Goal: Task Accomplishment & Management: Manage account settings

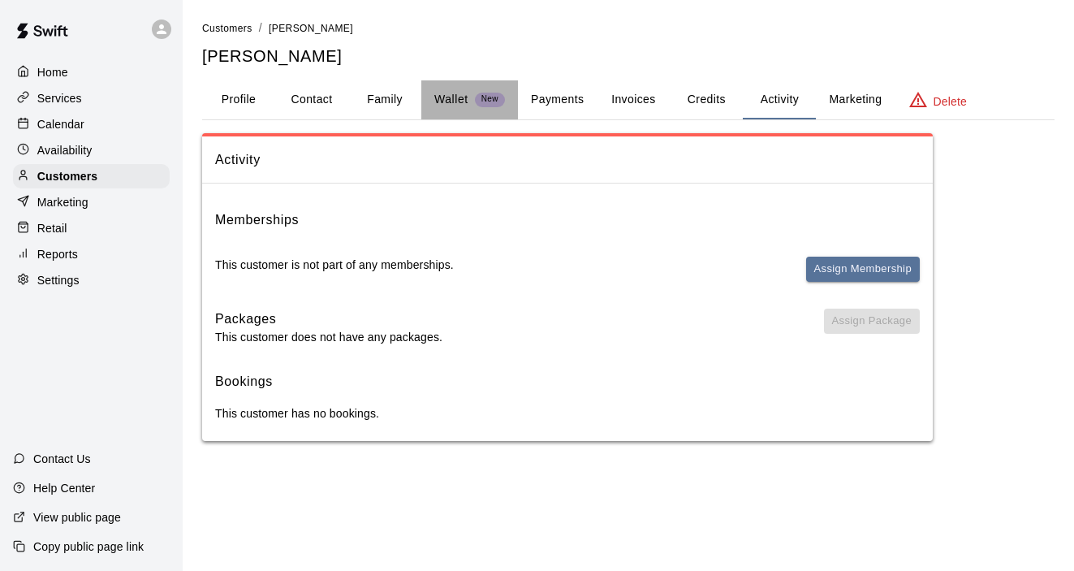
click at [457, 110] on button "Wallet New" at bounding box center [469, 99] width 97 height 39
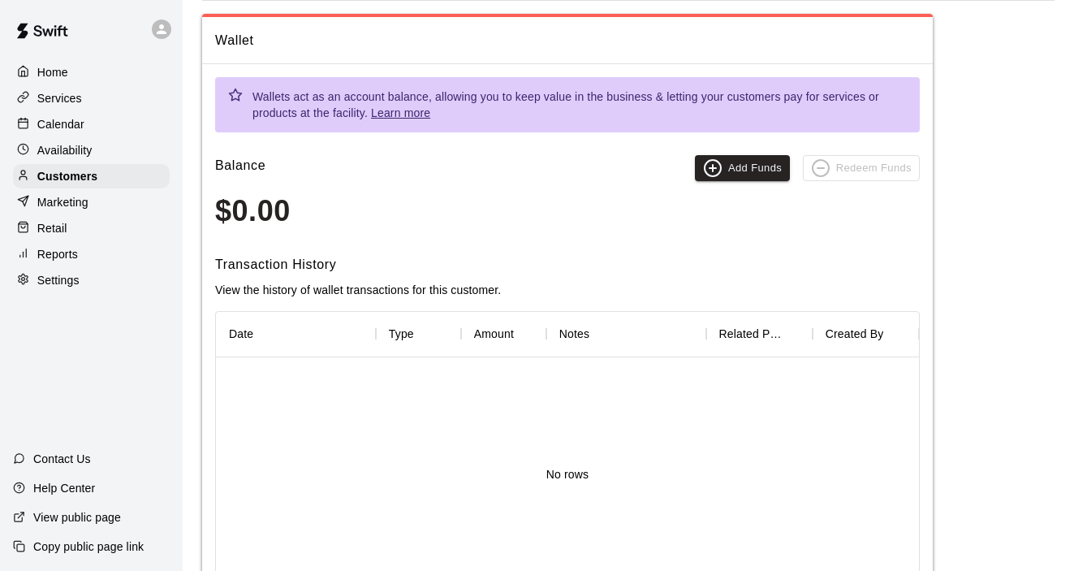
scroll to position [63, 0]
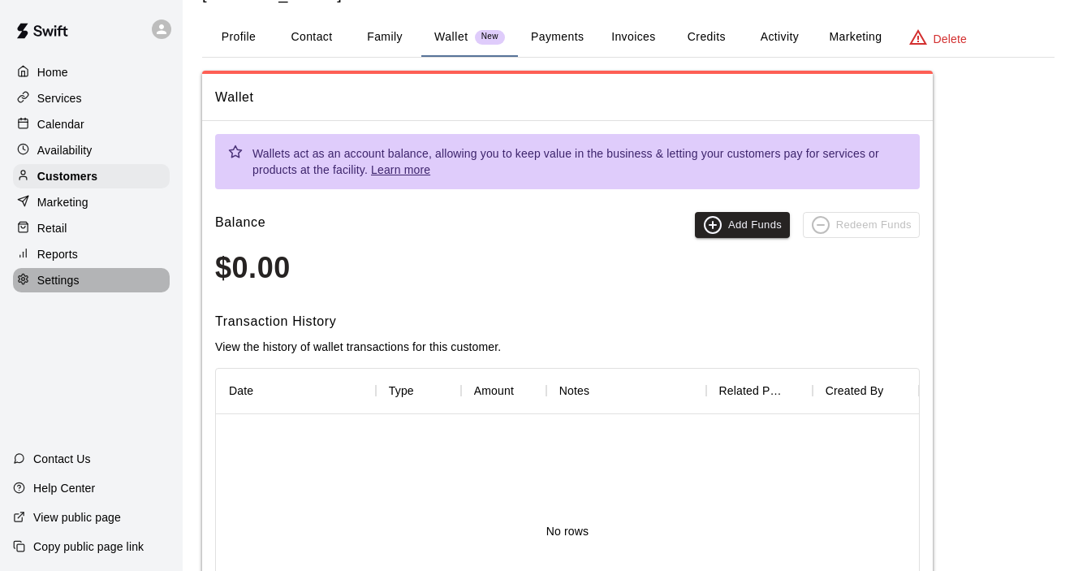
click at [65, 272] on p "Settings" at bounding box center [58, 280] width 42 height 16
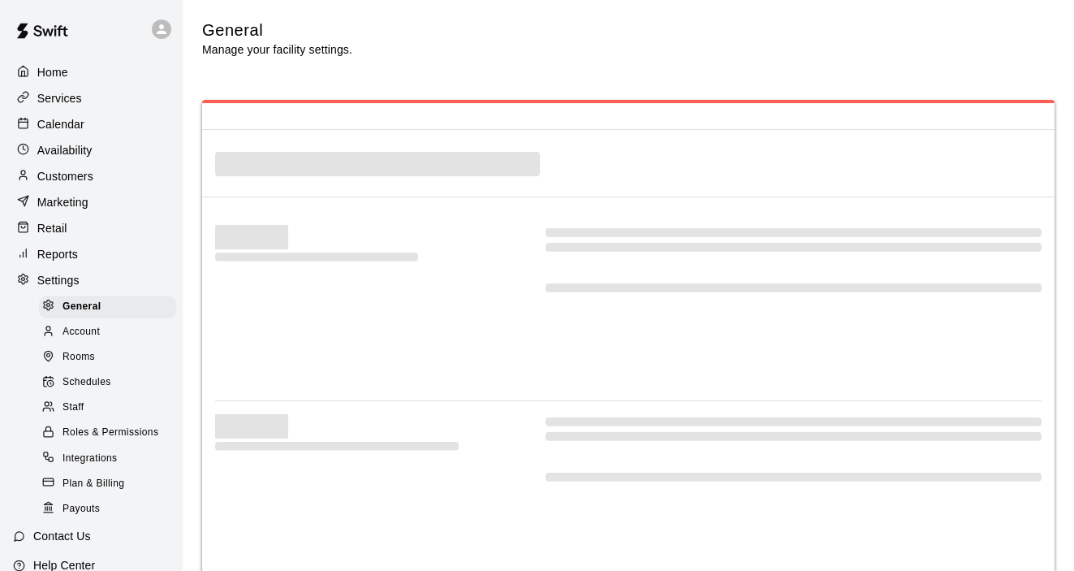
select select "**"
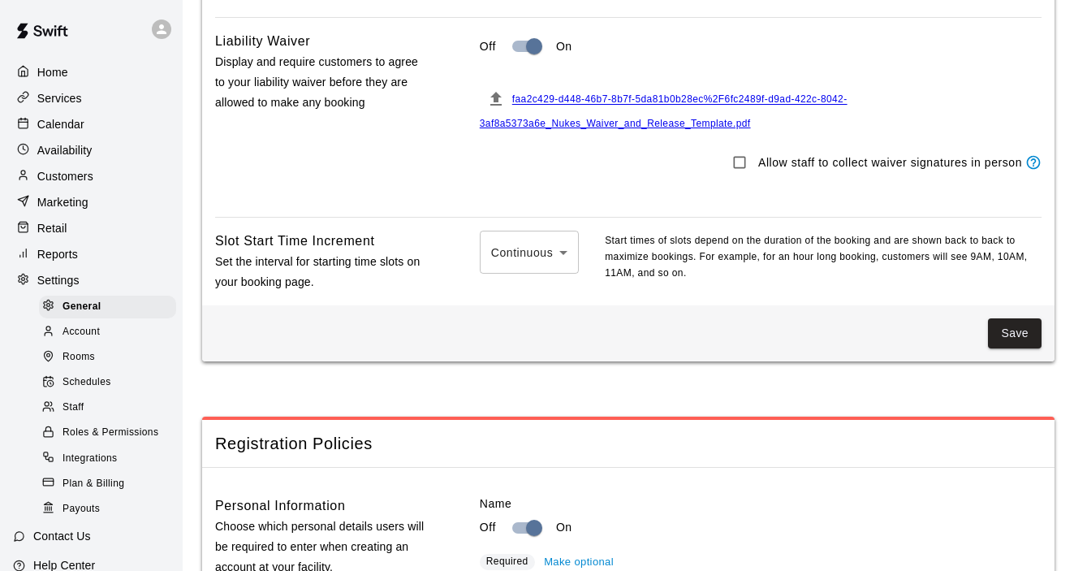
scroll to position [1567, 0]
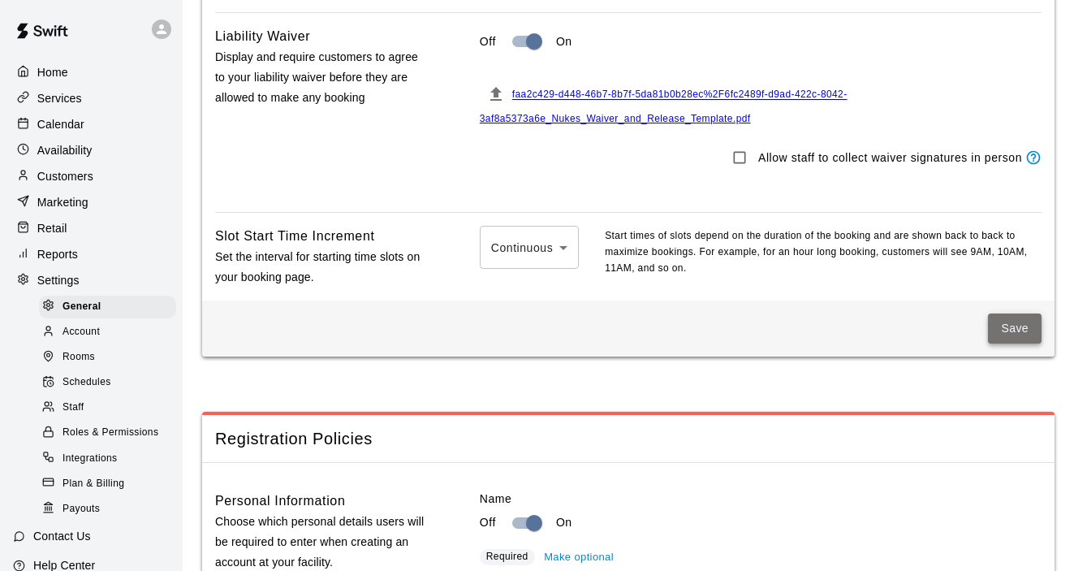
click at [1006, 334] on button "Save" at bounding box center [1015, 328] width 54 height 30
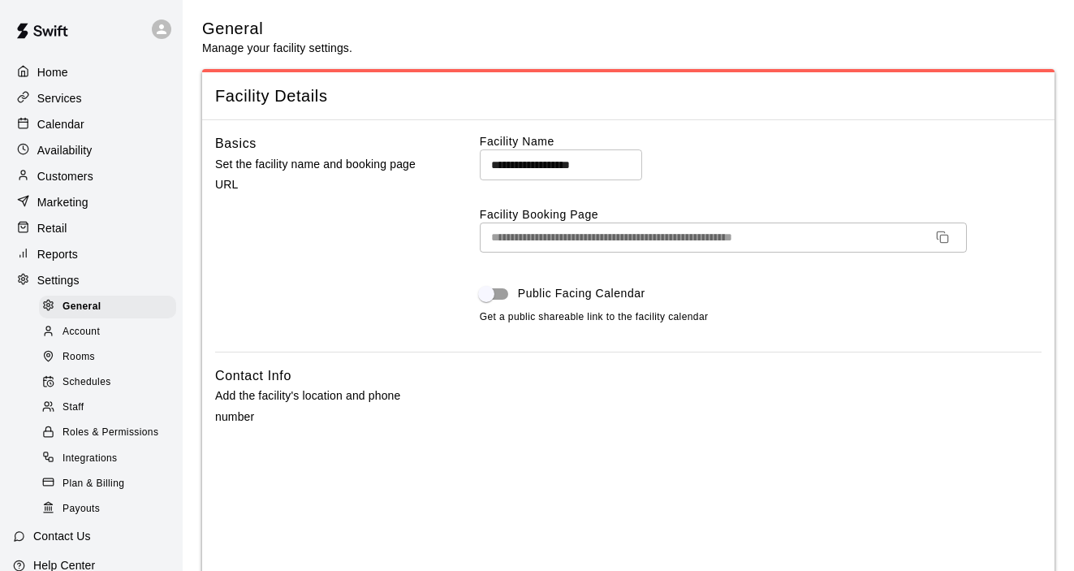
scroll to position [0, 0]
click at [64, 103] on p "Services" at bounding box center [59, 98] width 45 height 16
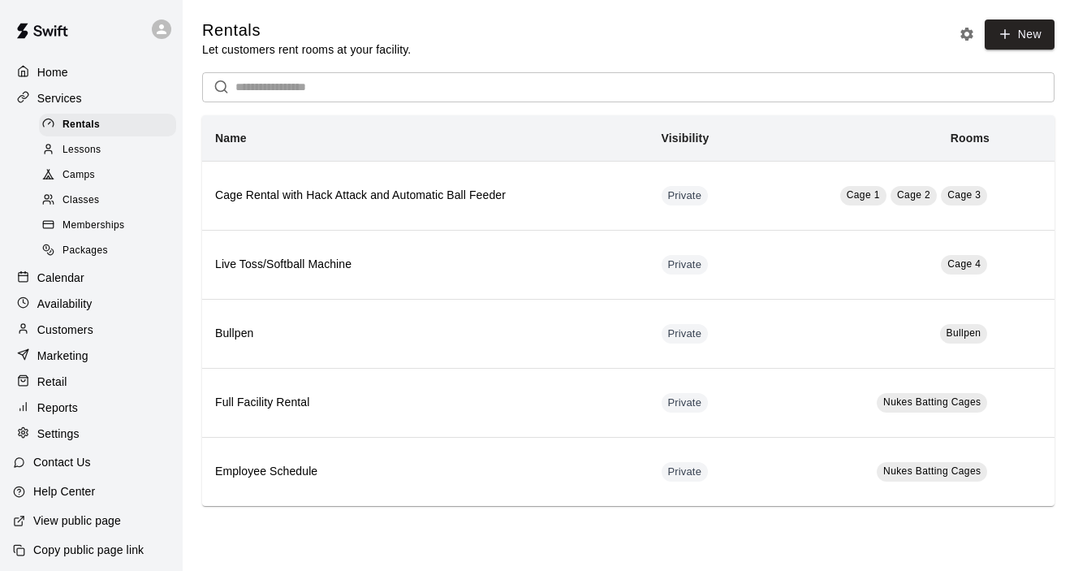
click at [86, 224] on span "Memberships" at bounding box center [94, 226] width 62 height 16
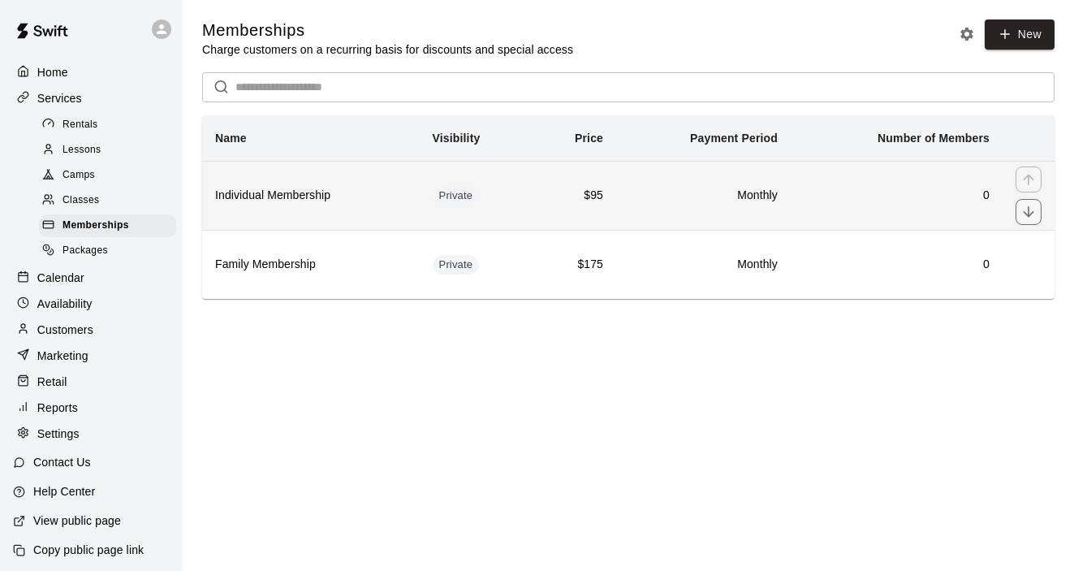
click at [270, 205] on h6 "Individual Membership" at bounding box center [311, 196] width 192 height 18
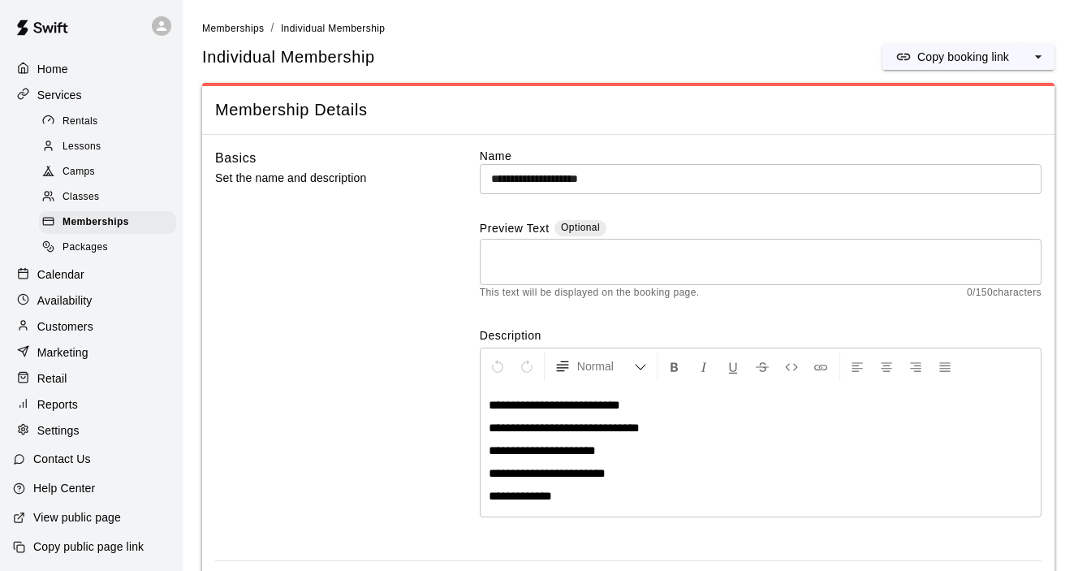
scroll to position [28, 0]
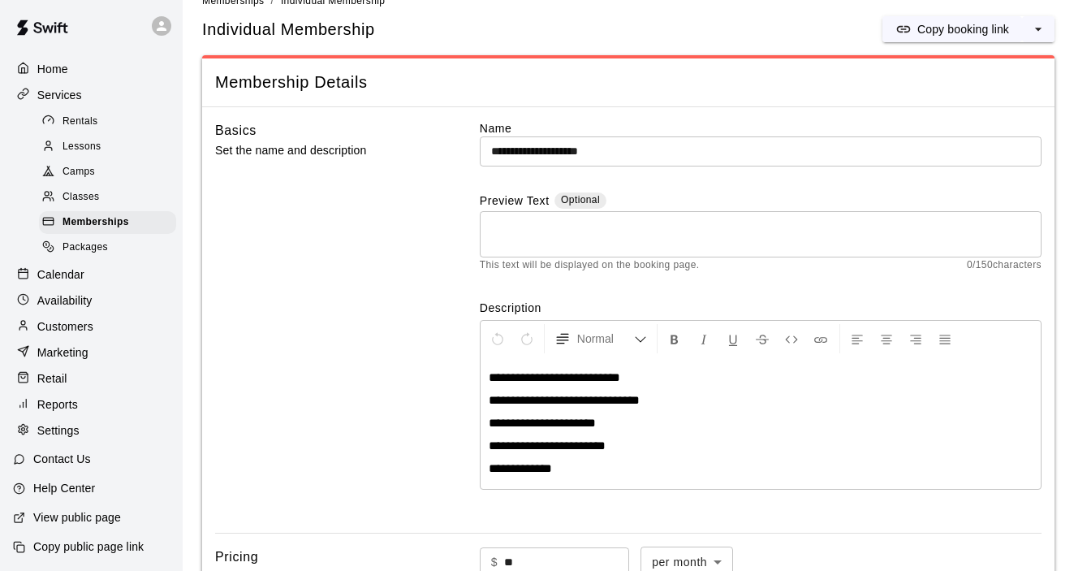
click at [91, 517] on p "View public page" at bounding box center [77, 517] width 88 height 16
click at [89, 196] on span "Classes" at bounding box center [81, 197] width 37 height 16
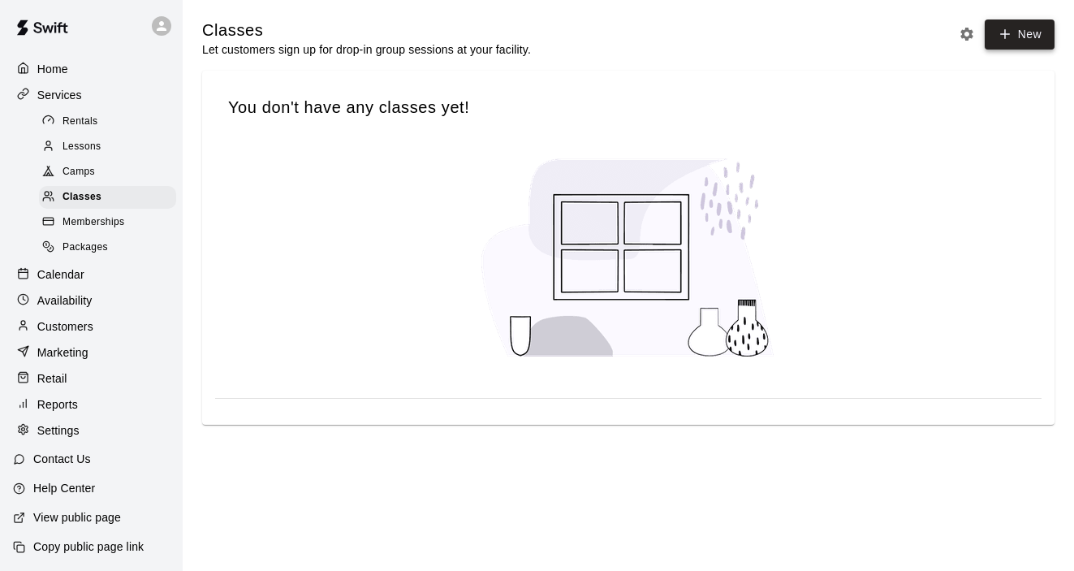
click at [1019, 29] on button "New" at bounding box center [1020, 34] width 70 height 30
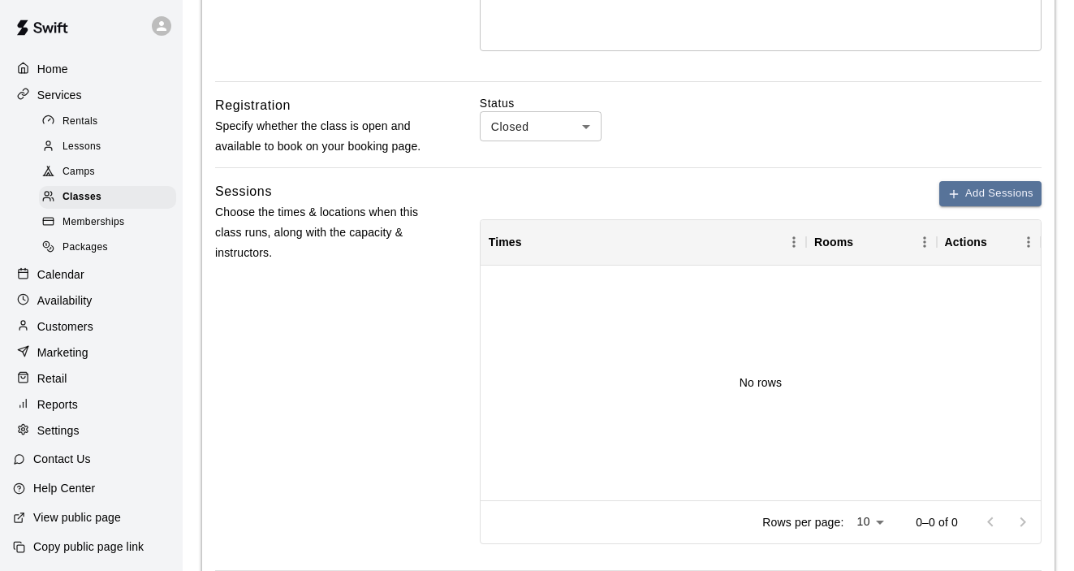
scroll to position [452, 0]
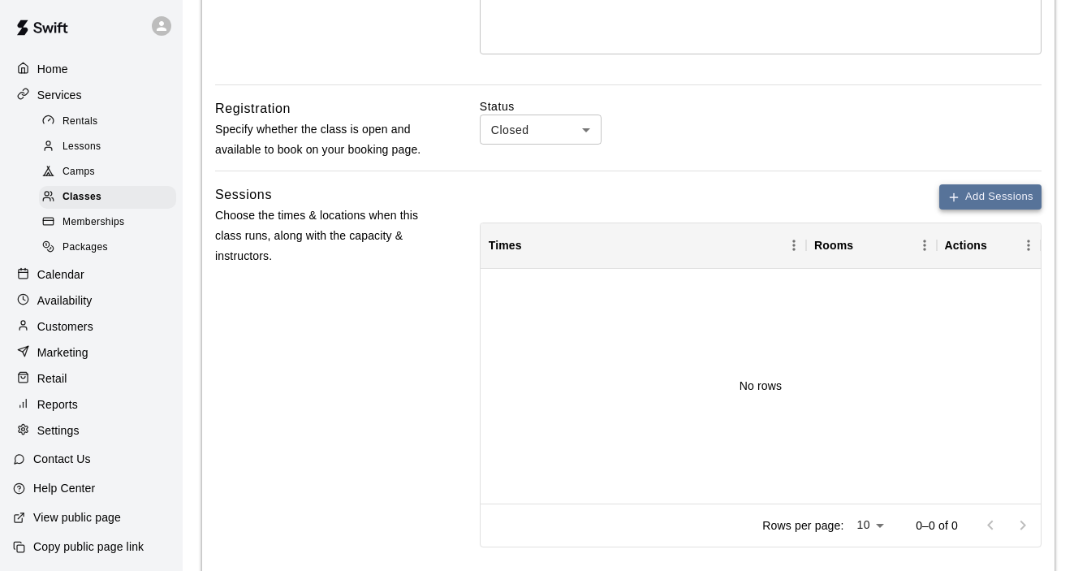
click at [988, 188] on button "Add Sessions" at bounding box center [991, 196] width 102 height 25
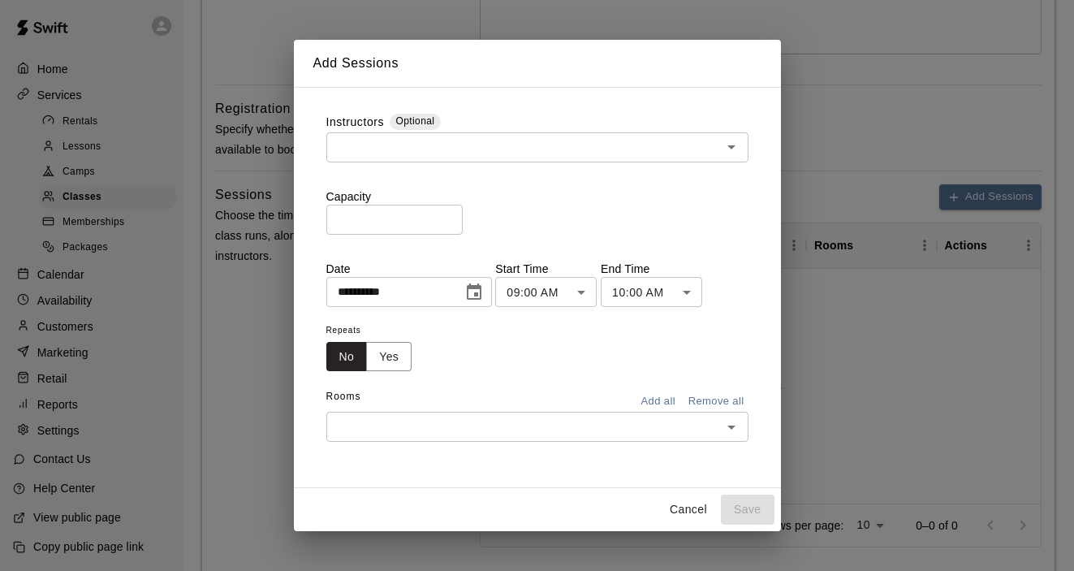
click at [738, 150] on icon "Open" at bounding box center [731, 146] width 19 height 19
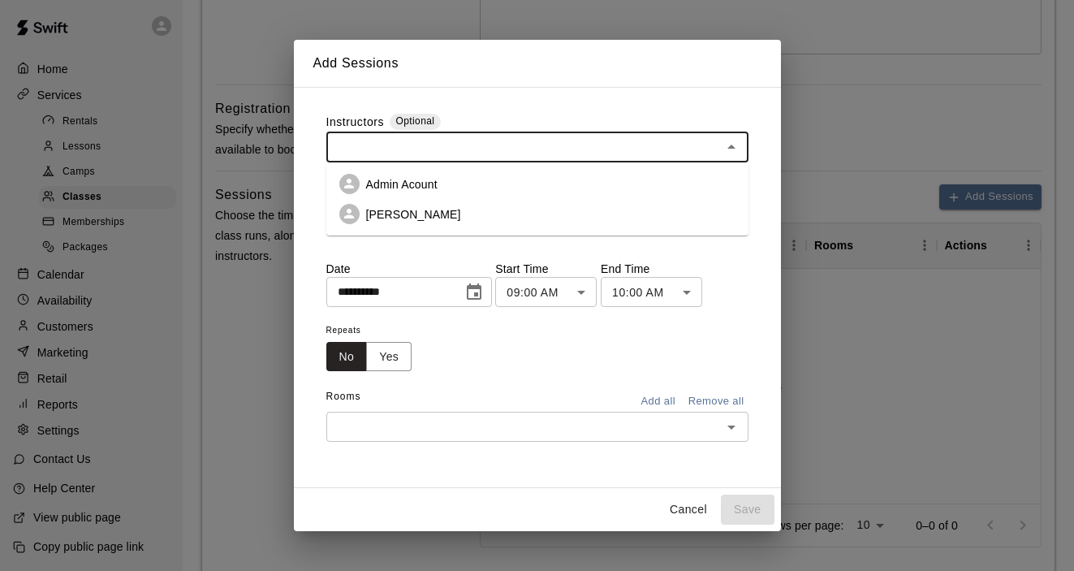
click at [738, 150] on icon "Close" at bounding box center [731, 146] width 19 height 19
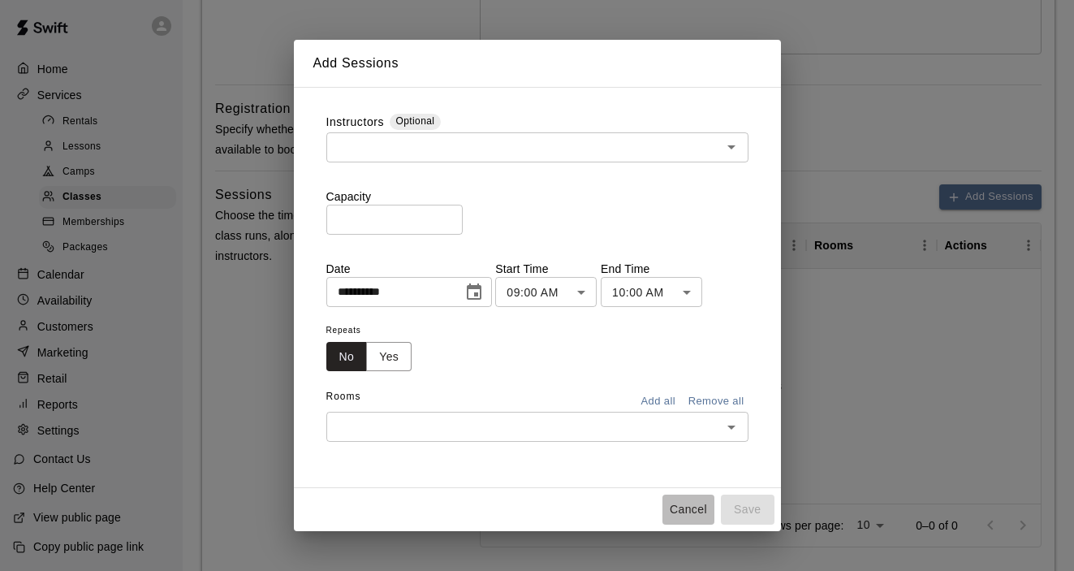
click at [693, 507] on button "Cancel" at bounding box center [689, 510] width 52 height 30
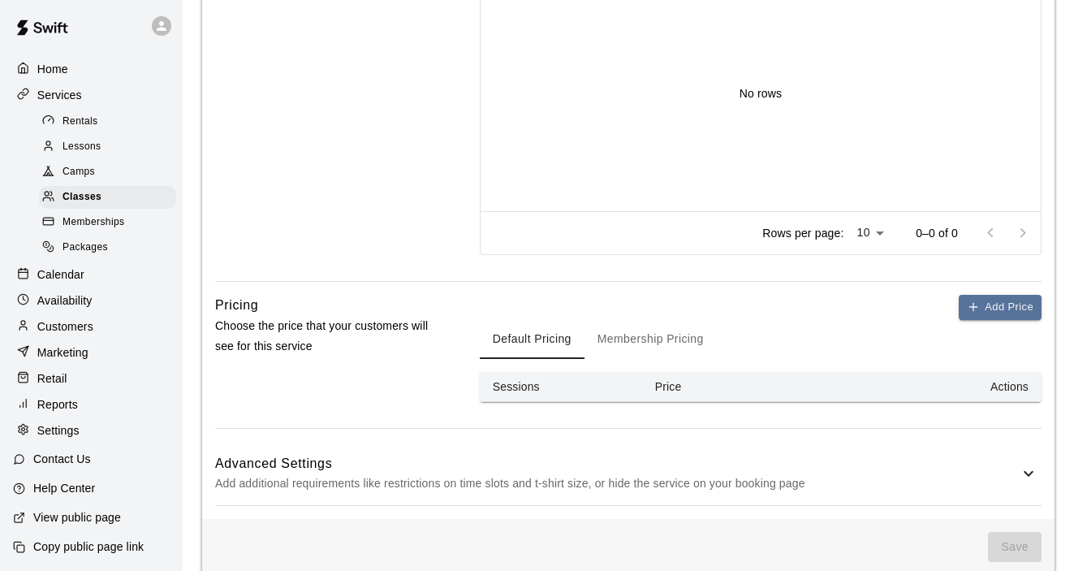
scroll to position [767, 0]
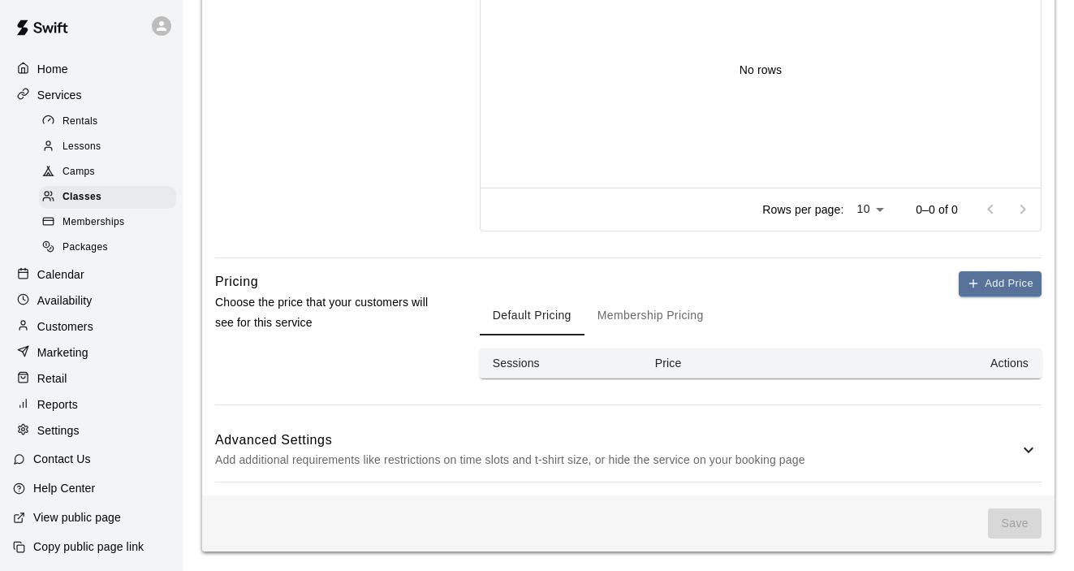
click at [1022, 450] on icon at bounding box center [1028, 449] width 19 height 19
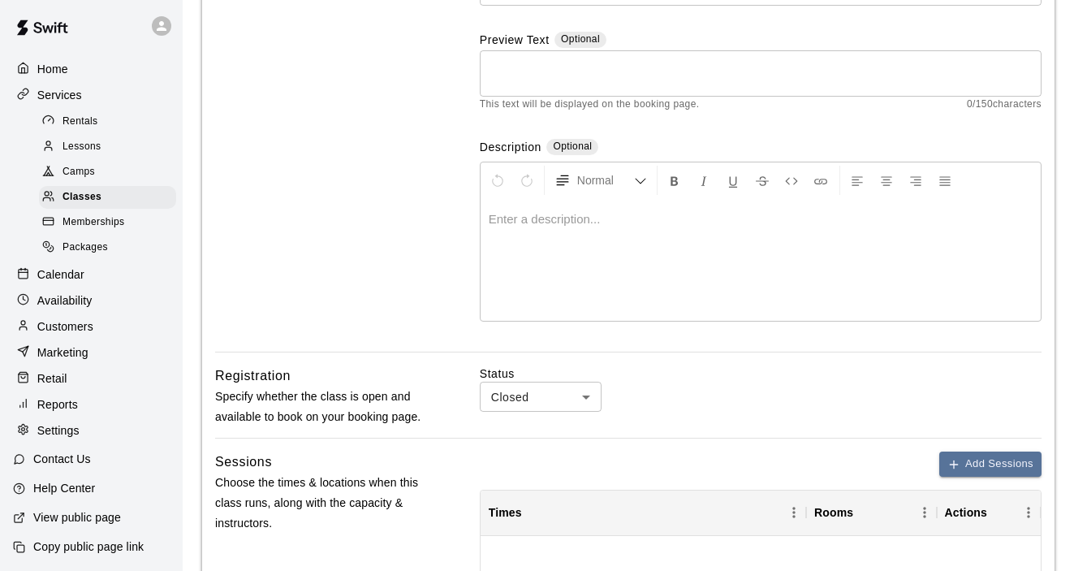
scroll to position [0, 0]
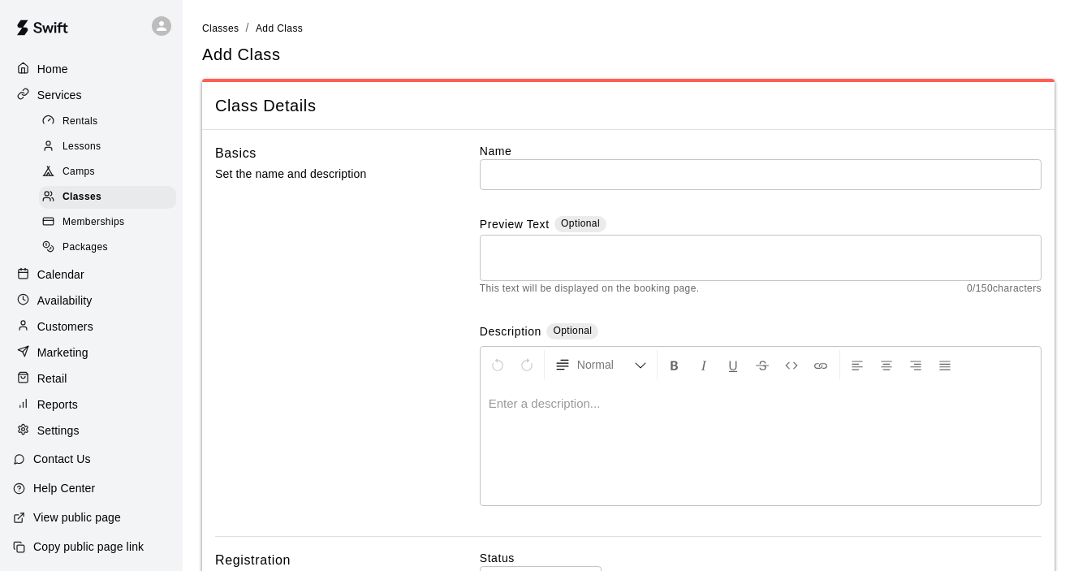
click at [50, 70] on p "Home" at bounding box center [52, 69] width 31 height 16
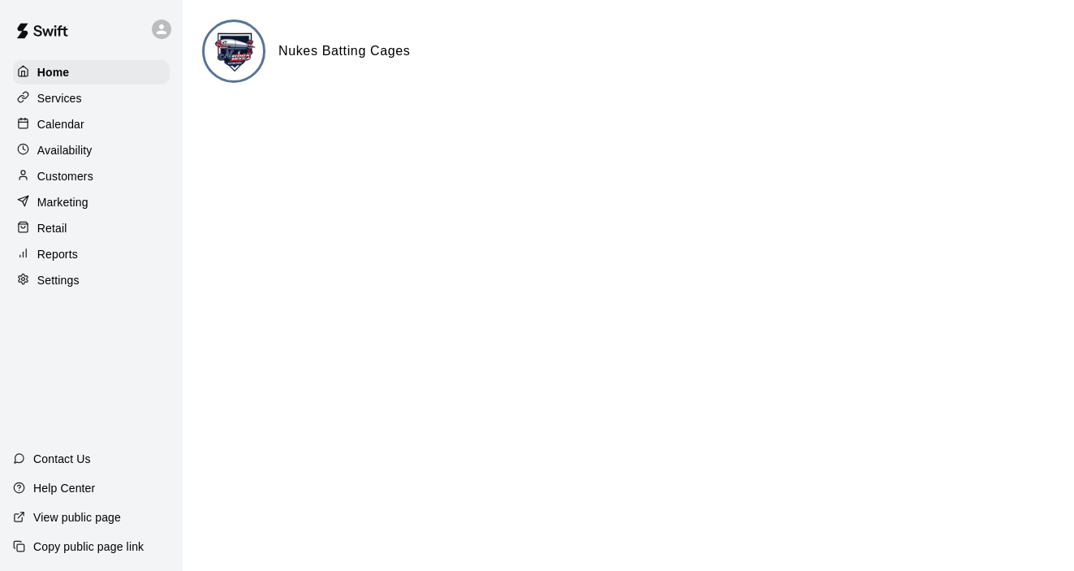
click at [69, 123] on p "Calendar" at bounding box center [60, 124] width 47 height 16
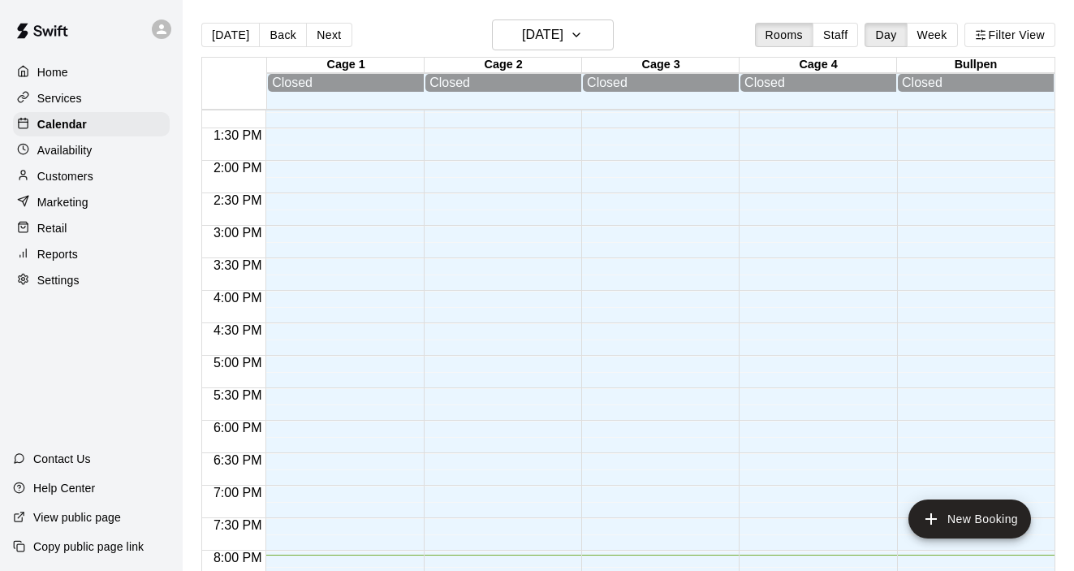
scroll to position [785, 0]
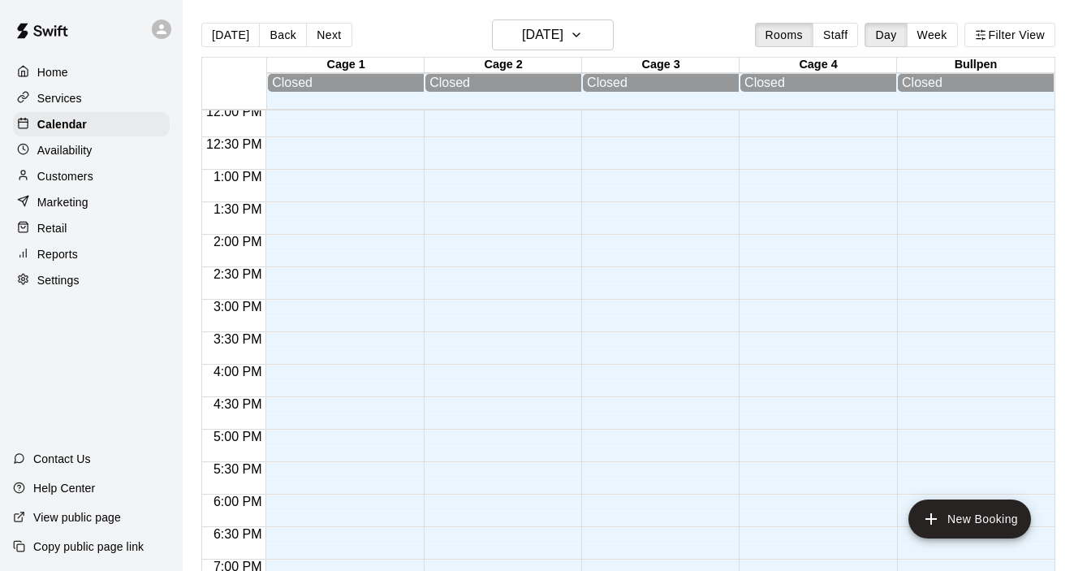
click at [76, 153] on p "Availability" at bounding box center [64, 150] width 55 height 16
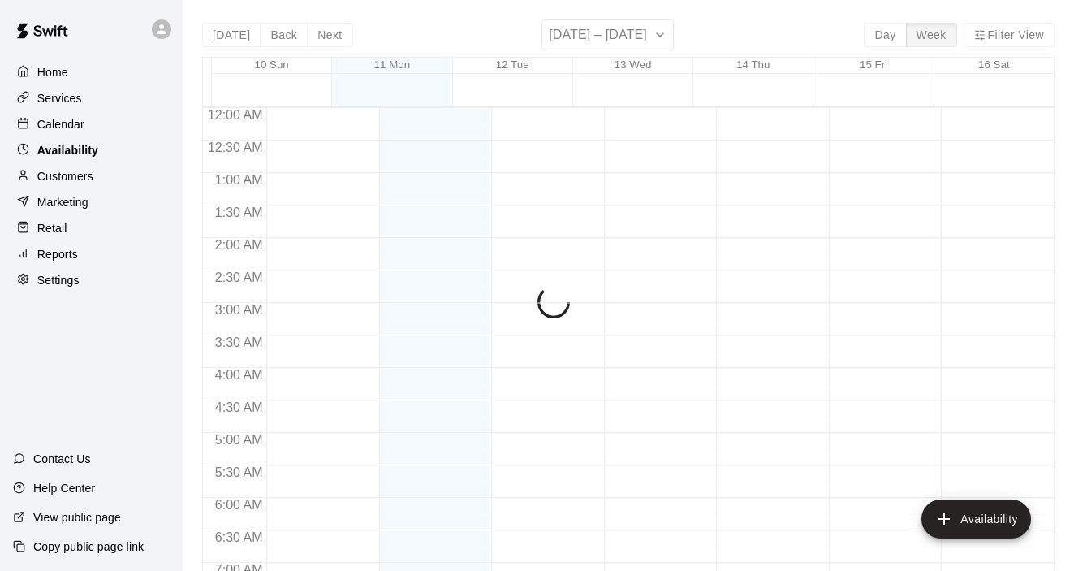
scroll to position [1078, 0]
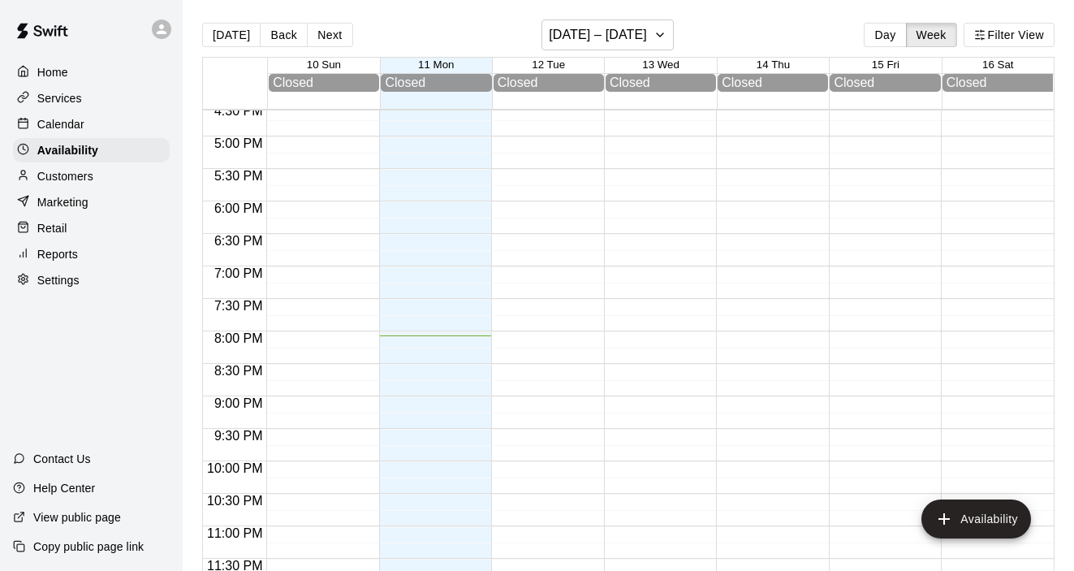
click at [75, 188] on div "Customers" at bounding box center [91, 176] width 157 height 24
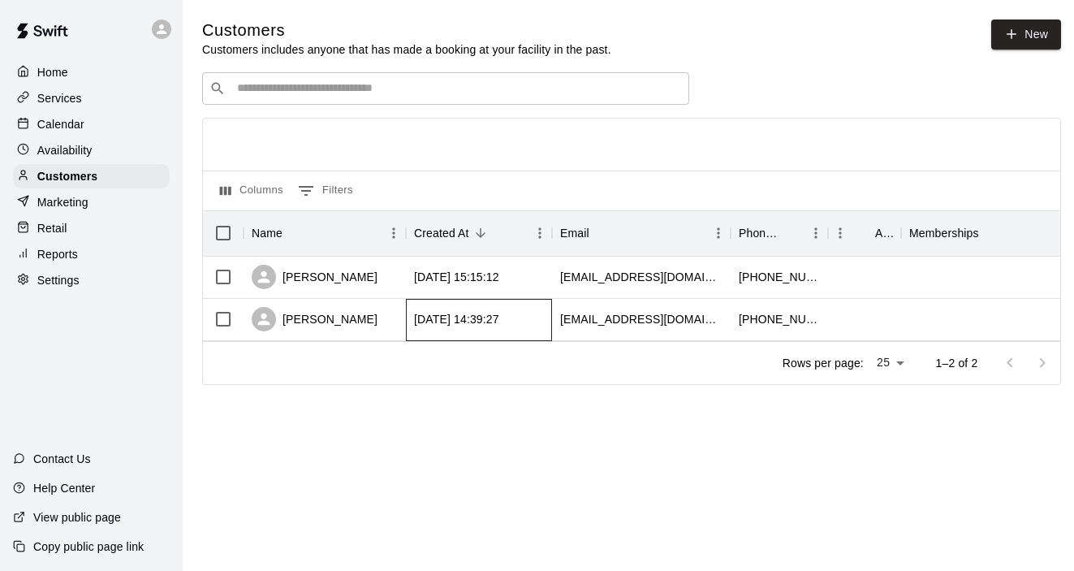
click at [431, 326] on div "[DATE] 14:39:27" at bounding box center [456, 319] width 85 height 16
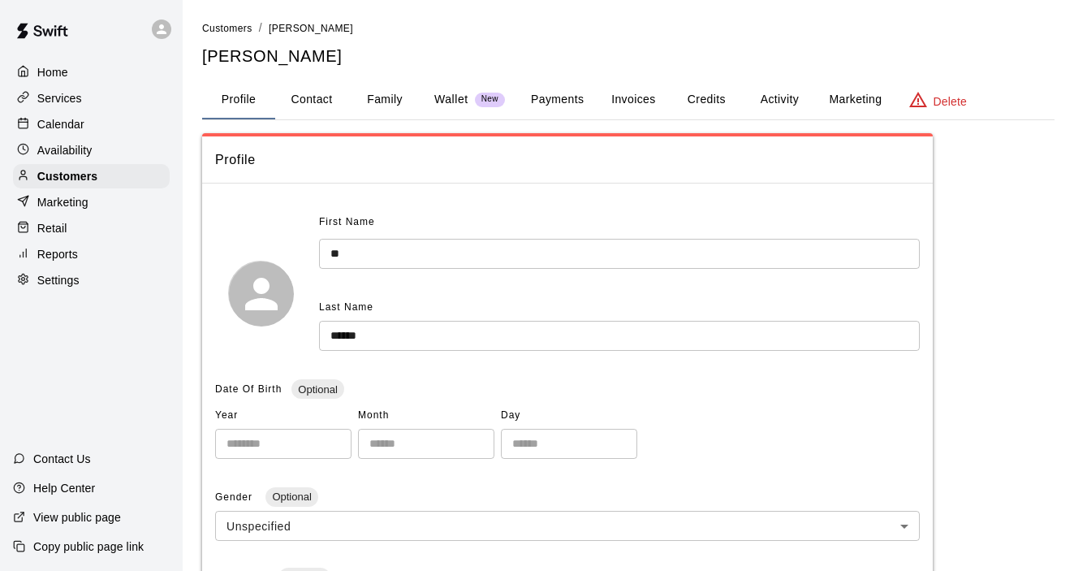
click at [454, 93] on p "Wallet" at bounding box center [451, 99] width 34 height 17
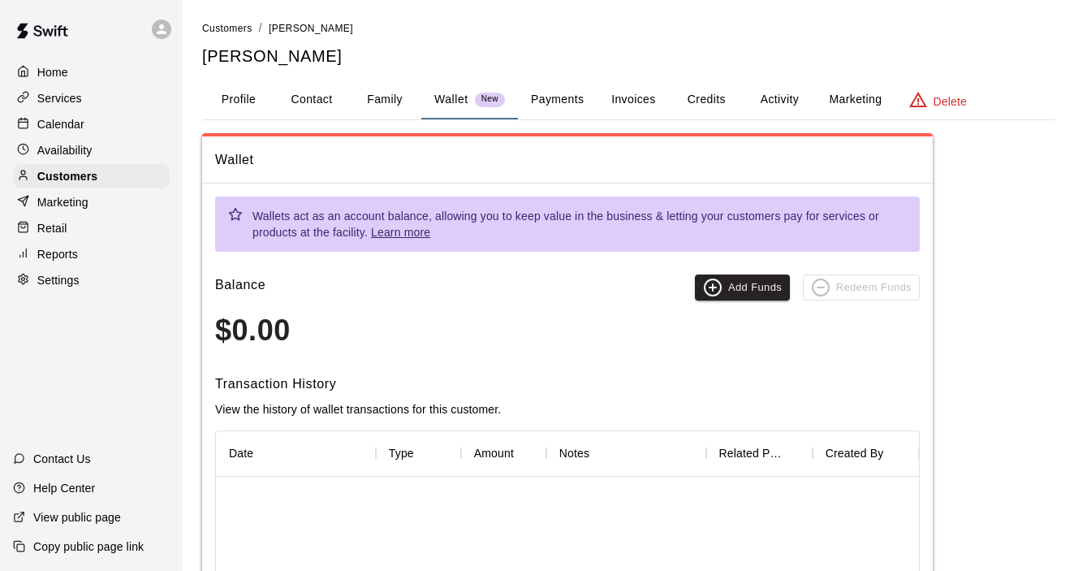
click at [565, 98] on button "Payments" at bounding box center [557, 99] width 79 height 39
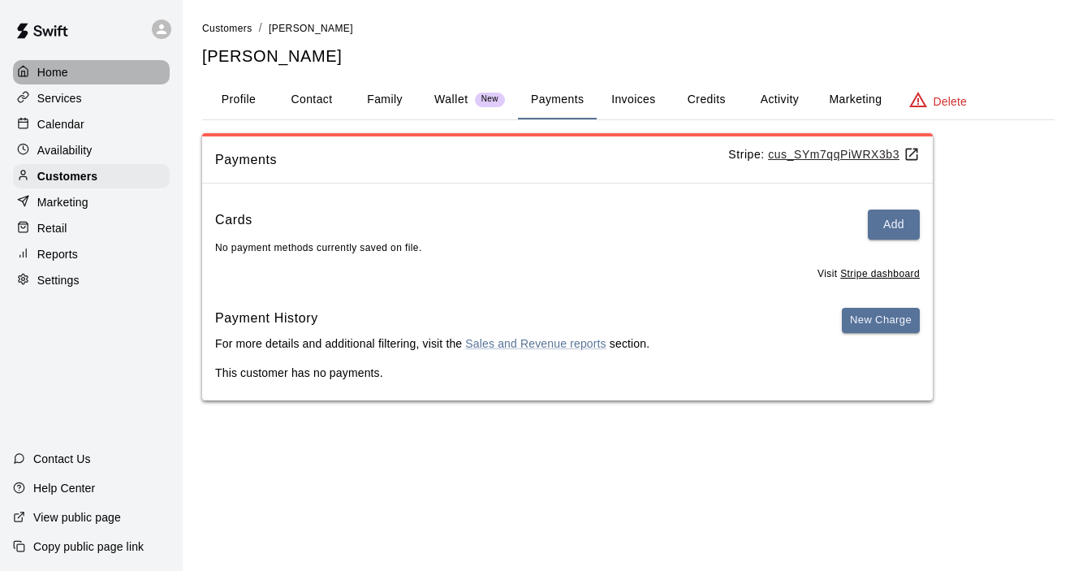
click at [64, 78] on p "Home" at bounding box center [52, 72] width 31 height 16
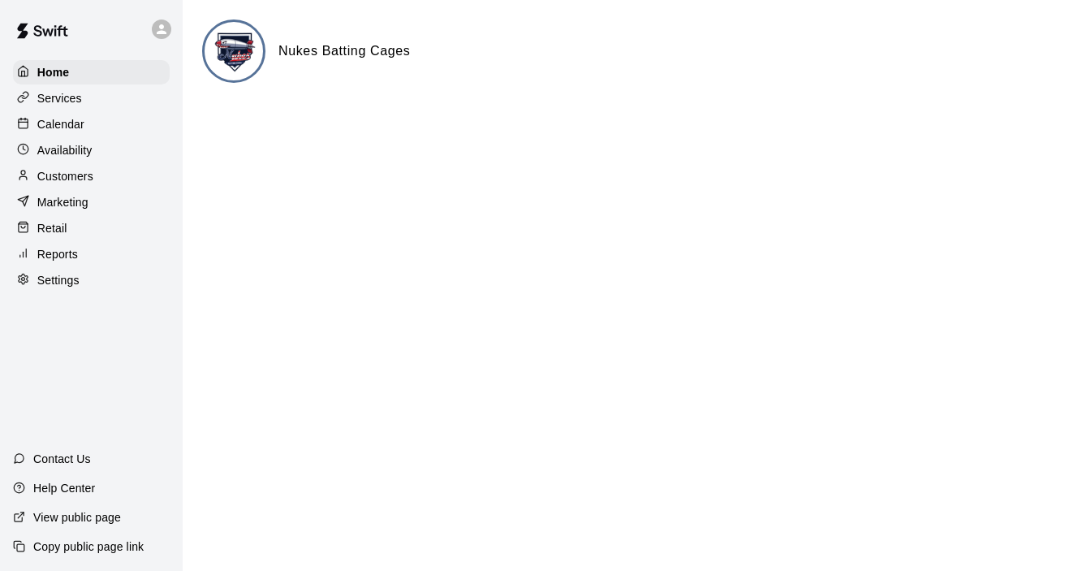
click at [91, 495] on p "Help Center" at bounding box center [64, 488] width 62 height 16
click at [59, 275] on p "Settings" at bounding box center [58, 280] width 42 height 16
select select "**"
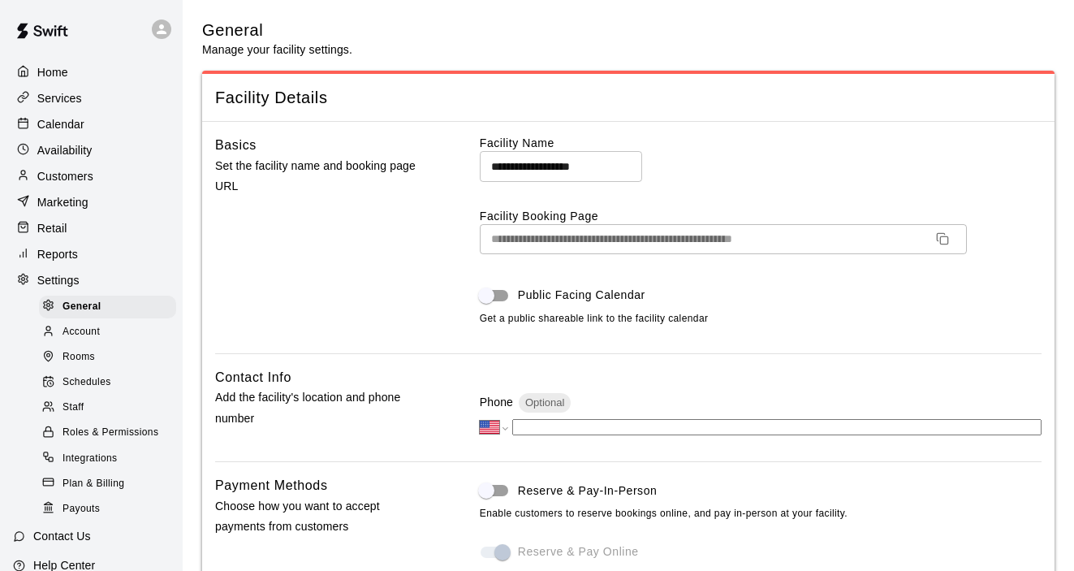
scroll to position [3521, 0]
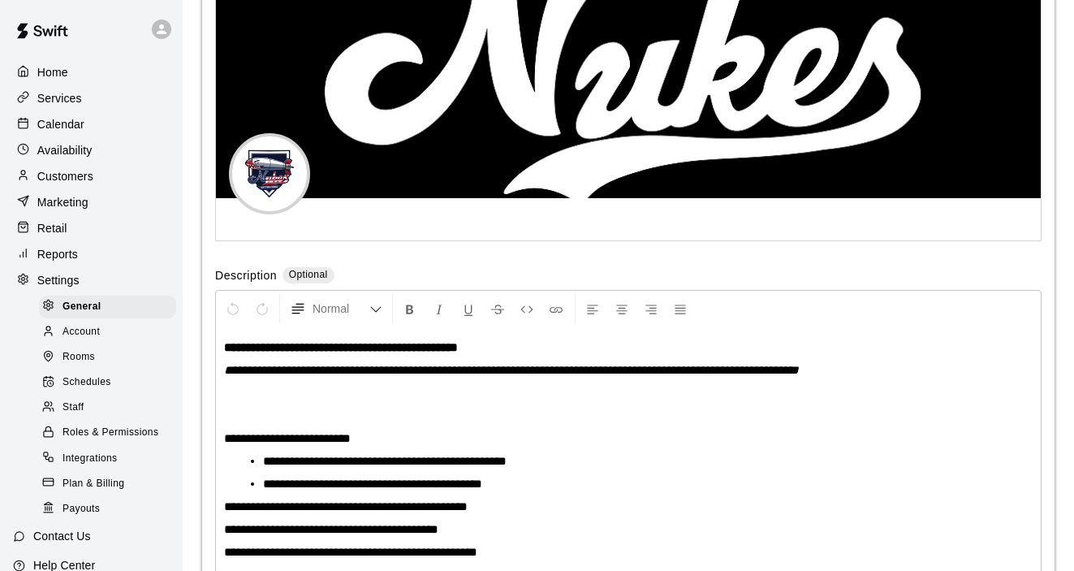
click at [83, 360] on span "Rooms" at bounding box center [79, 357] width 32 height 16
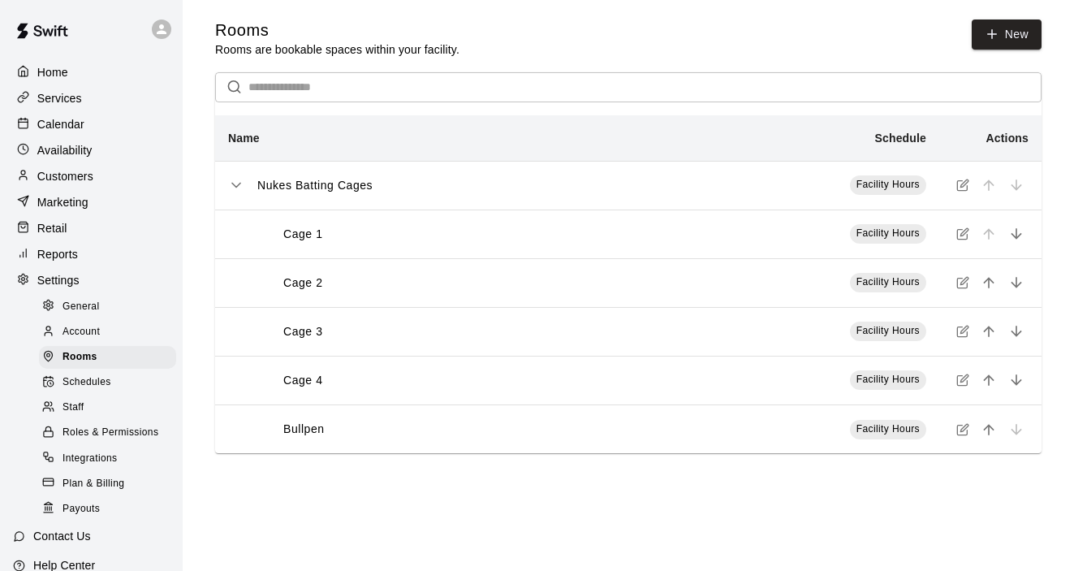
click at [332, 249] on th "Cage 1" at bounding box center [441, 234] width 452 height 49
click at [962, 234] on icon "simple table" at bounding box center [964, 232] width 7 height 7
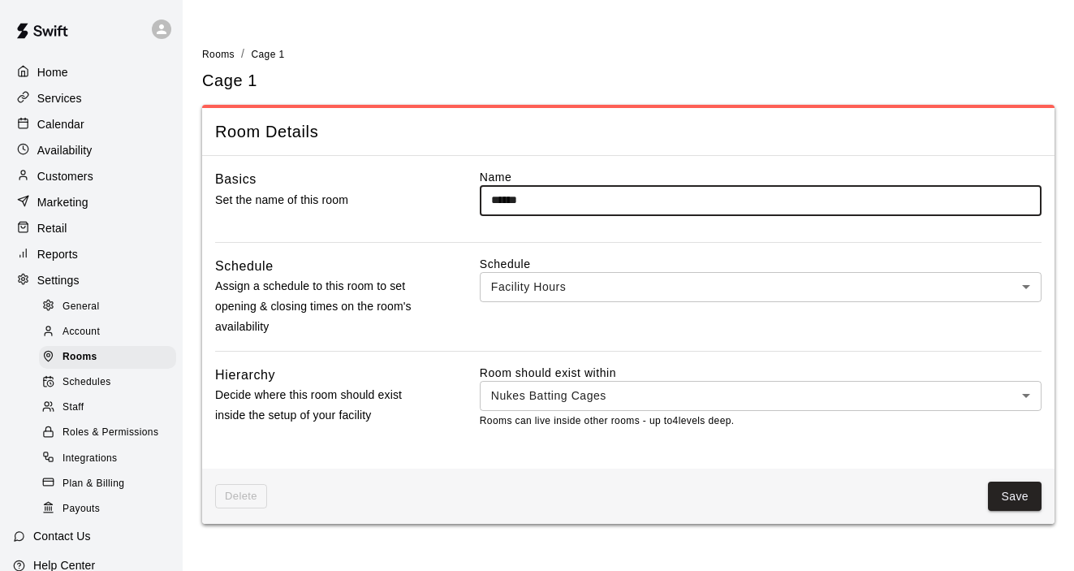
click at [1021, 292] on body "Home Services Calendar Availability Customers Marketing Retail Reports Settings…" at bounding box center [537, 271] width 1074 height 543
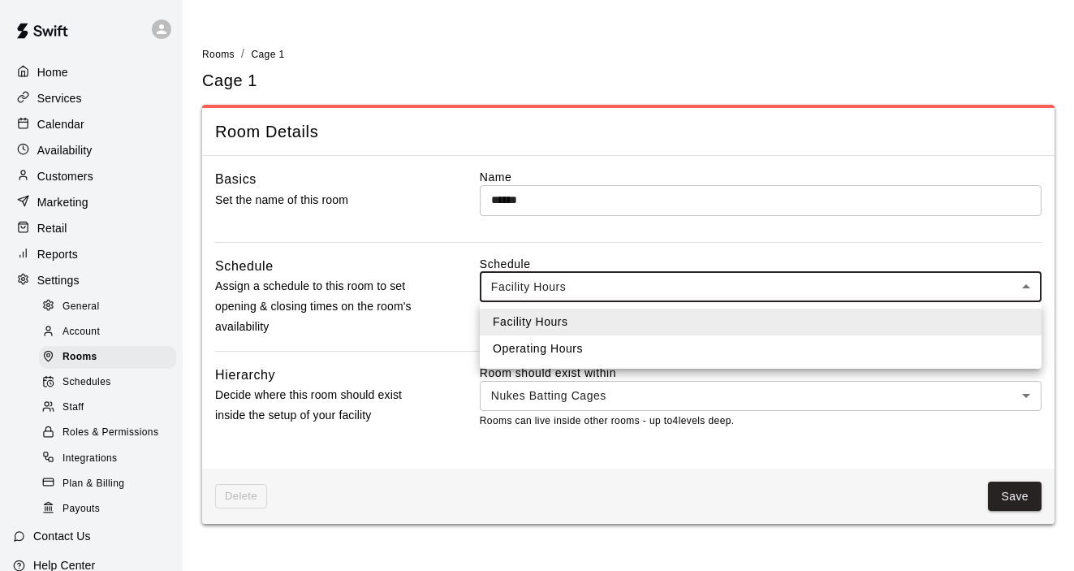
click at [1021, 292] on div at bounding box center [537, 285] width 1074 height 571
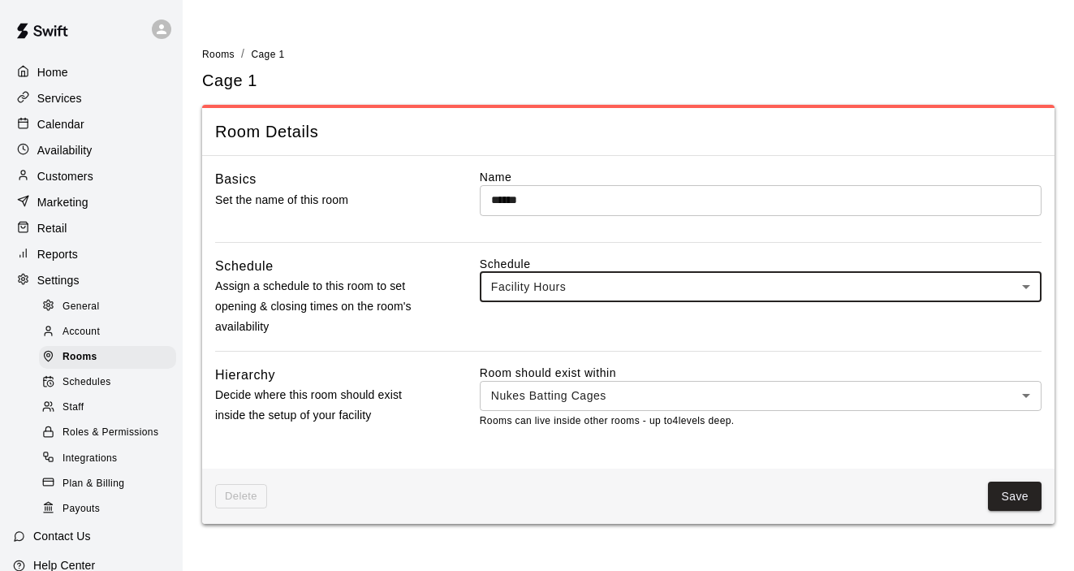
click at [96, 381] on span "Schedules" at bounding box center [87, 382] width 49 height 16
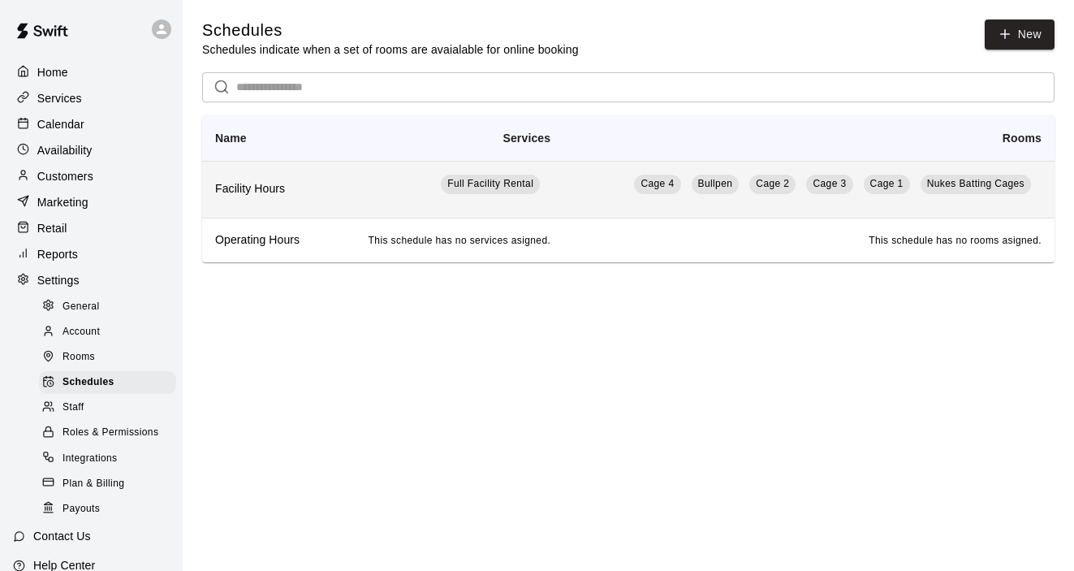
click at [348, 190] on td "Full Facility Rental" at bounding box center [445, 189] width 236 height 57
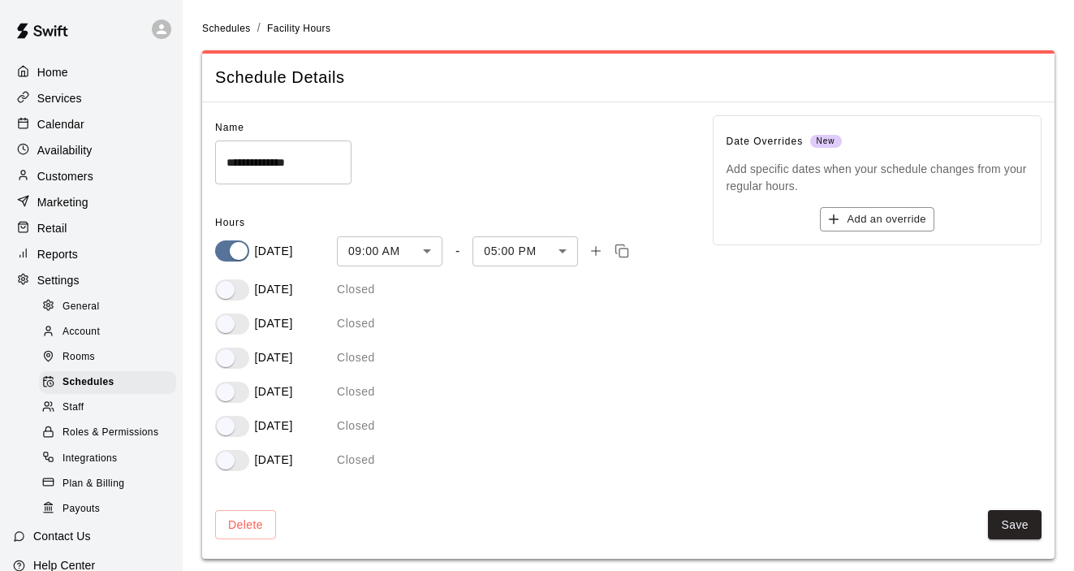
click at [231, 279] on span at bounding box center [232, 289] width 34 height 21
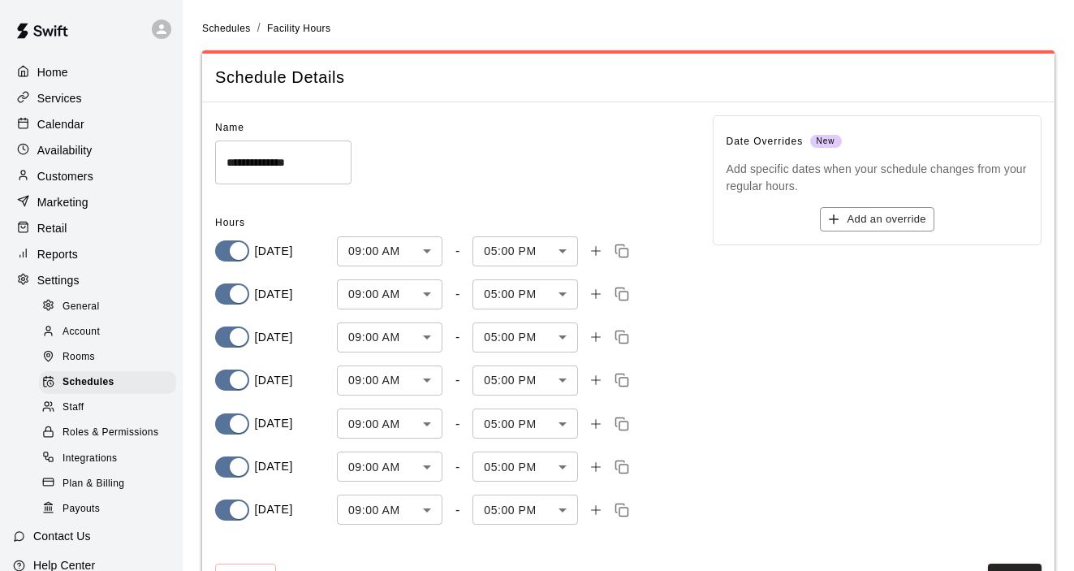
click at [430, 253] on body "**********" at bounding box center [537, 316] width 1074 height 633
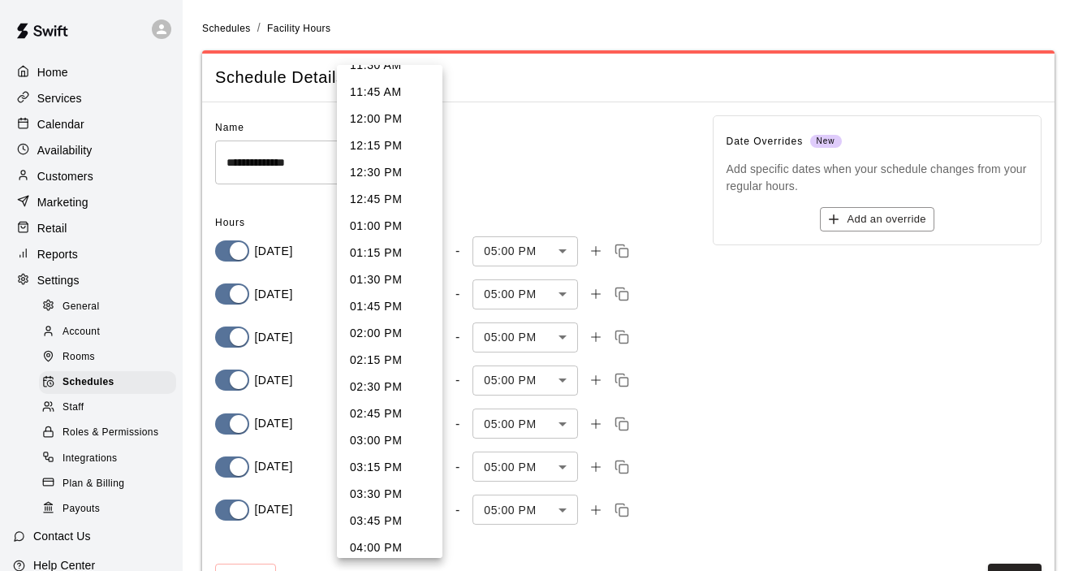
scroll to position [1254, 0]
click at [392, 449] on li "03:00 PM" at bounding box center [390, 439] width 106 height 27
type input "***"
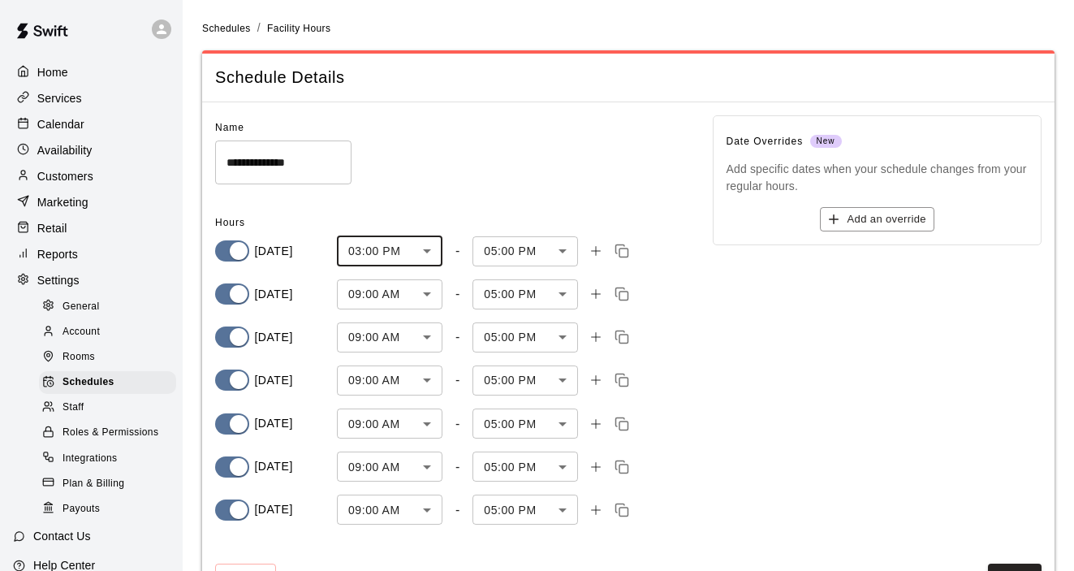
click at [555, 247] on body "**********" at bounding box center [537, 316] width 1074 height 633
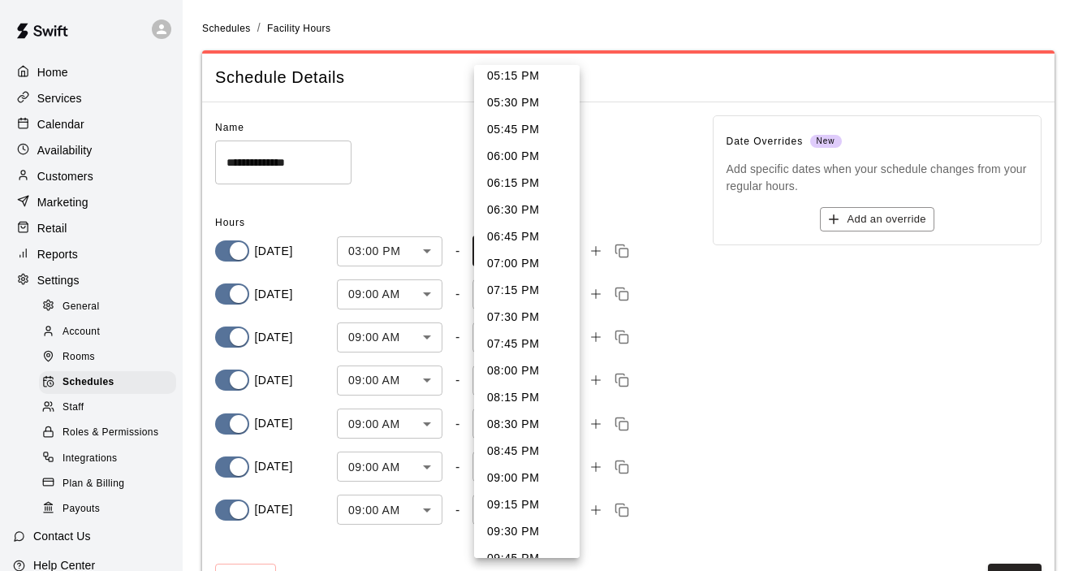
scroll to position [253, 0]
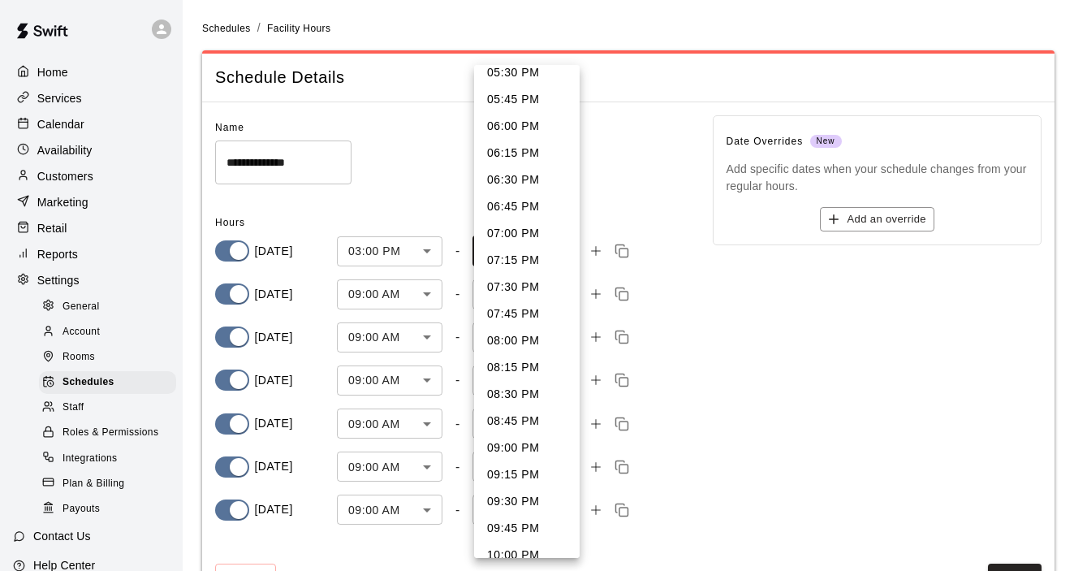
click at [534, 447] on li "09:00 PM" at bounding box center [527, 447] width 106 height 27
type input "****"
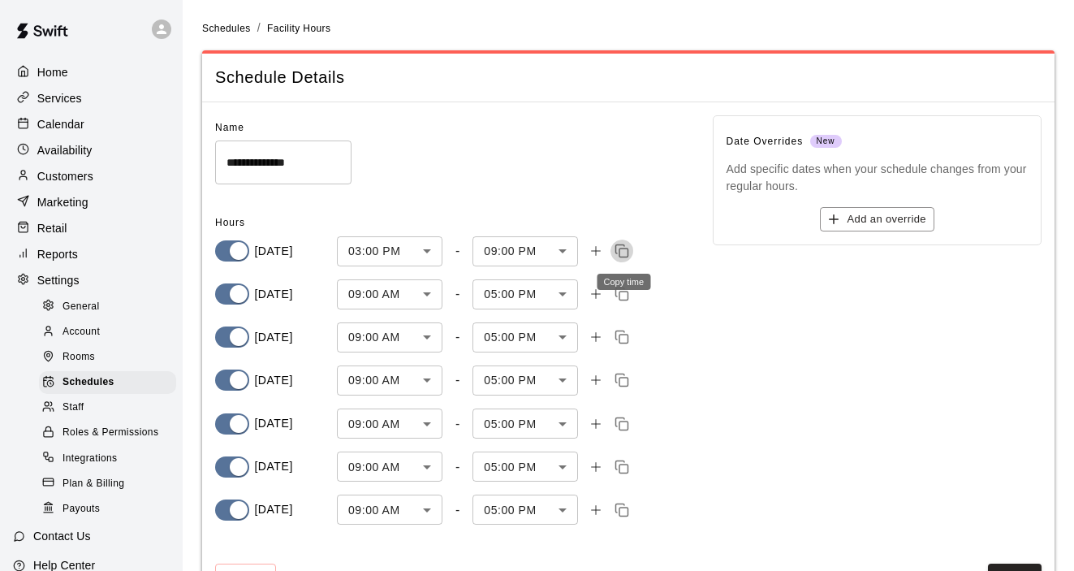
click at [624, 251] on icon "Copy time" at bounding box center [622, 251] width 15 height 15
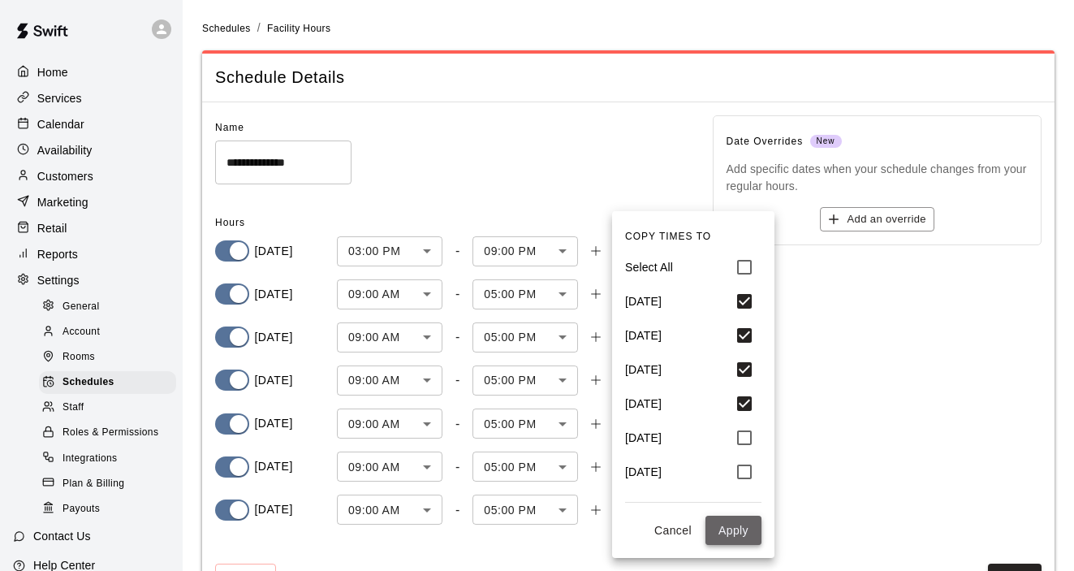
click at [737, 521] on button "Apply" at bounding box center [734, 531] width 56 height 30
type input "***"
type input "****"
type input "***"
type input "****"
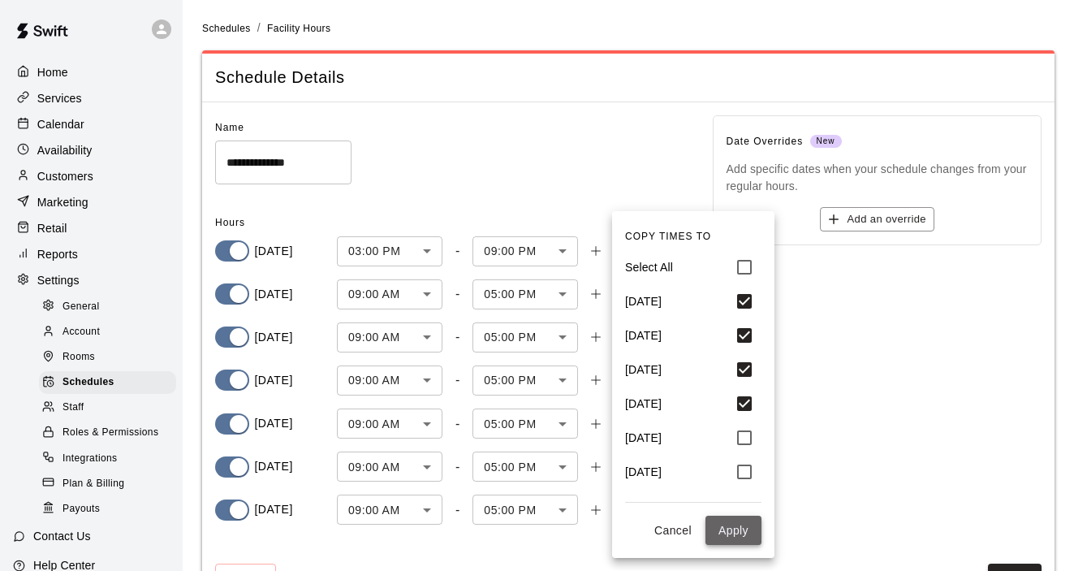
type input "***"
type input "****"
type input "***"
type input "****"
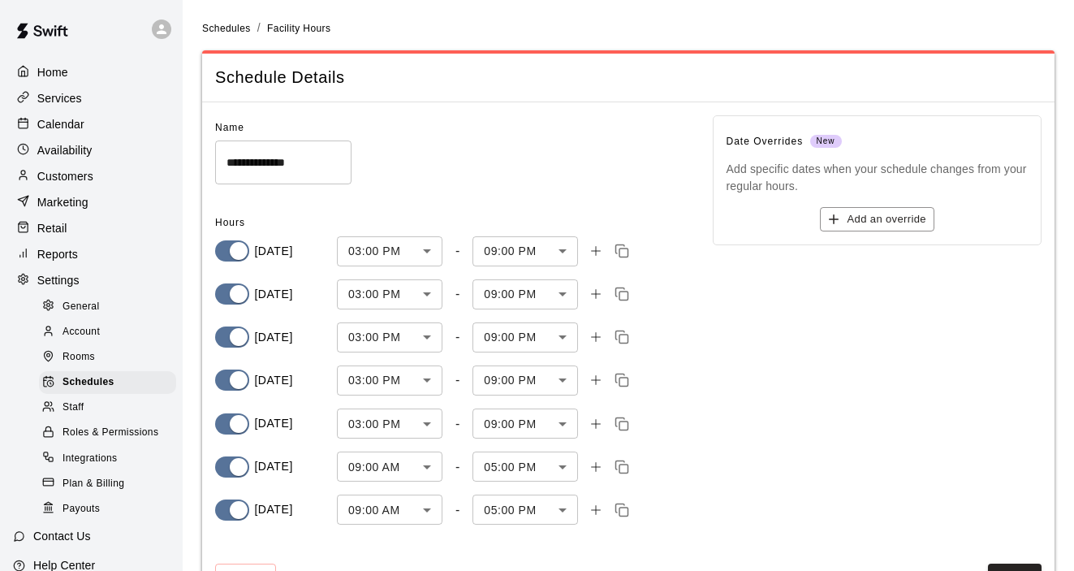
click at [426, 469] on body "**********" at bounding box center [537, 316] width 1074 height 633
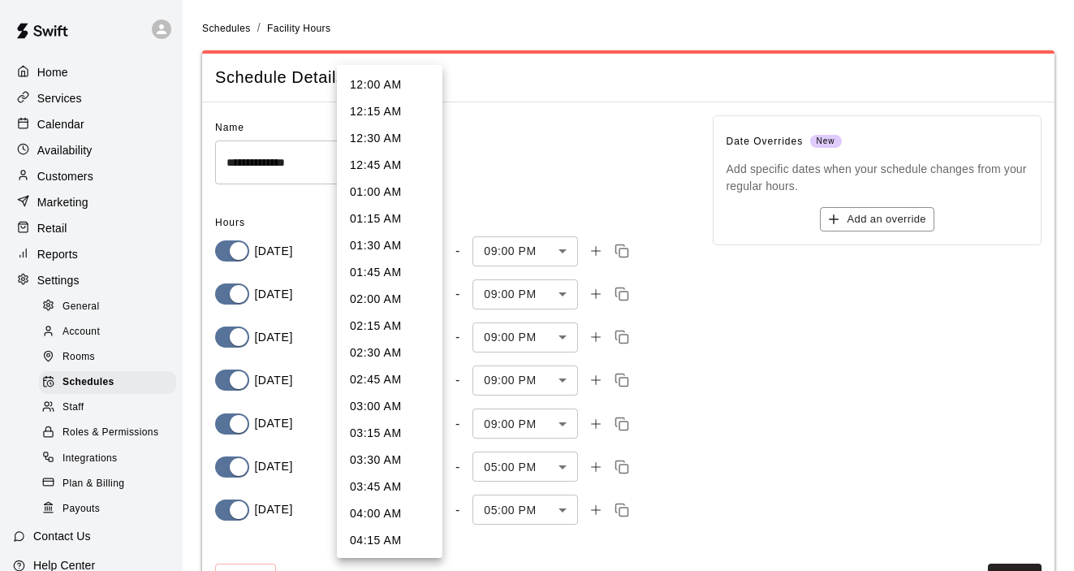
scroll to position [738, 0]
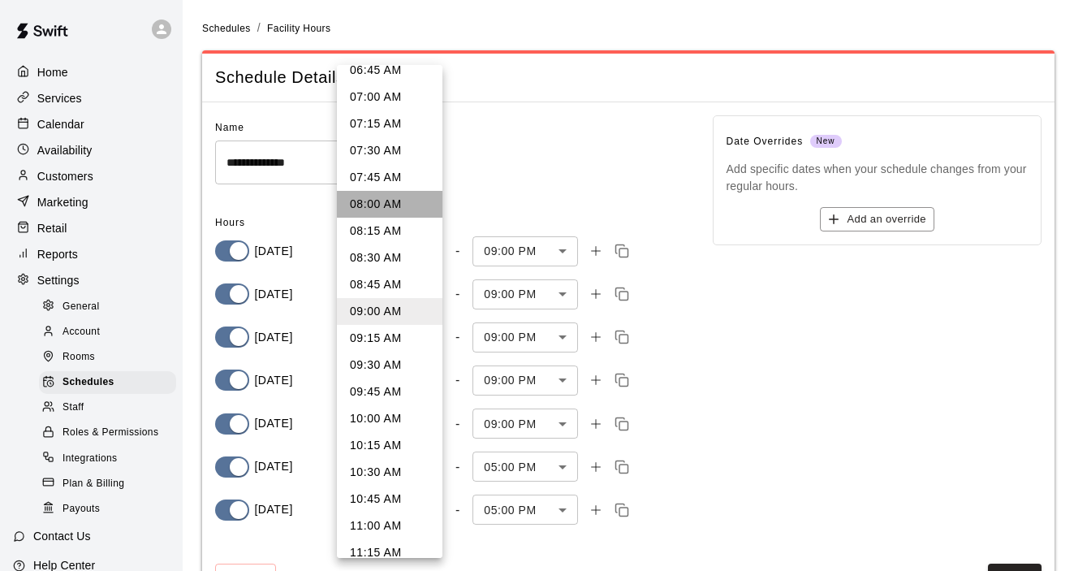
click at [388, 208] on li "08:00 AM" at bounding box center [390, 204] width 106 height 27
type input "***"
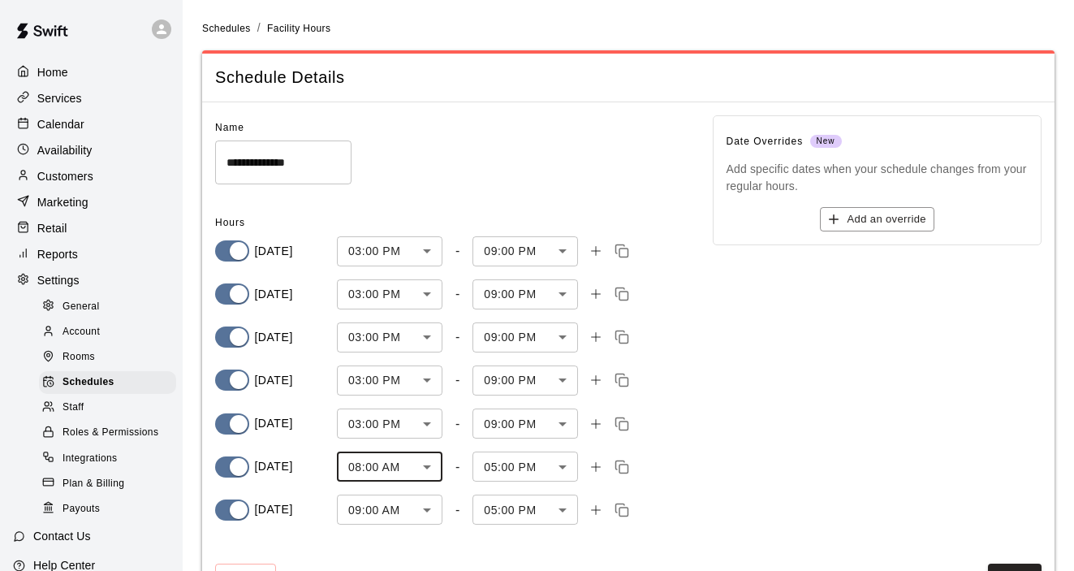
click at [572, 466] on body "**********" at bounding box center [537, 316] width 1074 height 633
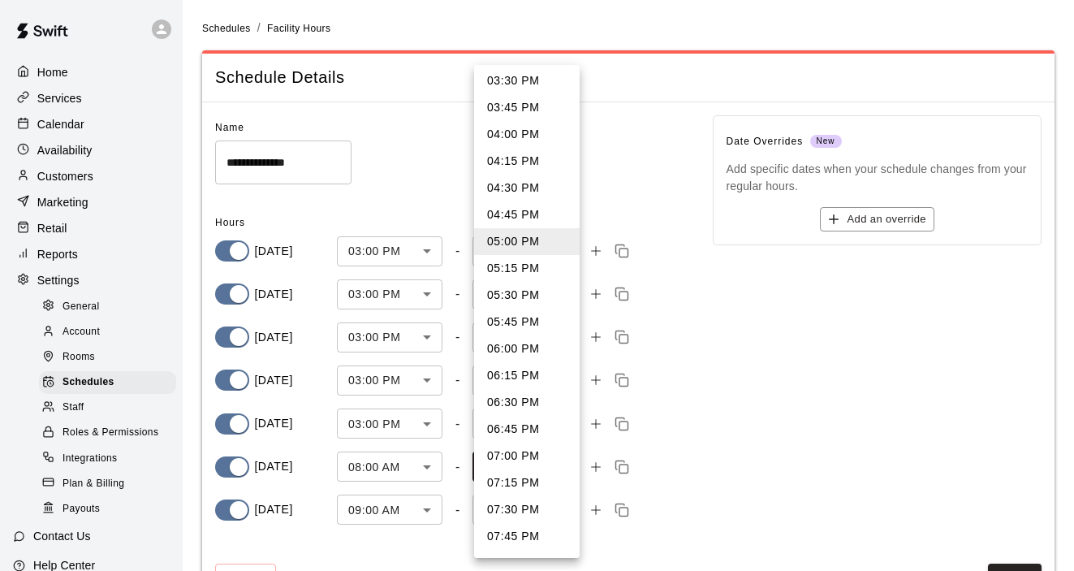
scroll to position [797, 0]
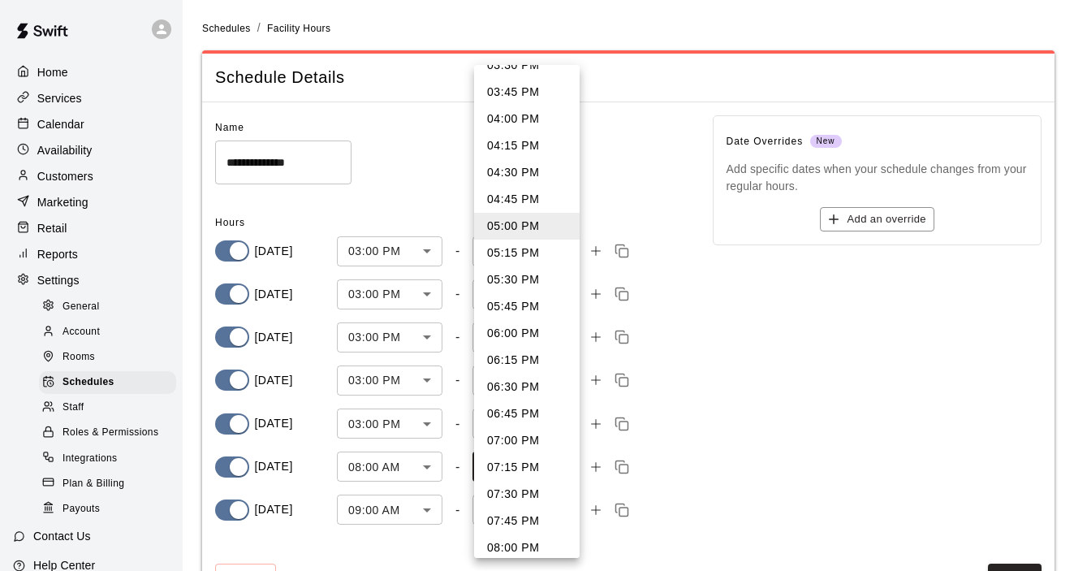
click at [525, 390] on li "06:30 PM" at bounding box center [527, 387] width 106 height 27
type input "****"
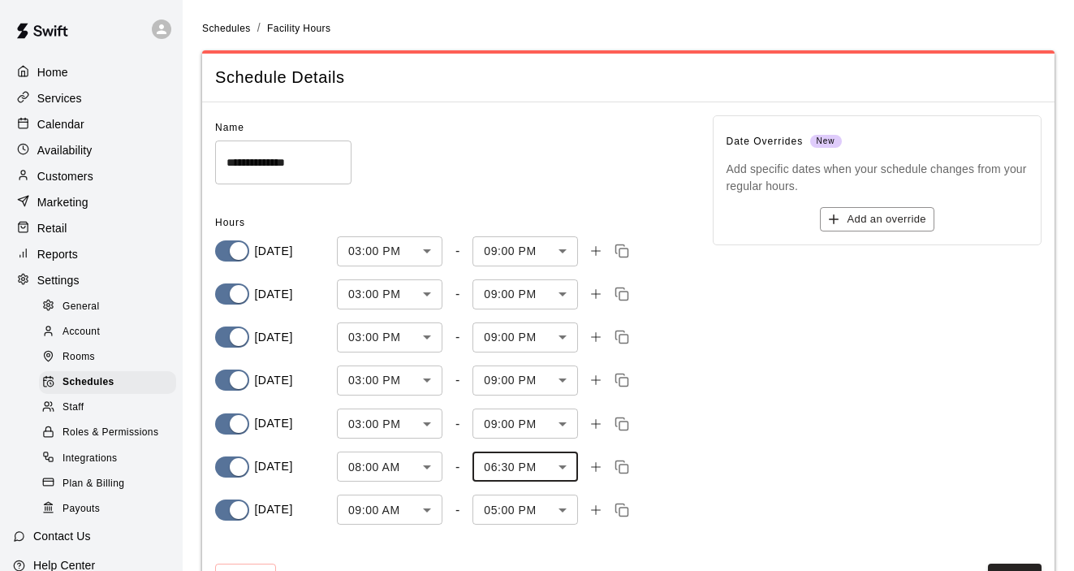
click at [427, 506] on body "**********" at bounding box center [537, 316] width 1074 height 633
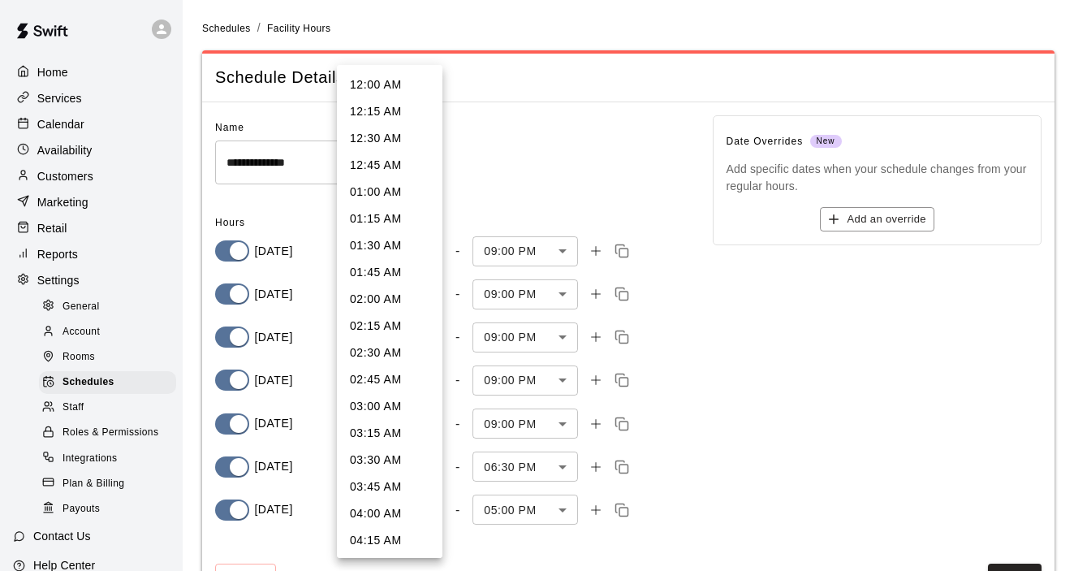
scroll to position [738, 0]
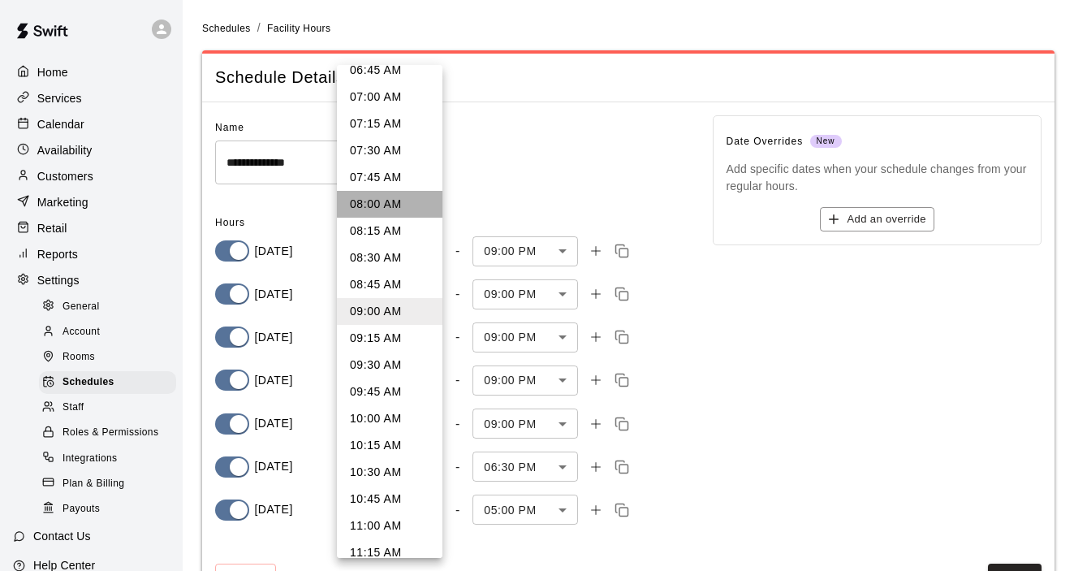
click at [394, 205] on li "08:00 AM" at bounding box center [390, 204] width 106 height 27
type input "***"
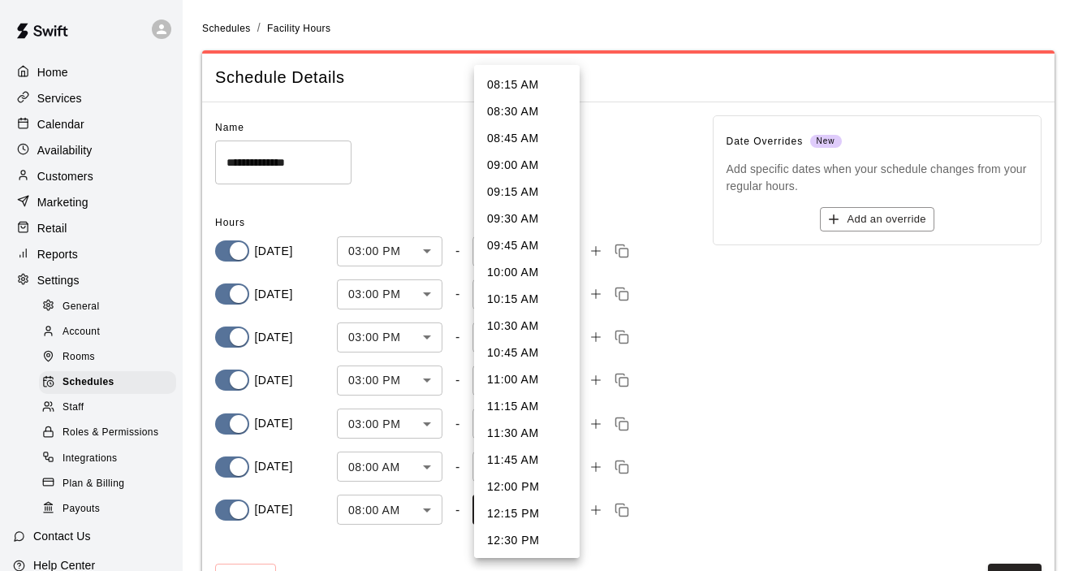
click at [561, 517] on body "**********" at bounding box center [537, 316] width 1074 height 633
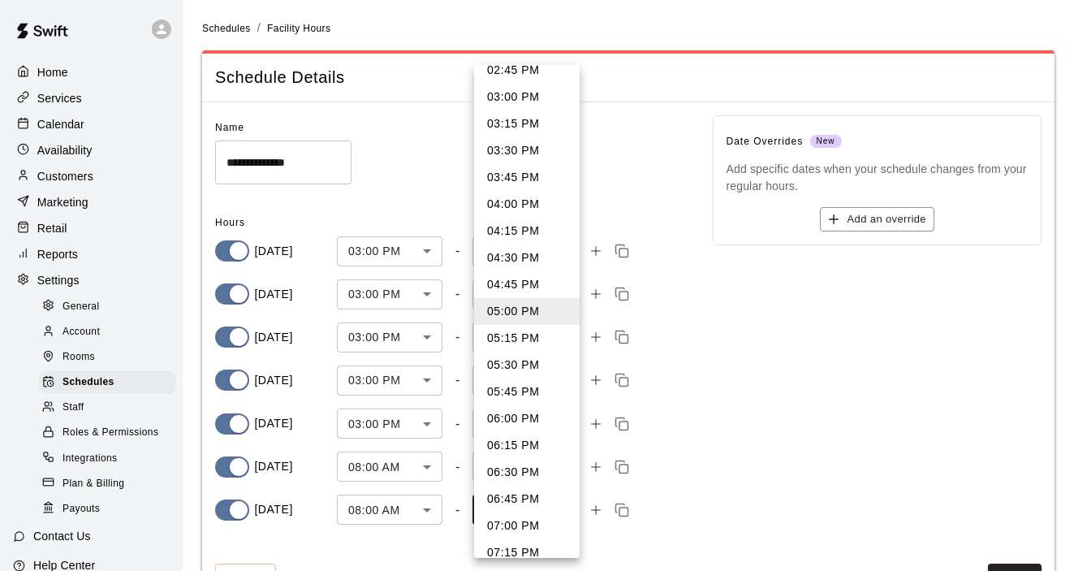
click at [521, 210] on li "04:00 PM" at bounding box center [527, 204] width 106 height 27
type input "***"
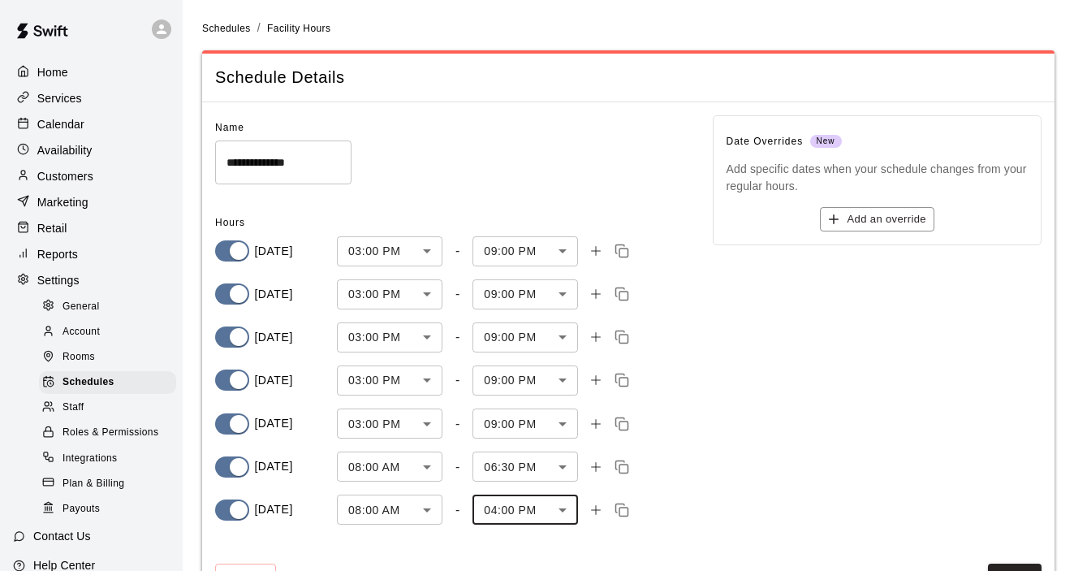
click at [748, 413] on div "Date Overrides New Add specific dates when your schedule changes from your regu…" at bounding box center [865, 313] width 356 height 449
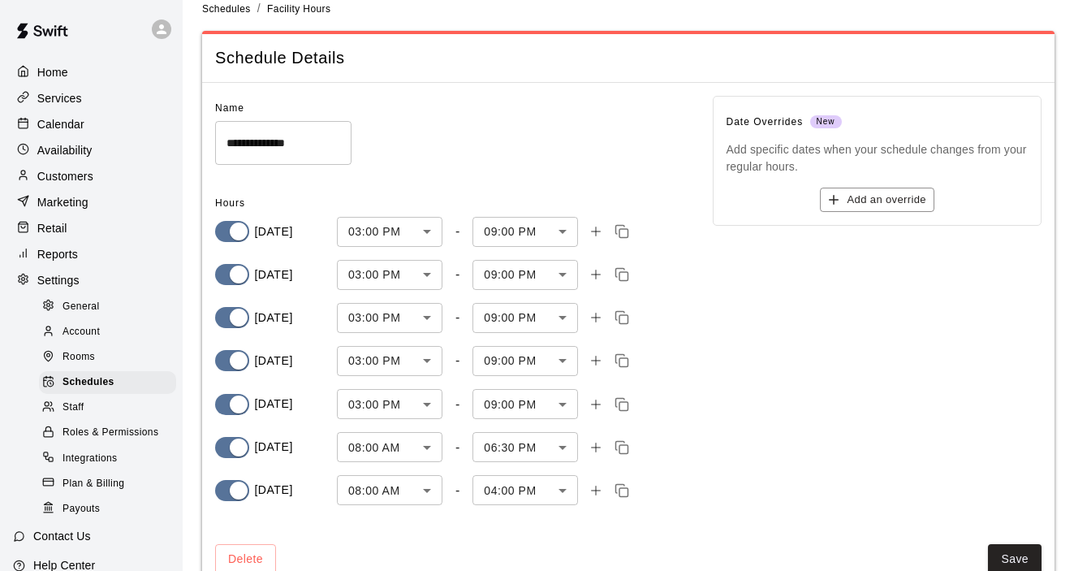
scroll to position [19, 0]
click at [1014, 566] on button "Save" at bounding box center [1015, 560] width 54 height 30
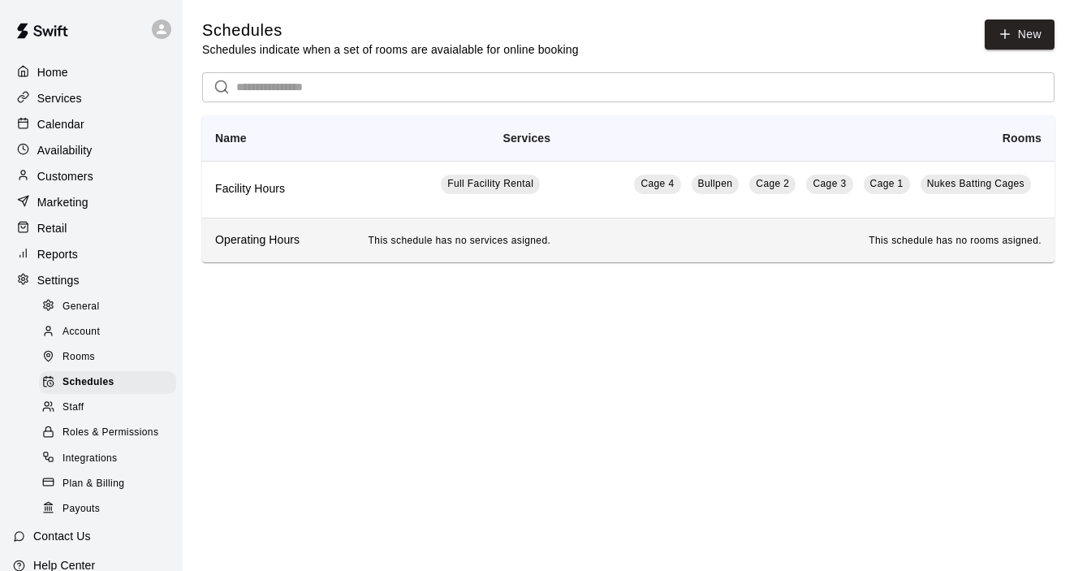
click at [530, 253] on td "This schedule has no services asigned." at bounding box center [445, 240] width 236 height 44
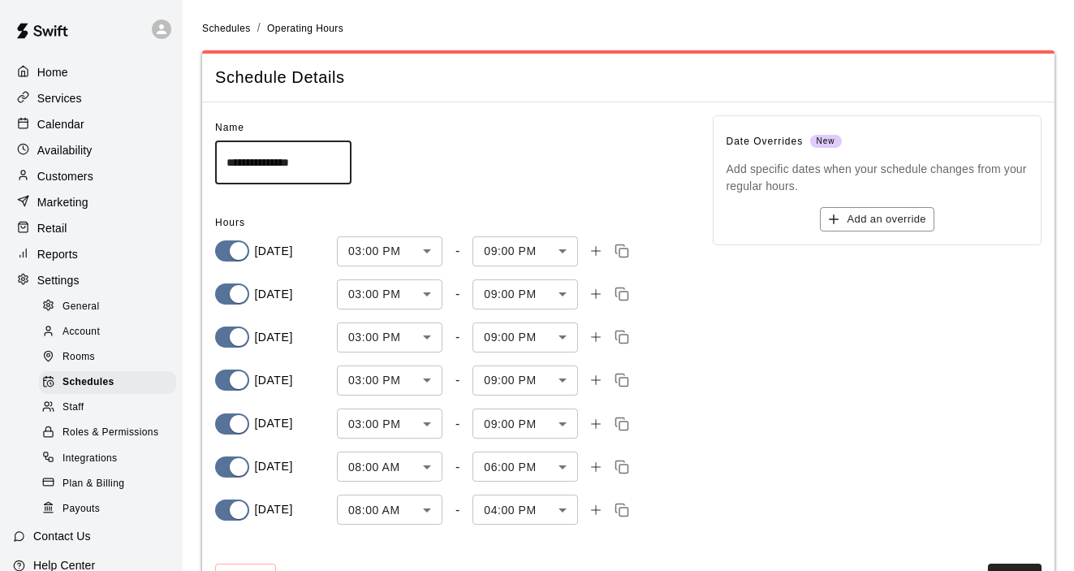
scroll to position [62, 0]
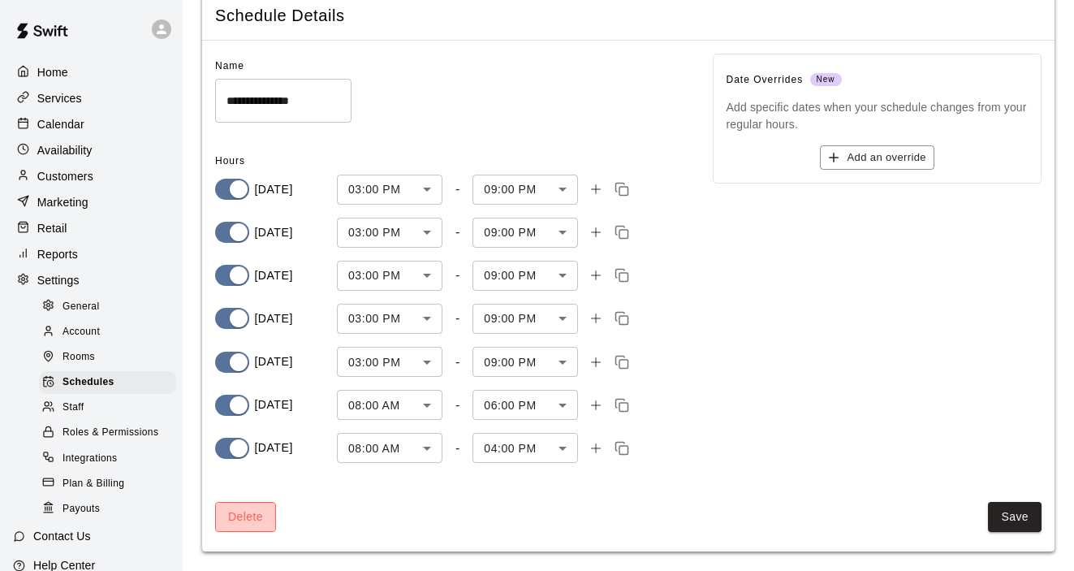
click at [260, 518] on button "Delete" at bounding box center [245, 517] width 61 height 30
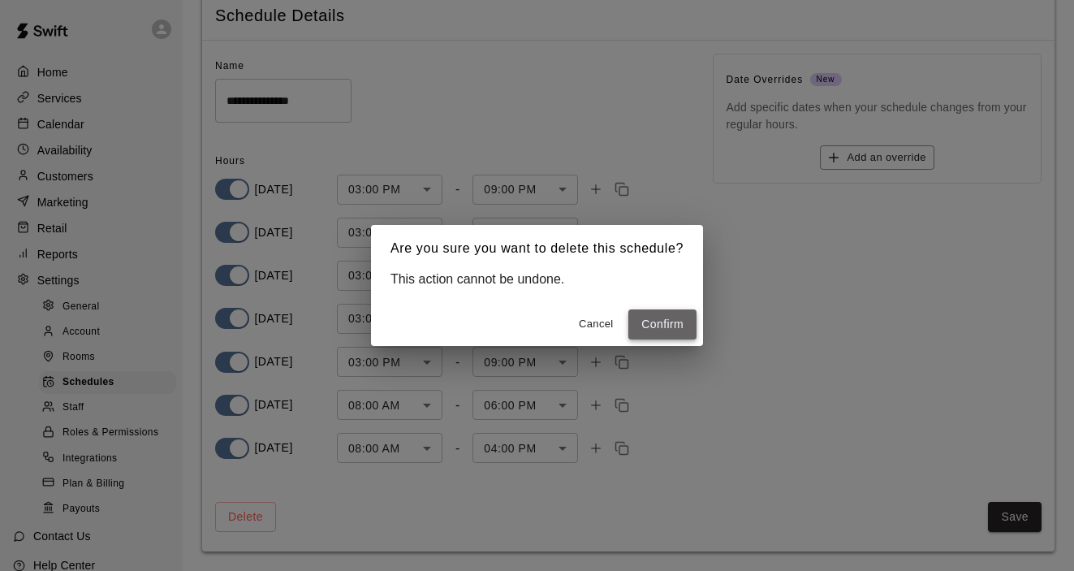
click at [664, 324] on button "Confirm" at bounding box center [663, 324] width 68 height 30
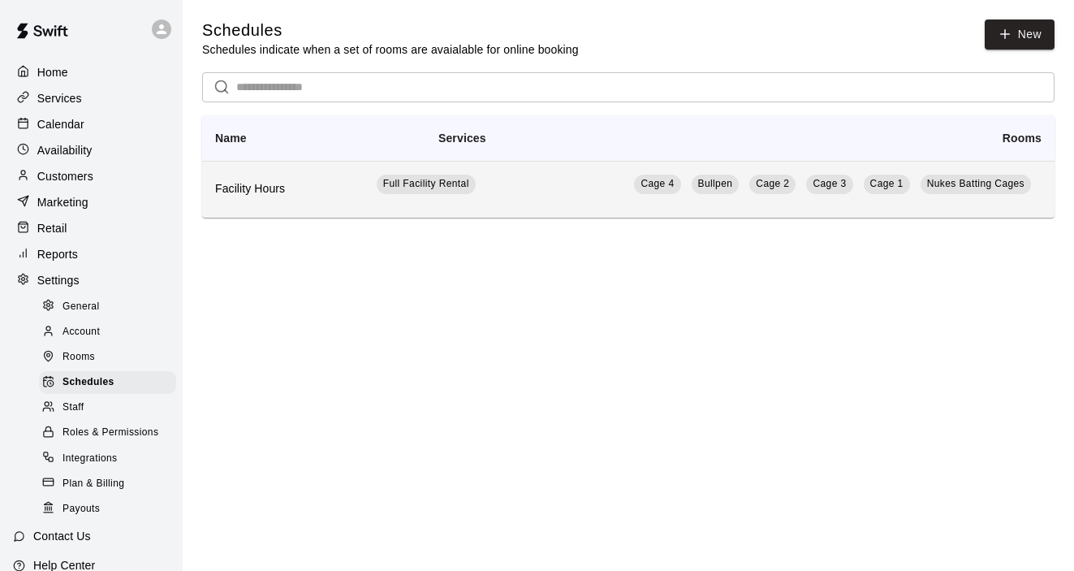
click at [279, 191] on h6 "Facility Hours" at bounding box center [263, 189] width 97 height 18
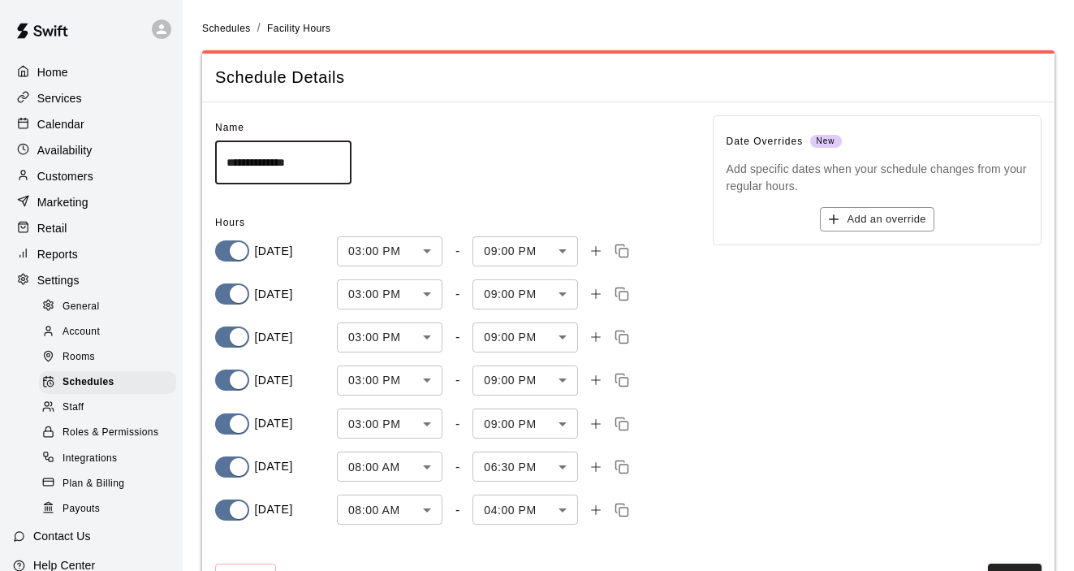
click at [269, 166] on input "**********" at bounding box center [283, 161] width 136 height 43
type input "**********"
click at [466, 137] on div "Name" at bounding box center [451, 128] width 472 height 26
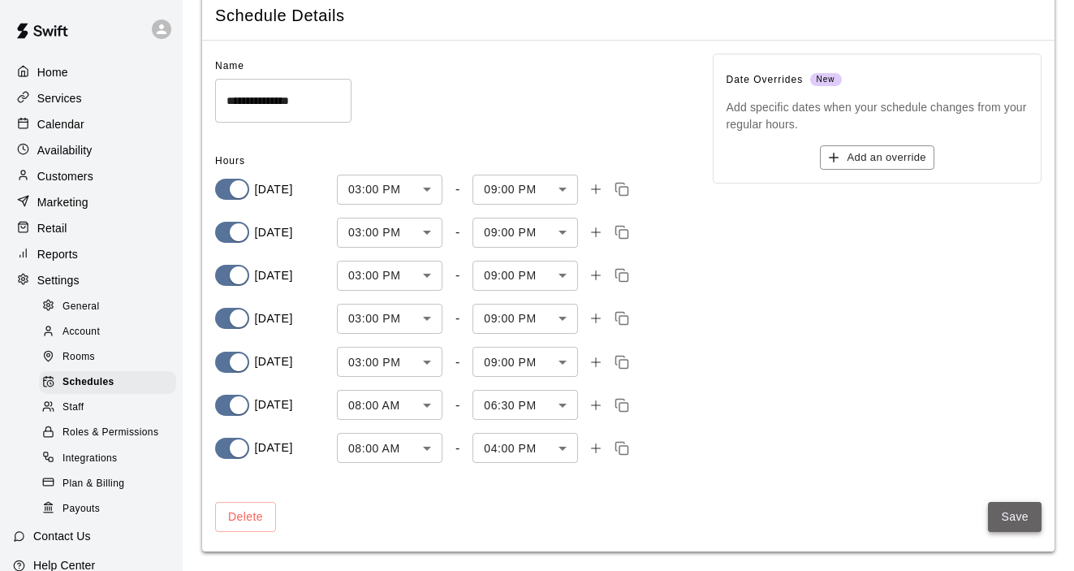
click at [1014, 508] on button "Save" at bounding box center [1015, 517] width 54 height 30
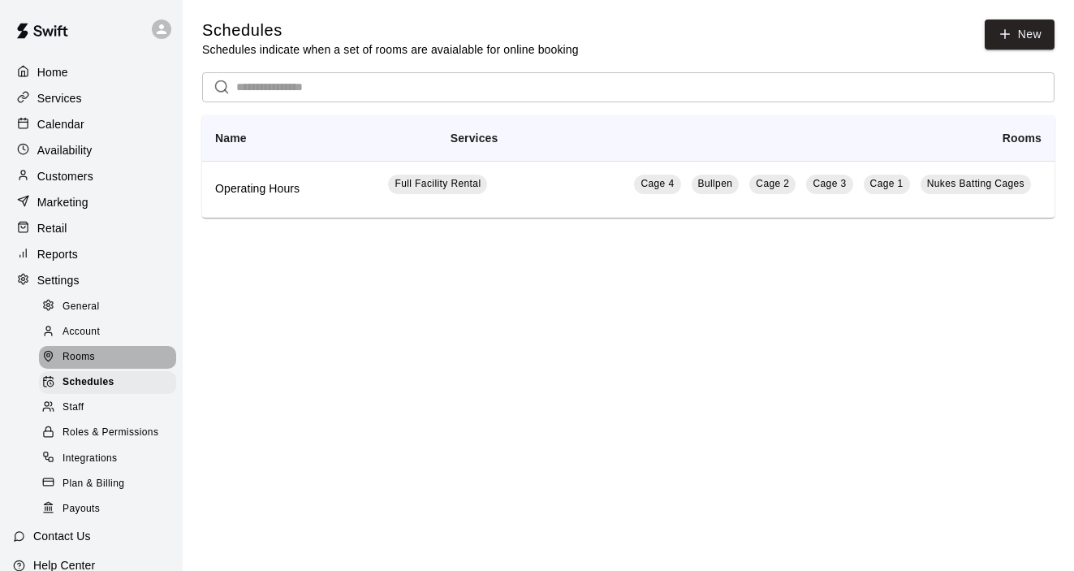
click at [87, 365] on span "Rooms" at bounding box center [79, 357] width 32 height 16
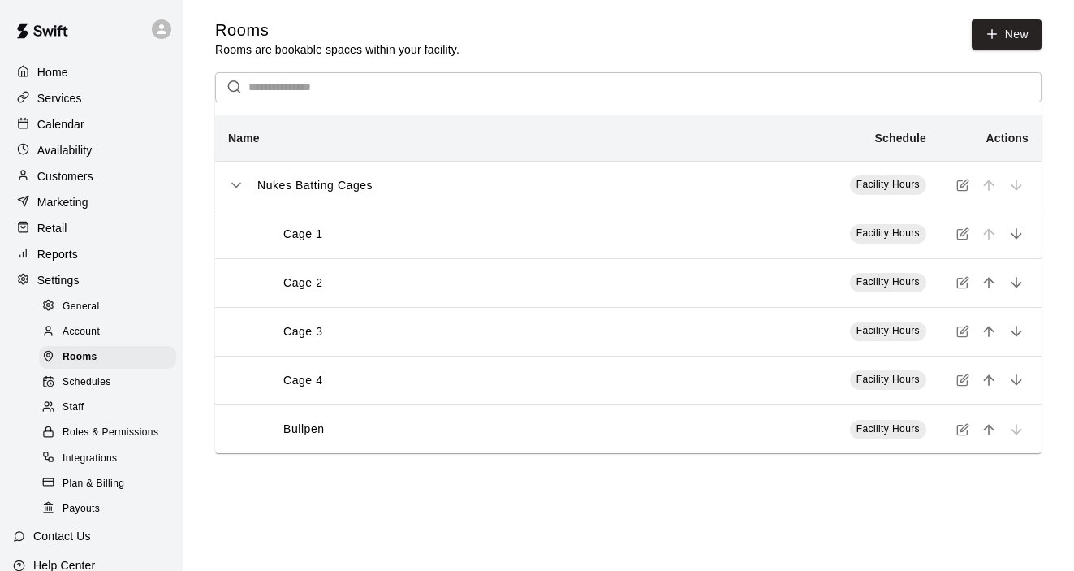
click at [319, 245] on th "Cage 1" at bounding box center [441, 234] width 452 height 49
click at [106, 383] on span "Schedules" at bounding box center [87, 382] width 49 height 16
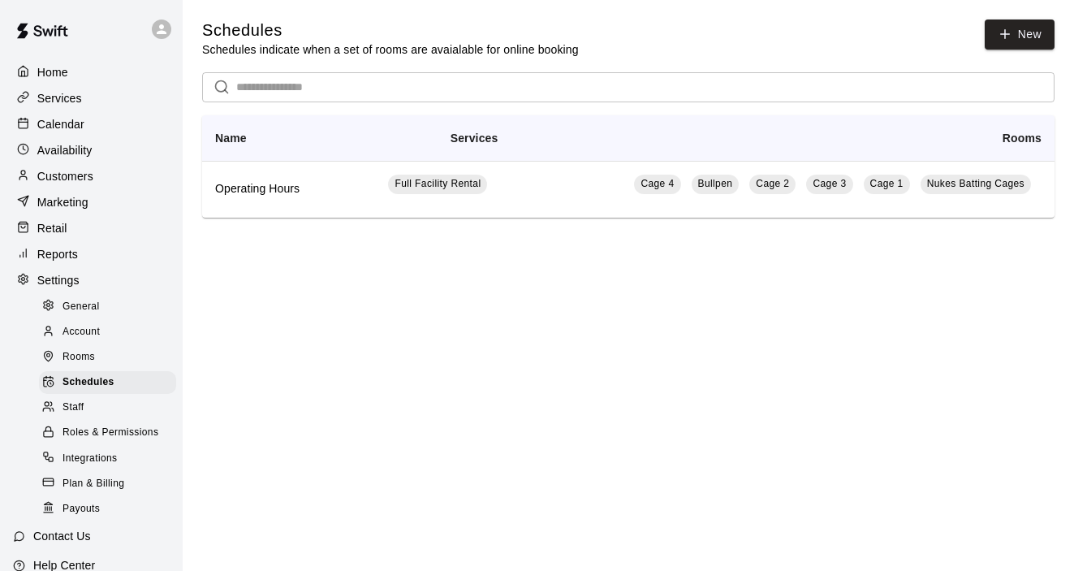
click at [60, 102] on p "Services" at bounding box center [59, 98] width 45 height 16
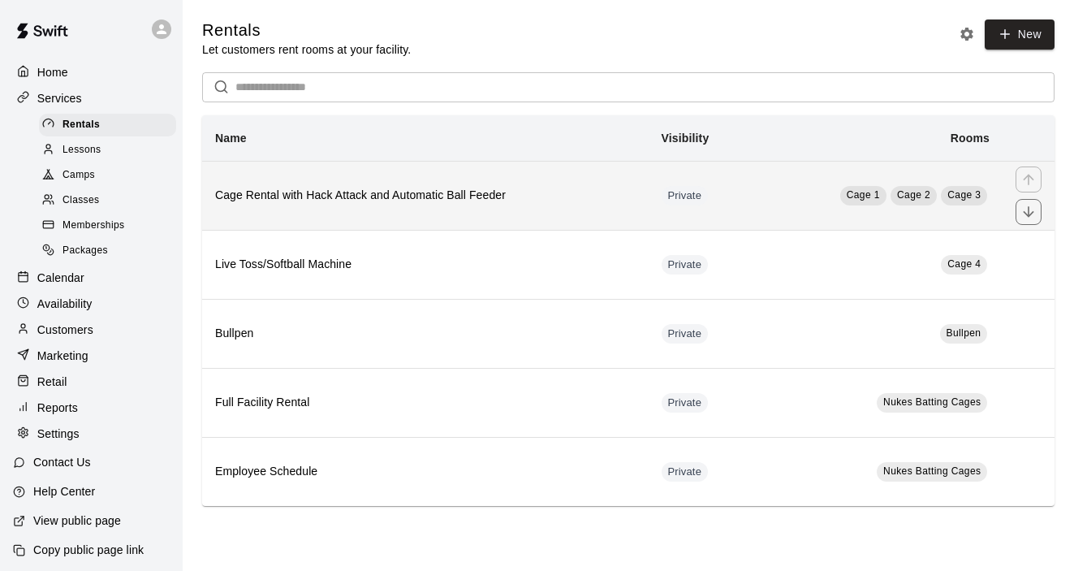
click at [329, 214] on th "Cage Rental with Hack Attack and Automatic Ball Feeder" at bounding box center [425, 195] width 447 height 69
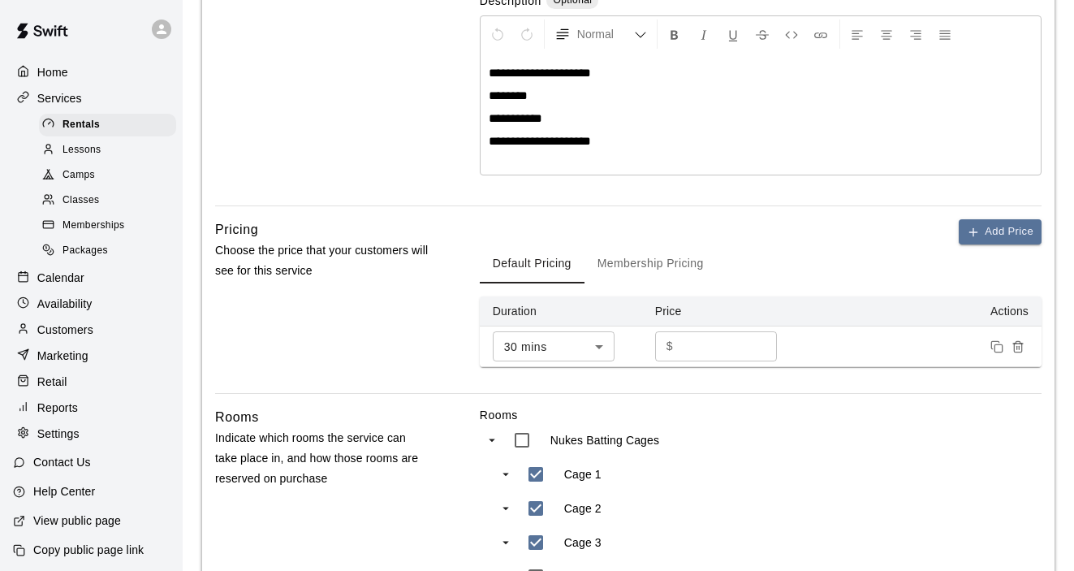
scroll to position [330, 0]
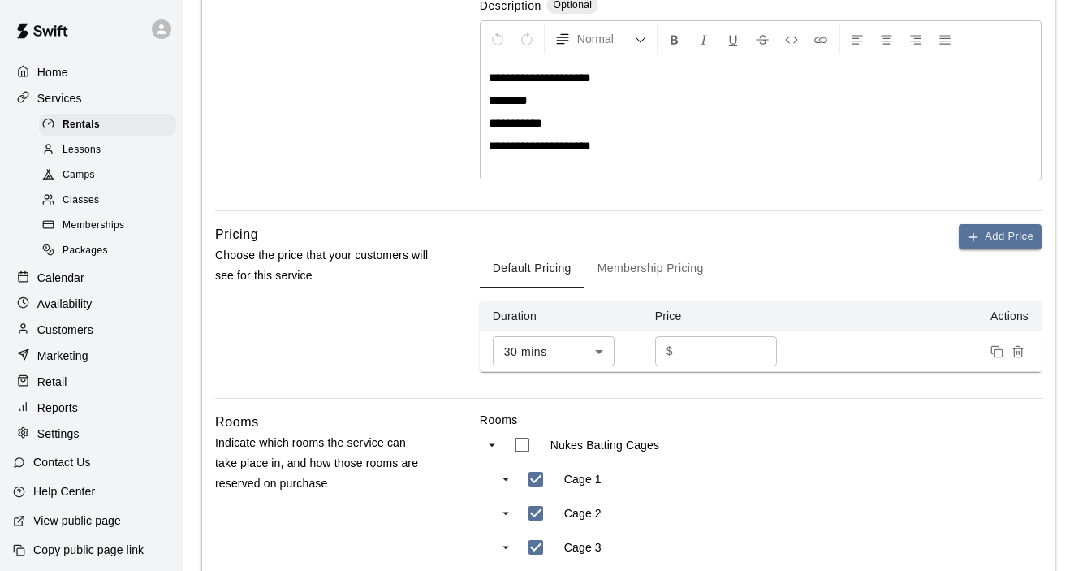
click at [645, 268] on button "Membership Pricing" at bounding box center [651, 268] width 132 height 39
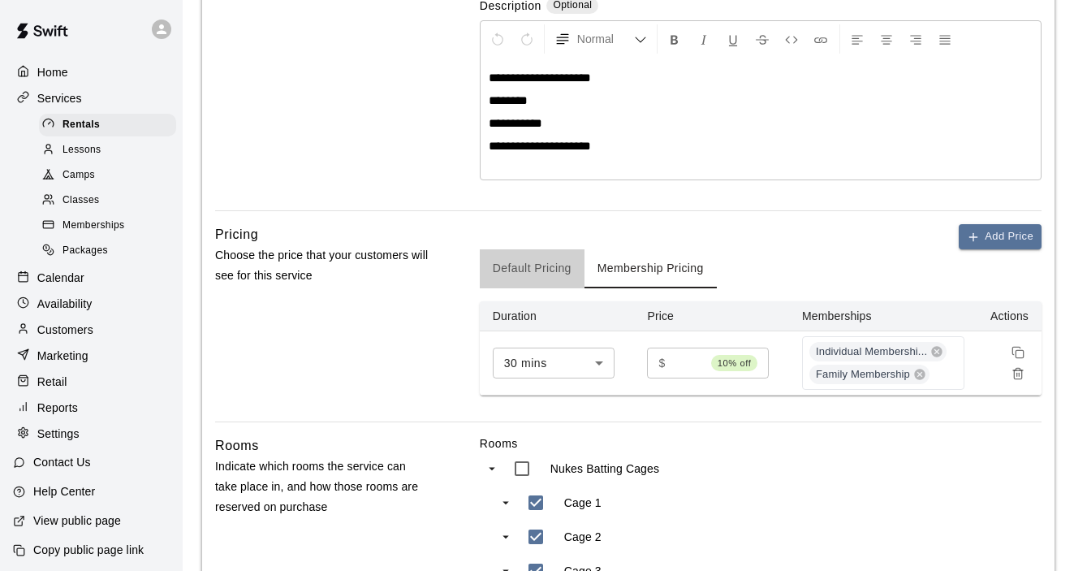
click at [535, 270] on button "Default Pricing" at bounding box center [532, 268] width 105 height 39
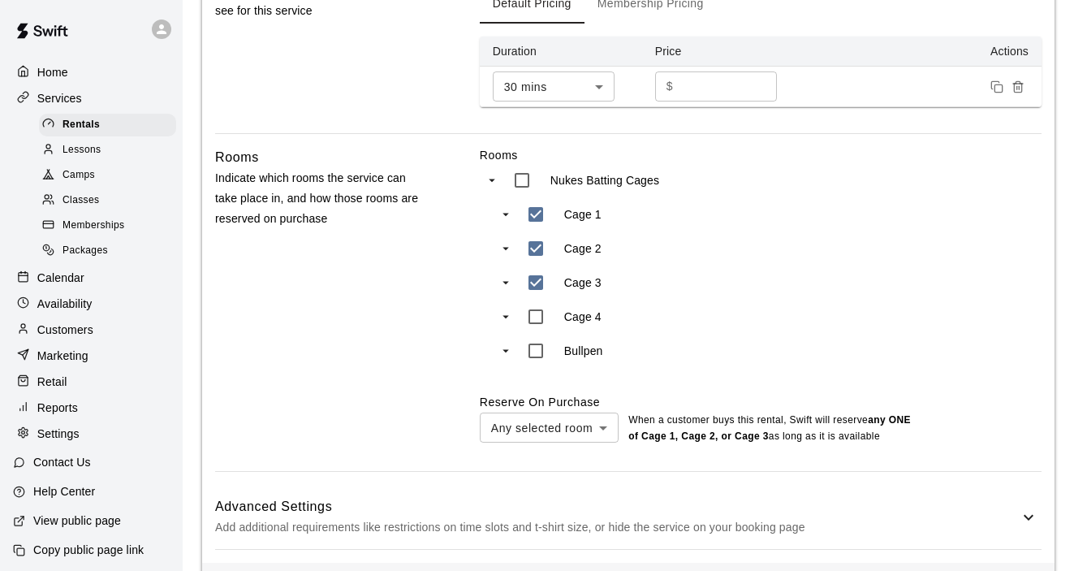
scroll to position [662, 0]
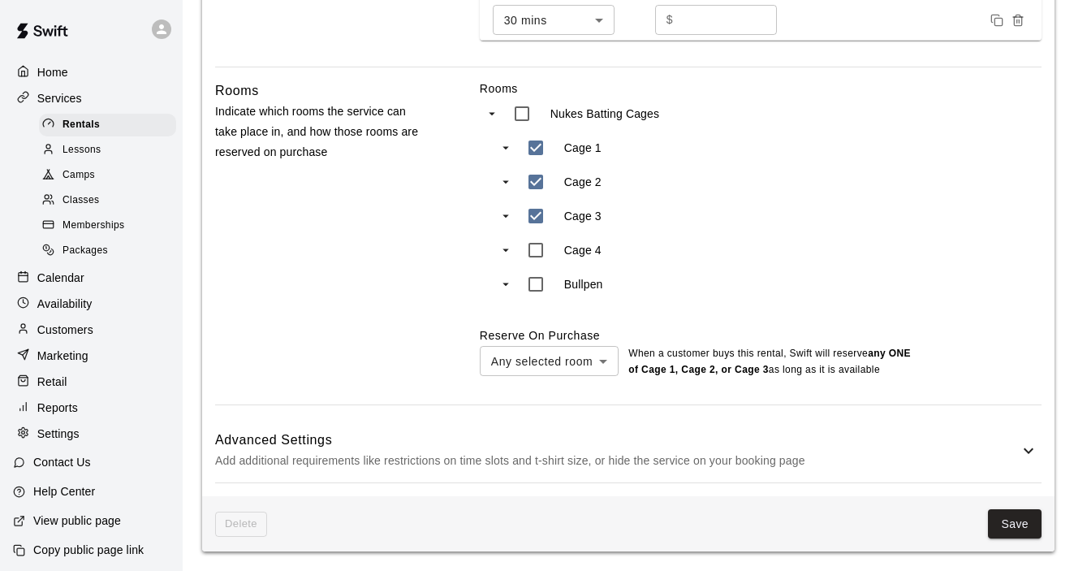
click at [1031, 447] on icon at bounding box center [1028, 450] width 19 height 19
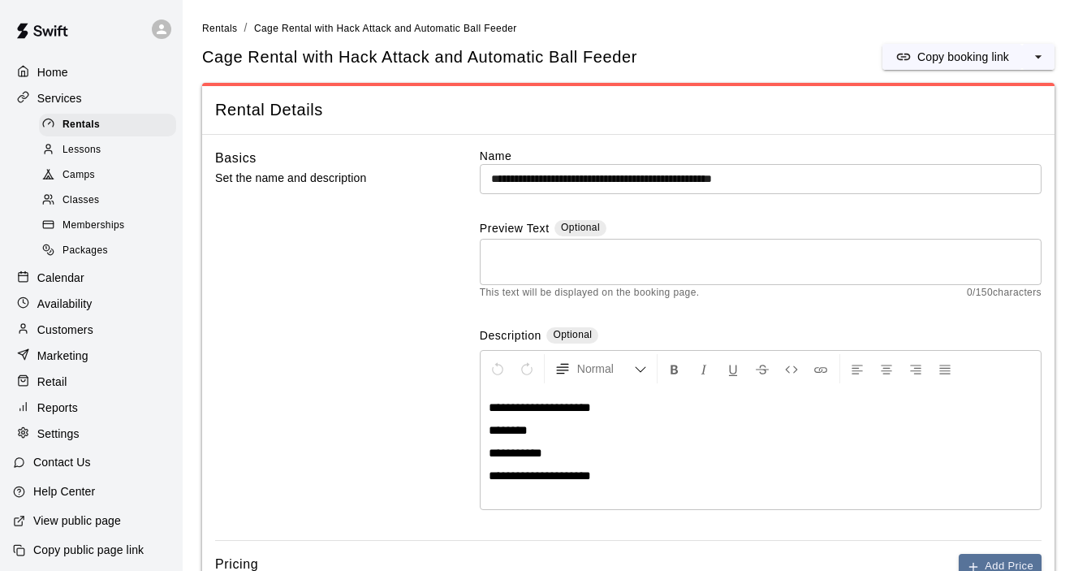
scroll to position [3, 0]
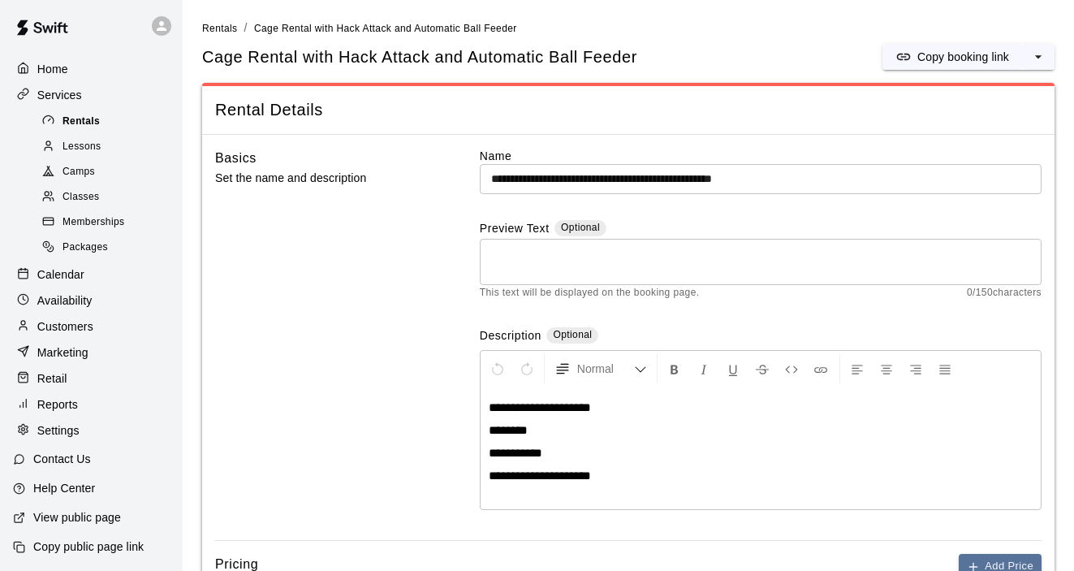
click at [87, 123] on span "Rentals" at bounding box center [81, 122] width 37 height 16
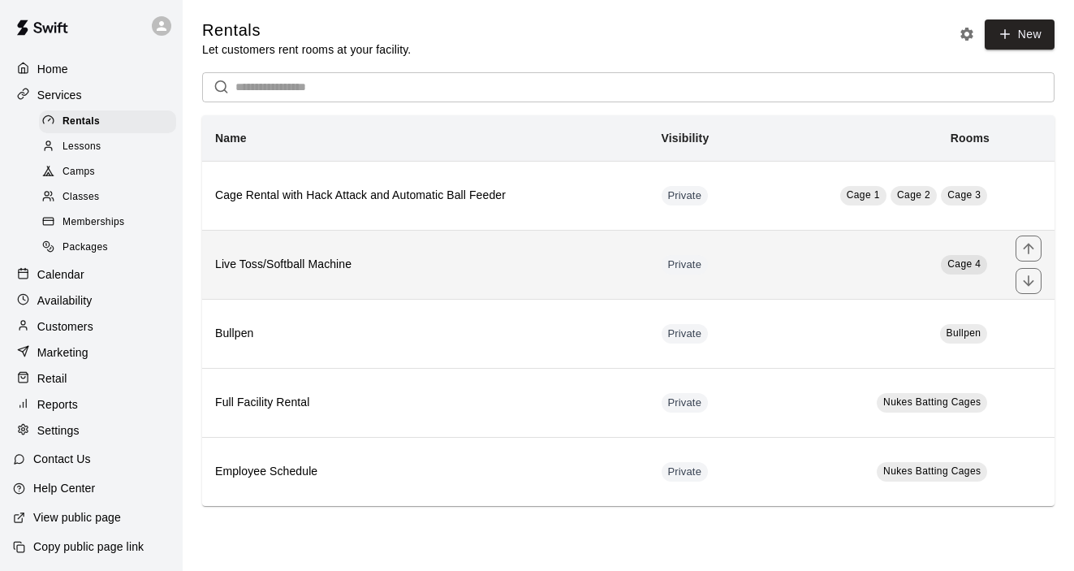
click at [273, 259] on h6 "Live Toss/Softball Machine" at bounding box center [425, 265] width 421 height 18
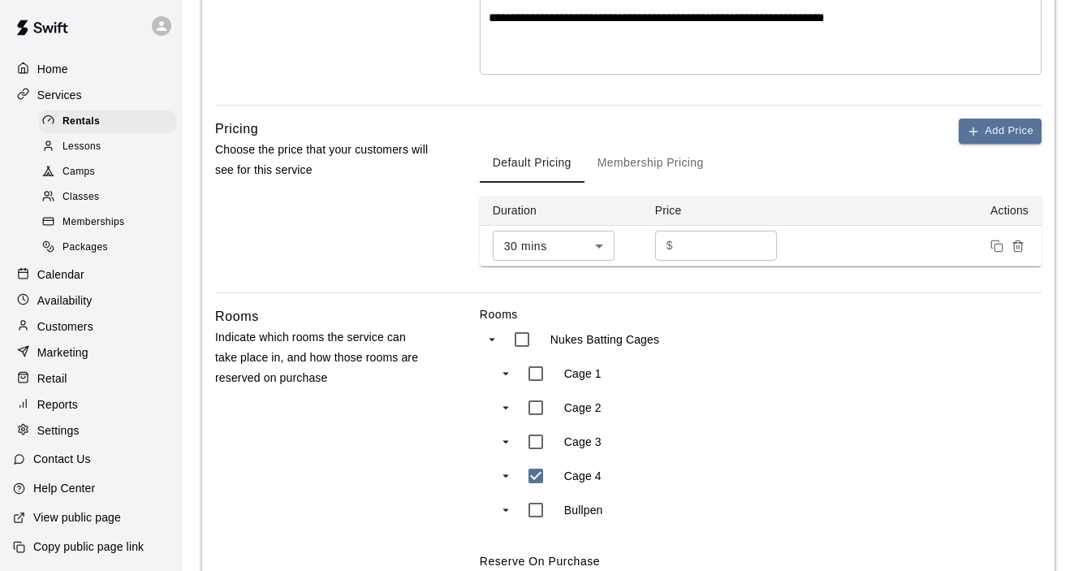
scroll to position [437, 0]
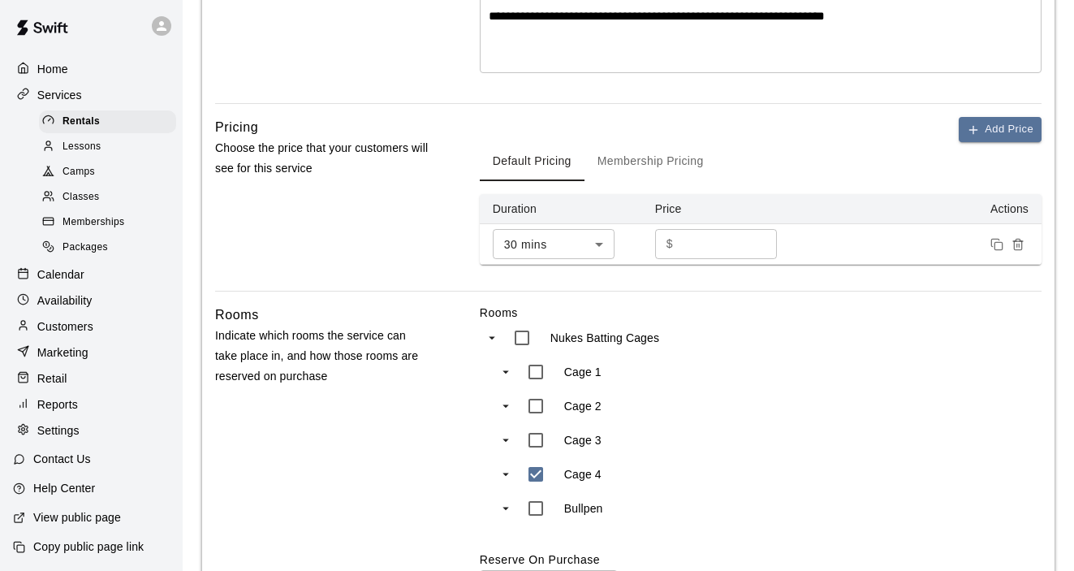
click at [722, 247] on input "**" at bounding box center [728, 244] width 97 height 30
type input "*"
type input "**"
click at [777, 363] on div "Cage 1" at bounding box center [658, 372] width 279 height 34
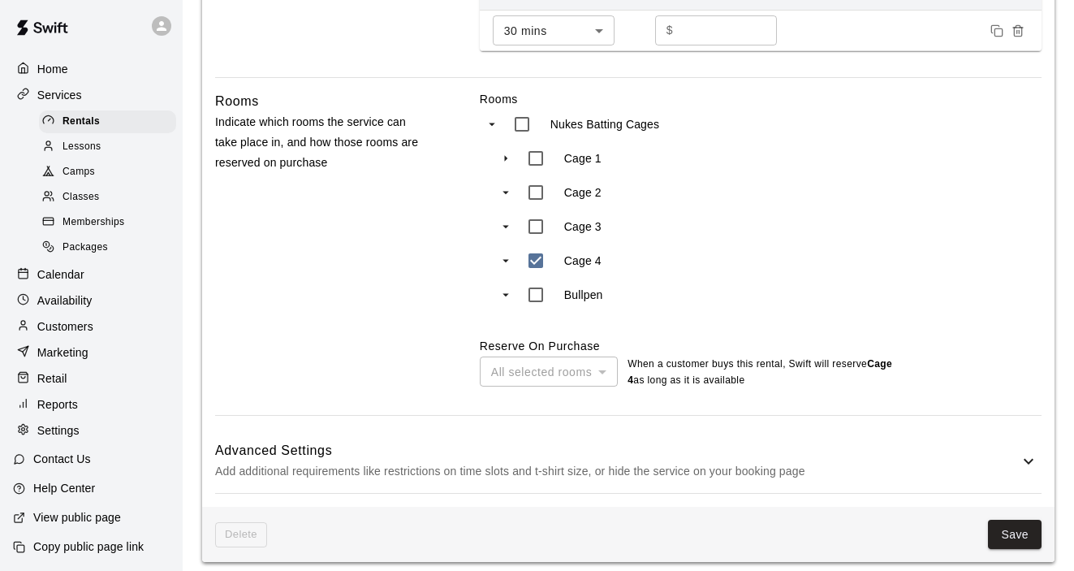
scroll to position [662, 0]
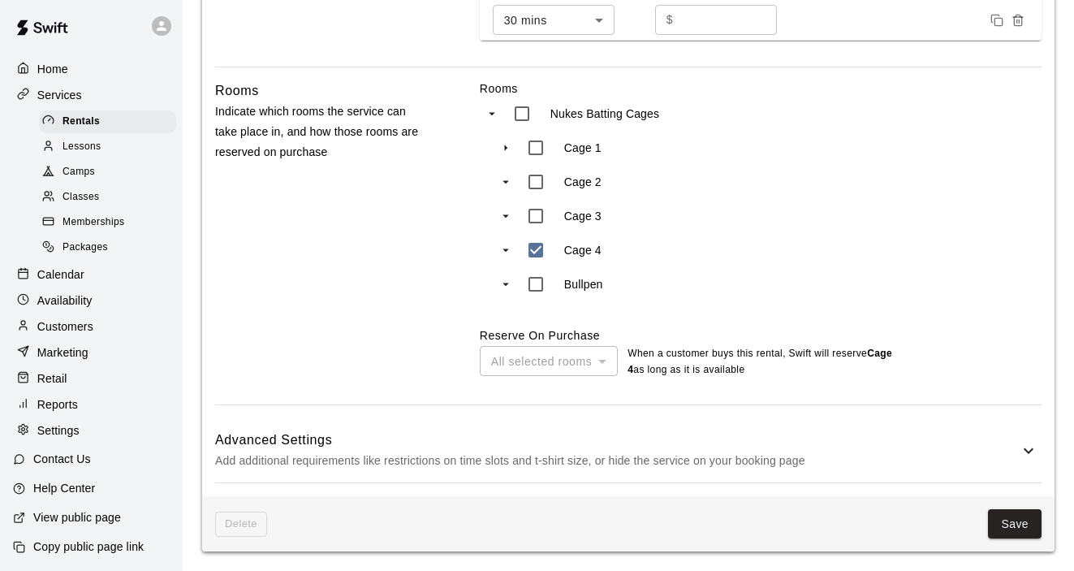
click at [1028, 459] on icon at bounding box center [1028, 450] width 19 height 19
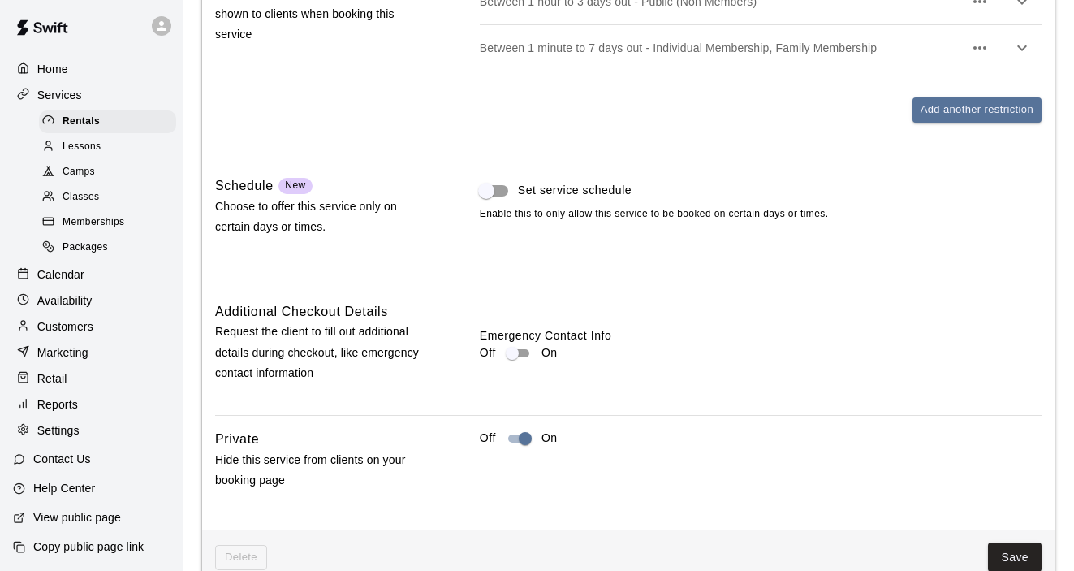
scroll to position [1447, 0]
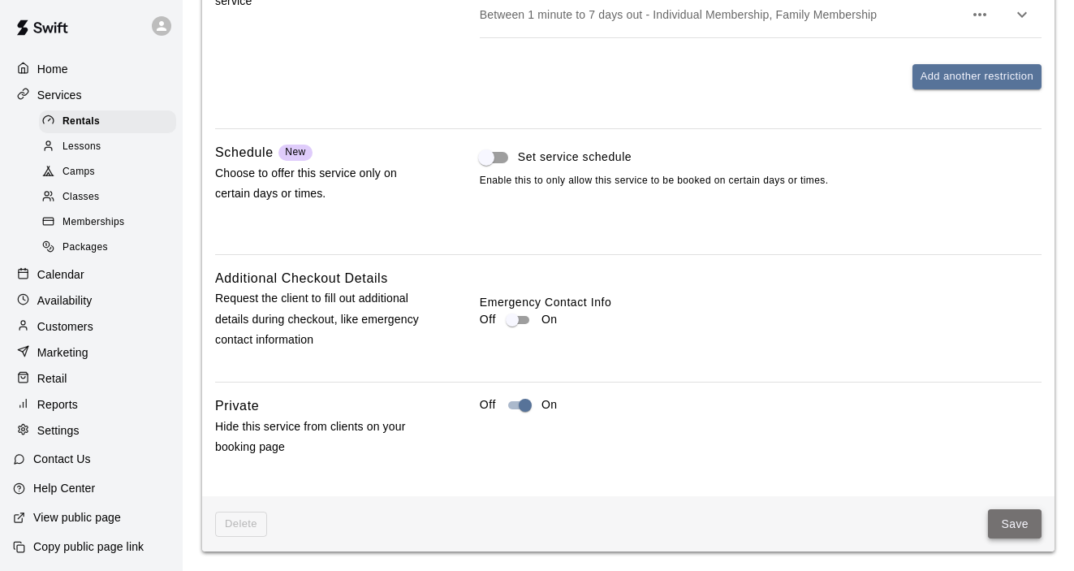
click at [994, 523] on button "Save" at bounding box center [1015, 524] width 54 height 30
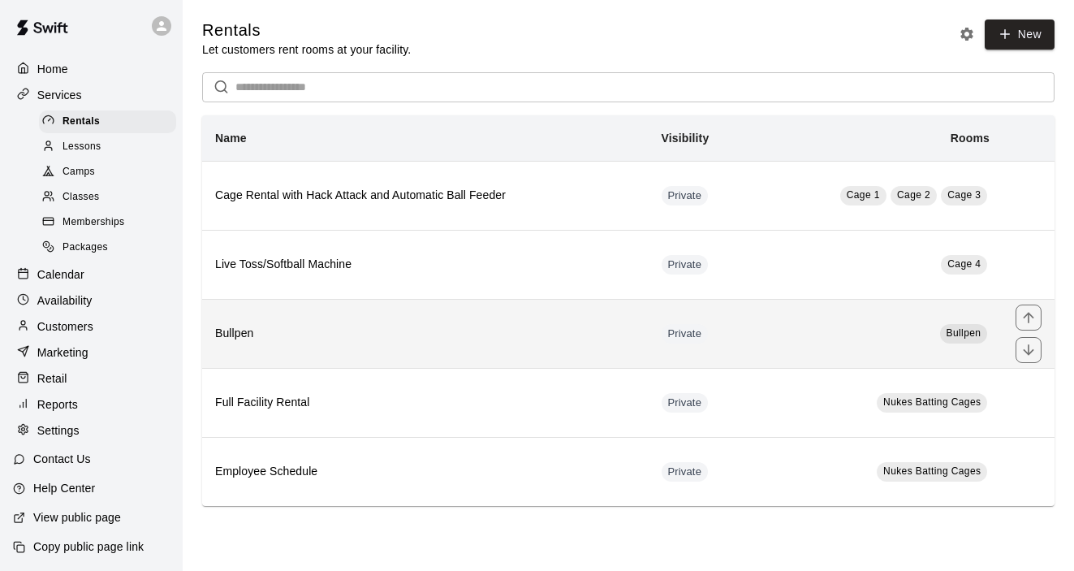
click at [260, 331] on h6 "Bullpen" at bounding box center [425, 334] width 421 height 18
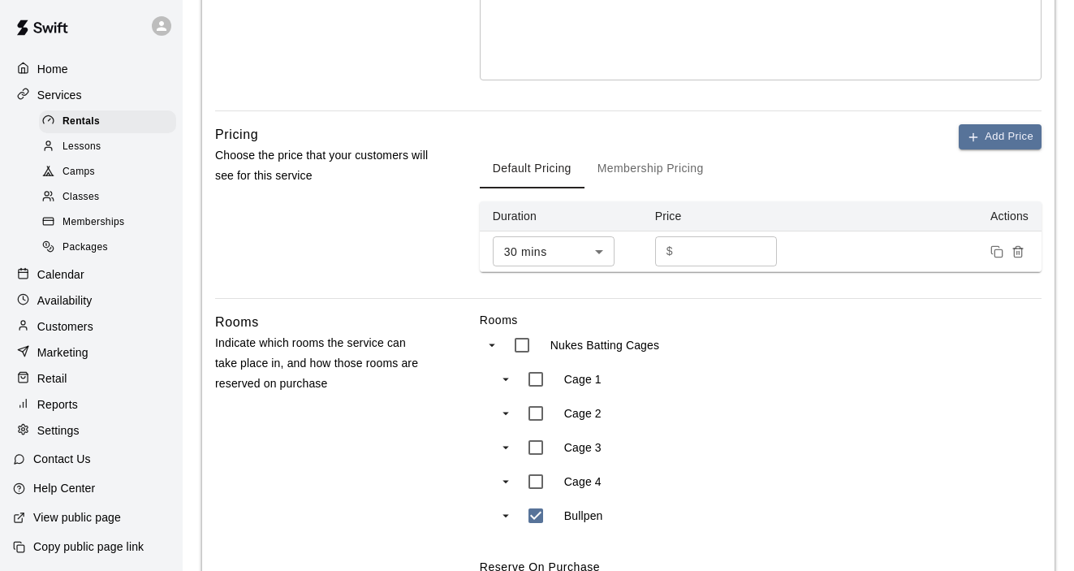
scroll to position [430, 0]
click at [715, 244] on input "**" at bounding box center [728, 251] width 97 height 30
click at [761, 249] on input "**" at bounding box center [728, 251] width 97 height 30
click at [762, 254] on input "**" at bounding box center [728, 251] width 97 height 30
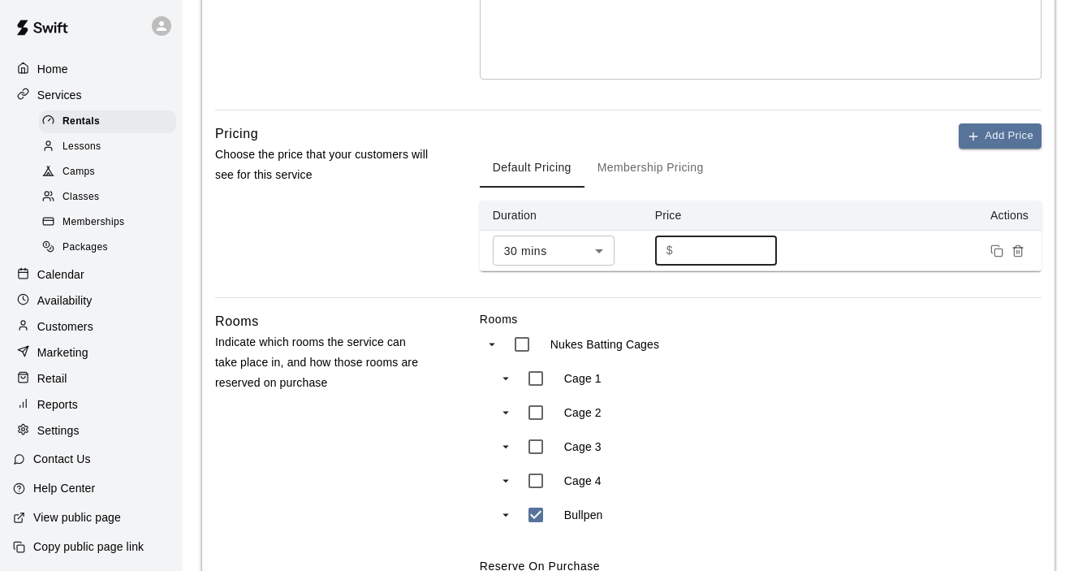
click at [762, 254] on input "**" at bounding box center [728, 251] width 97 height 30
type input "**"
click at [762, 254] on input "**" at bounding box center [728, 251] width 97 height 30
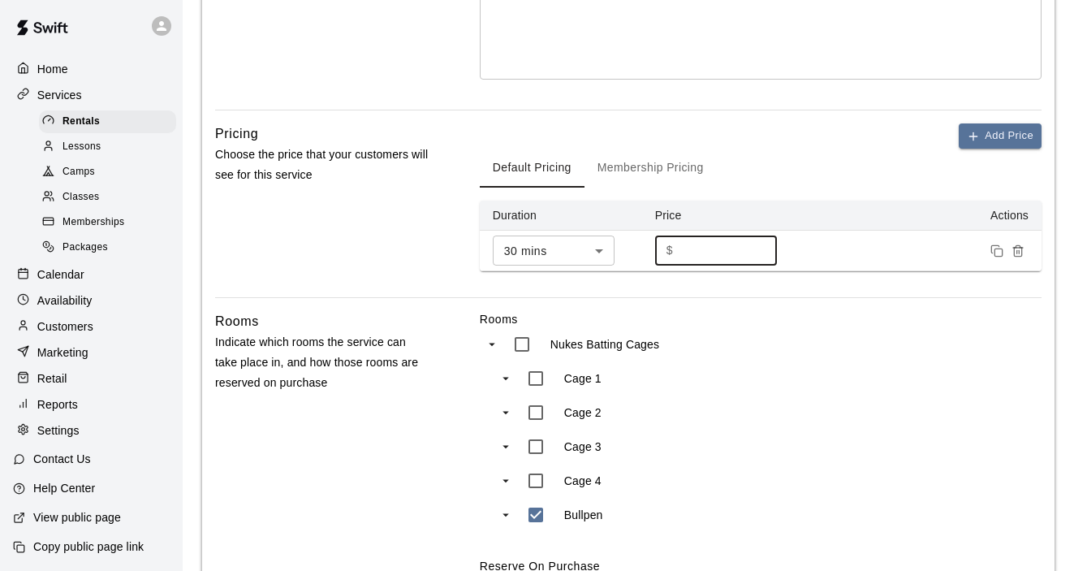
click at [793, 387] on div "Cage 1" at bounding box center [658, 378] width 279 height 34
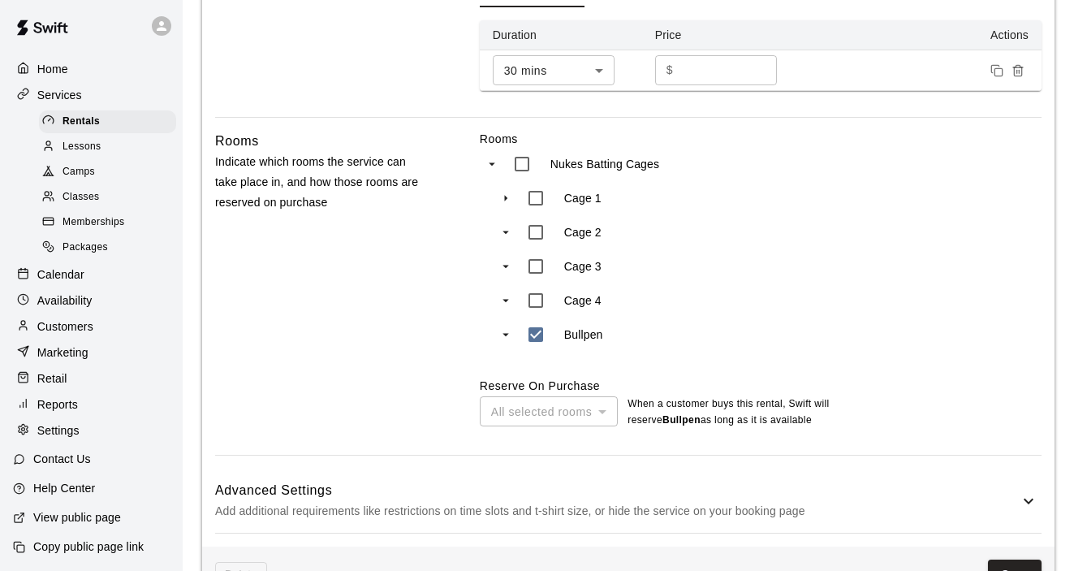
scroll to position [662, 0]
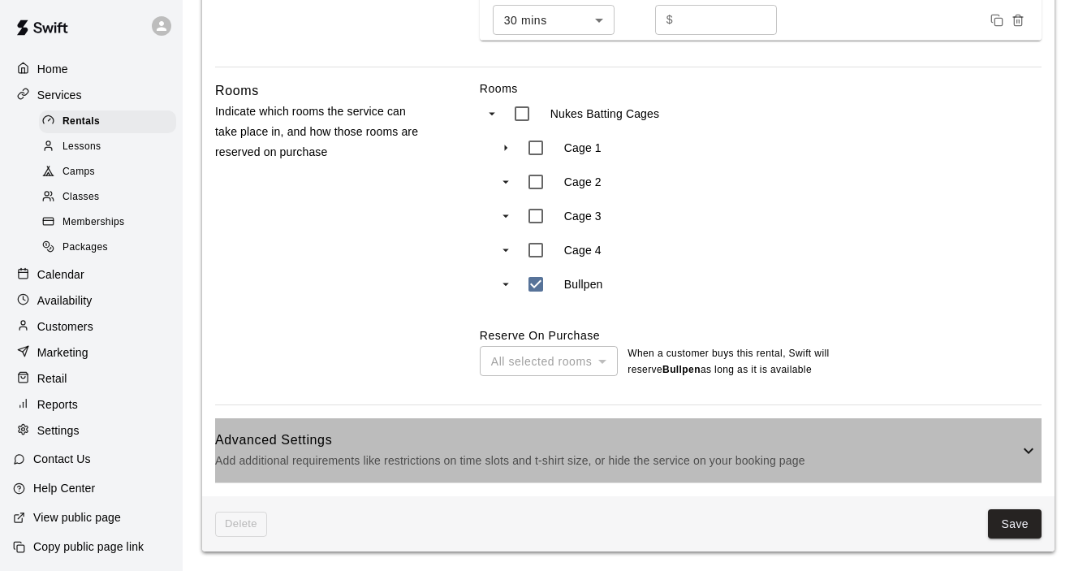
click at [1027, 449] on icon at bounding box center [1029, 450] width 10 height 6
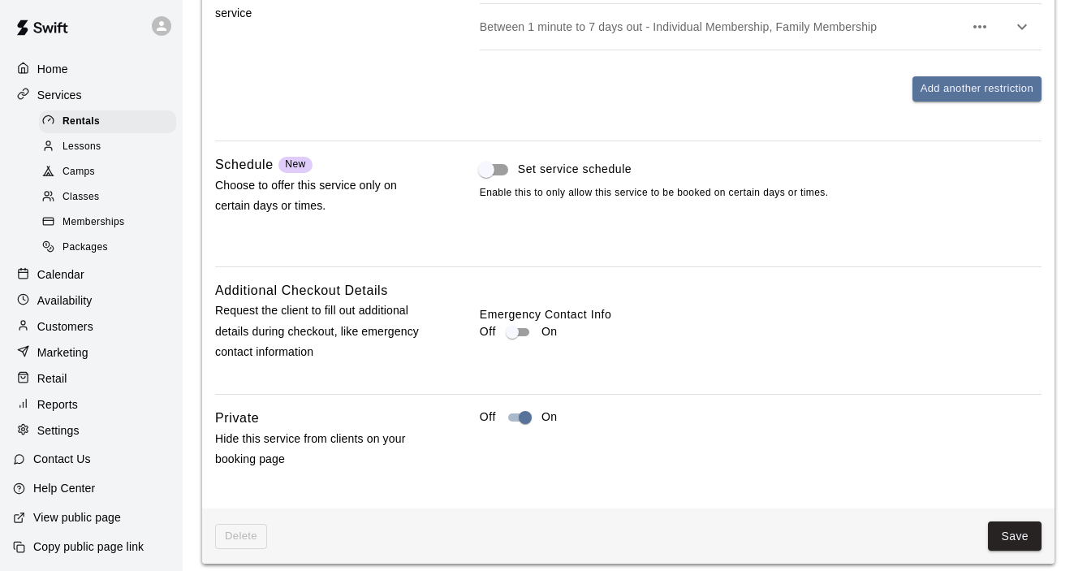
scroll to position [1447, 0]
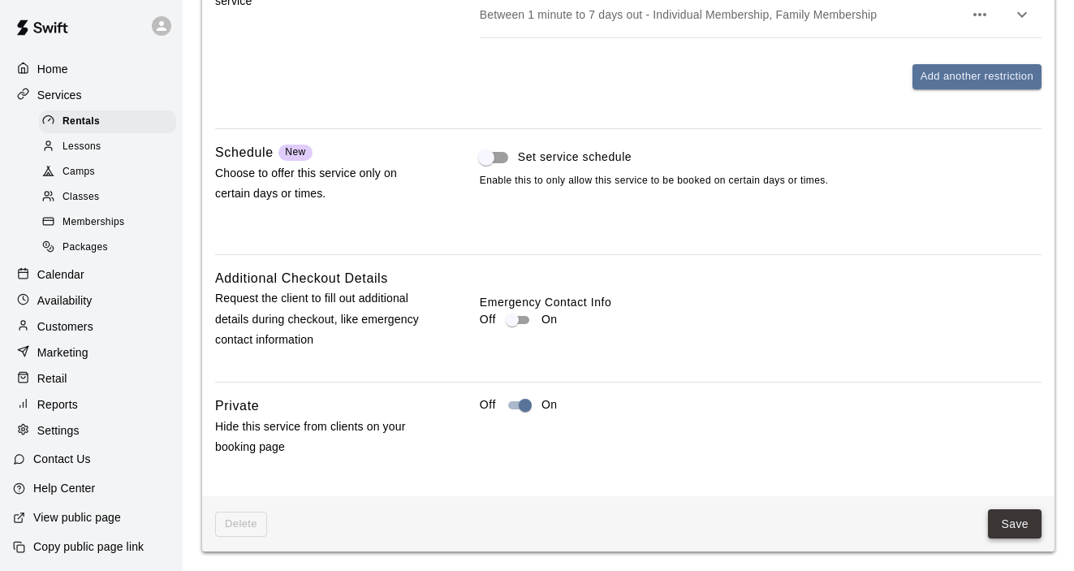
click at [1011, 533] on button "Save" at bounding box center [1015, 524] width 54 height 30
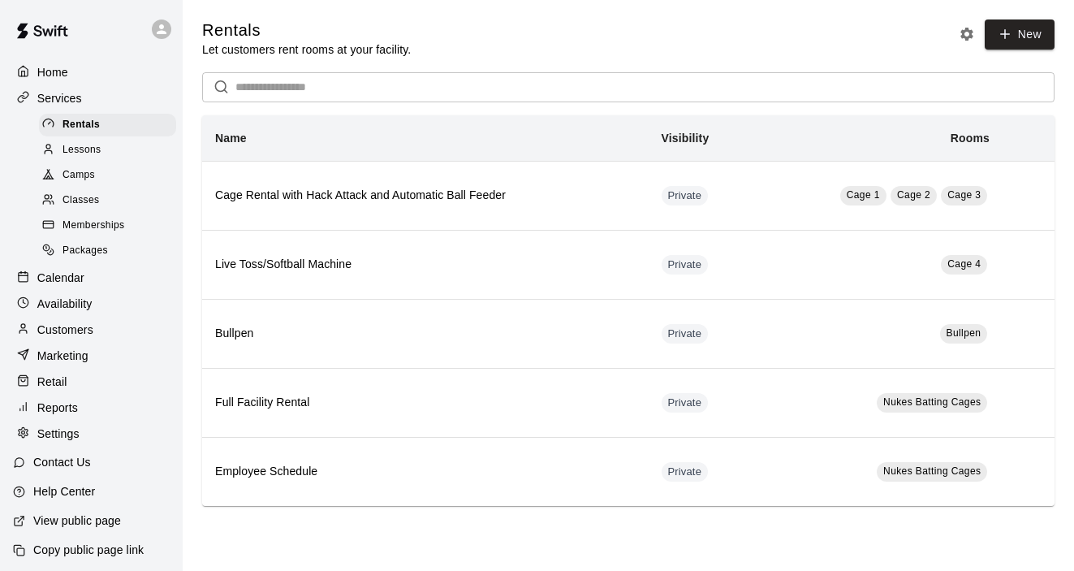
scroll to position [3, 0]
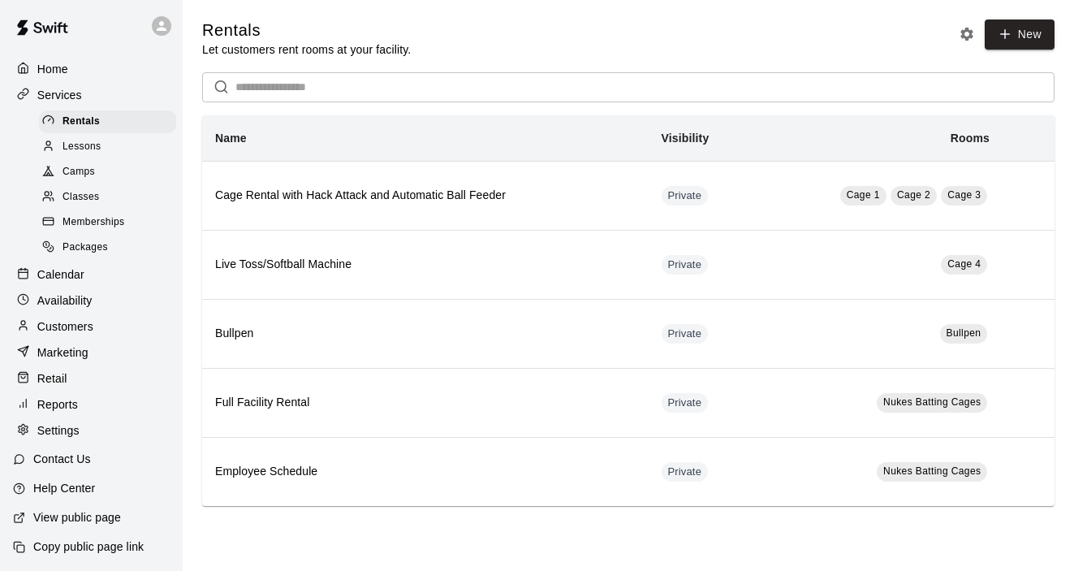
click at [67, 430] on p "Settings" at bounding box center [58, 430] width 42 height 16
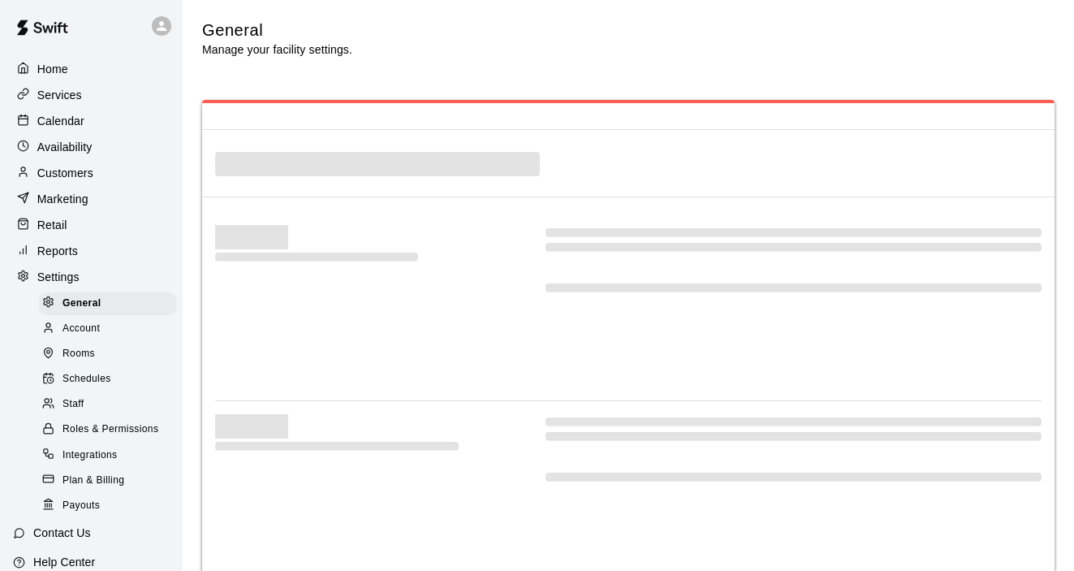
select select "**"
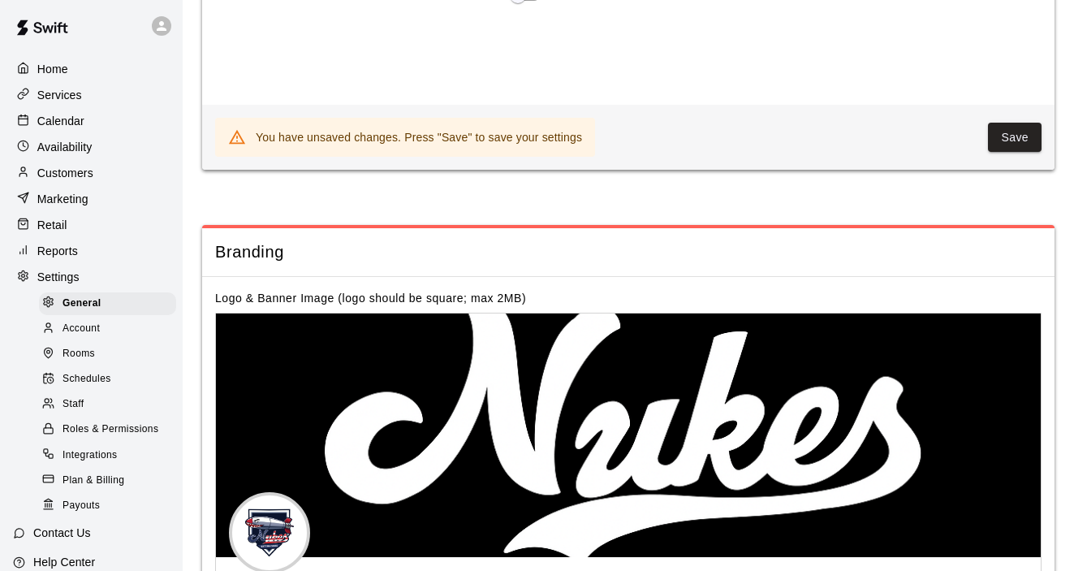
scroll to position [3389, 0]
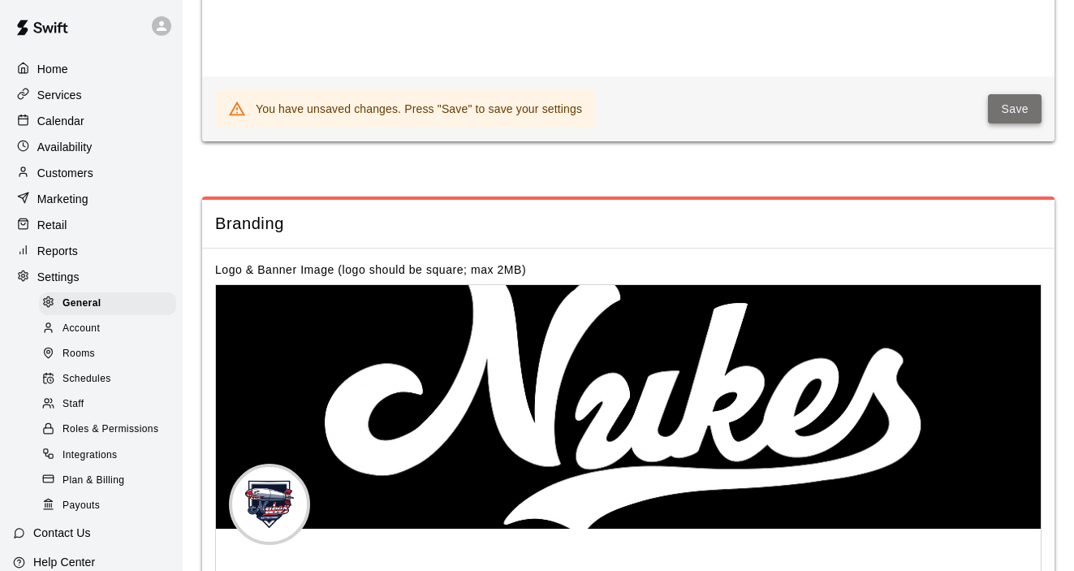
click at [1016, 115] on button "Save" at bounding box center [1015, 109] width 54 height 30
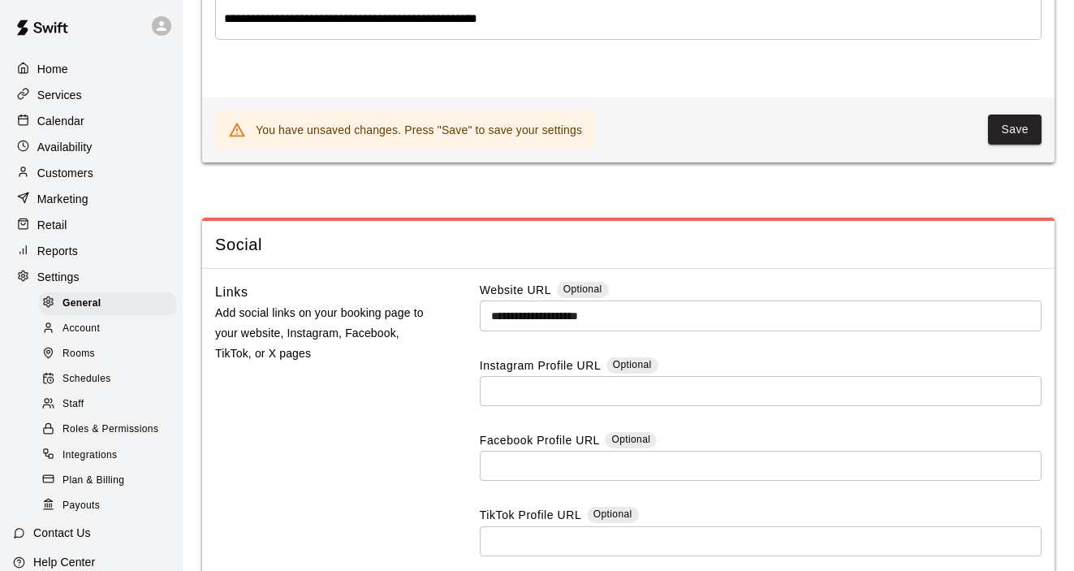
scroll to position [4246, 0]
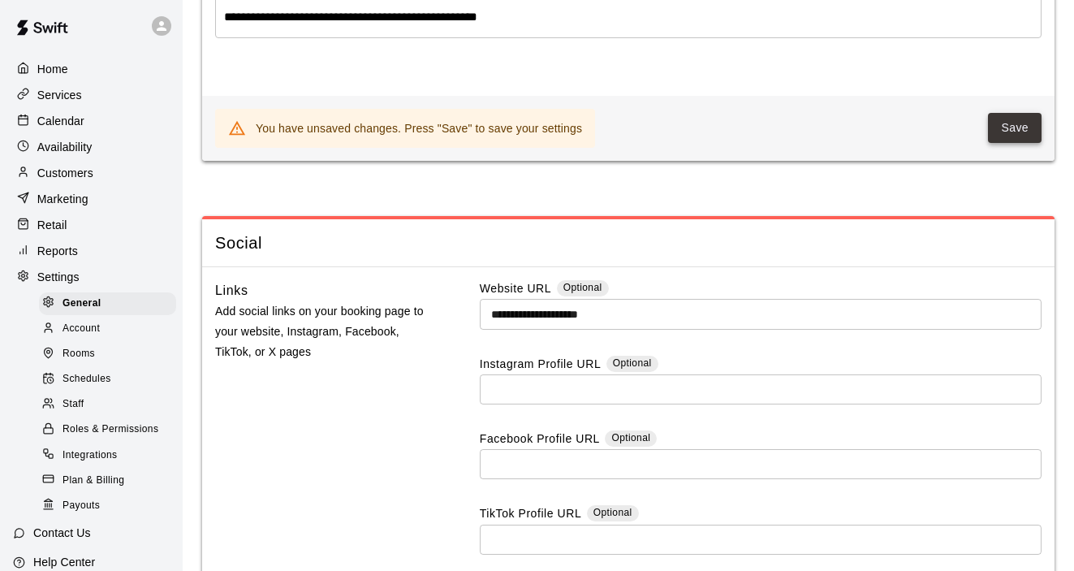
click at [1012, 135] on button "Save" at bounding box center [1015, 128] width 54 height 30
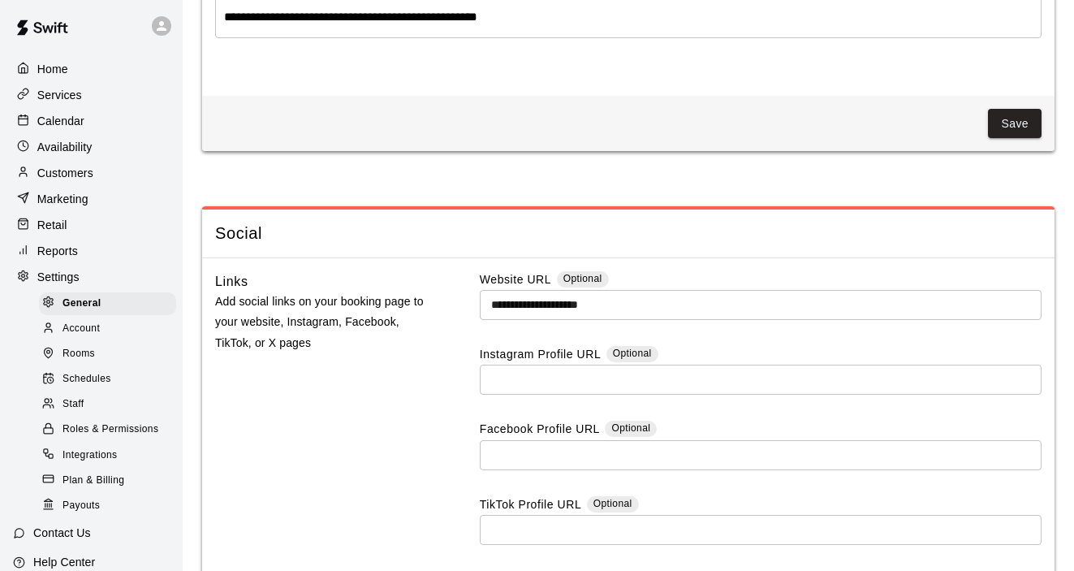
scroll to position [4423, 0]
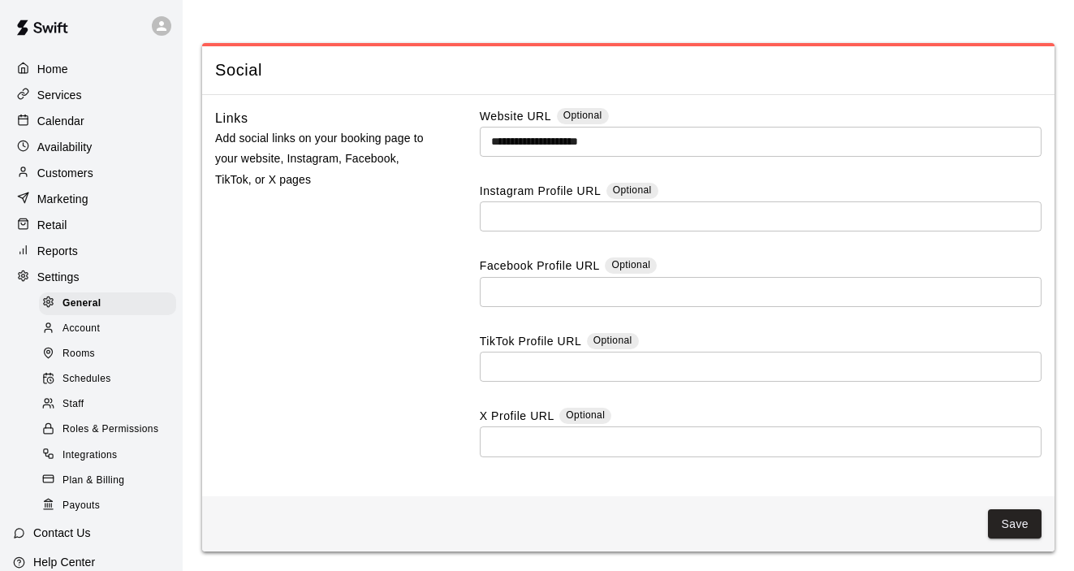
click at [113, 322] on div "Account" at bounding box center [107, 329] width 137 height 23
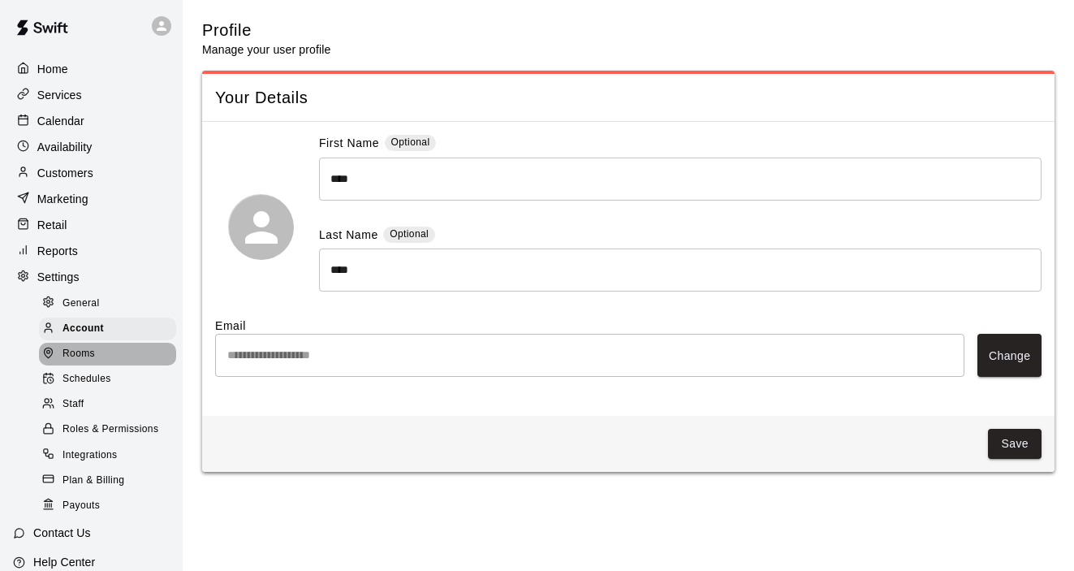
click at [102, 349] on div "Rooms" at bounding box center [107, 354] width 137 height 23
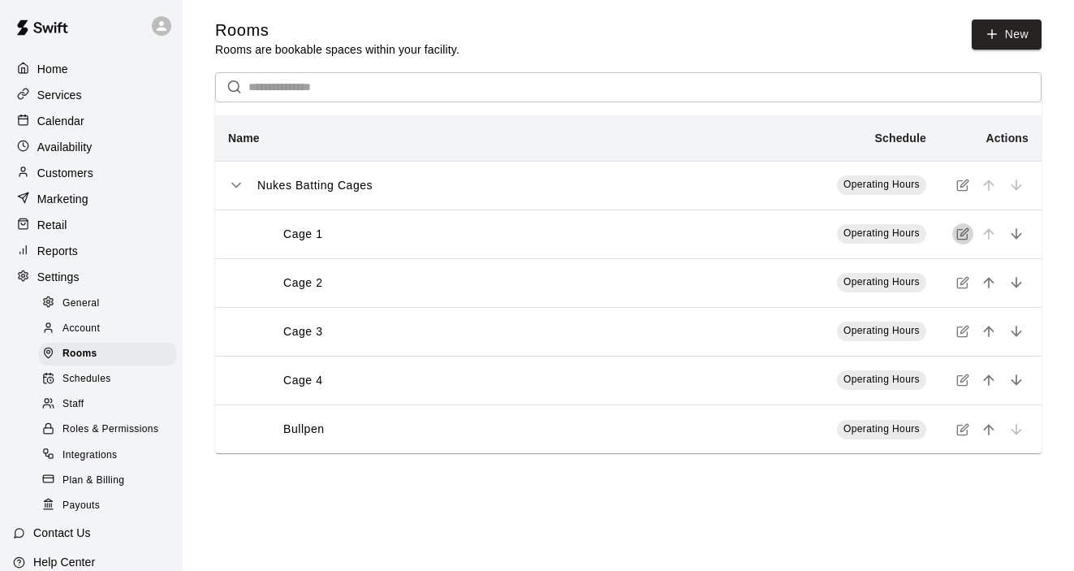
click at [962, 231] on icon "simple table" at bounding box center [963, 233] width 13 height 13
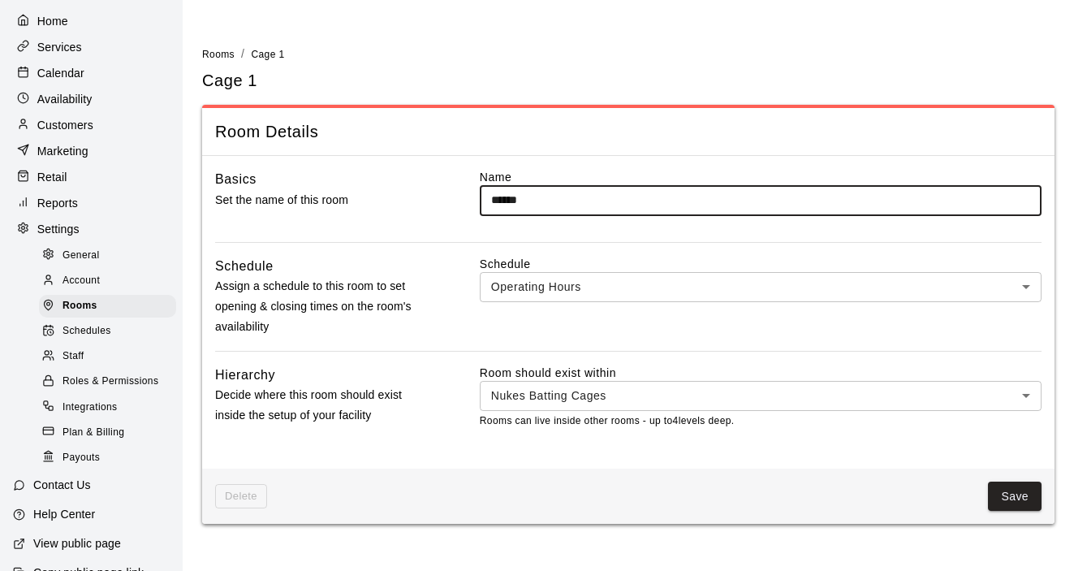
scroll to position [54, 0]
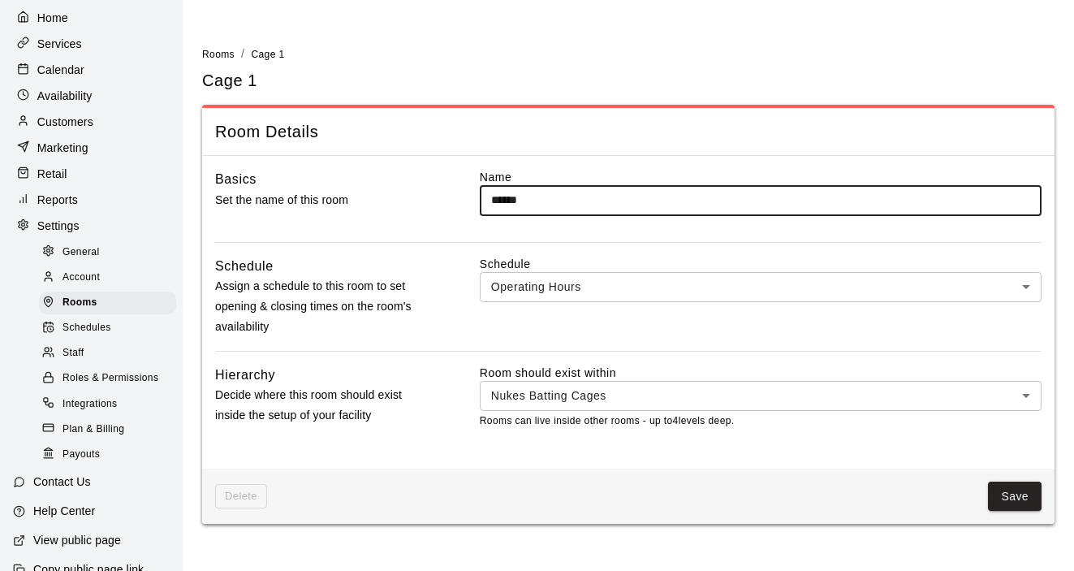
click at [95, 452] on span "Payouts" at bounding box center [81, 455] width 37 height 16
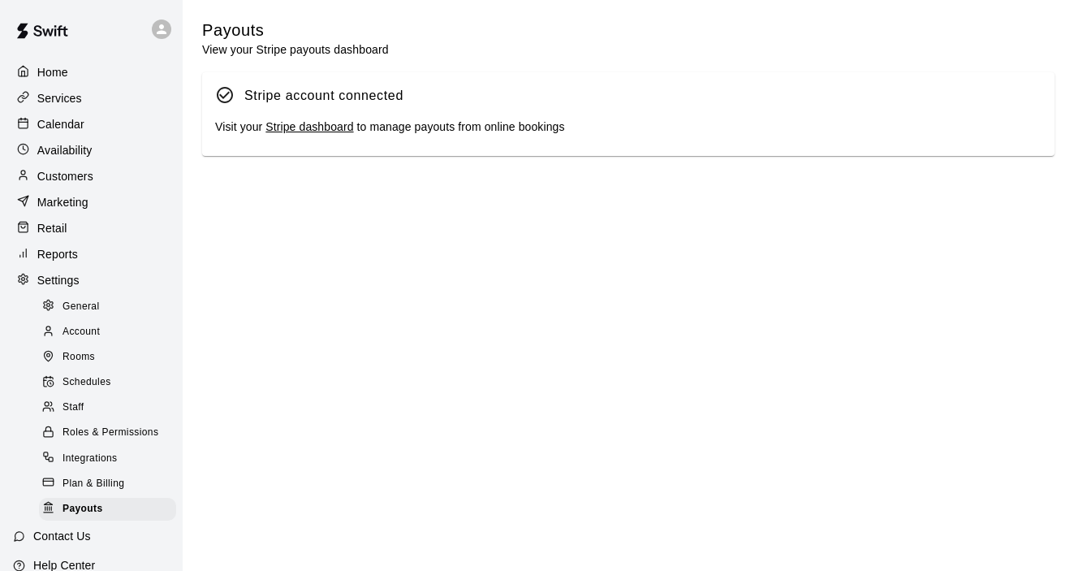
click at [62, 147] on p "Availability" at bounding box center [64, 150] width 55 height 16
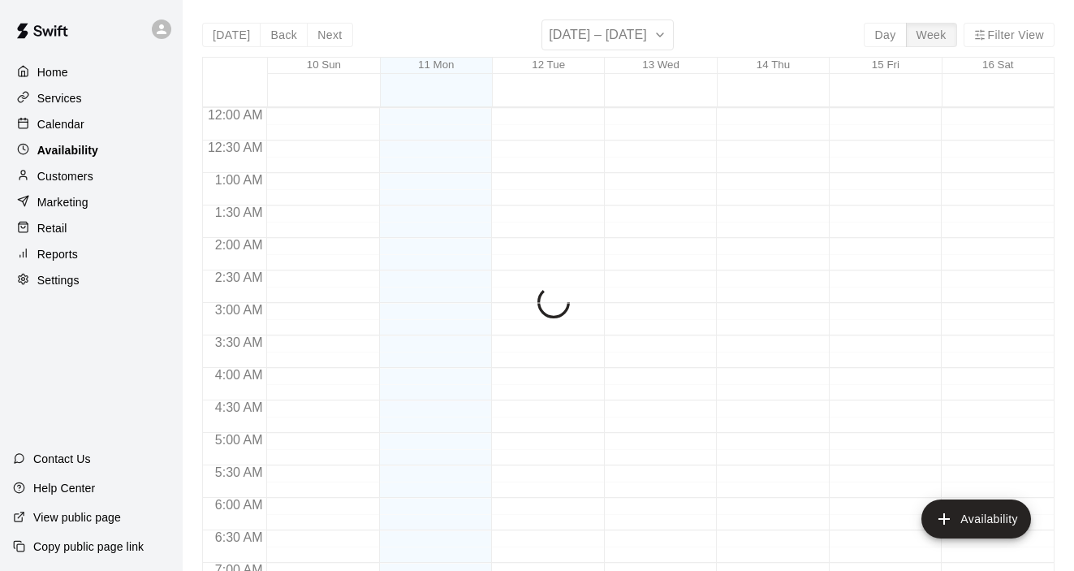
scroll to position [1078, 0]
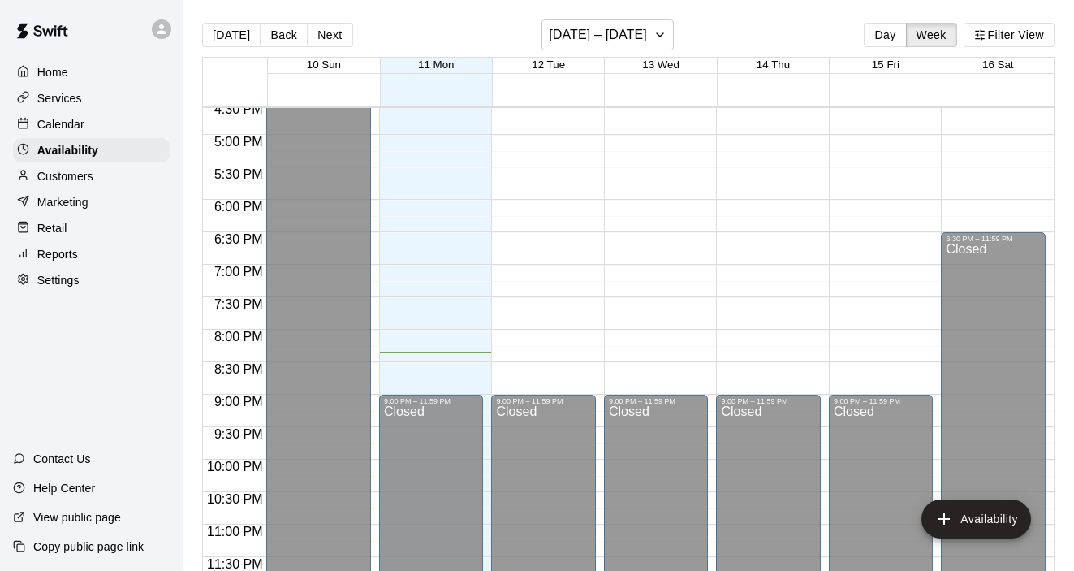
click at [60, 128] on p "Calendar" at bounding box center [60, 124] width 47 height 16
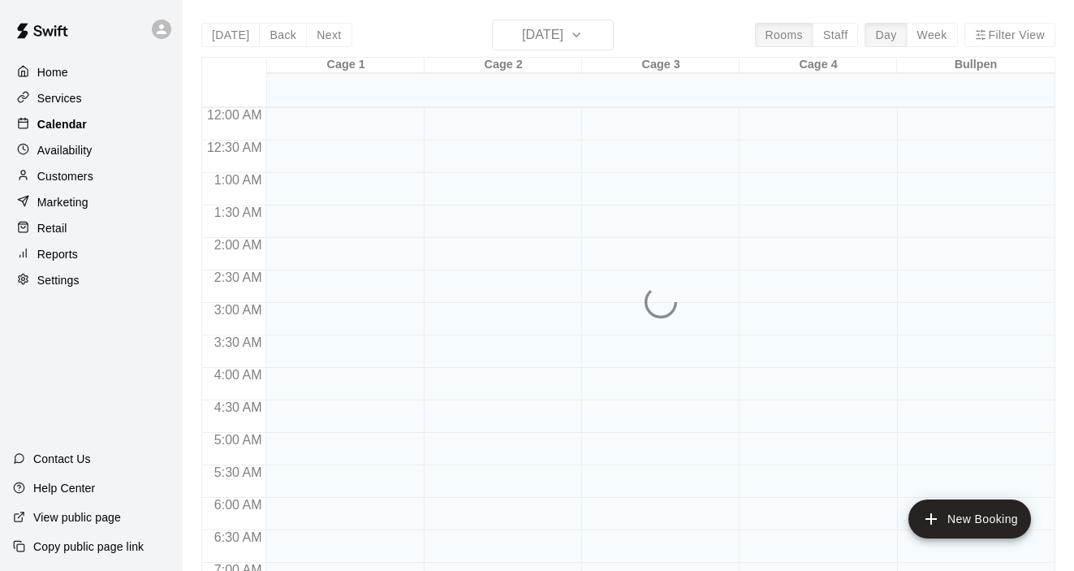
scroll to position [1030, 0]
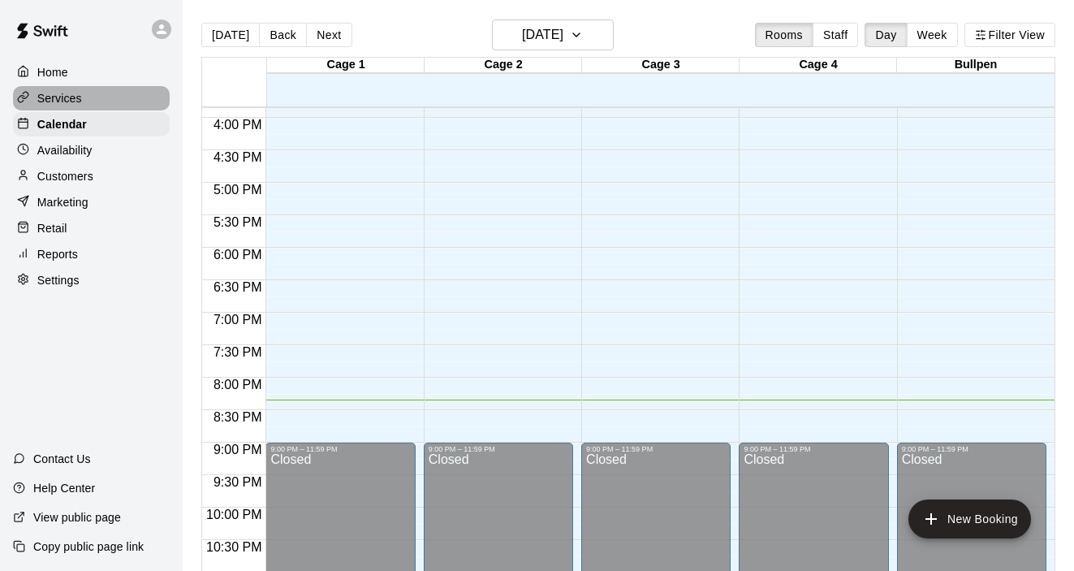
click at [60, 102] on p "Services" at bounding box center [59, 98] width 45 height 16
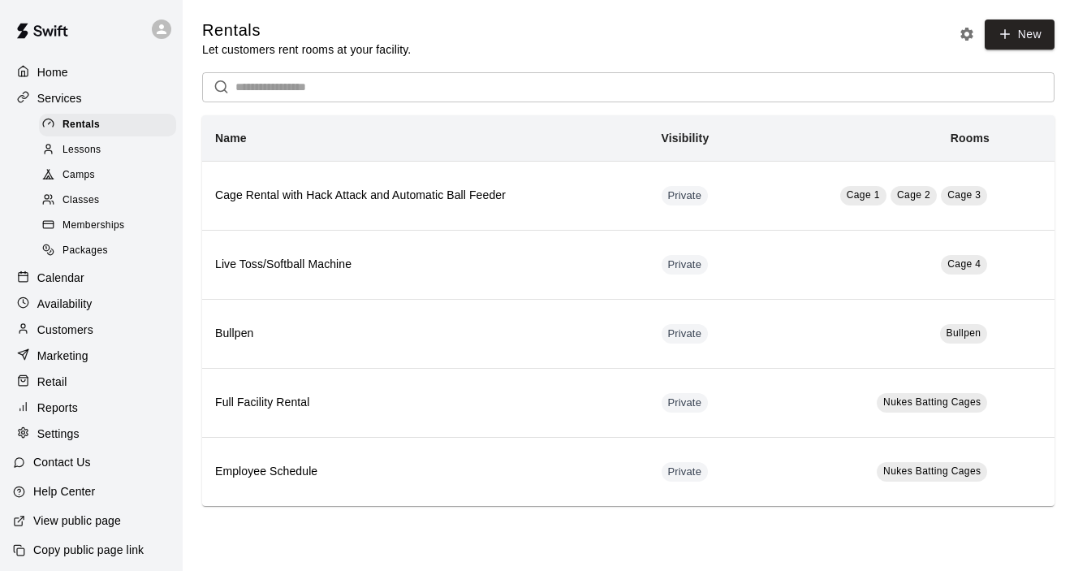
click at [77, 101] on p "Services" at bounding box center [59, 98] width 45 height 16
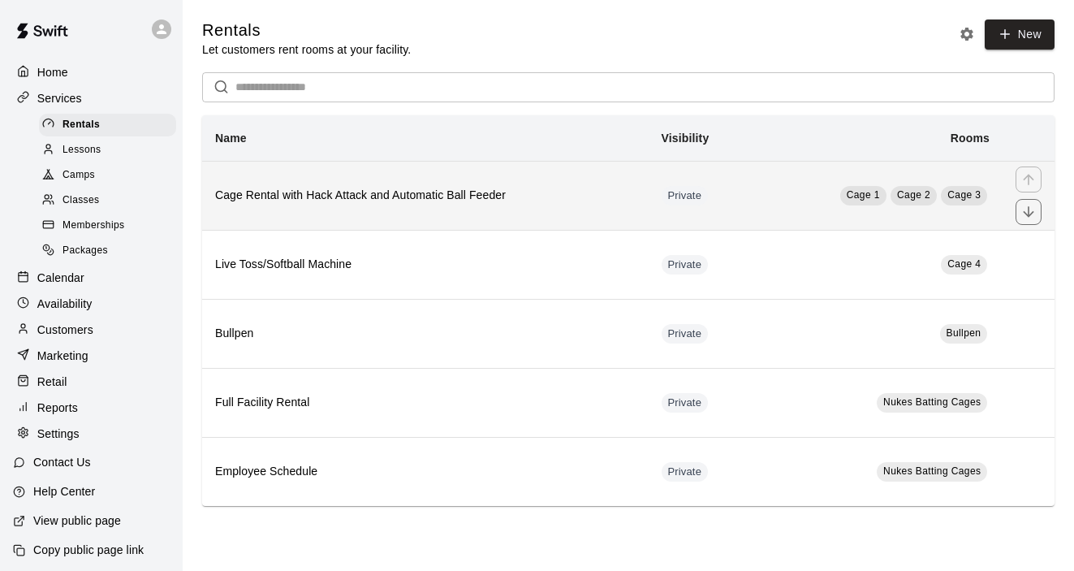
click at [248, 190] on h6 "Cage Rental with Hack Attack and Automatic Ball Feeder" at bounding box center [425, 196] width 421 height 18
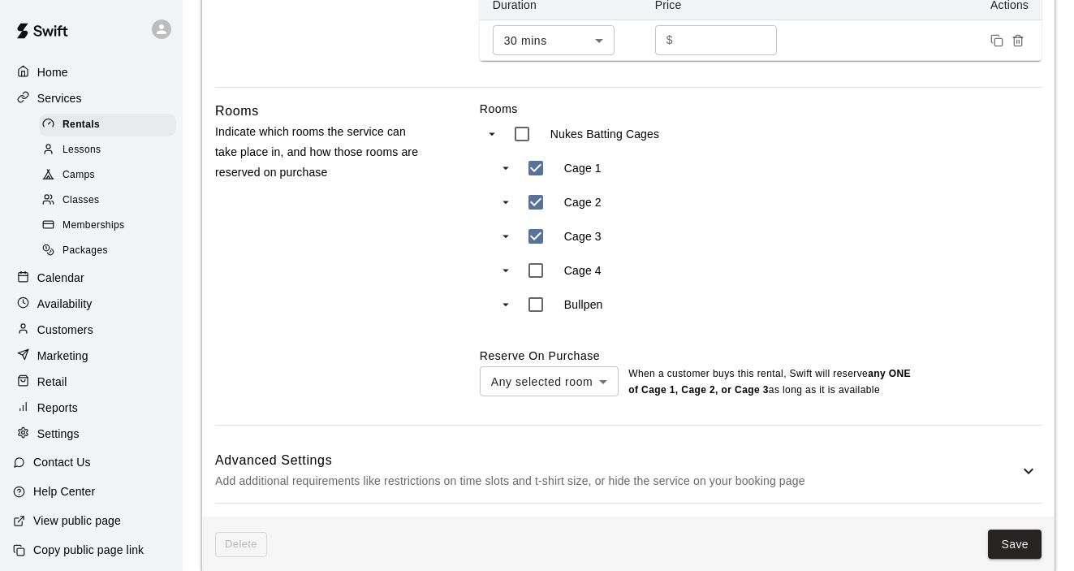
scroll to position [662, 0]
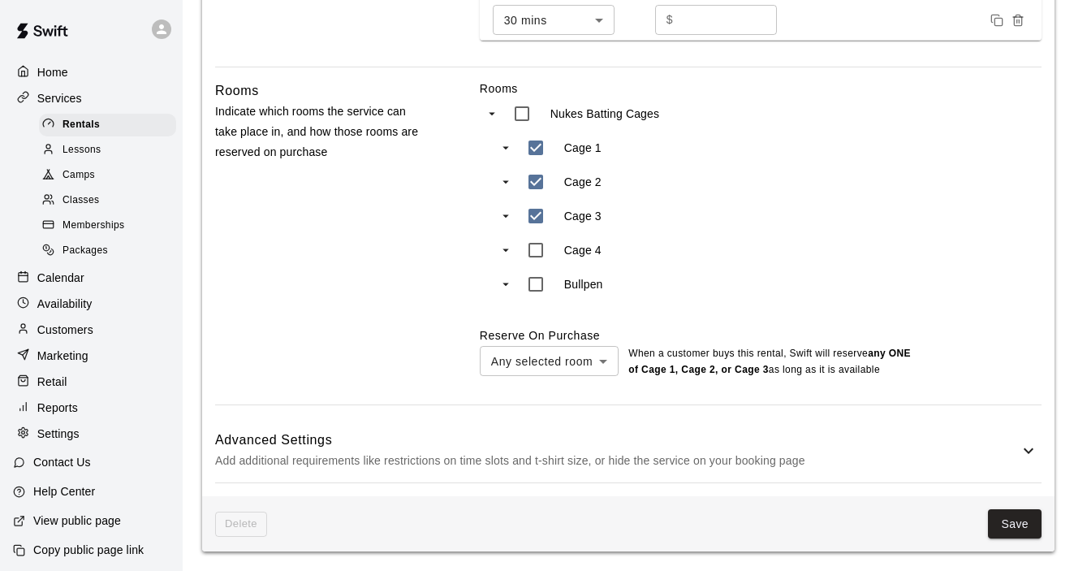
click at [1021, 454] on icon at bounding box center [1028, 450] width 19 height 19
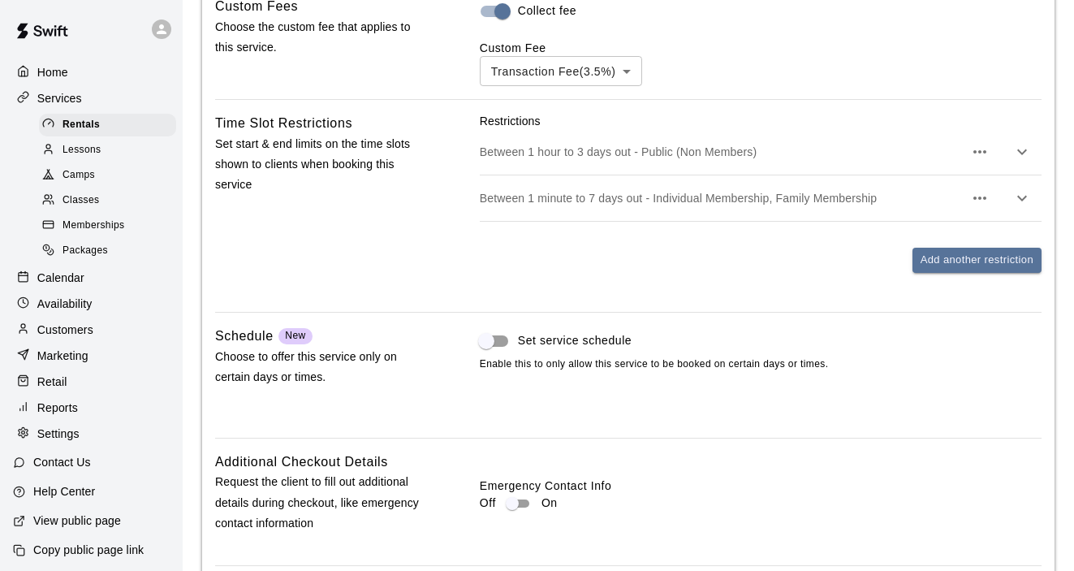
scroll to position [1252, 0]
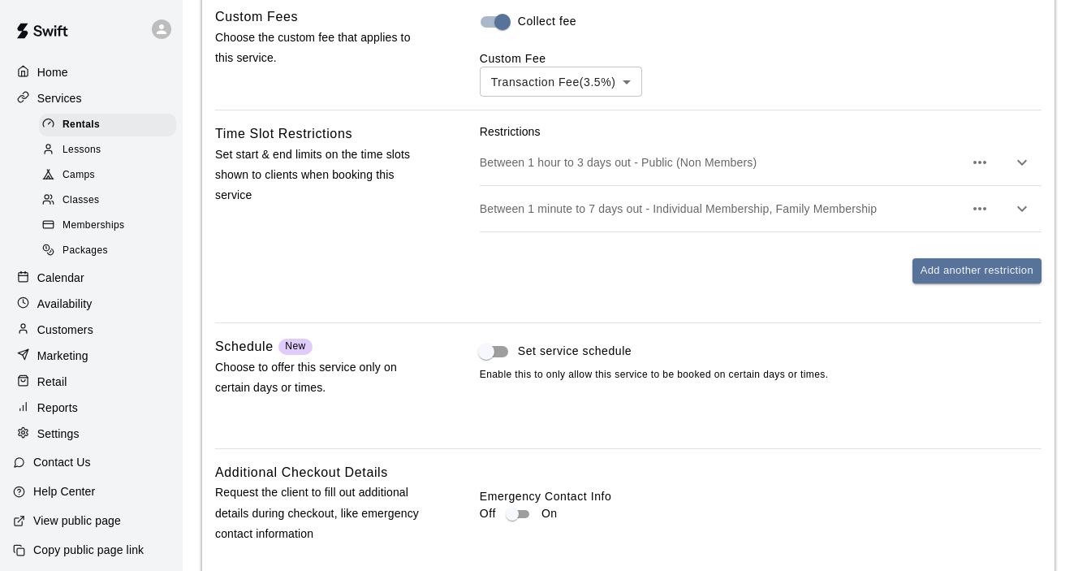
click at [97, 331] on div "Customers" at bounding box center [91, 330] width 157 height 24
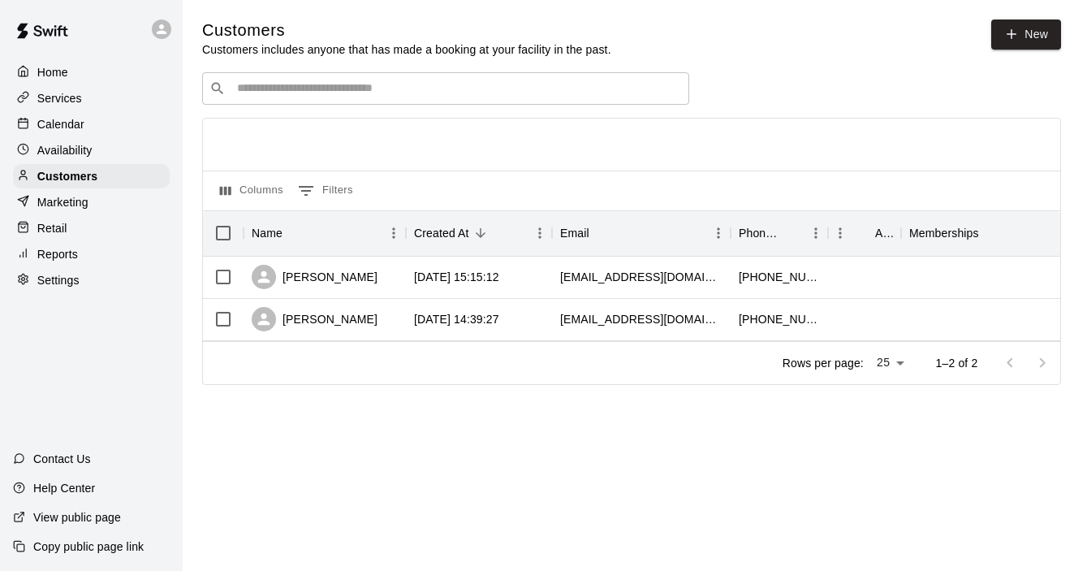
click at [67, 100] on p "Services" at bounding box center [59, 98] width 45 height 16
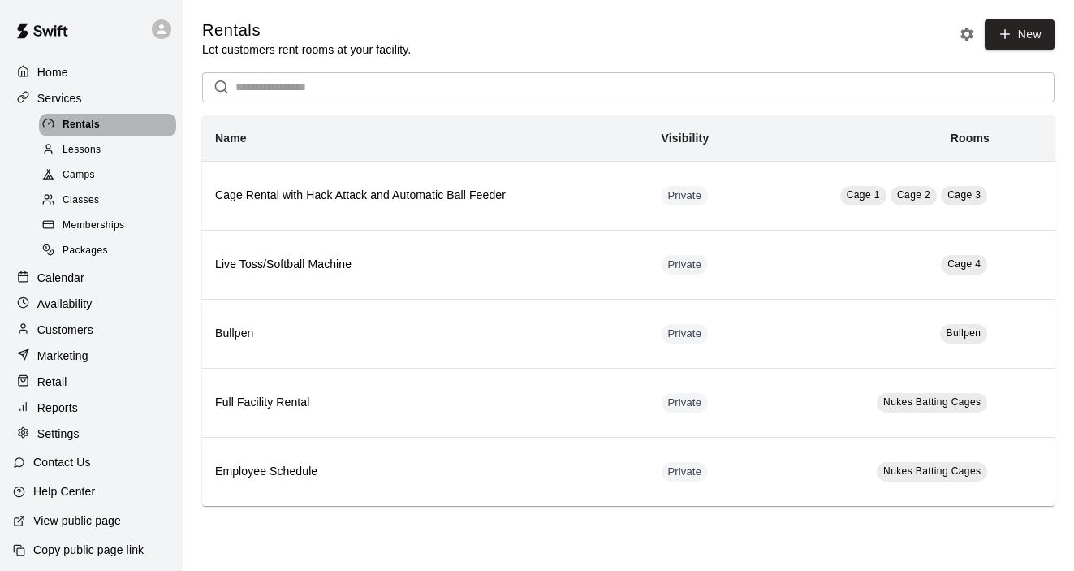
click at [92, 127] on span "Rentals" at bounding box center [81, 125] width 37 height 16
click at [966, 32] on icon "Rental settings" at bounding box center [967, 34] width 16 height 16
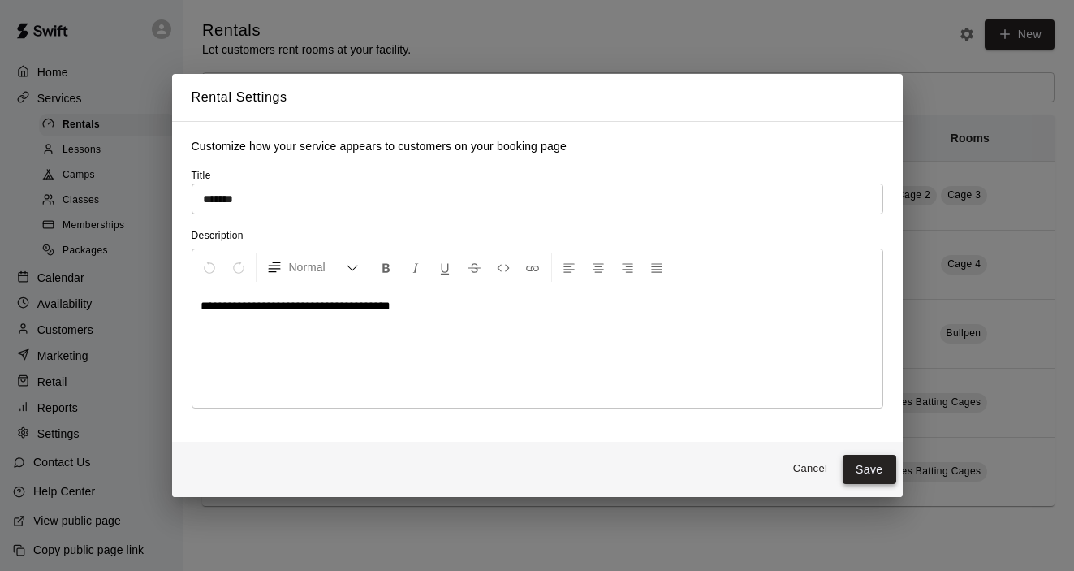
click at [878, 466] on button "Save" at bounding box center [870, 470] width 54 height 30
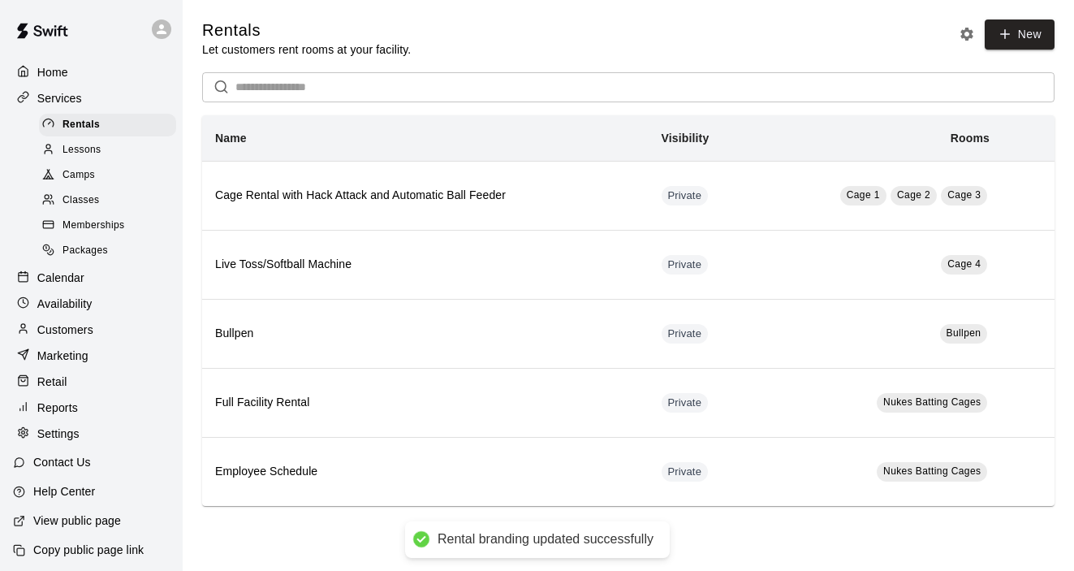
click at [67, 322] on p "Customers" at bounding box center [65, 330] width 56 height 16
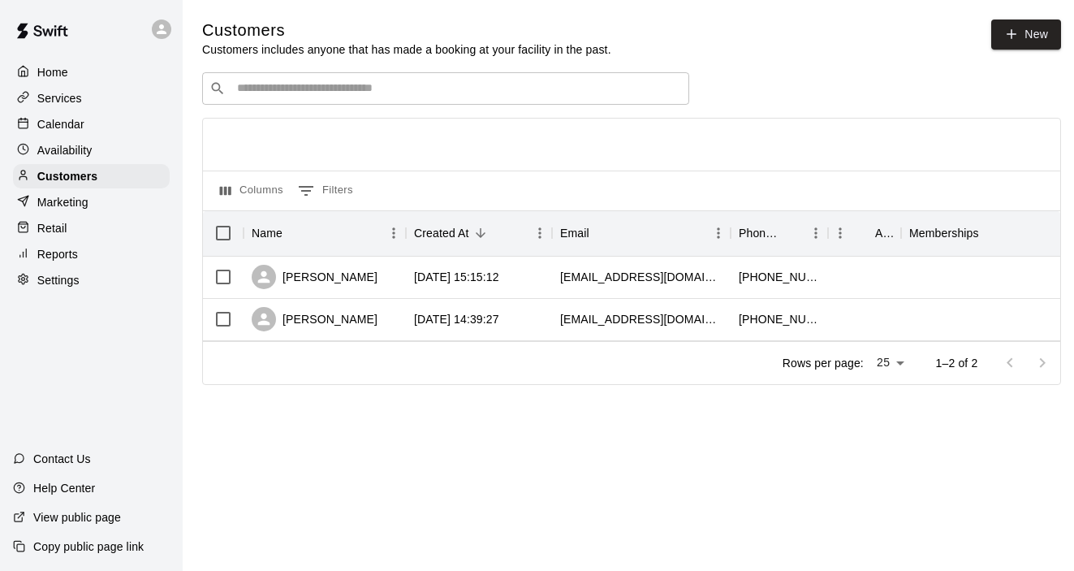
click at [70, 283] on p "Settings" at bounding box center [58, 280] width 42 height 16
select select "**"
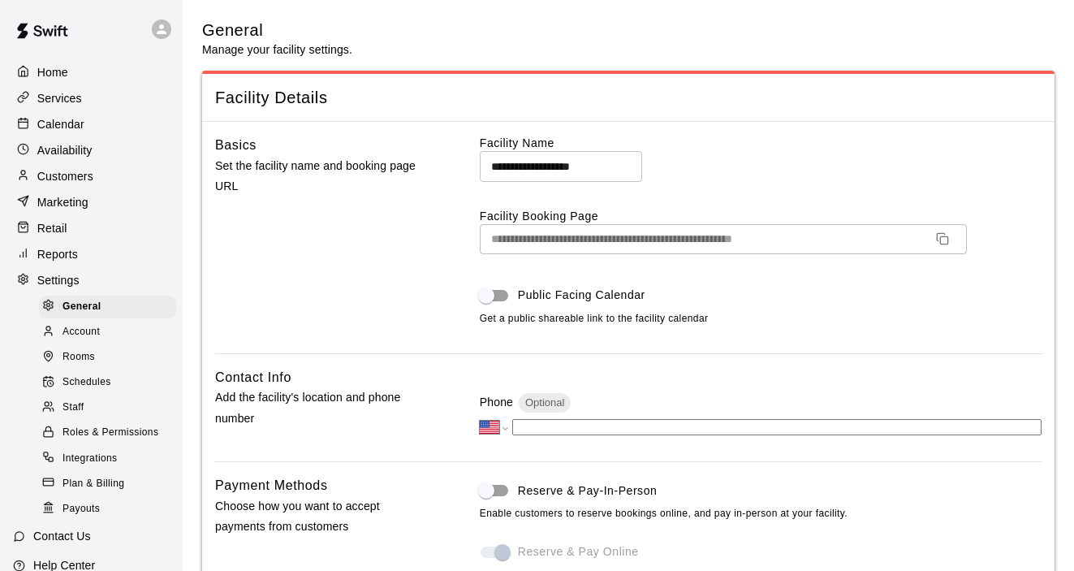
scroll to position [3521, 0]
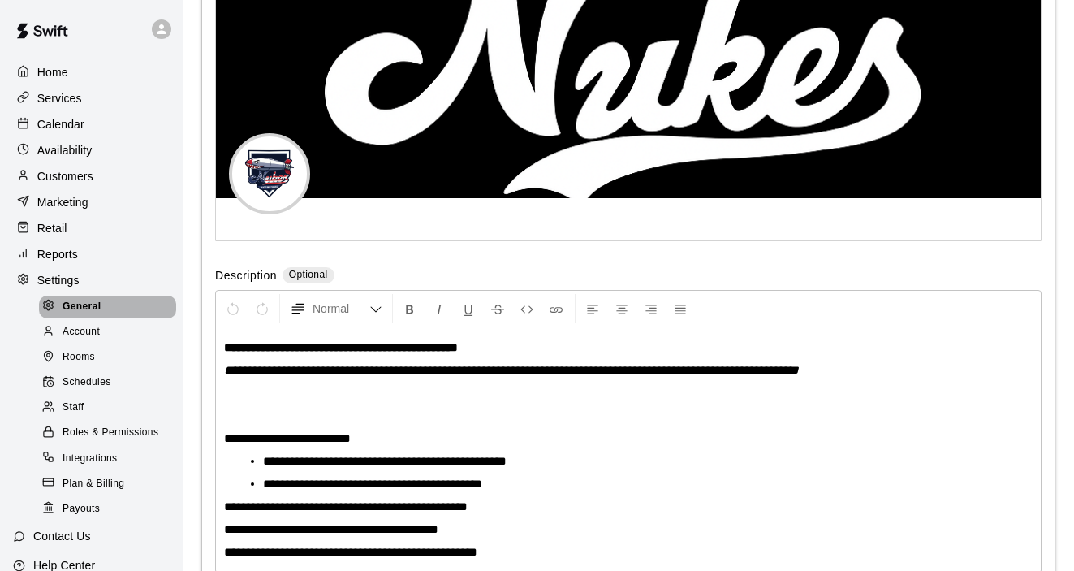
click at [88, 307] on span "General" at bounding box center [82, 307] width 39 height 16
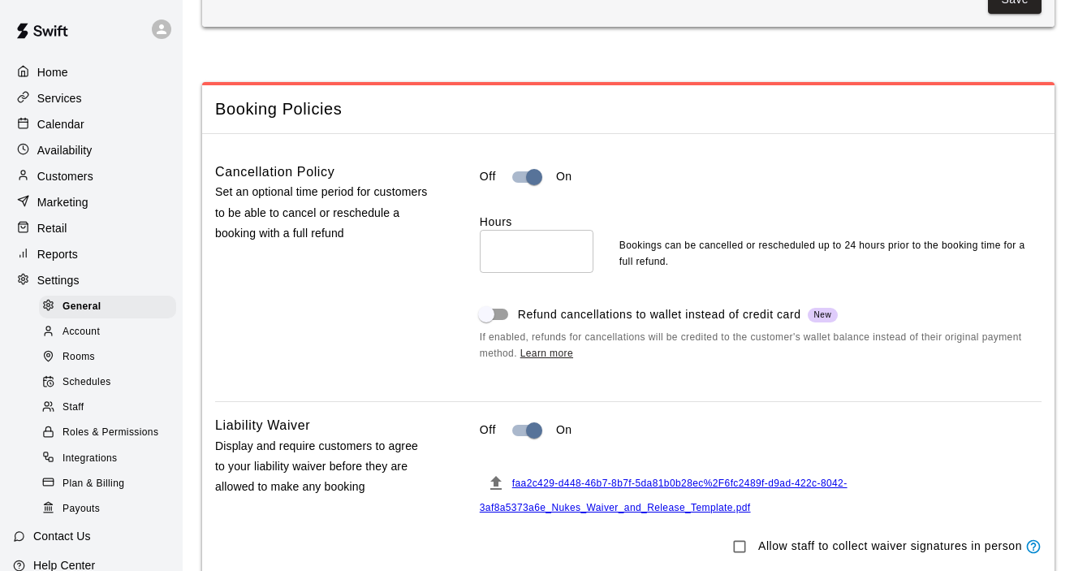
scroll to position [1399, 0]
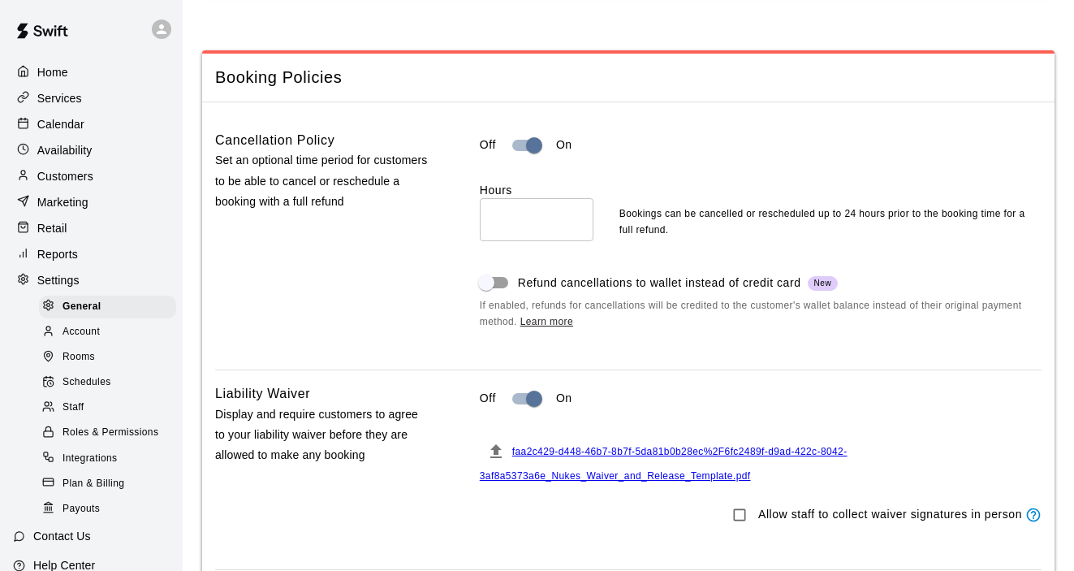
click at [530, 327] on link "Learn more" at bounding box center [547, 321] width 53 height 11
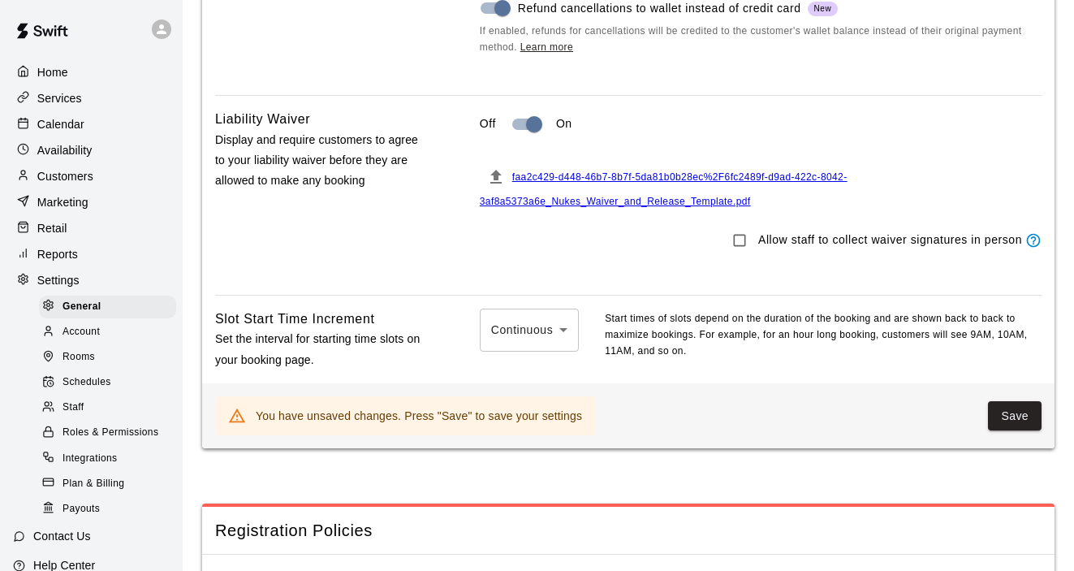
scroll to position [1688, 0]
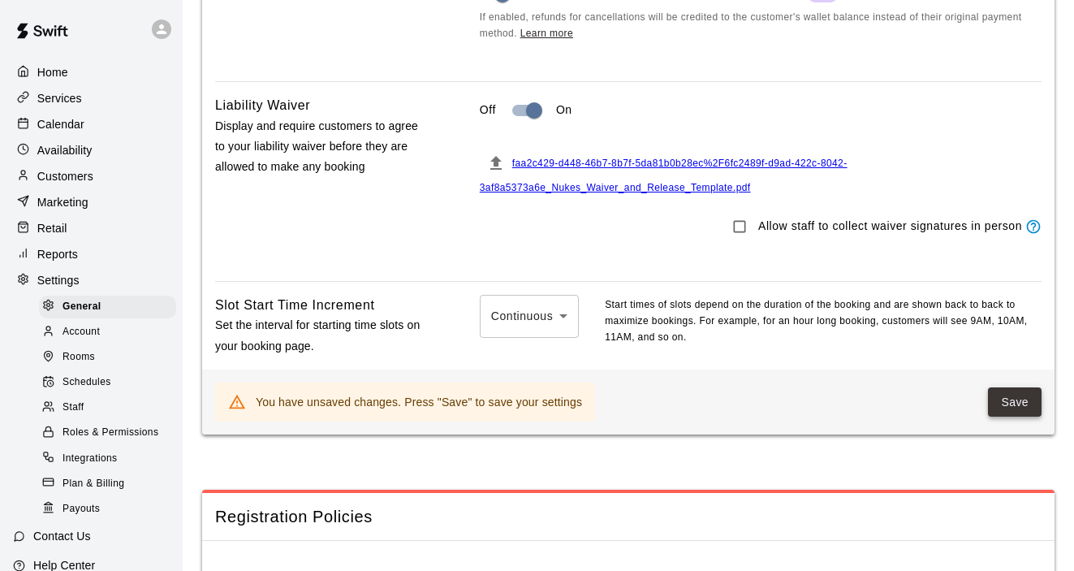
click at [1013, 412] on button "Save" at bounding box center [1015, 402] width 54 height 30
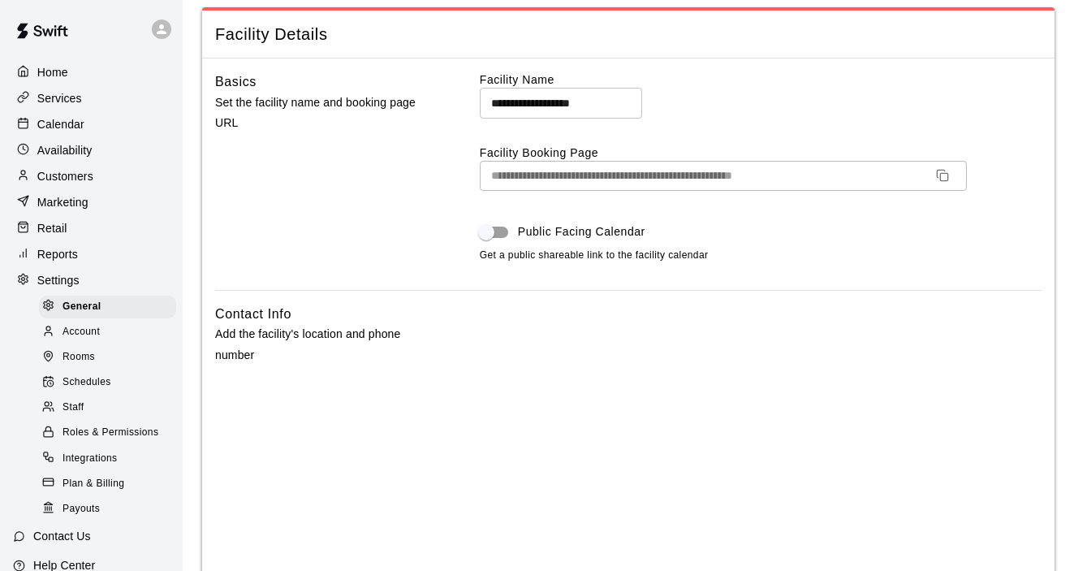
scroll to position [0, 0]
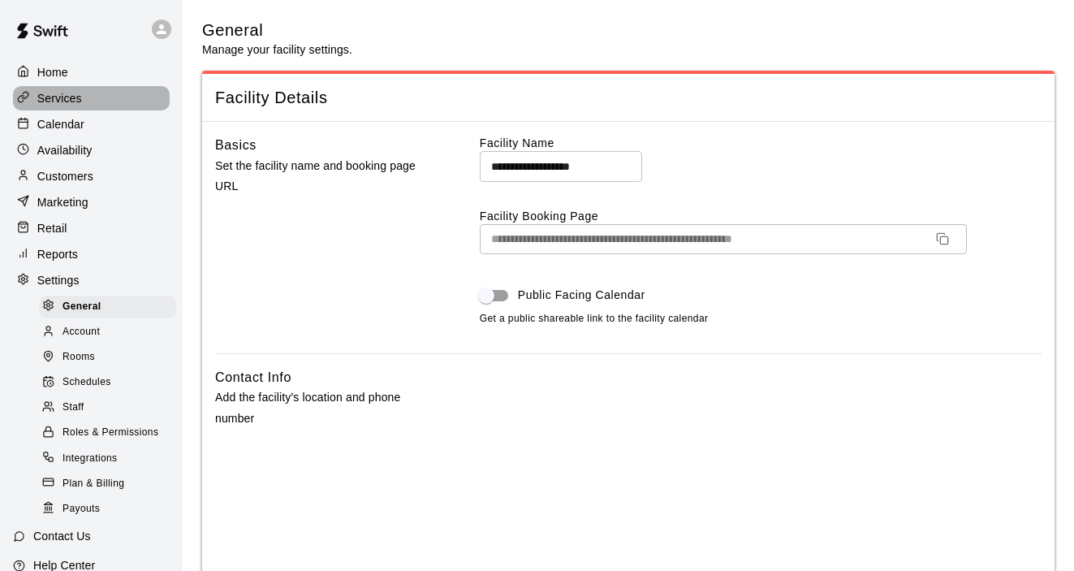
click at [62, 102] on p "Services" at bounding box center [59, 98] width 45 height 16
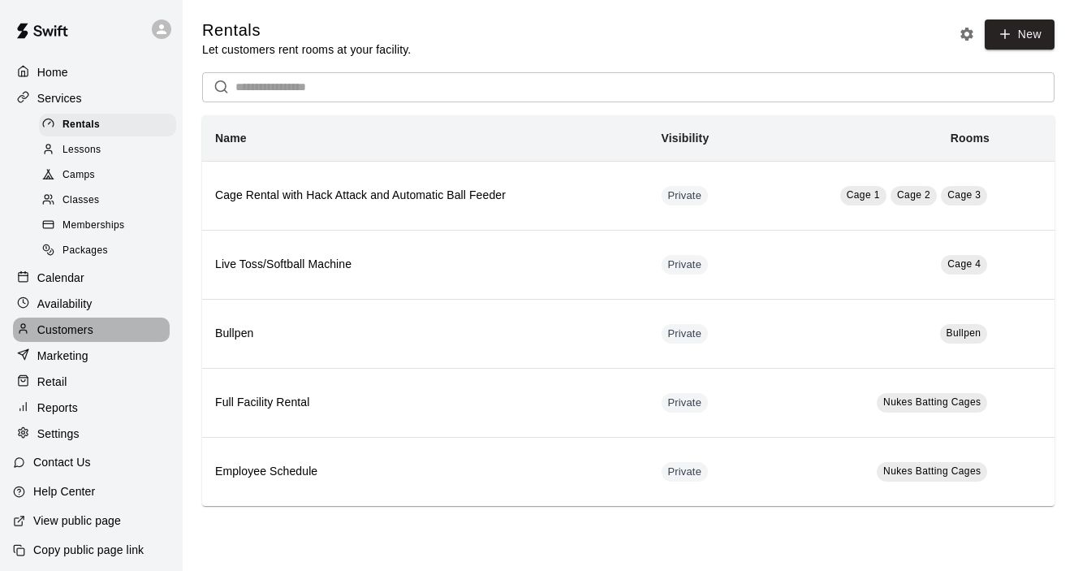
click at [67, 327] on p "Customers" at bounding box center [65, 330] width 56 height 16
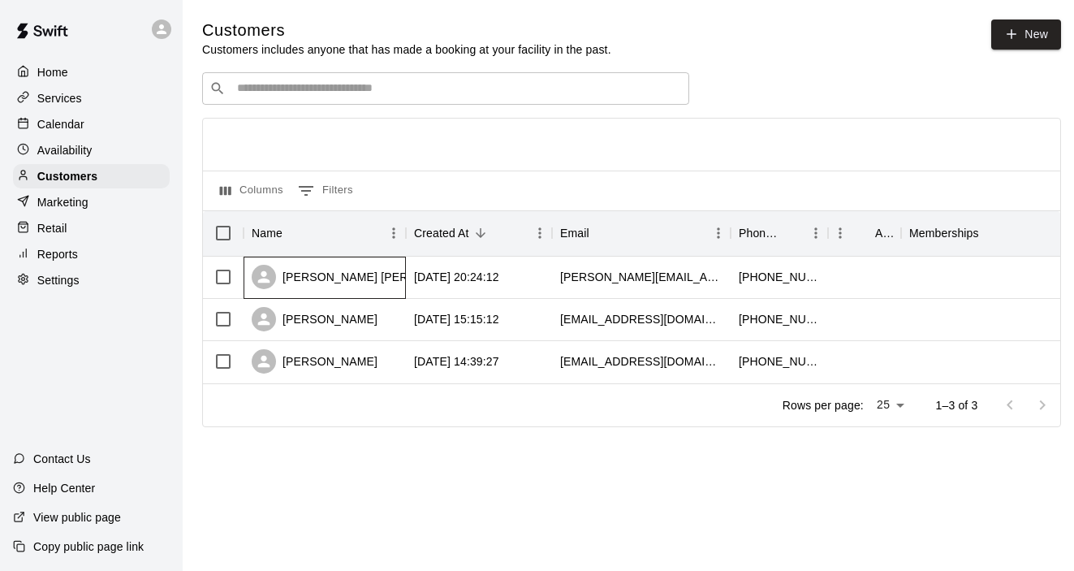
click at [351, 286] on div "[PERSON_NAME] [PERSON_NAME]" at bounding box center [364, 277] width 224 height 24
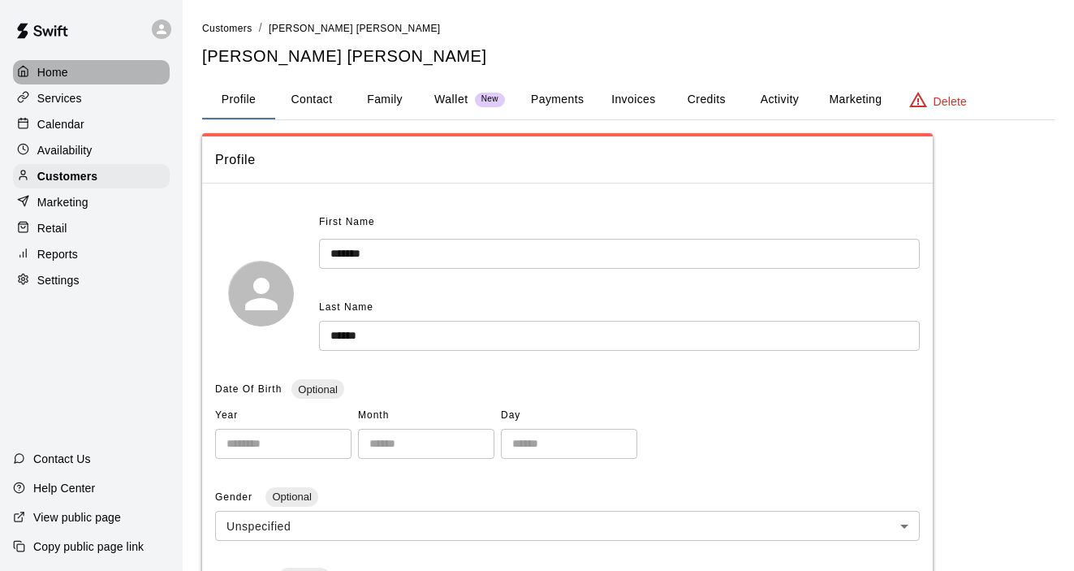
click at [54, 80] on div "Home" at bounding box center [91, 72] width 157 height 24
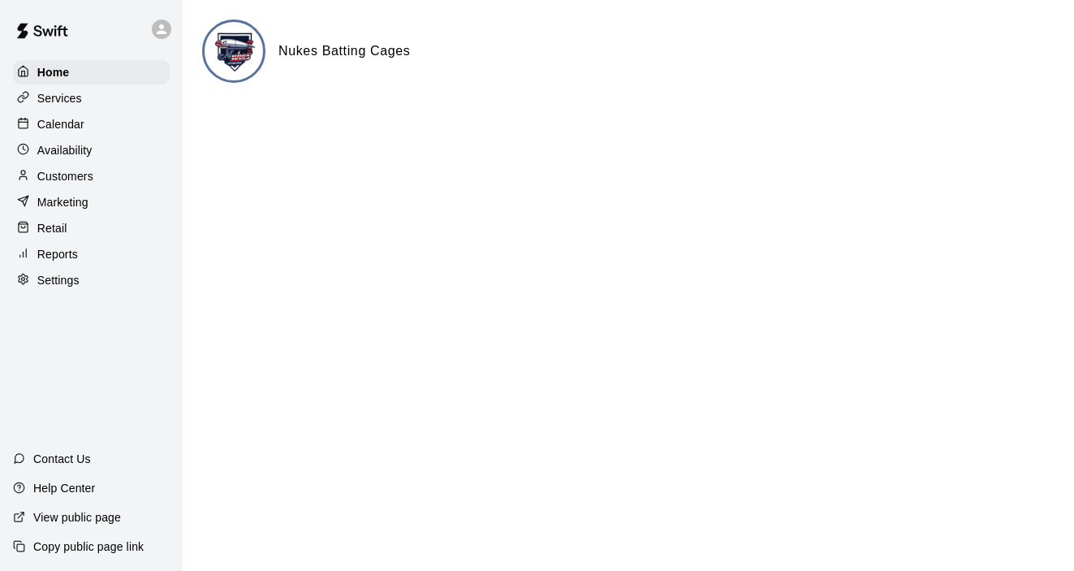
click at [60, 268] on div "Settings" at bounding box center [91, 280] width 157 height 24
select select "**"
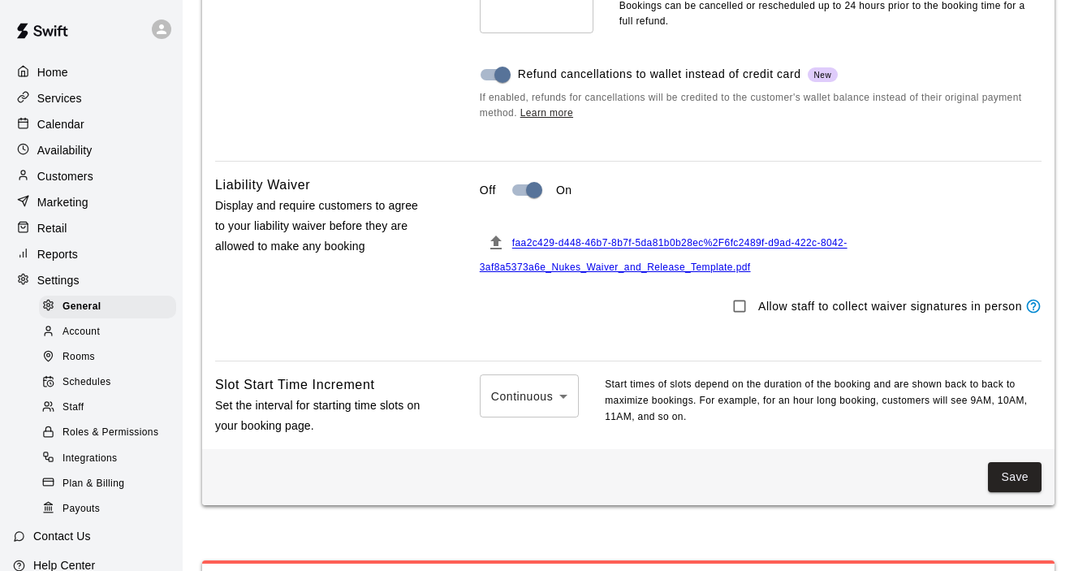
scroll to position [1417, 0]
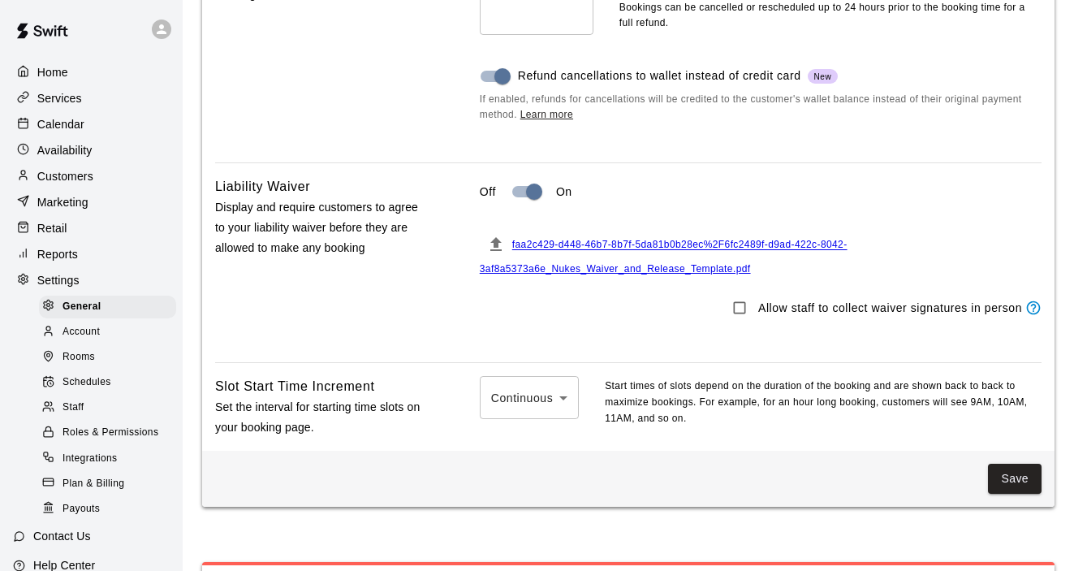
click at [682, 253] on span "faa2c429-d448-46b7-8b7f-5da81b0b28ec%2F6fc2489f-d9ad-422c-8042-3af8a5373a6e_Nuk…" at bounding box center [664, 258] width 368 height 36
click at [495, 246] on icon "File must be a PDF with max upload size of 2MB" at bounding box center [496, 244] width 11 height 14
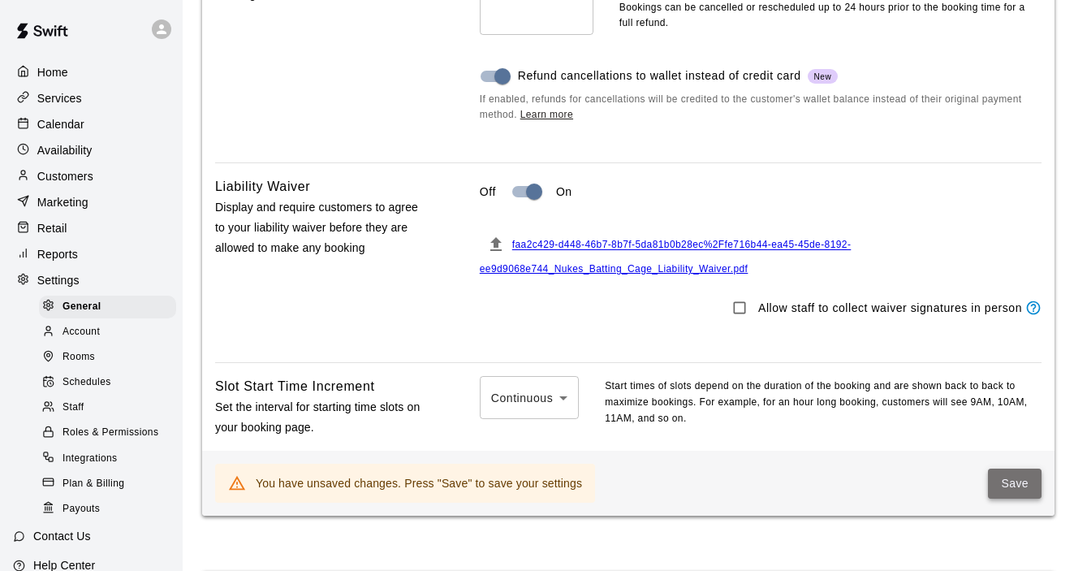
click at [1006, 499] on button "Save" at bounding box center [1015, 484] width 54 height 30
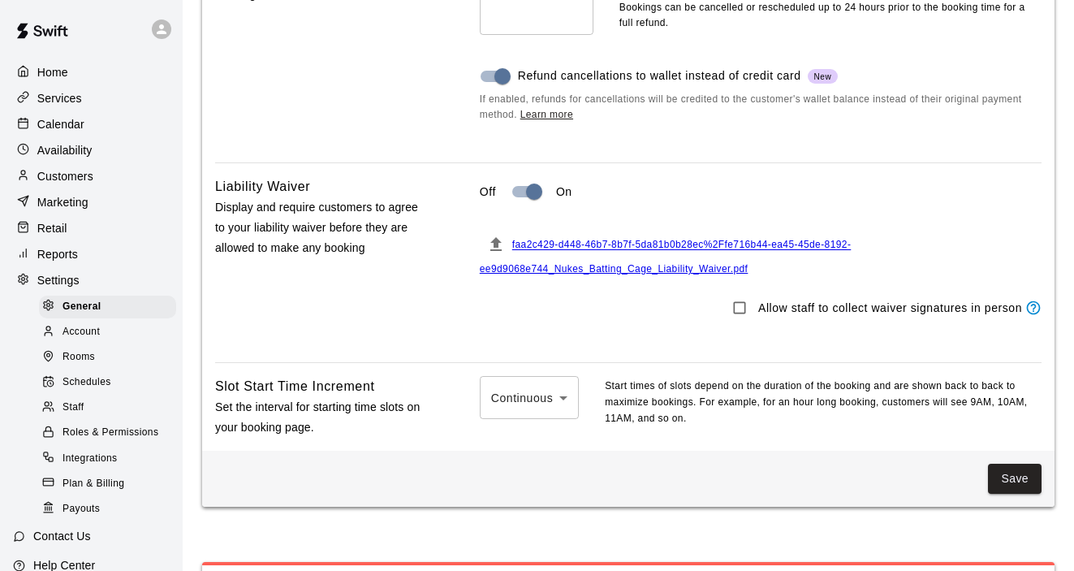
click at [717, 249] on span "faa2c429-d448-46b7-8b7f-5da81b0b28ec%2Ffe716b44-ea45-45de-8192-ee9d9068e744_Nuk…" at bounding box center [666, 258] width 372 height 36
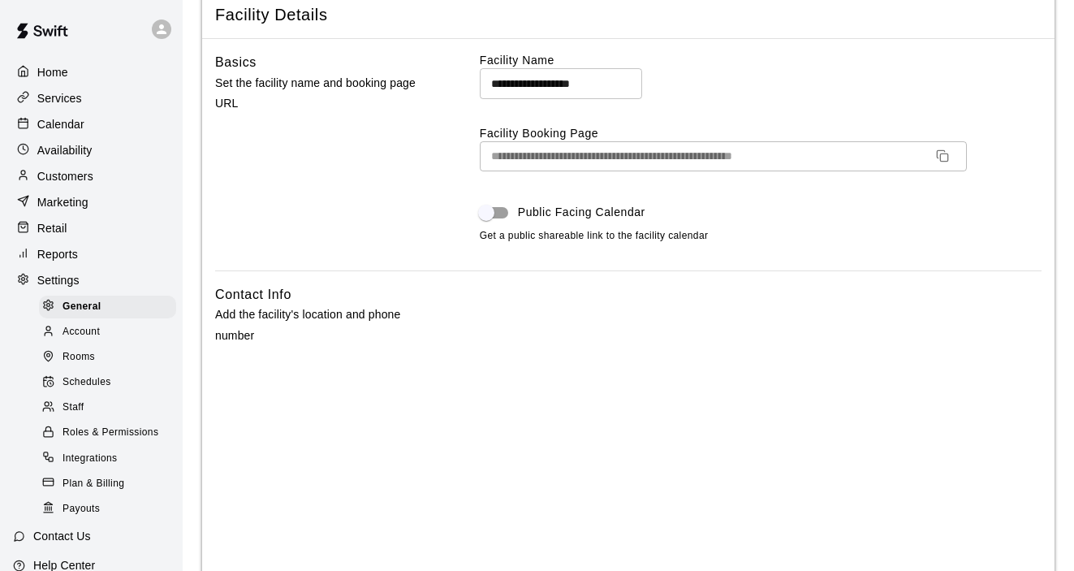
scroll to position [0, 0]
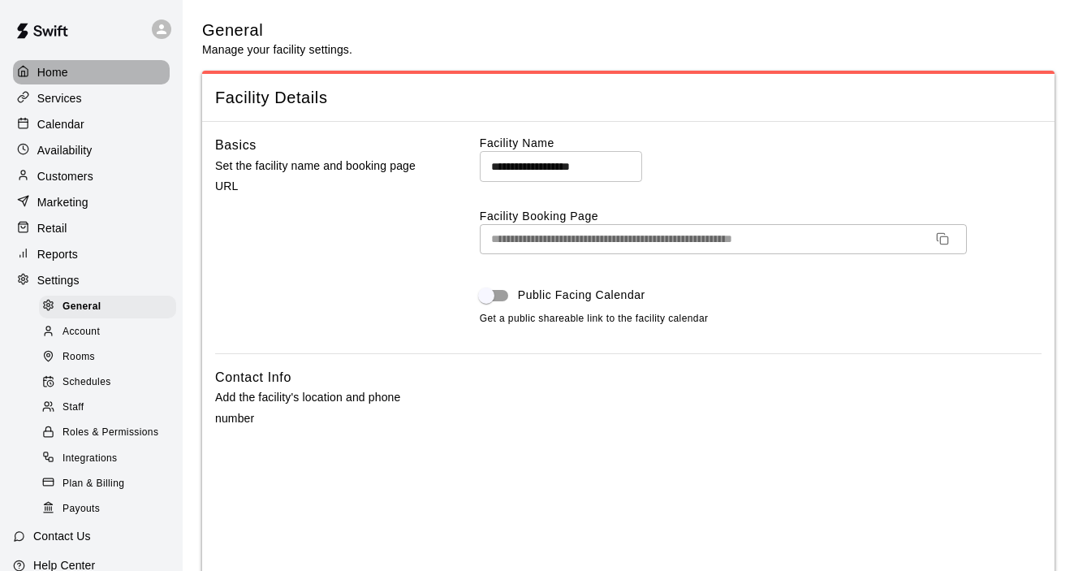
click at [66, 72] on p "Home" at bounding box center [52, 72] width 31 height 16
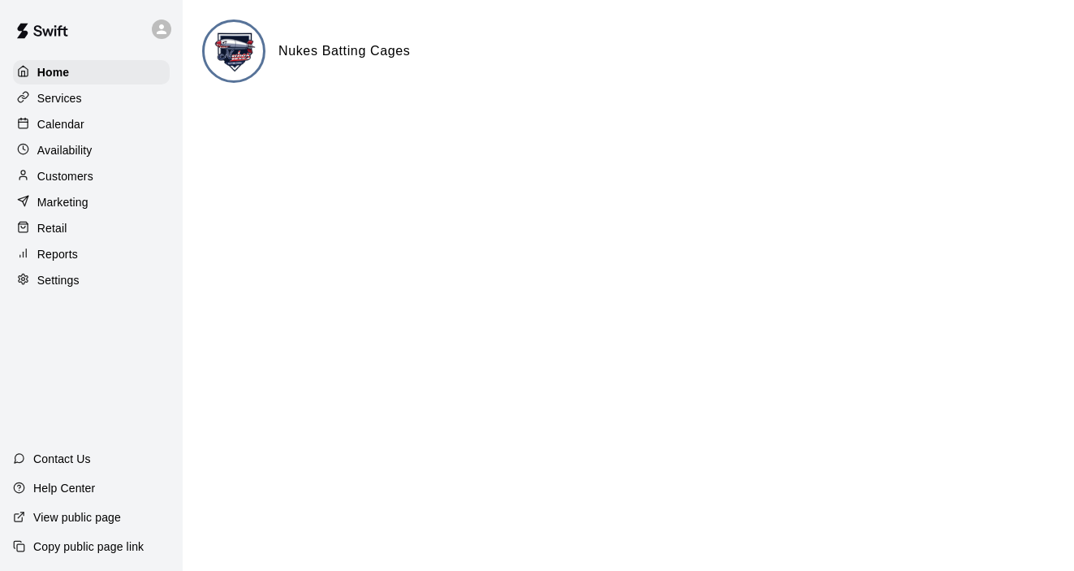
click at [62, 153] on p "Availability" at bounding box center [64, 150] width 55 height 16
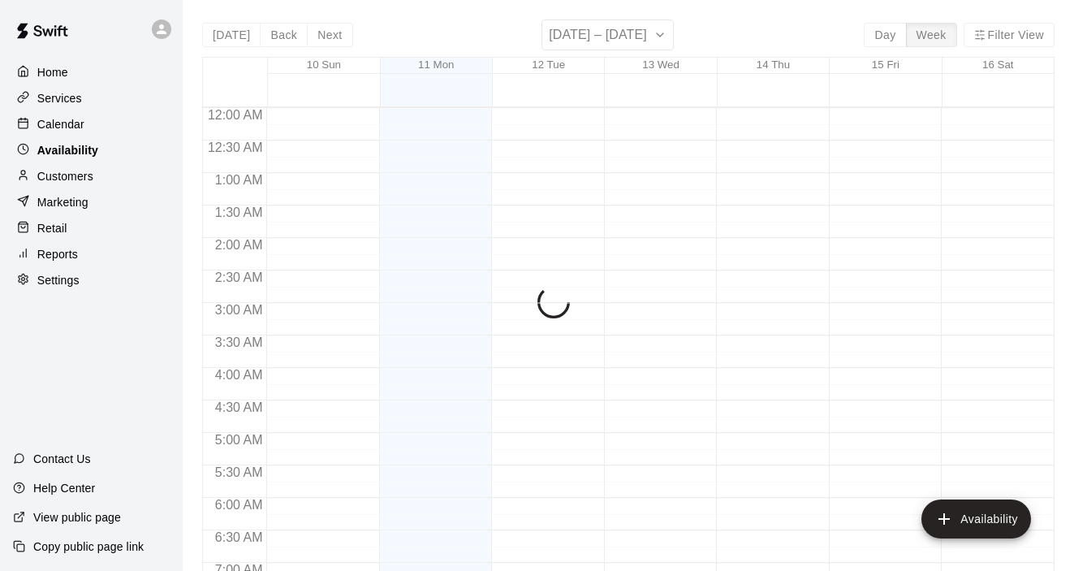
scroll to position [1078, 0]
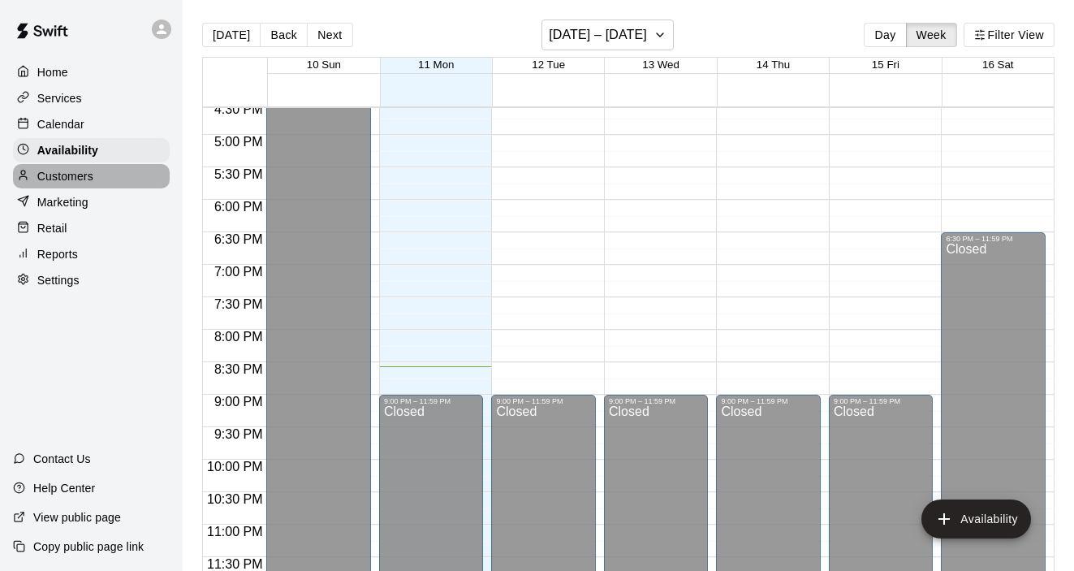
click at [63, 178] on p "Customers" at bounding box center [65, 176] width 56 height 16
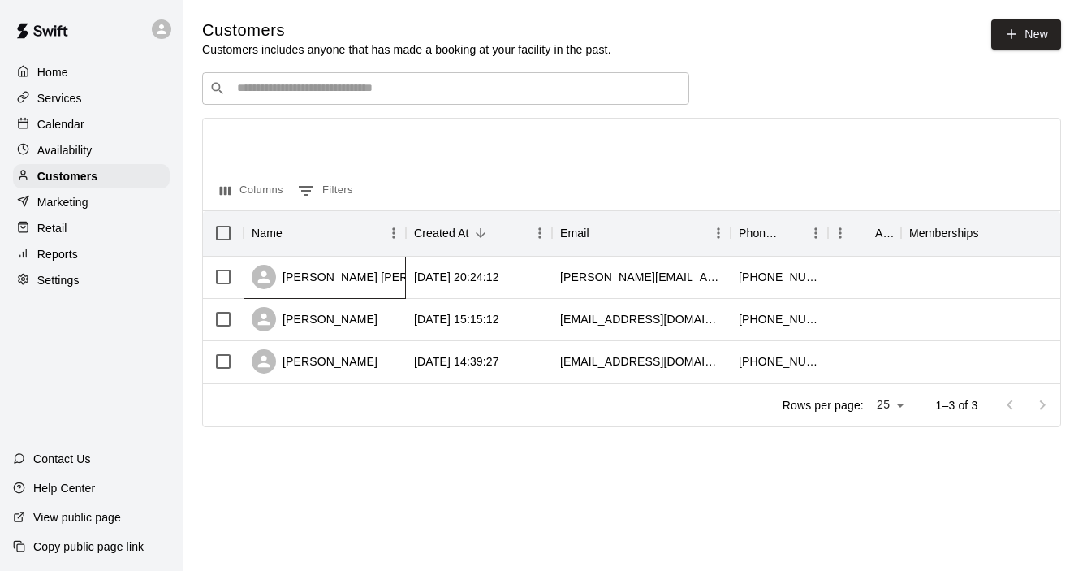
click at [346, 285] on div "[PERSON_NAME] [PERSON_NAME]" at bounding box center [364, 277] width 224 height 24
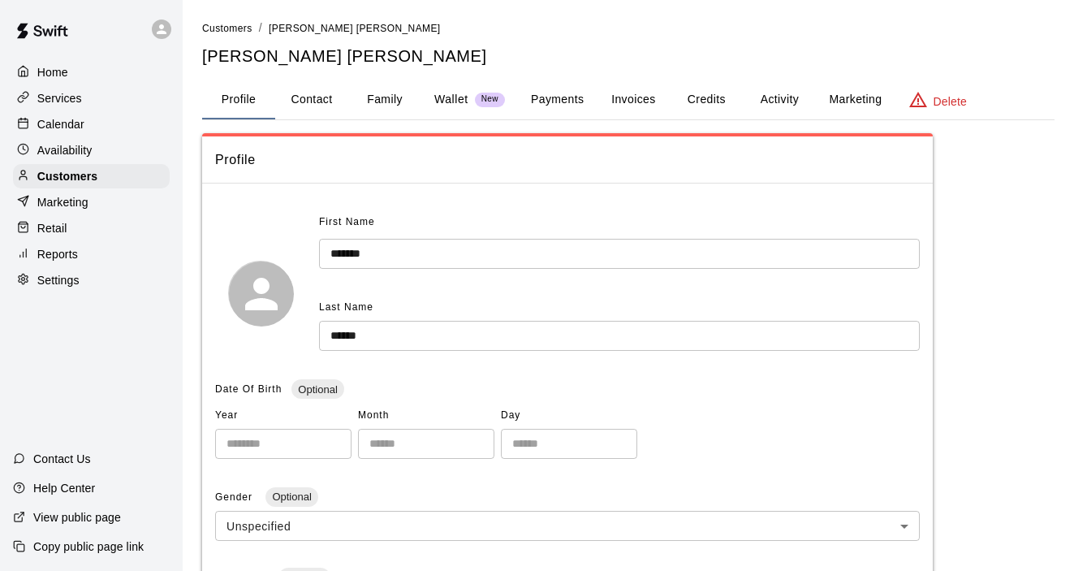
click at [572, 105] on button "Payments" at bounding box center [557, 99] width 79 height 39
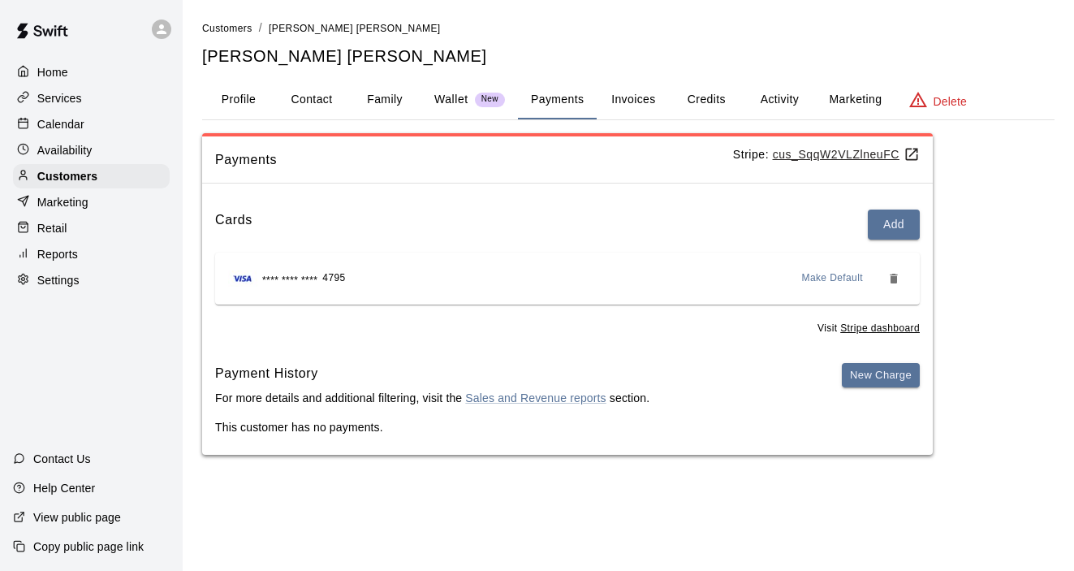
click at [382, 101] on button "Family" at bounding box center [384, 99] width 73 height 39
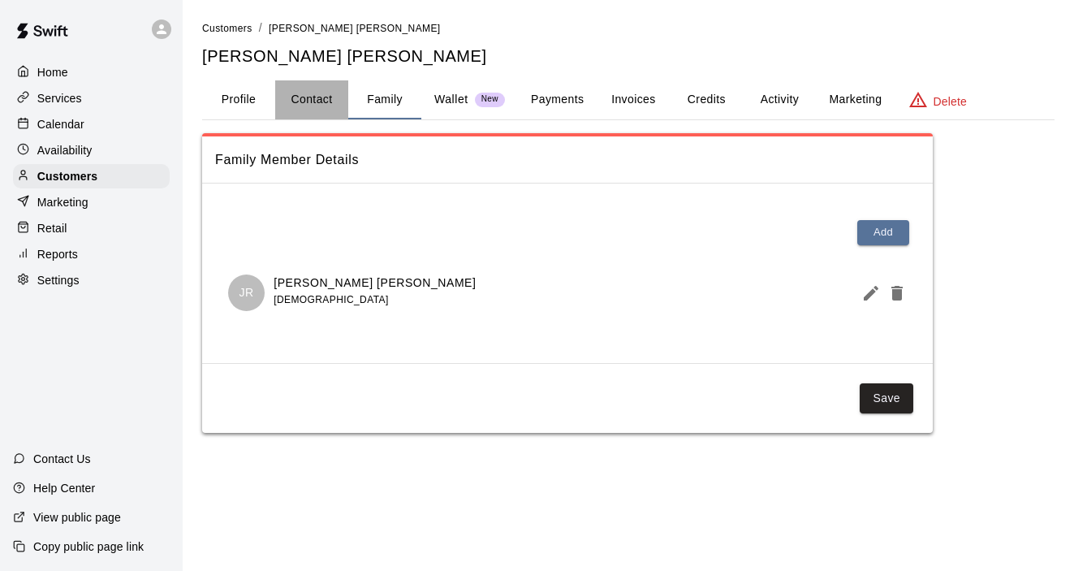
click at [317, 94] on button "Contact" at bounding box center [311, 99] width 73 height 39
select select "**"
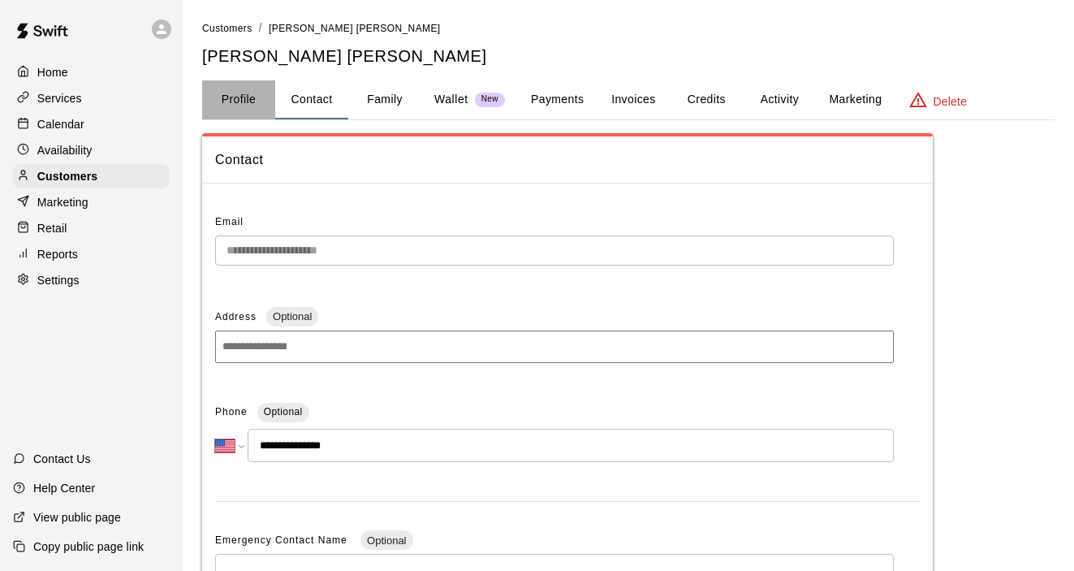
click at [242, 90] on button "Profile" at bounding box center [238, 99] width 73 height 39
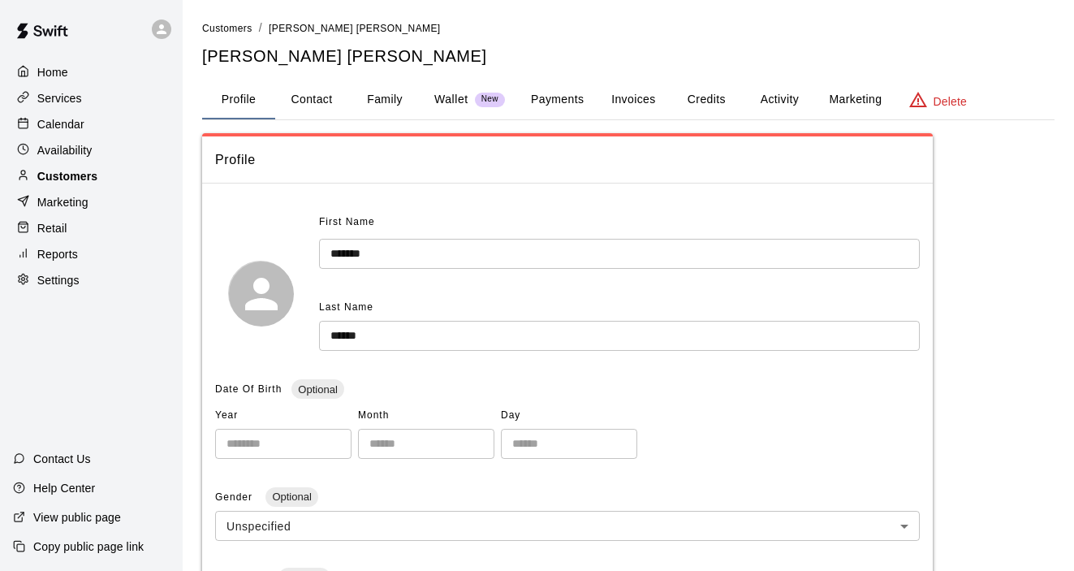
click at [108, 182] on div "Customers" at bounding box center [91, 176] width 157 height 24
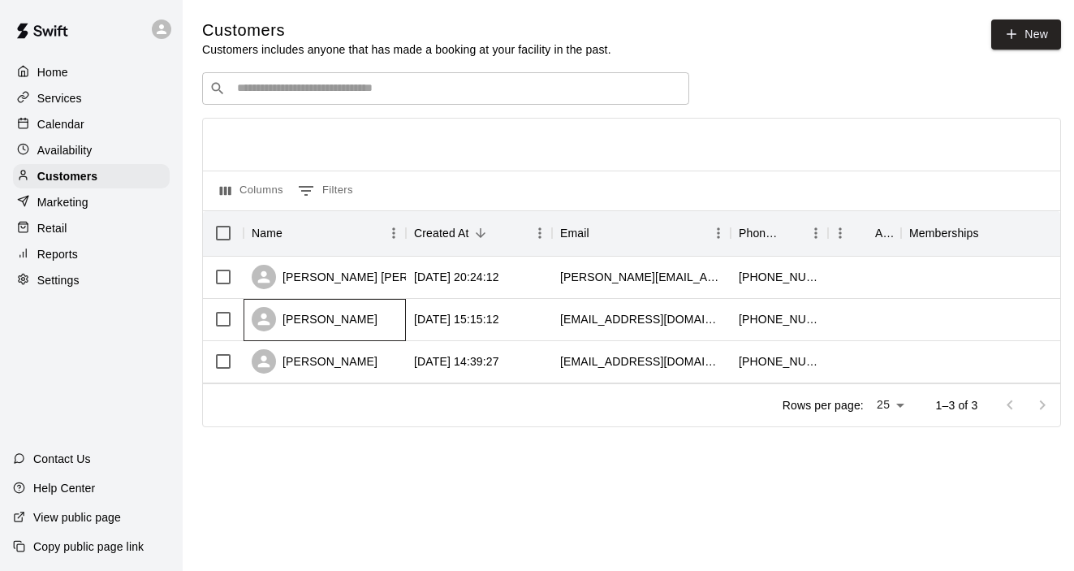
click at [325, 314] on div "[PERSON_NAME]" at bounding box center [315, 319] width 126 height 24
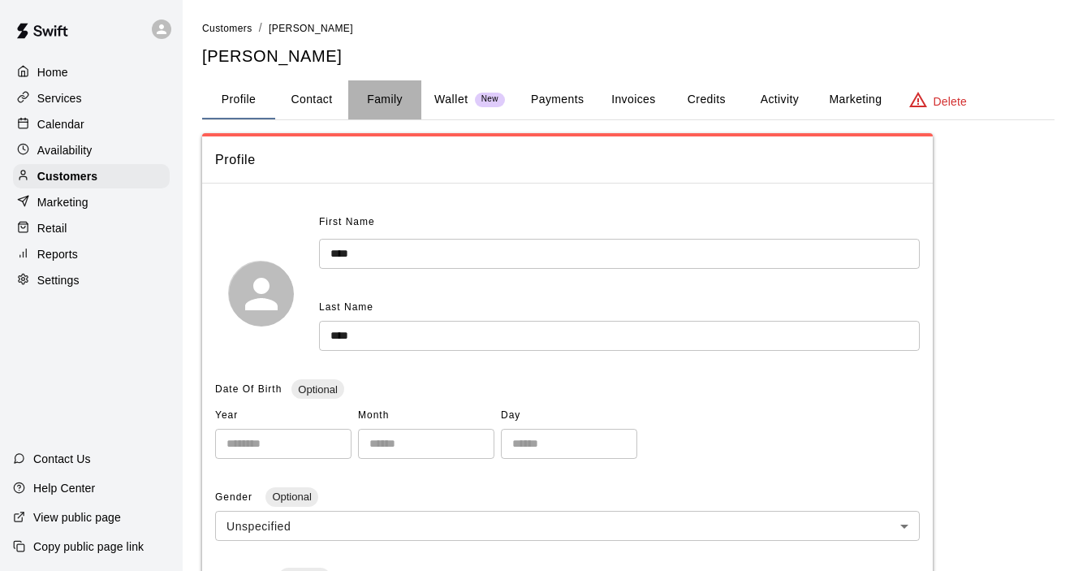
click at [391, 99] on button "Family" at bounding box center [384, 99] width 73 height 39
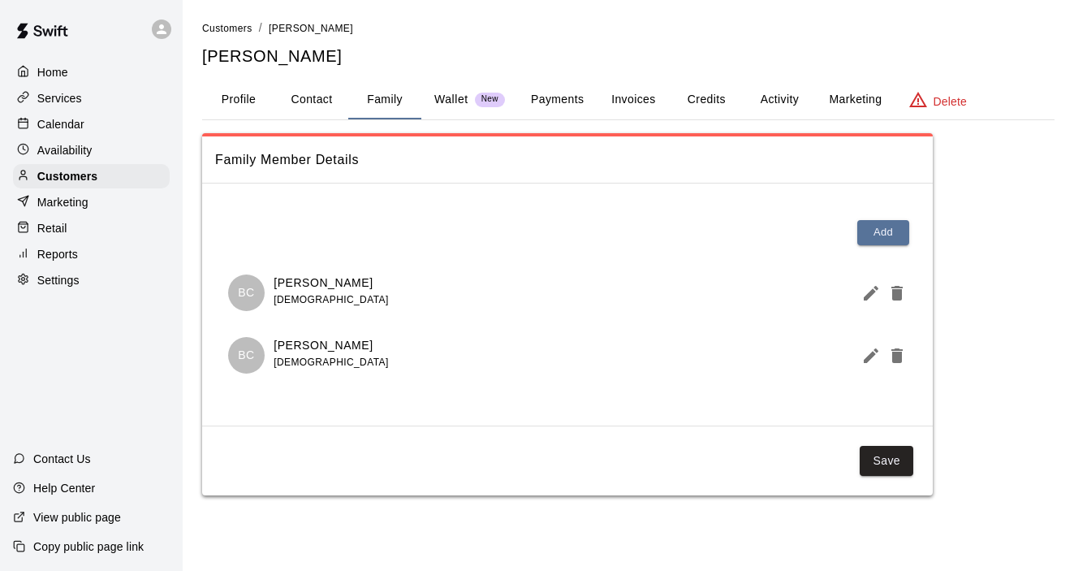
click at [323, 96] on button "Contact" at bounding box center [311, 99] width 73 height 39
select select "**"
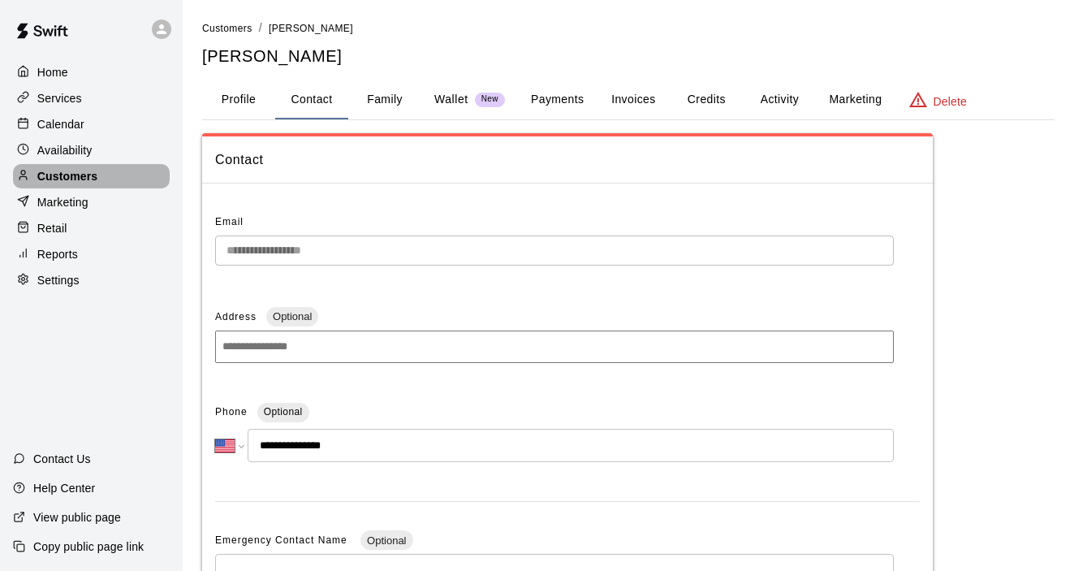
click at [62, 178] on p "Customers" at bounding box center [67, 176] width 60 height 16
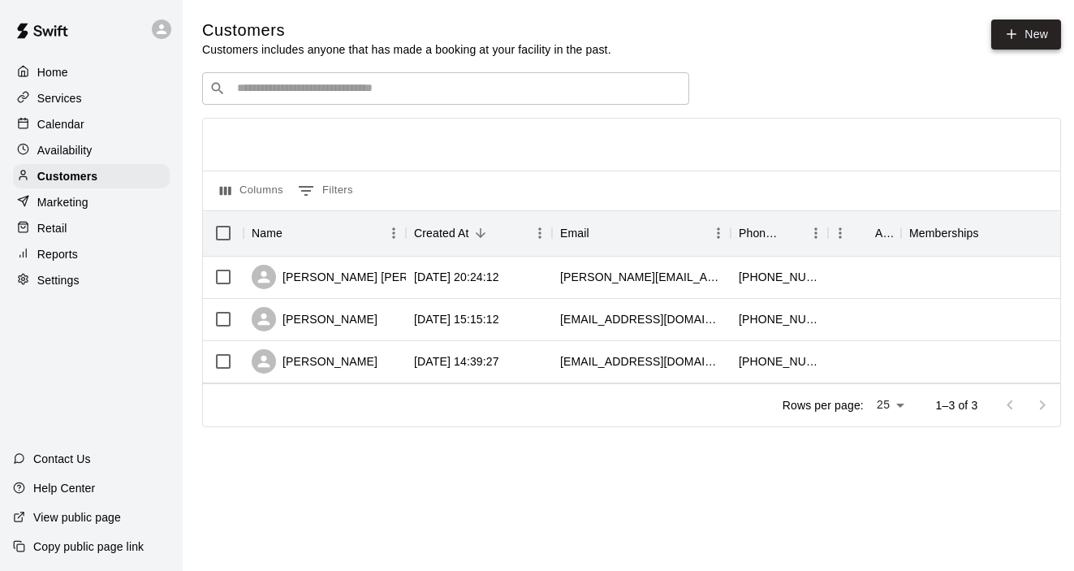
click at [1030, 35] on link "New" at bounding box center [1027, 34] width 70 height 30
select select "**"
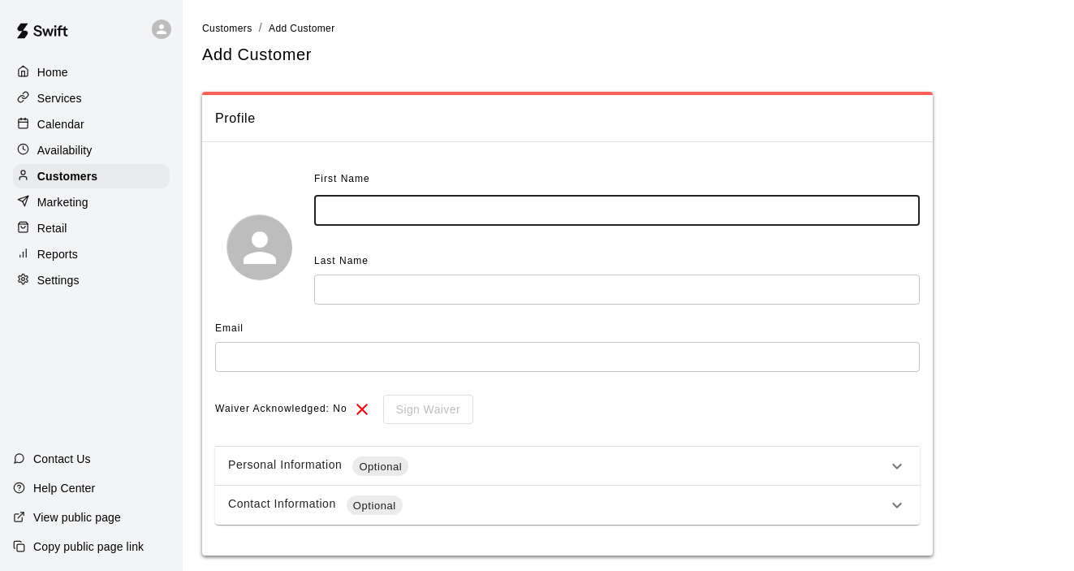
click at [737, 207] on input "text" at bounding box center [617, 211] width 606 height 30
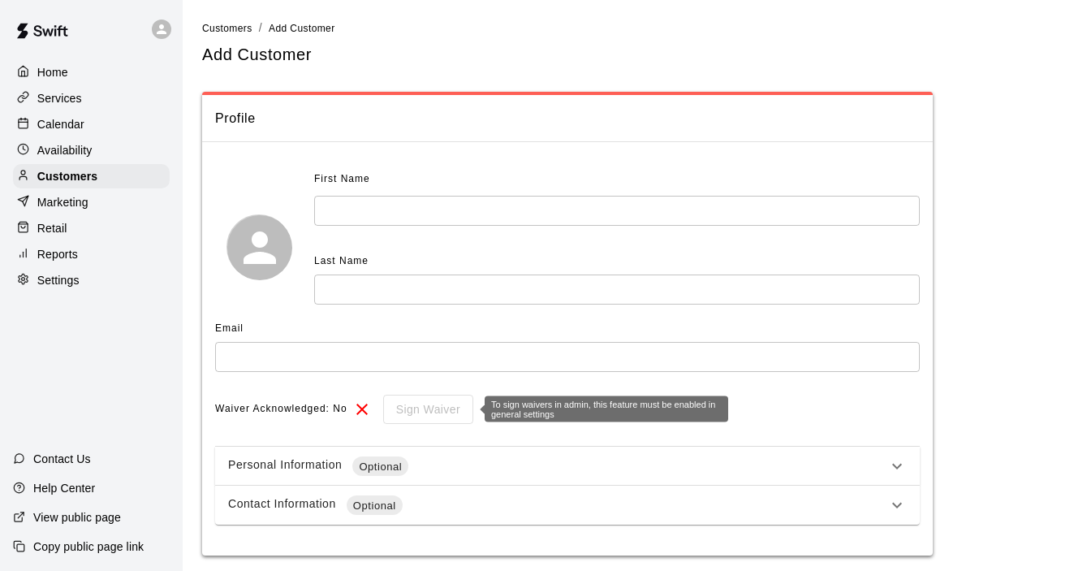
click at [413, 410] on div "Sign Waiver" at bounding box center [423, 410] width 102 height 30
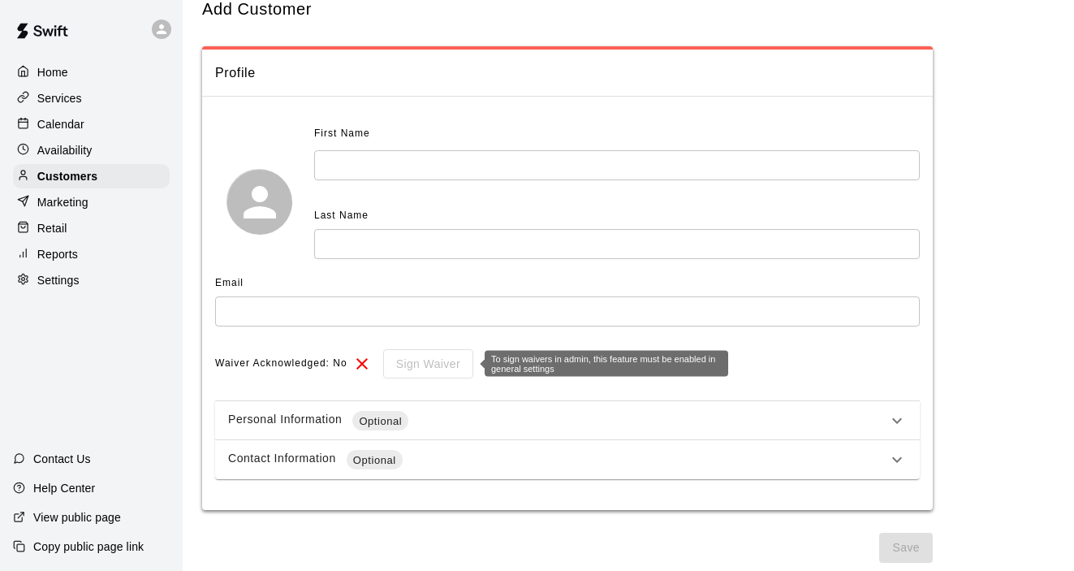
scroll to position [50, 0]
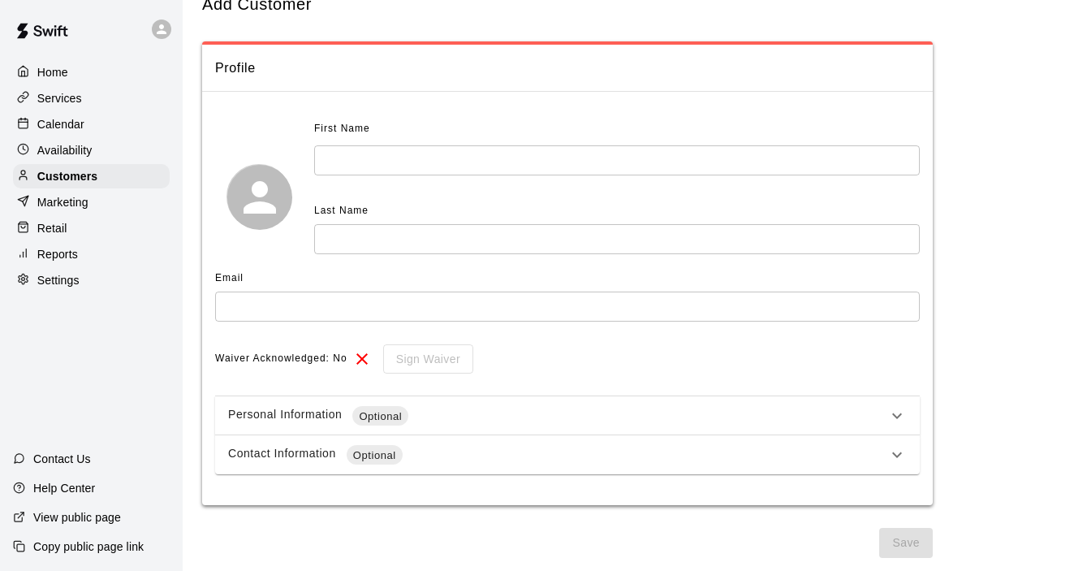
click at [61, 279] on p "Settings" at bounding box center [58, 280] width 42 height 16
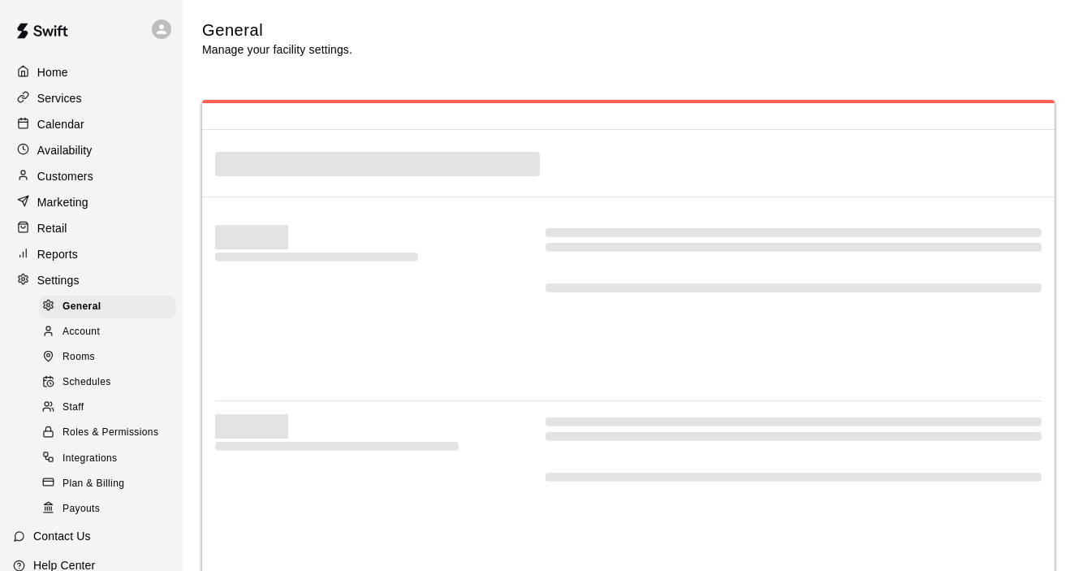
scroll to position [3521, 0]
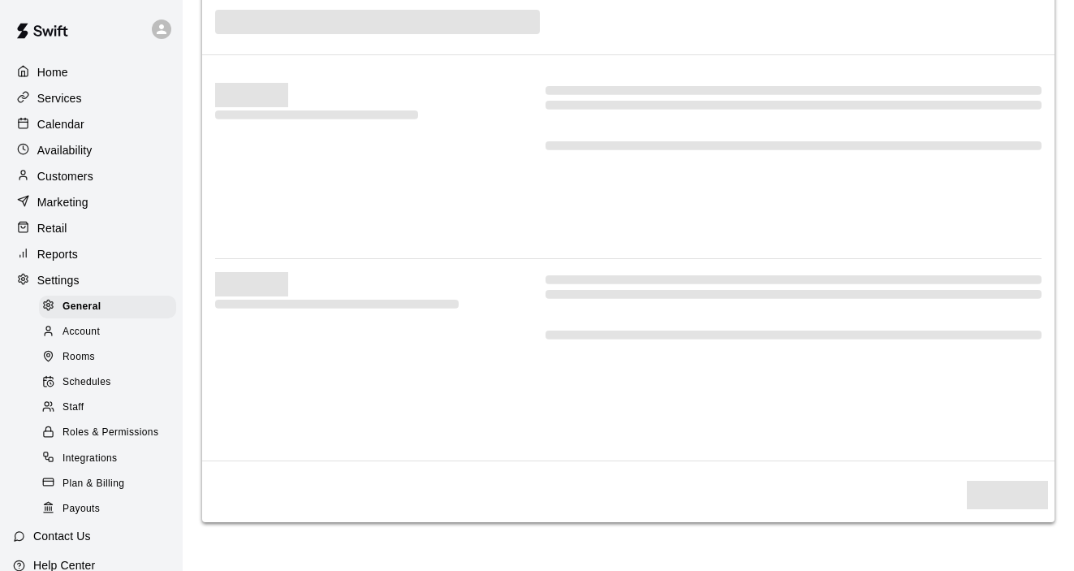
select select "**"
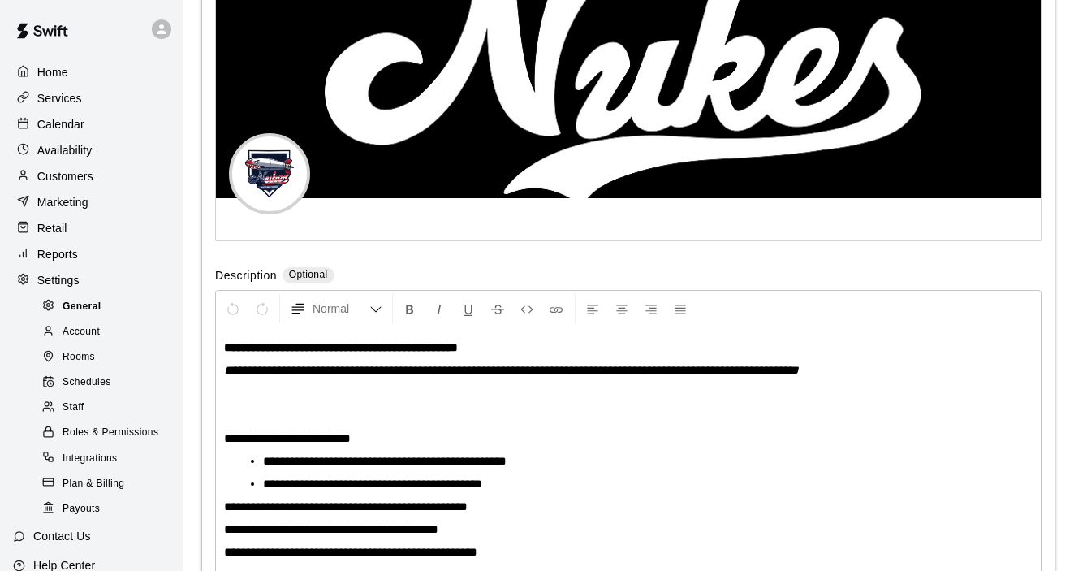
click at [86, 308] on span "General" at bounding box center [82, 307] width 39 height 16
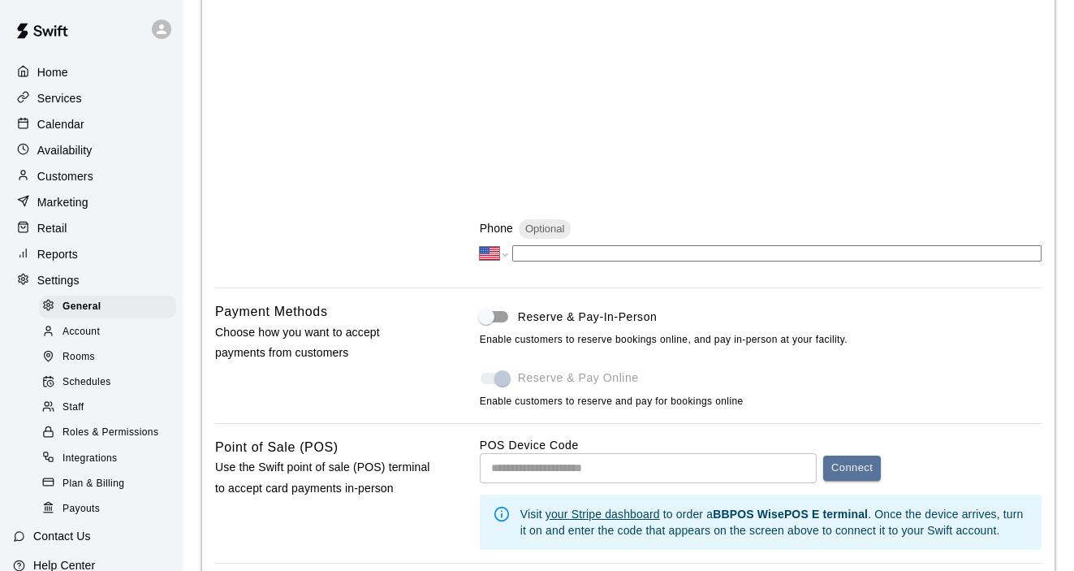
scroll to position [563, 0]
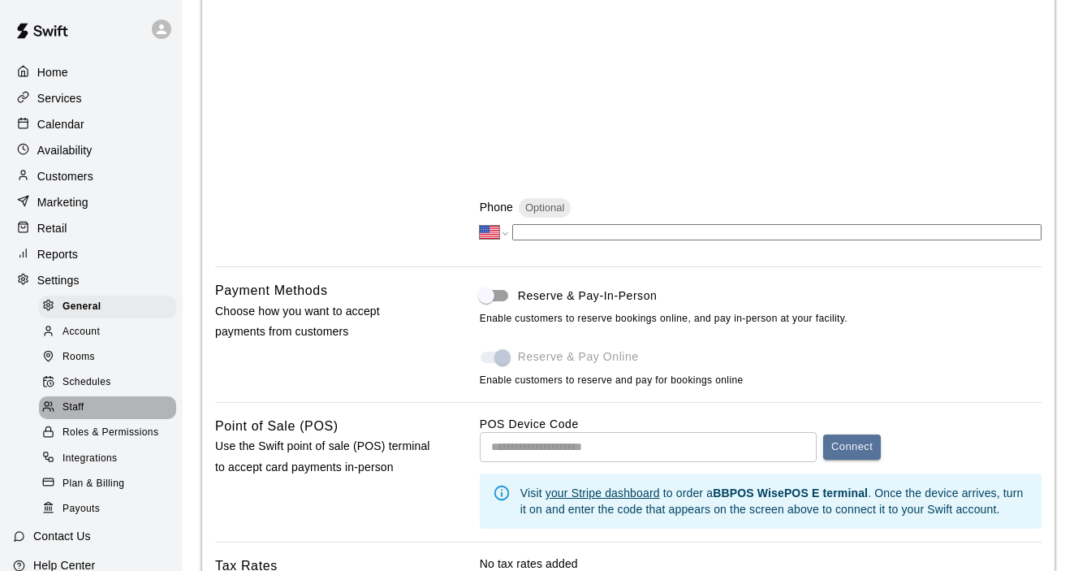
click at [84, 407] on span "Staff" at bounding box center [73, 408] width 21 height 16
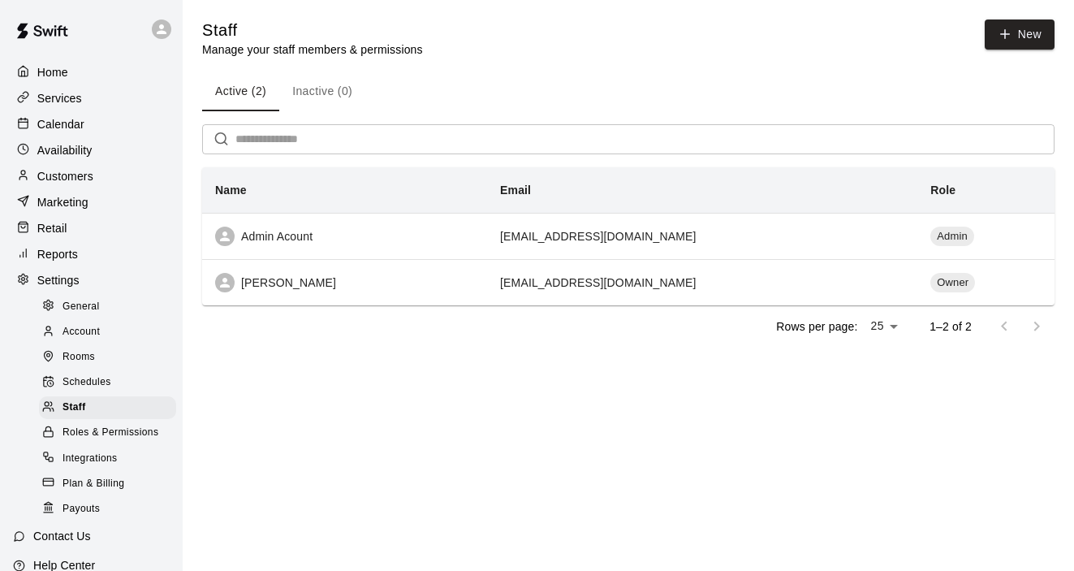
click at [149, 428] on span "Roles & Permissions" at bounding box center [111, 433] width 96 height 16
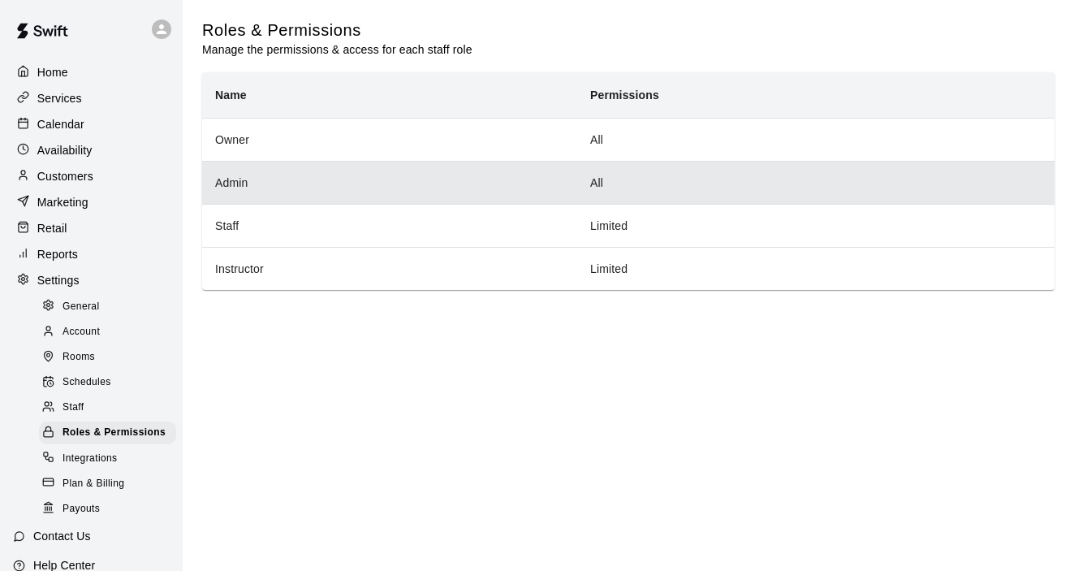
click at [348, 169] on th "Admin" at bounding box center [389, 182] width 375 height 43
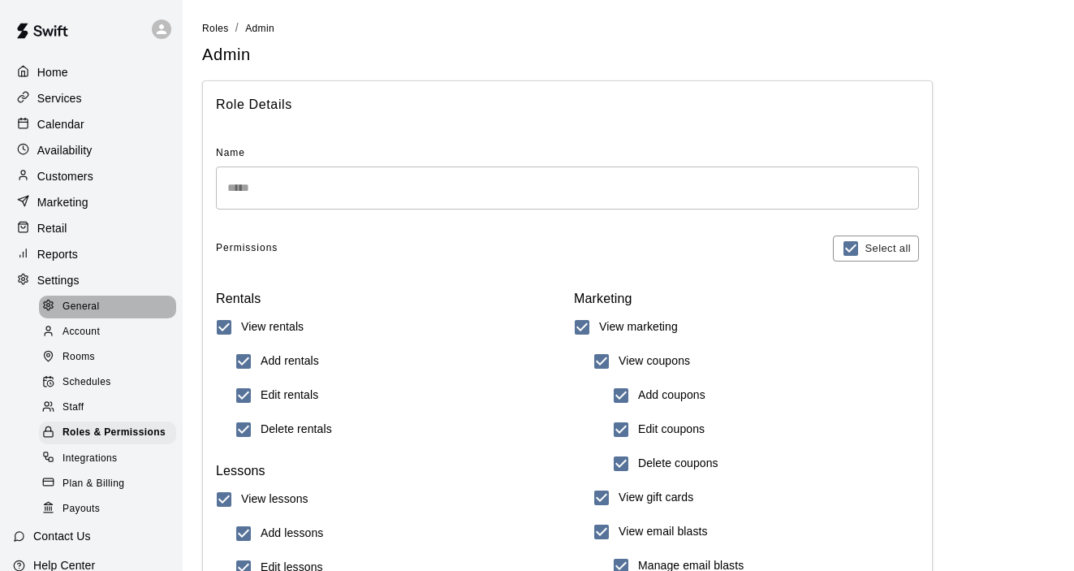
click at [90, 309] on span "General" at bounding box center [81, 307] width 37 height 16
select select "**"
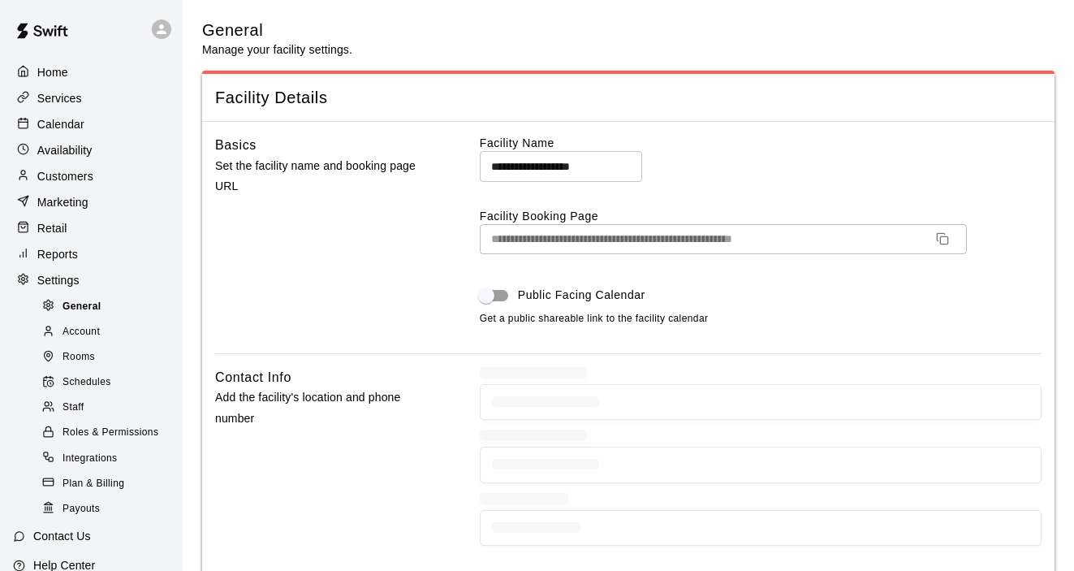
scroll to position [3521, 0]
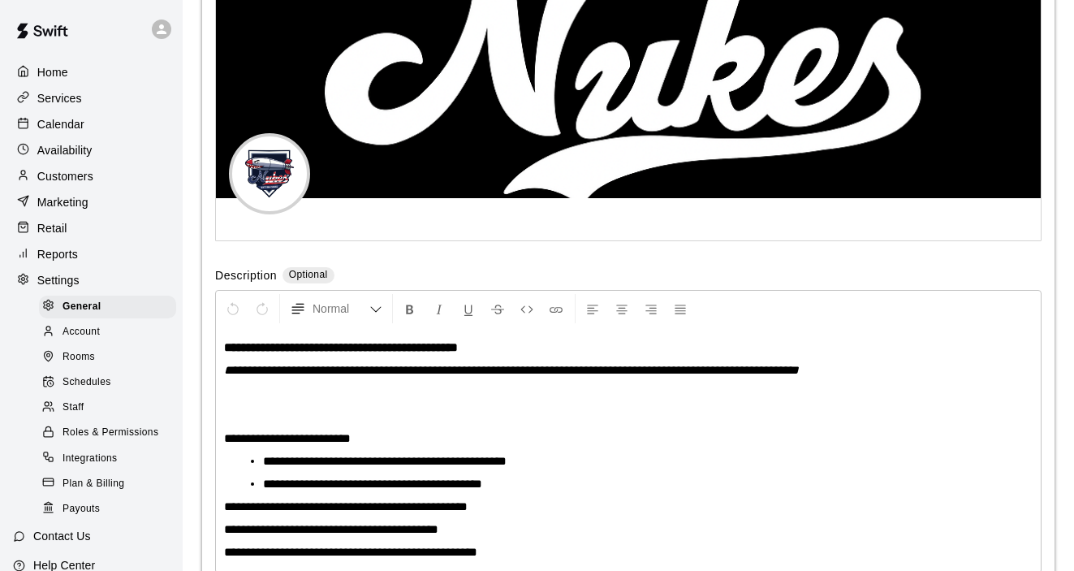
click at [94, 388] on span "Schedules" at bounding box center [87, 382] width 49 height 16
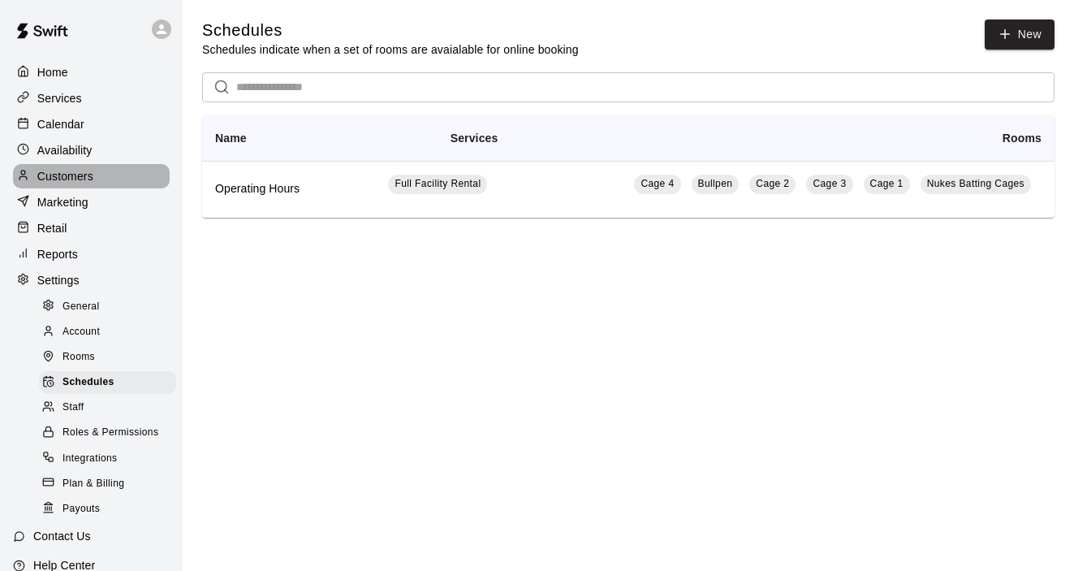
click at [70, 175] on p "Customers" at bounding box center [65, 176] width 56 height 16
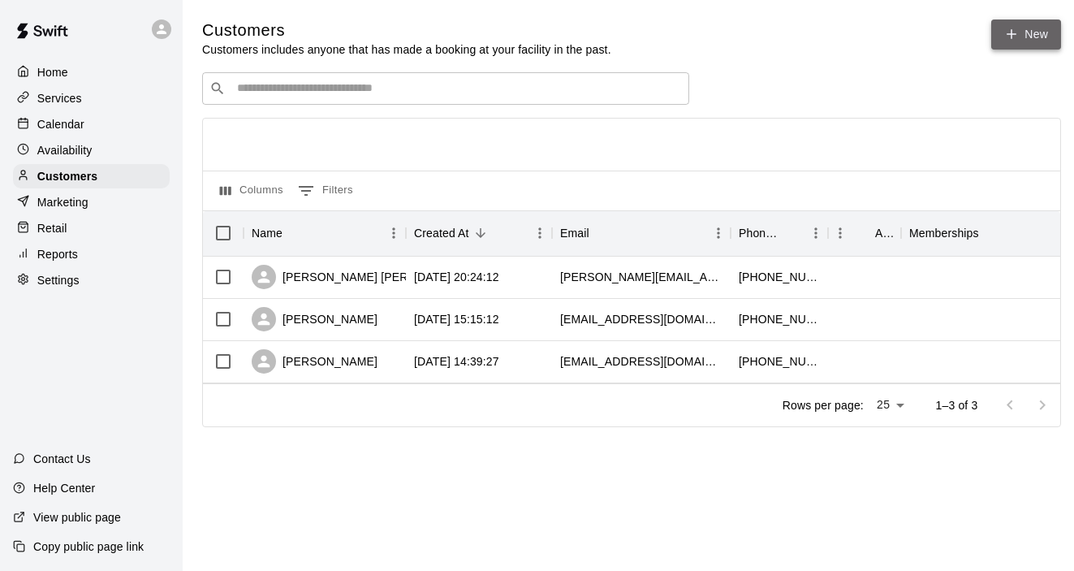
click at [1047, 34] on link "New" at bounding box center [1027, 34] width 70 height 30
select select "**"
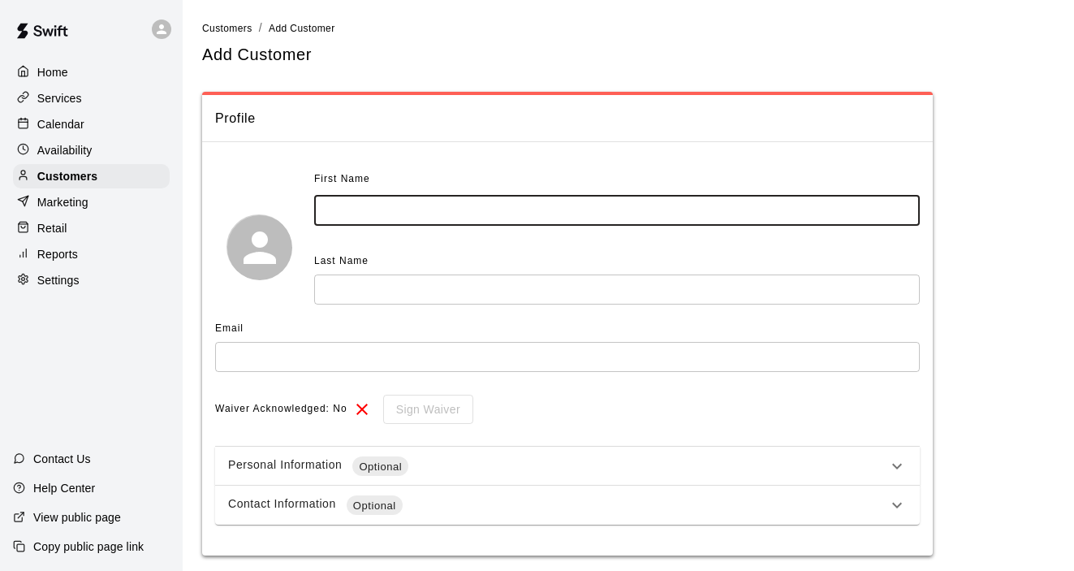
click at [756, 210] on input "text" at bounding box center [617, 211] width 606 height 30
click at [67, 290] on div "Settings" at bounding box center [91, 280] width 157 height 24
select select "**"
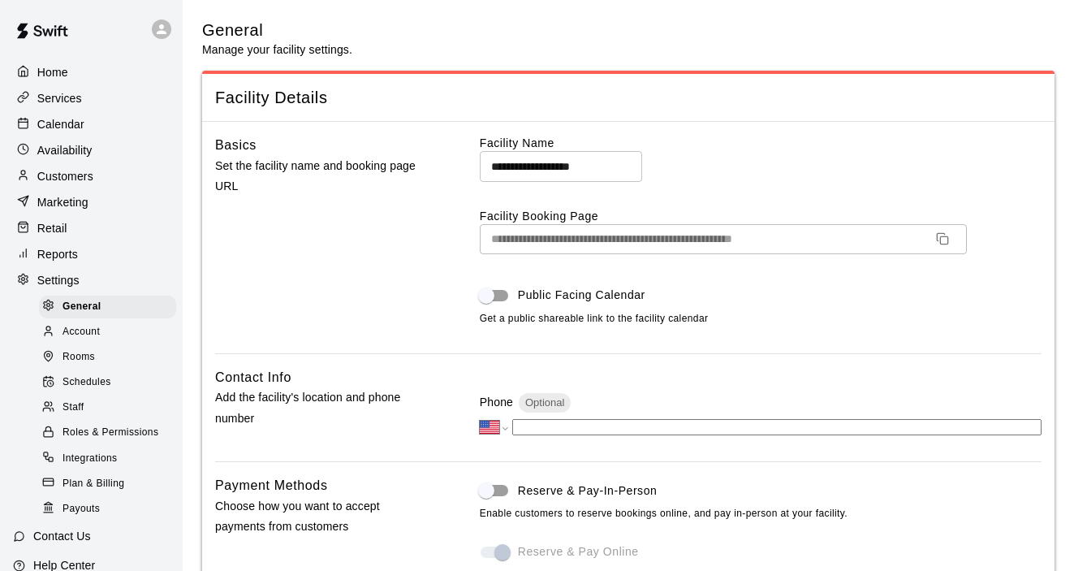
scroll to position [3521, 0]
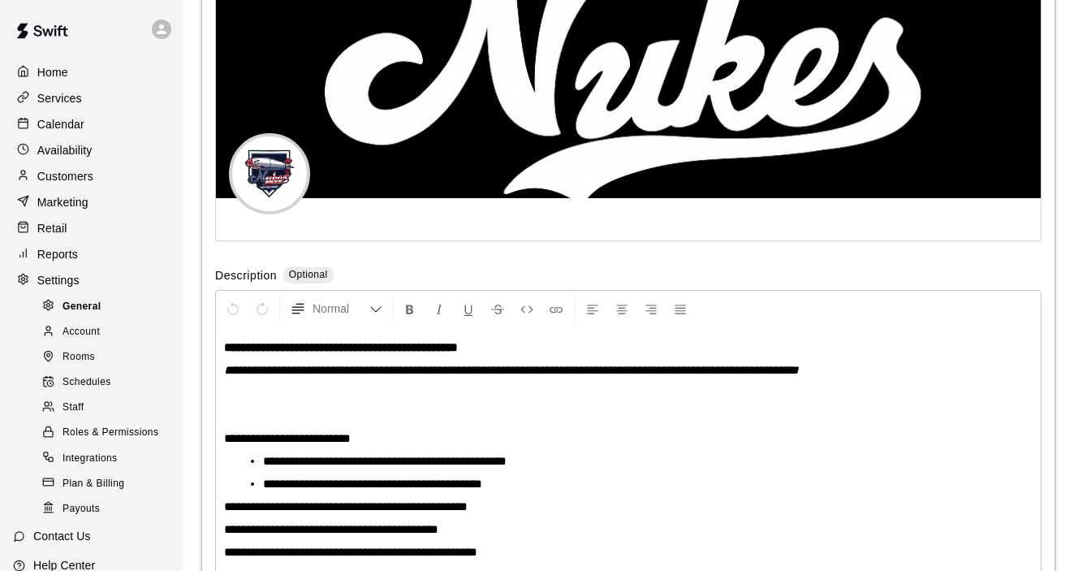
click at [95, 309] on span "General" at bounding box center [82, 307] width 39 height 16
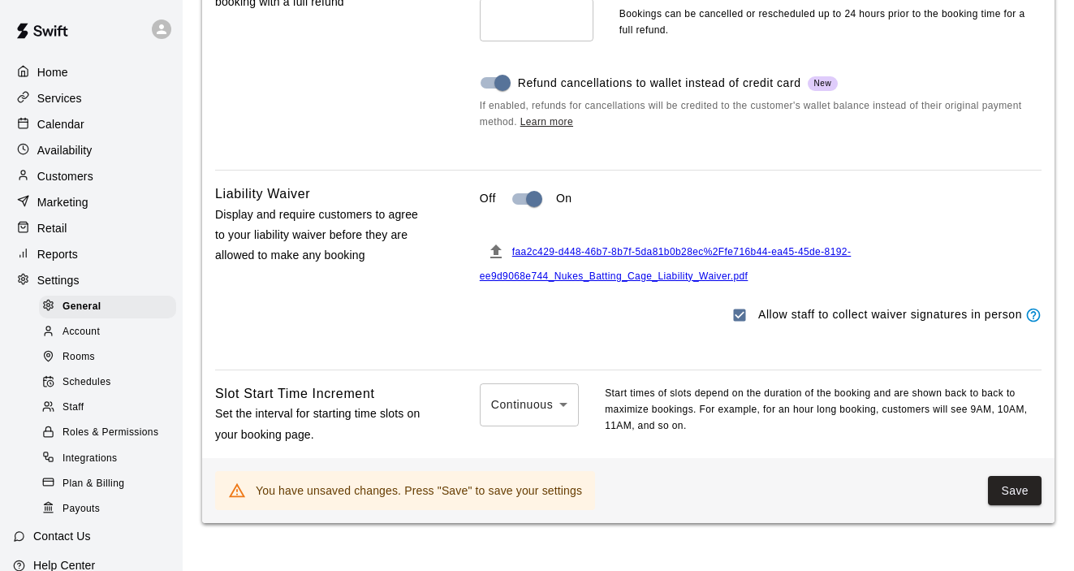
scroll to position [1614, 0]
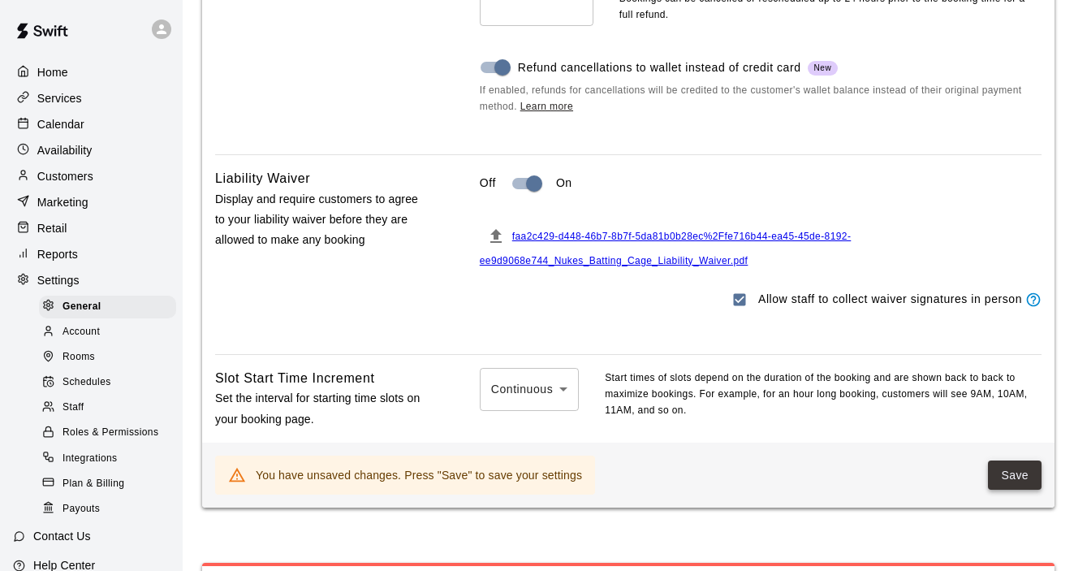
click at [1003, 488] on button "Save" at bounding box center [1015, 475] width 54 height 30
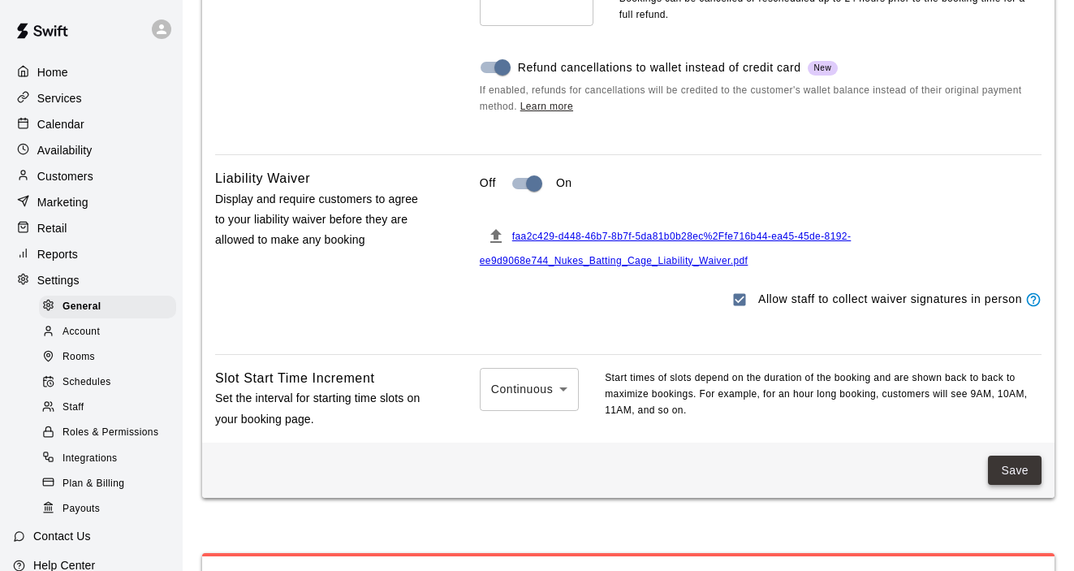
click at [1023, 484] on button "Save" at bounding box center [1015, 471] width 54 height 30
click at [72, 176] on p "Customers" at bounding box center [65, 176] width 56 height 16
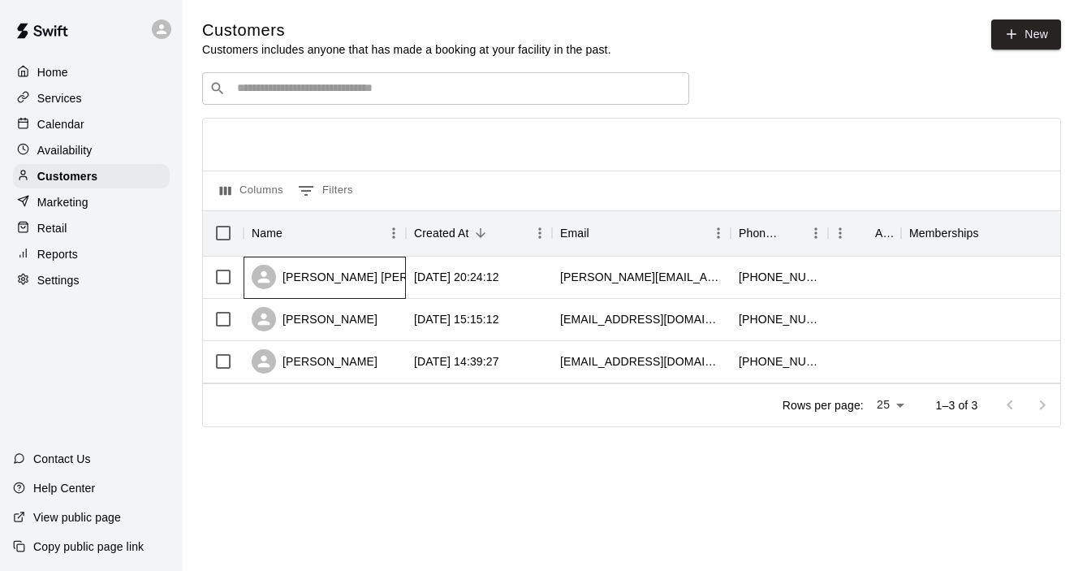
click at [396, 286] on div "[PERSON_NAME] [PERSON_NAME]" at bounding box center [325, 278] width 162 height 42
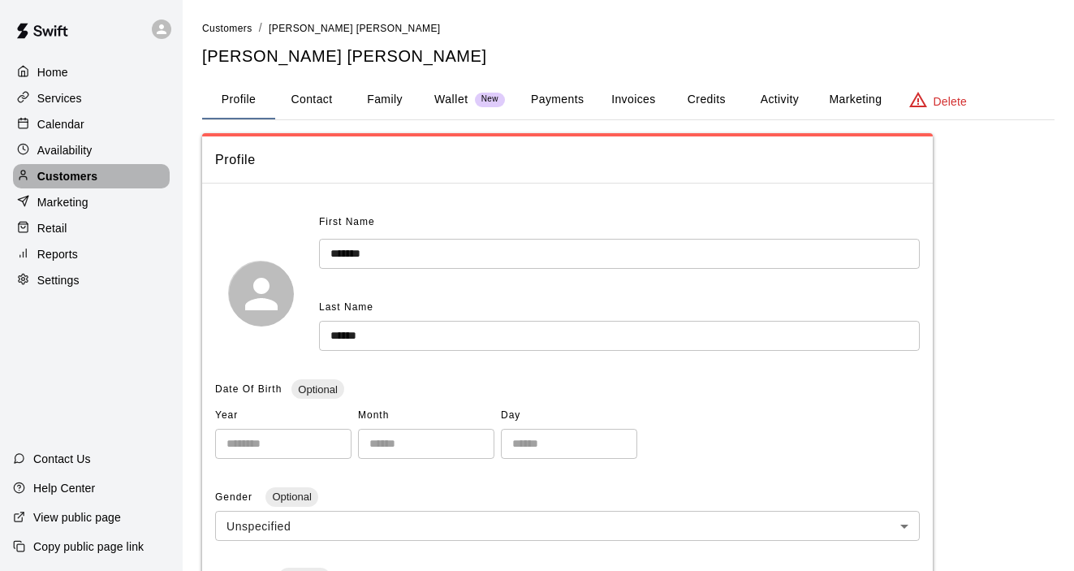
click at [77, 172] on p "Customers" at bounding box center [67, 176] width 60 height 16
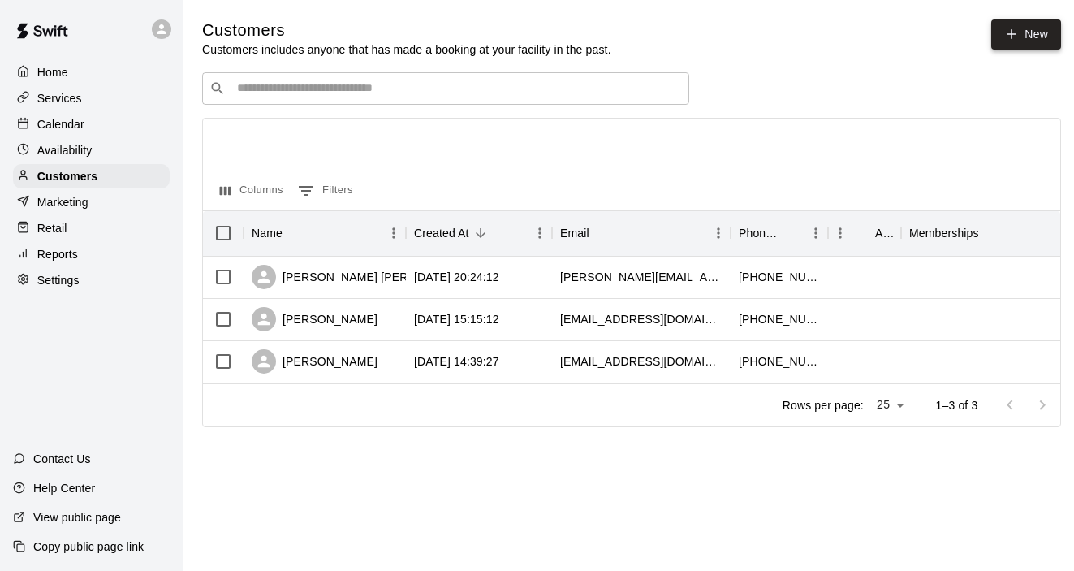
click at [1020, 35] on link "New" at bounding box center [1027, 34] width 70 height 30
select select "**"
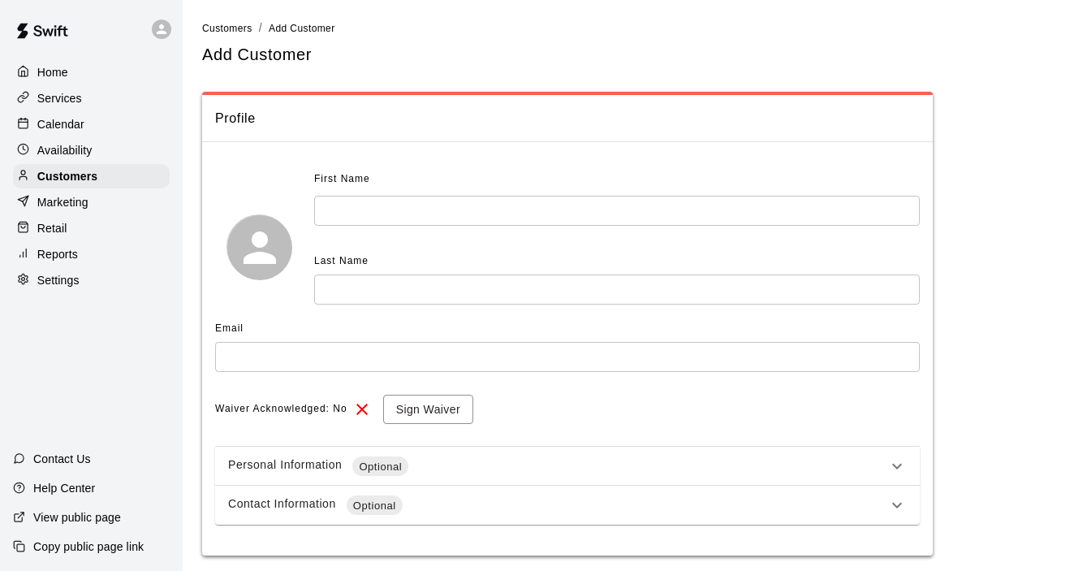
scroll to position [50, 0]
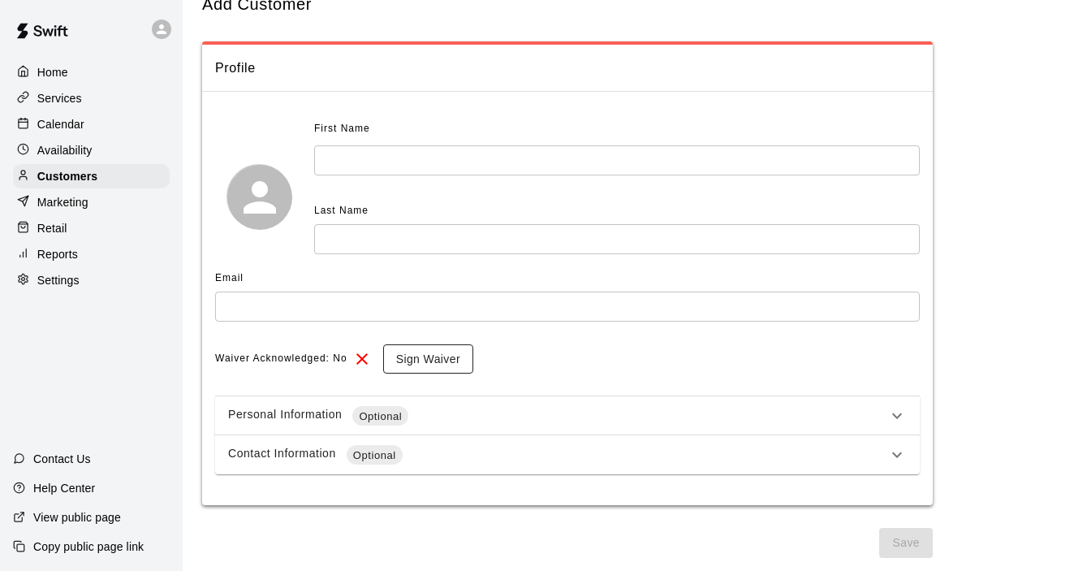
click at [421, 363] on button "Sign Waiver" at bounding box center [428, 359] width 90 height 30
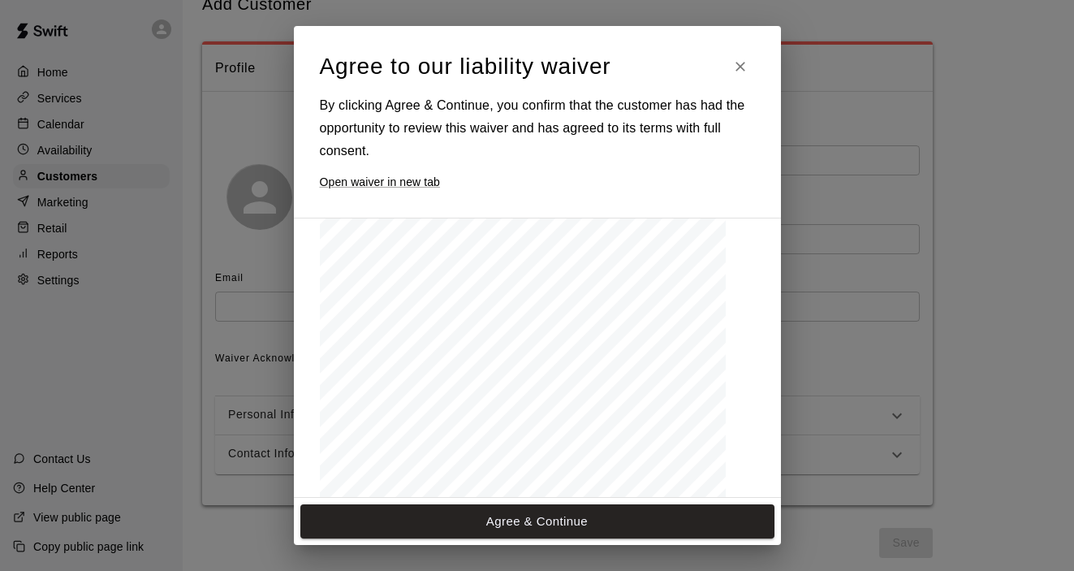
scroll to position [0, 0]
click at [498, 522] on button "Agree & Continue" at bounding box center [537, 521] width 474 height 34
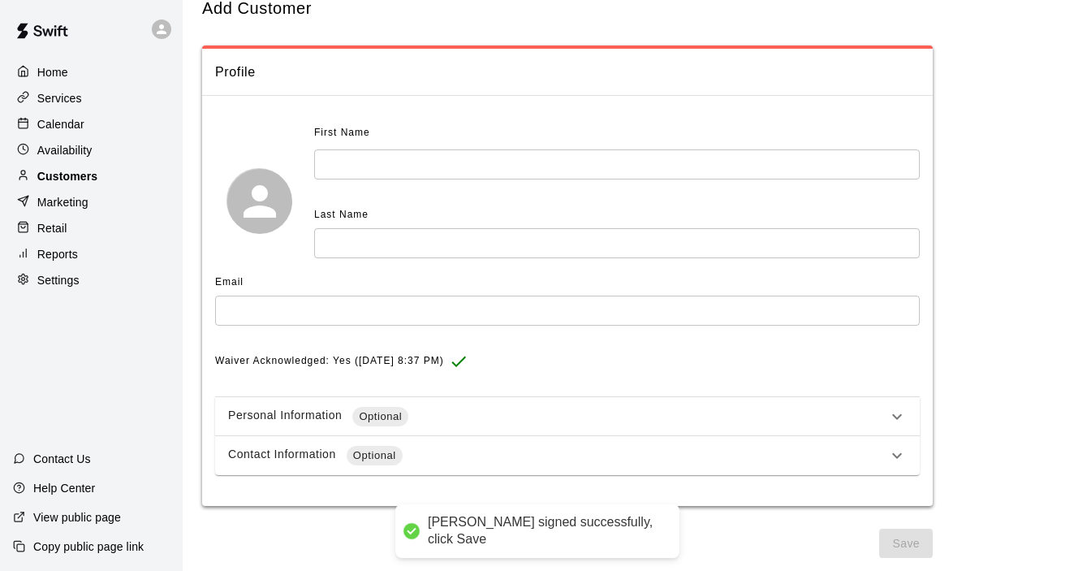
click at [87, 176] on p "Customers" at bounding box center [67, 176] width 60 height 16
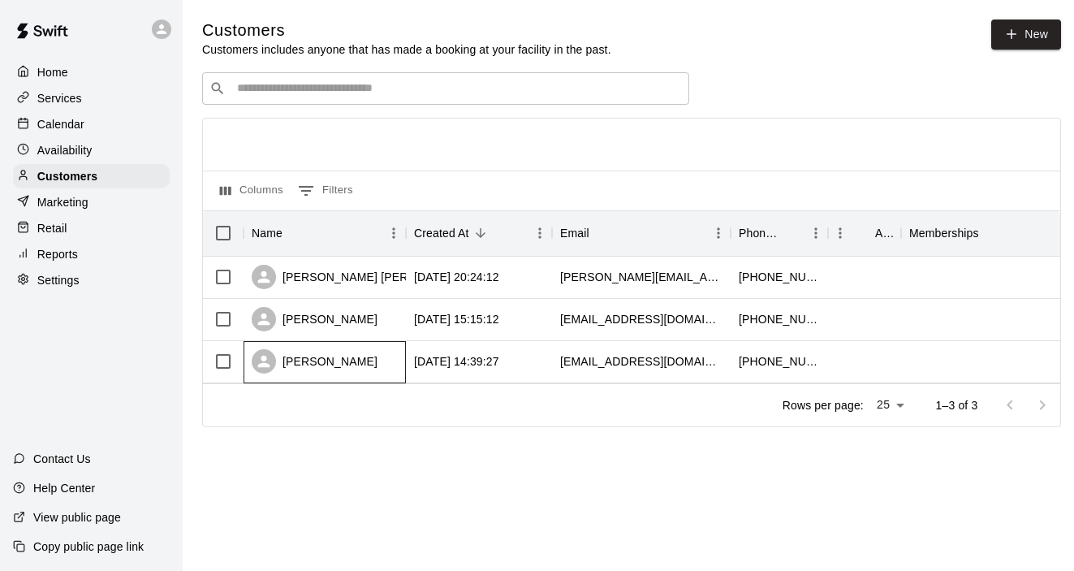
click at [320, 369] on div "[PERSON_NAME]" at bounding box center [315, 361] width 126 height 24
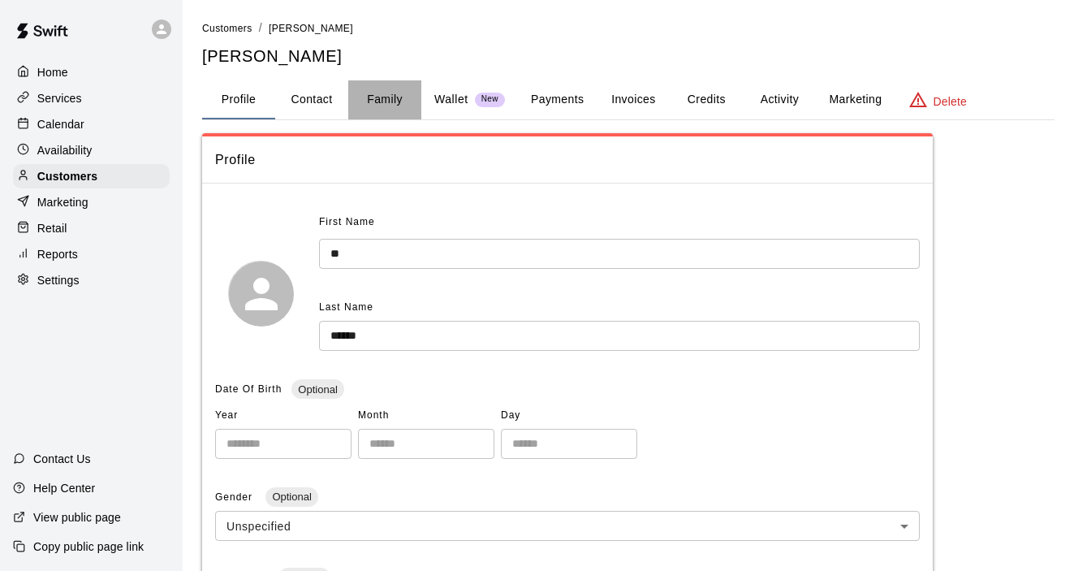
click at [389, 95] on button "Family" at bounding box center [384, 99] width 73 height 39
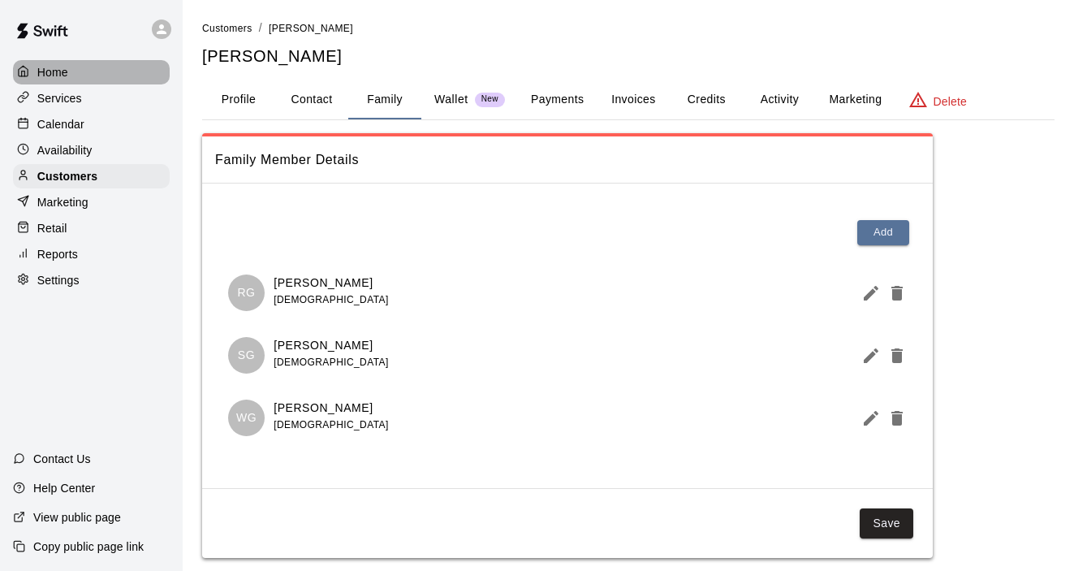
click at [59, 70] on p "Home" at bounding box center [52, 72] width 31 height 16
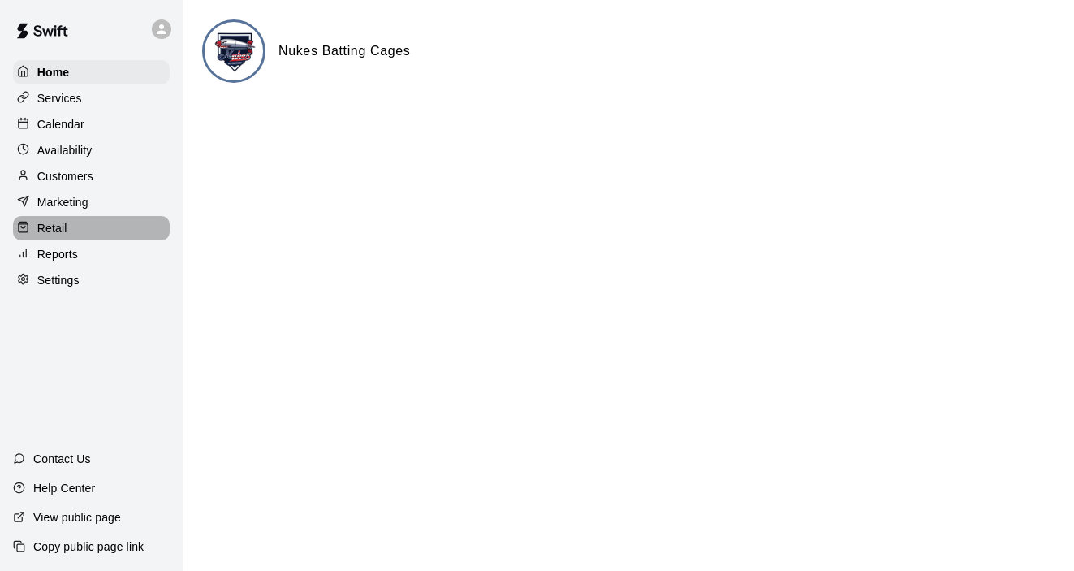
click at [59, 231] on p "Retail" at bounding box center [52, 228] width 30 height 16
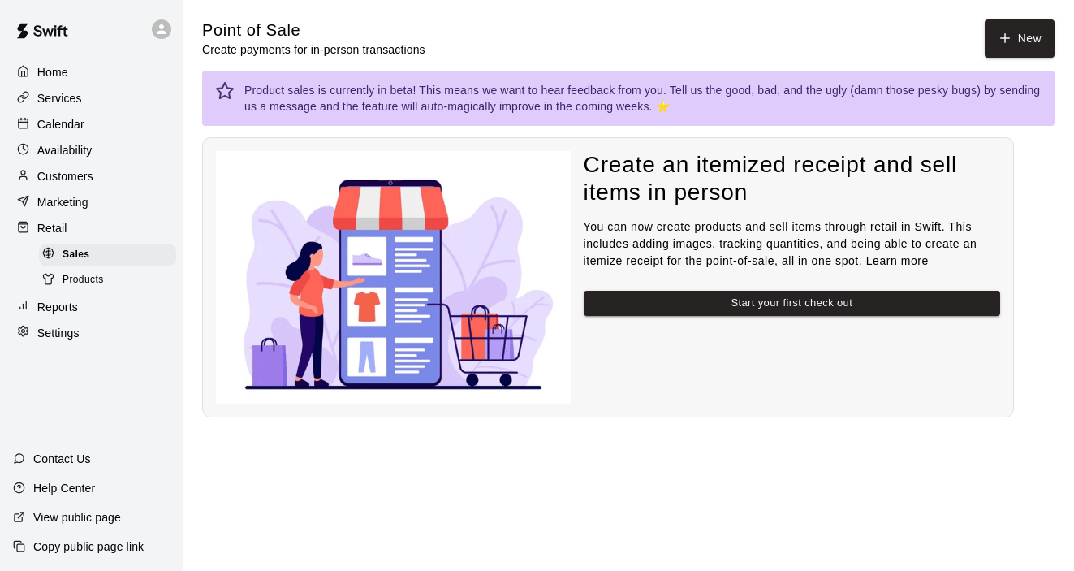
click at [83, 286] on span "Products" at bounding box center [83, 280] width 41 height 16
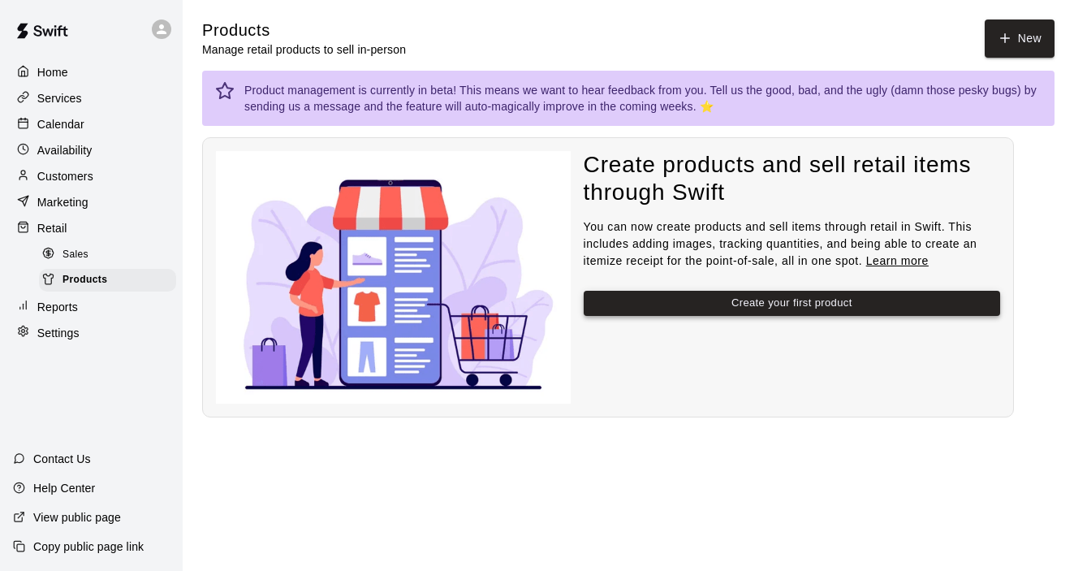
click at [668, 302] on button "Create your first product" at bounding box center [792, 303] width 417 height 25
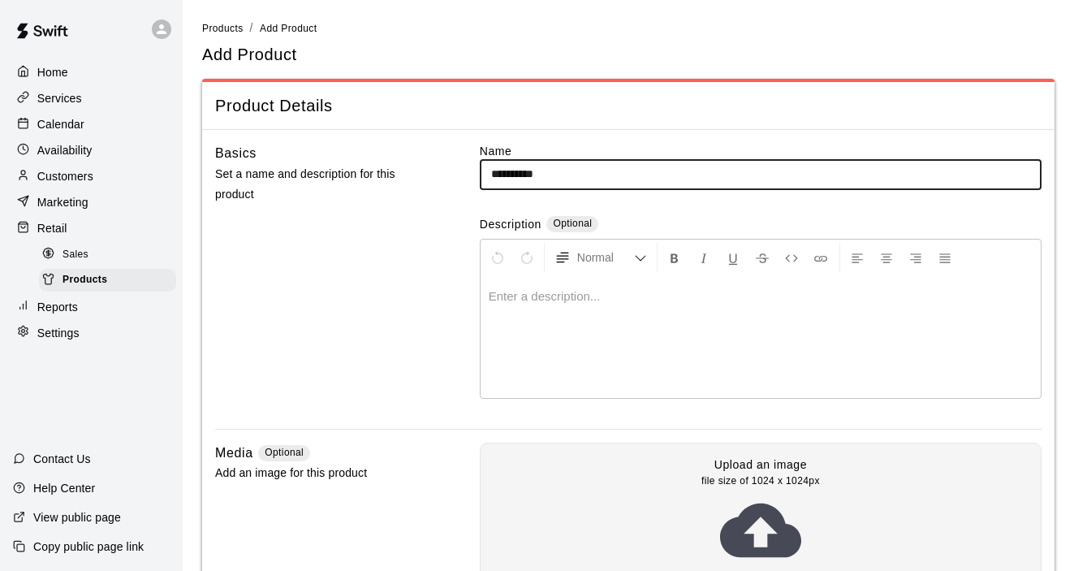
type input "**********"
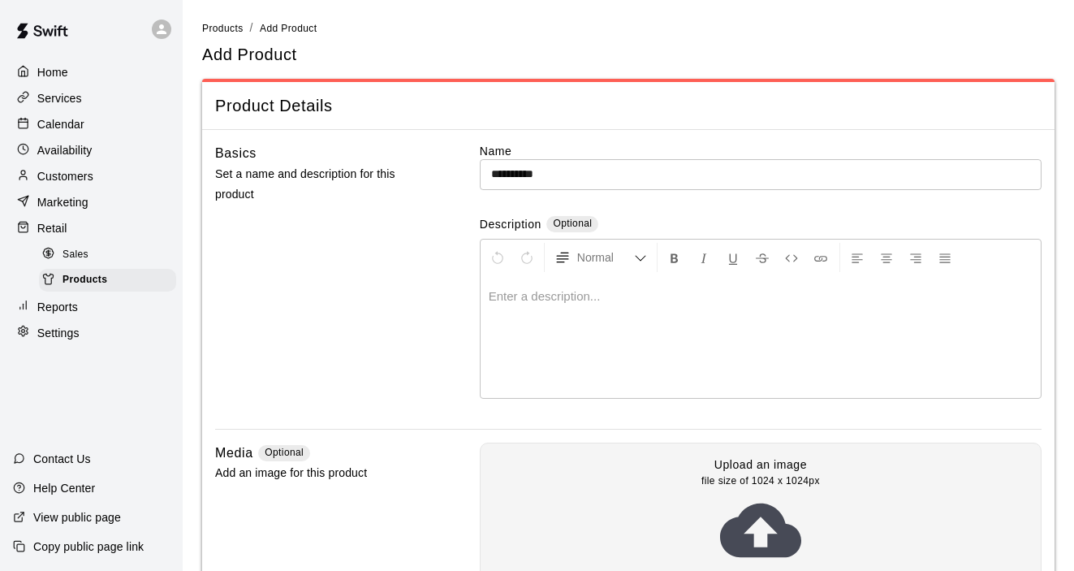
click at [649, 331] on div at bounding box center [761, 337] width 560 height 122
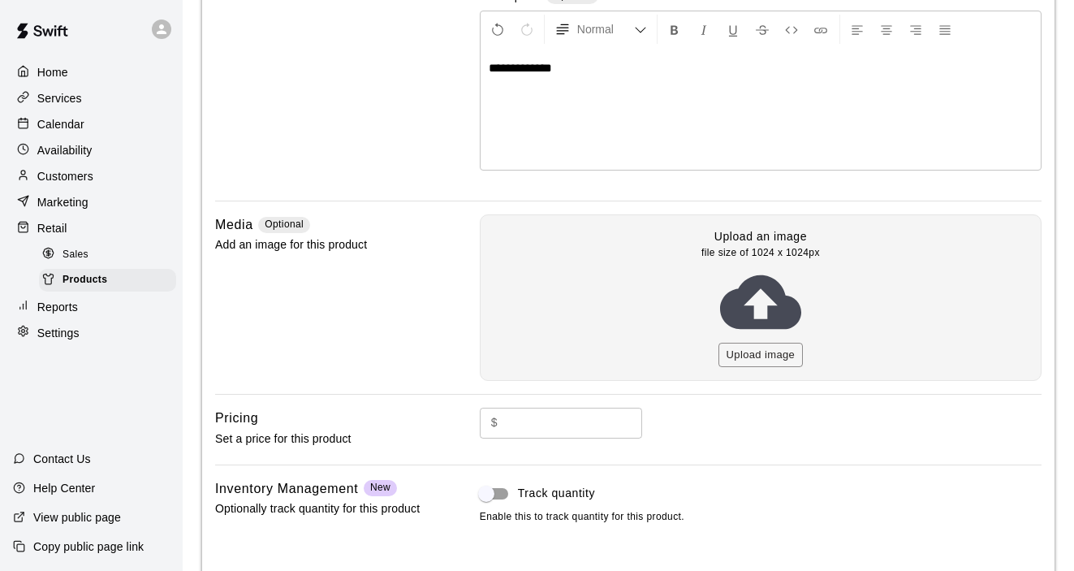
scroll to position [229, 0]
click at [592, 421] on input "text" at bounding box center [573, 422] width 138 height 30
type input "*"
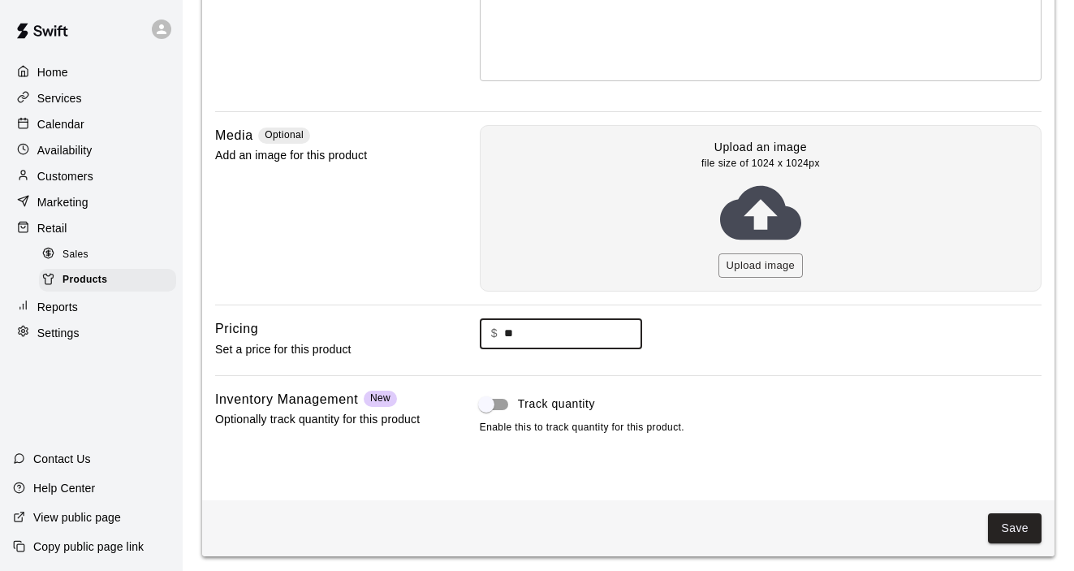
scroll to position [322, 0]
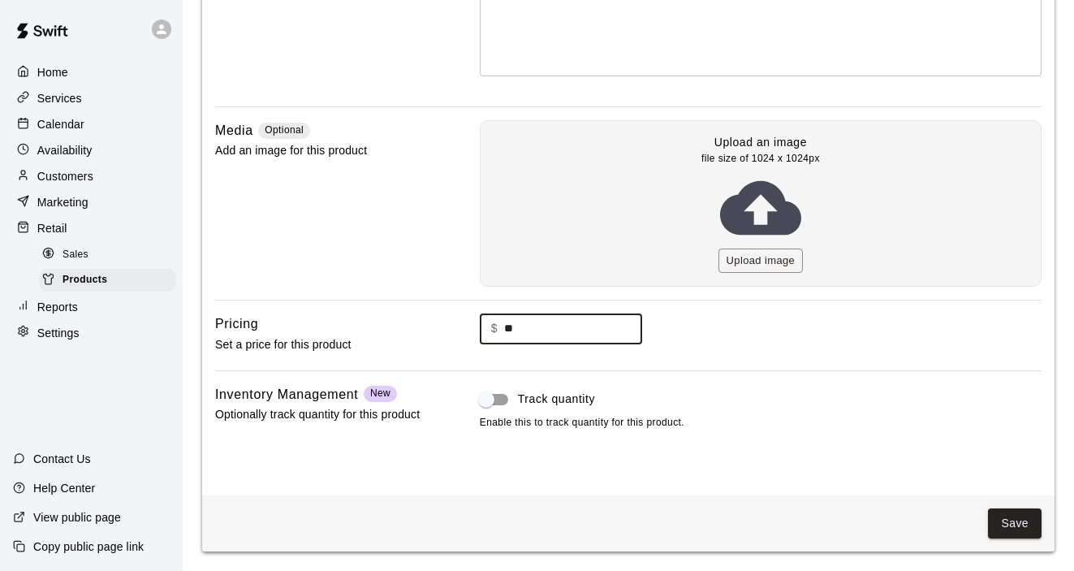
type input "**"
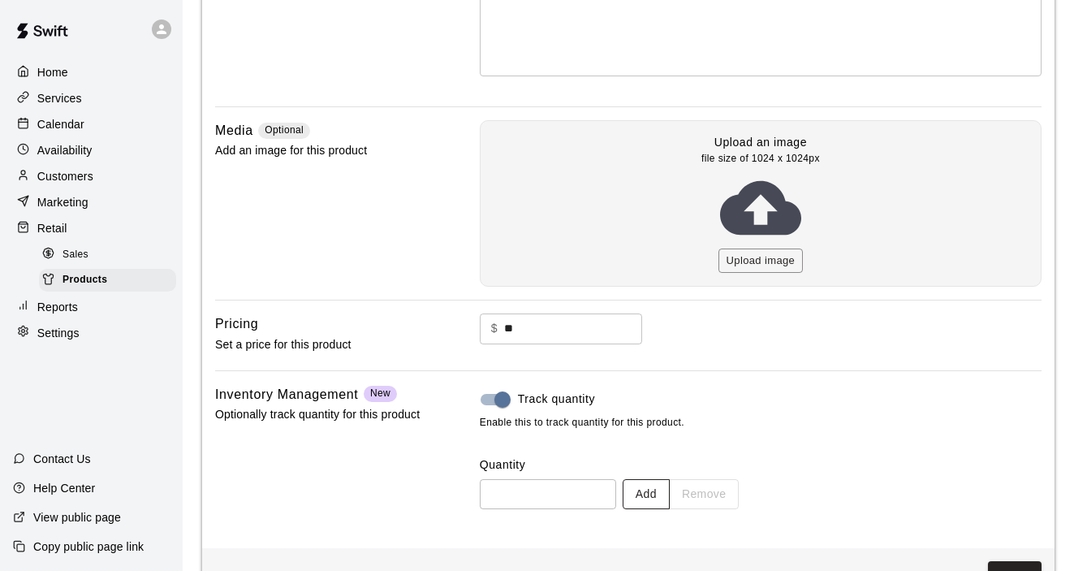
click at [652, 495] on button "Add" at bounding box center [646, 494] width 47 height 30
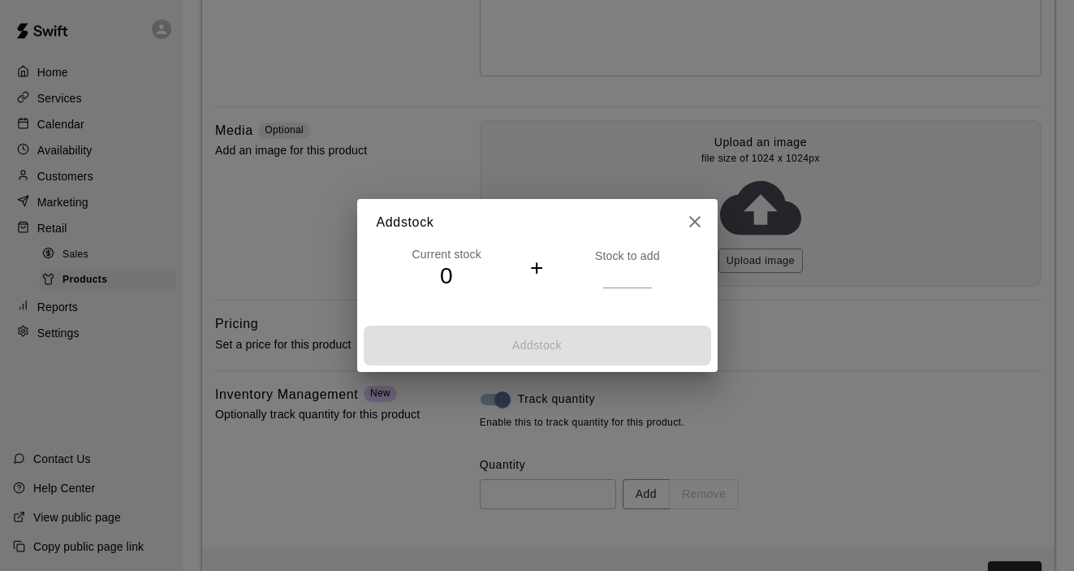
click at [538, 270] on h4 "+" at bounding box center [537, 268] width 14 height 28
click at [460, 273] on h4 "0" at bounding box center [447, 276] width 140 height 28
click at [447, 273] on h4 "0" at bounding box center [447, 276] width 140 height 28
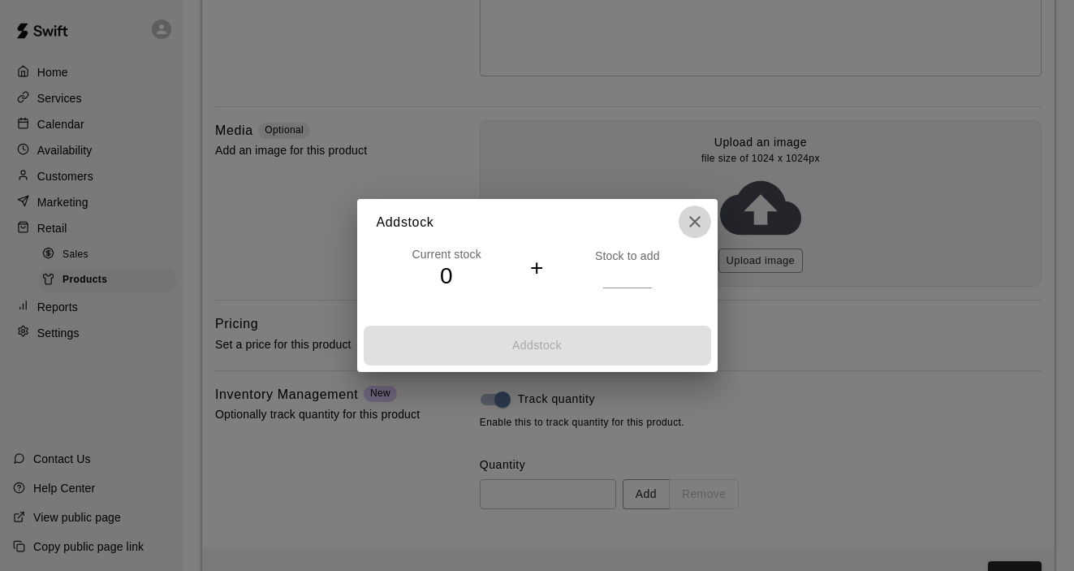
click at [693, 222] on icon "close" at bounding box center [694, 221] width 19 height 19
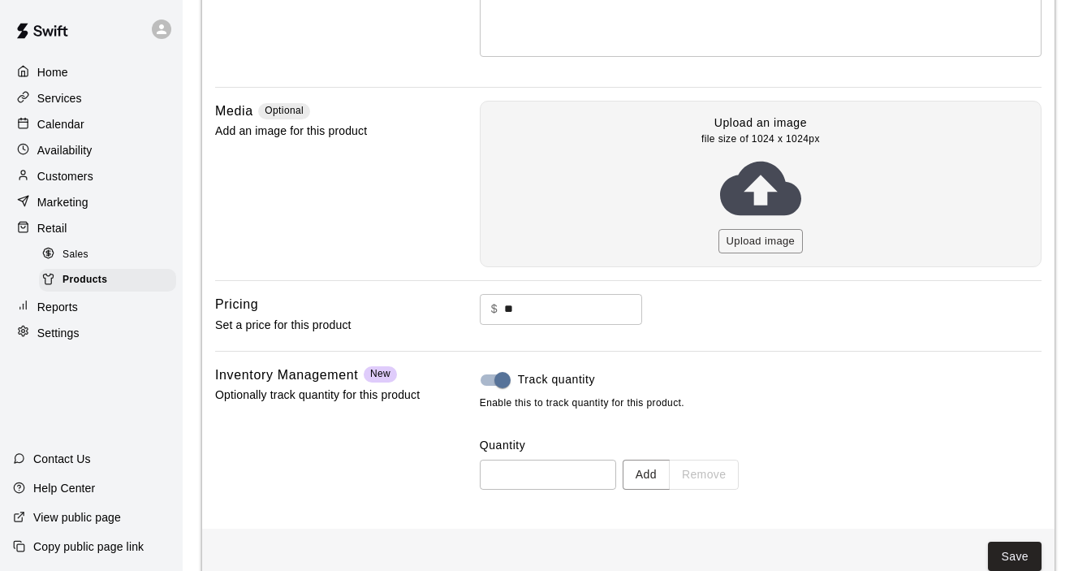
scroll to position [374, 0]
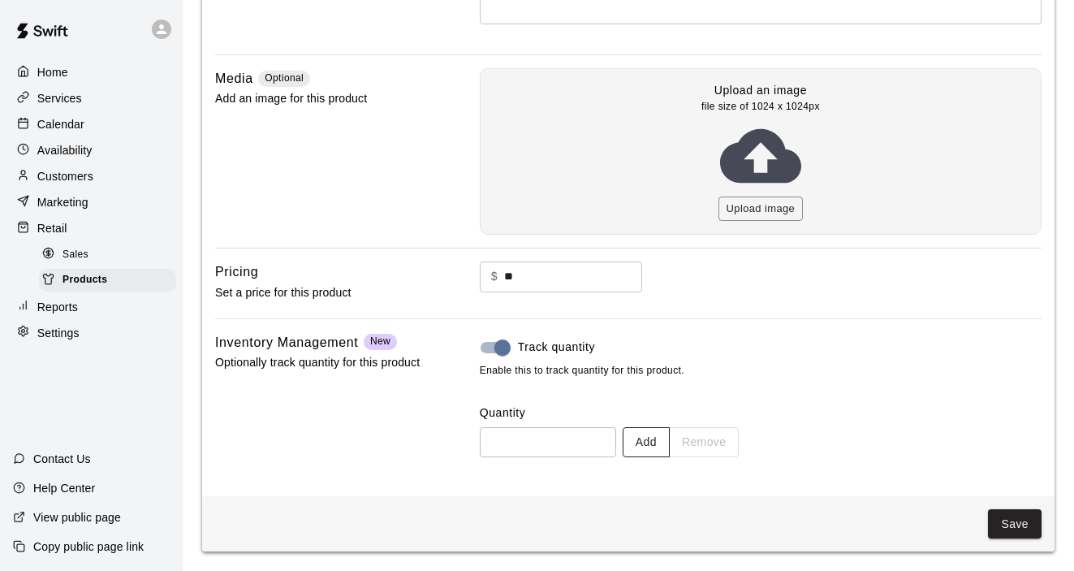
click at [648, 441] on button "Add" at bounding box center [646, 442] width 47 height 30
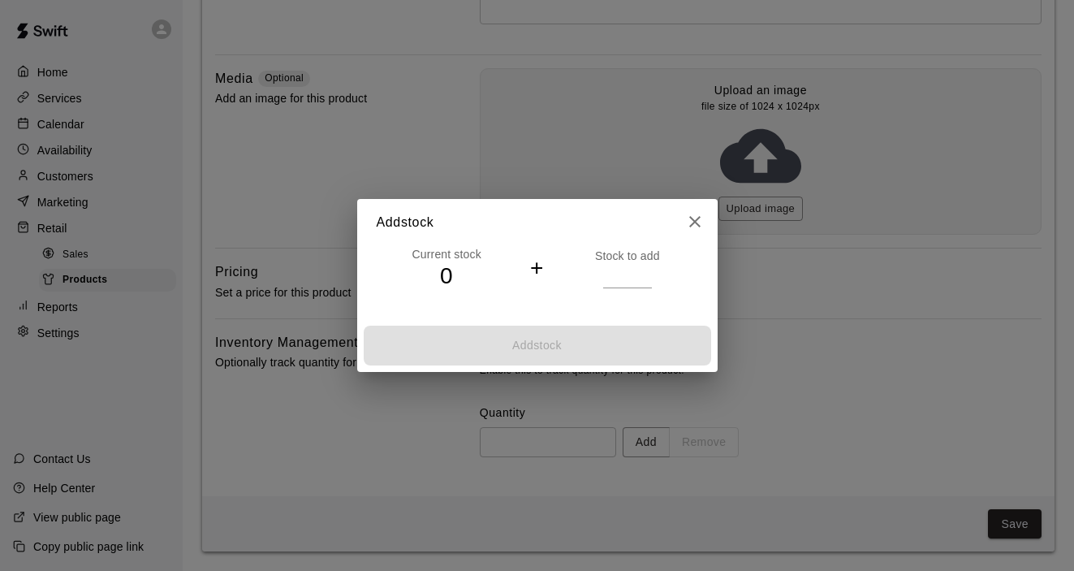
click at [637, 258] on p "Stock to add" at bounding box center [627, 256] width 140 height 16
click at [637, 272] on input "number" at bounding box center [627, 276] width 49 height 24
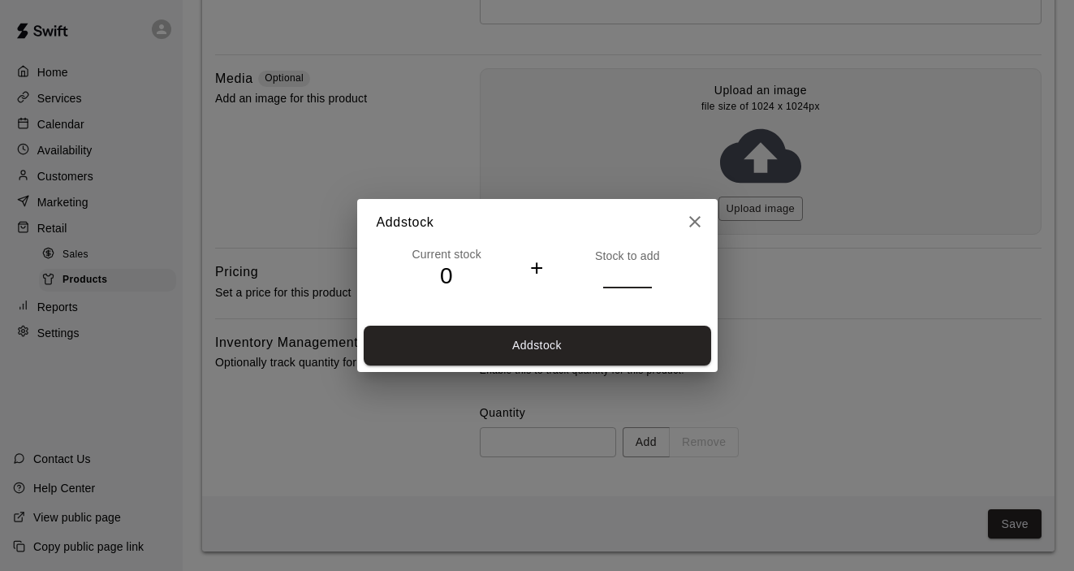
click at [648, 276] on input "*" at bounding box center [627, 276] width 49 height 24
click at [646, 273] on input "*" at bounding box center [627, 276] width 49 height 24
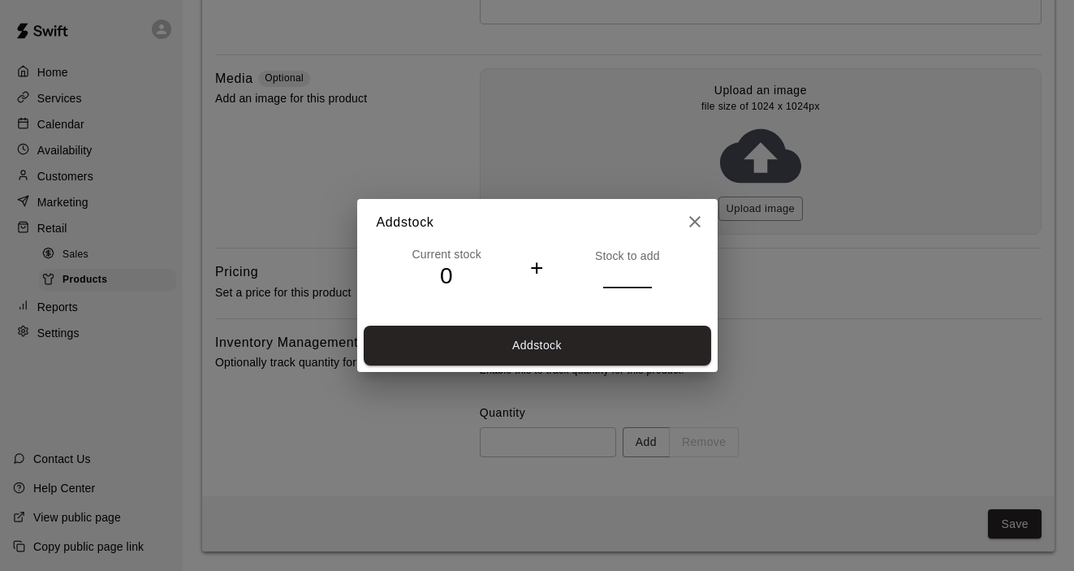
click at [646, 273] on input "*" at bounding box center [627, 276] width 49 height 24
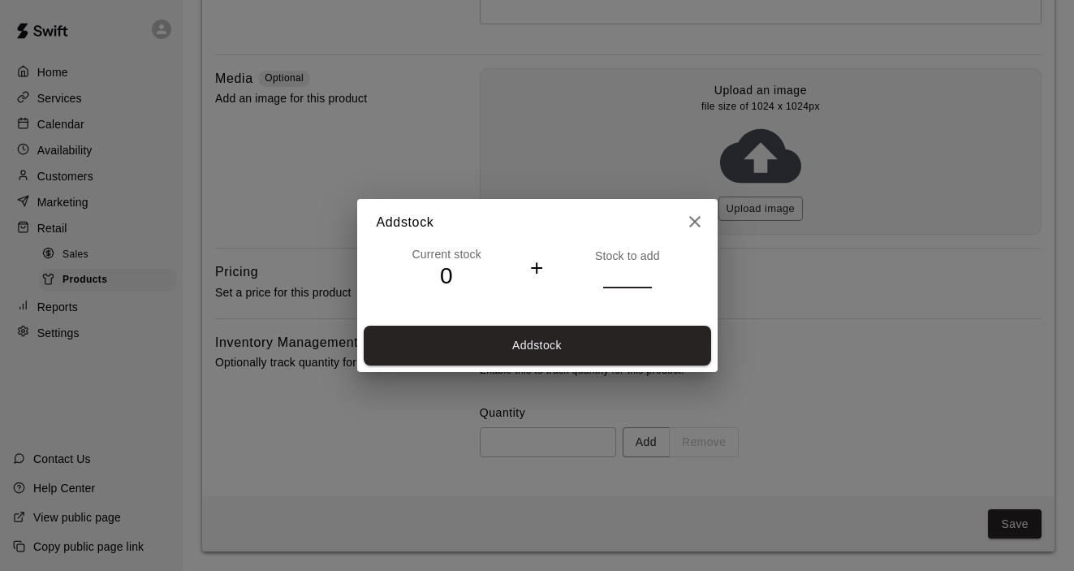
click at [646, 273] on input "**" at bounding box center [627, 276] width 49 height 24
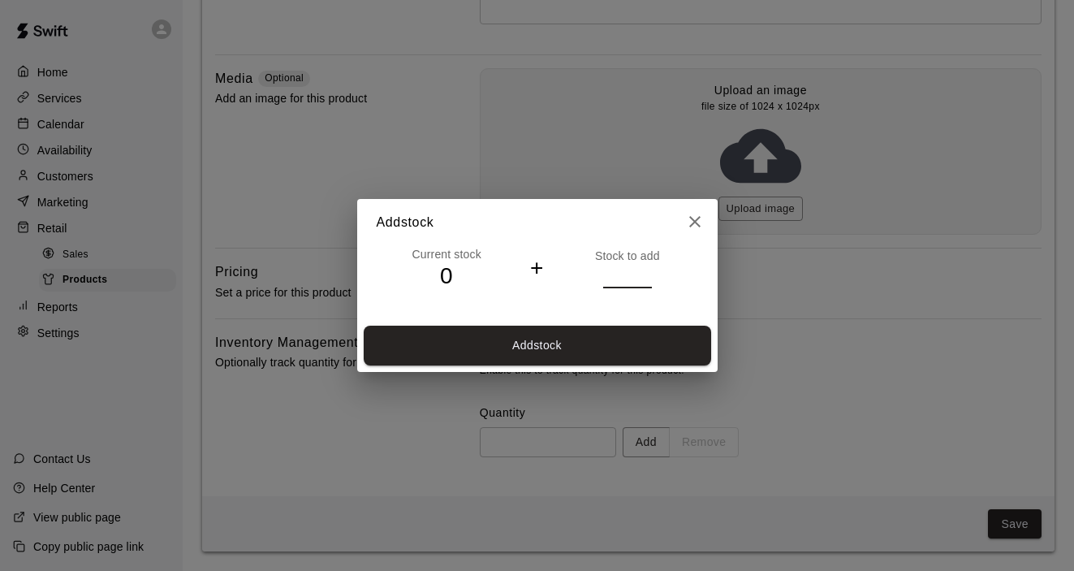
click at [646, 273] on input "**" at bounding box center [627, 276] width 49 height 24
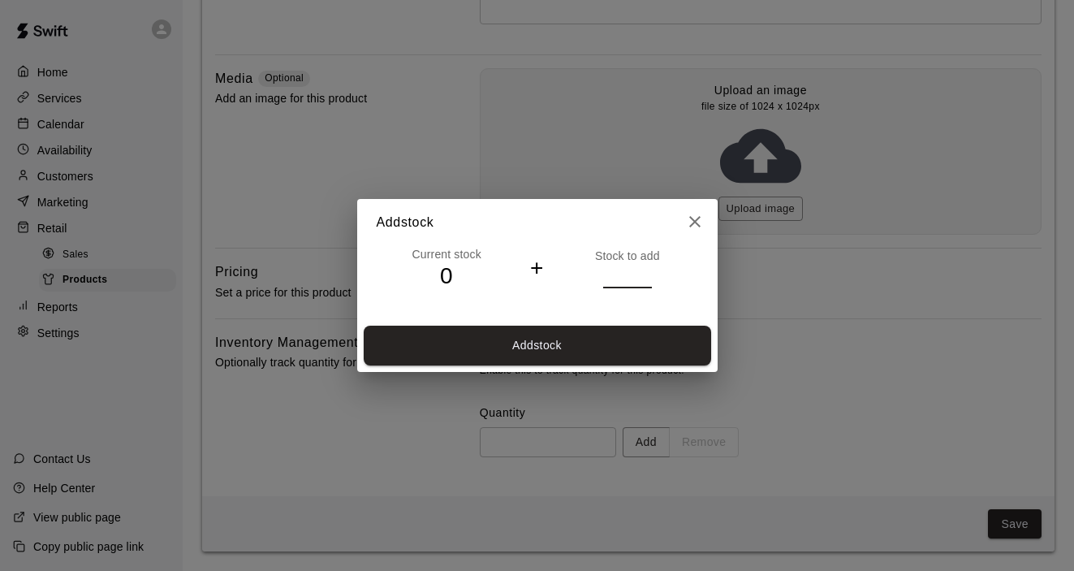
click at [646, 273] on input "**" at bounding box center [627, 276] width 49 height 24
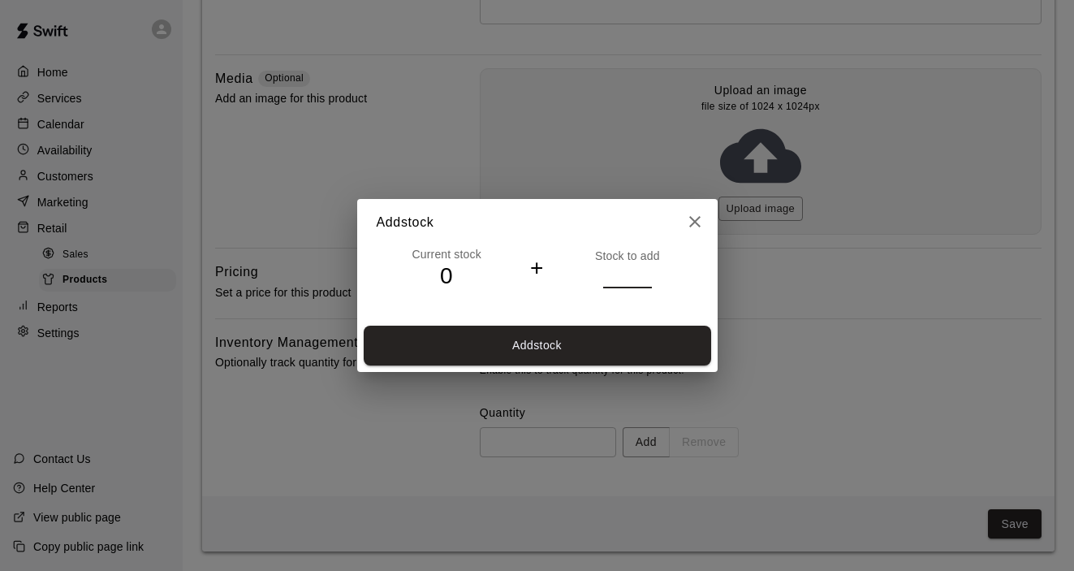
click at [646, 273] on input "**" at bounding box center [627, 276] width 49 height 24
type input "**"
click at [648, 280] on input "**" at bounding box center [627, 276] width 49 height 24
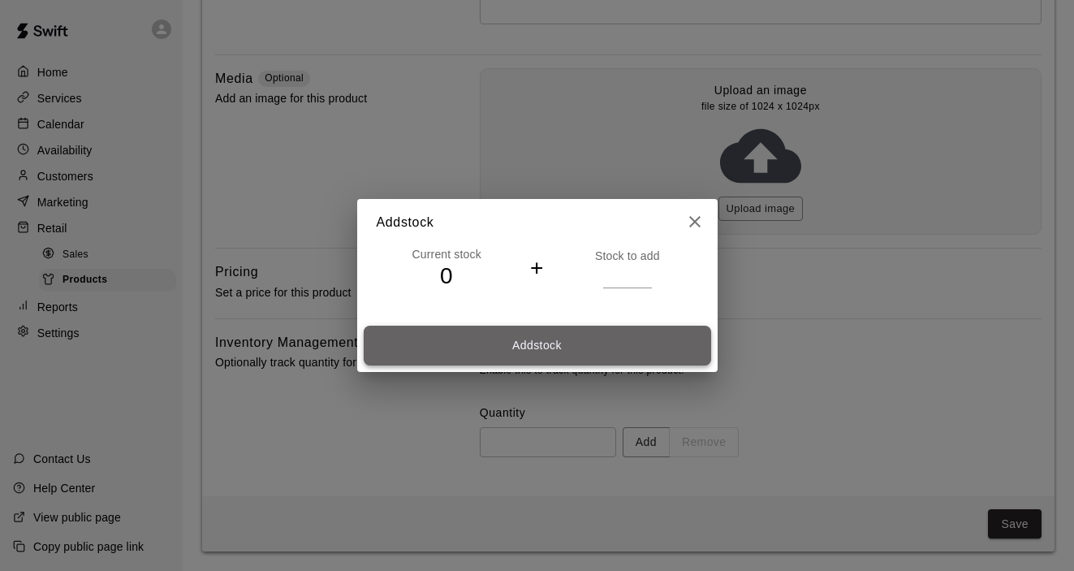
click at [642, 345] on button "Add stock" at bounding box center [538, 346] width 348 height 40
type input "**"
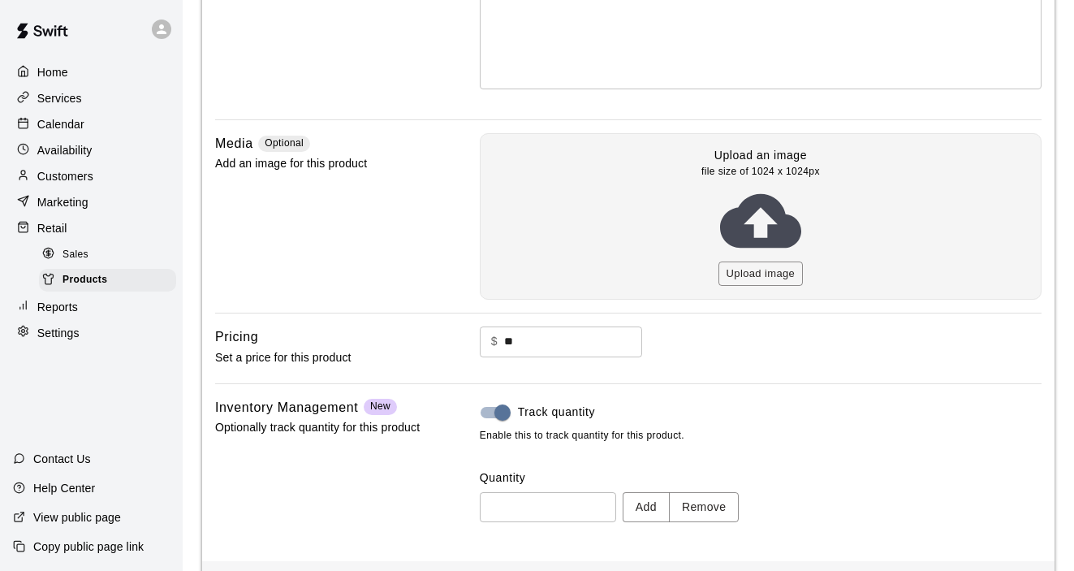
scroll to position [309, 0]
click at [750, 280] on button "Upload image" at bounding box center [761, 274] width 85 height 25
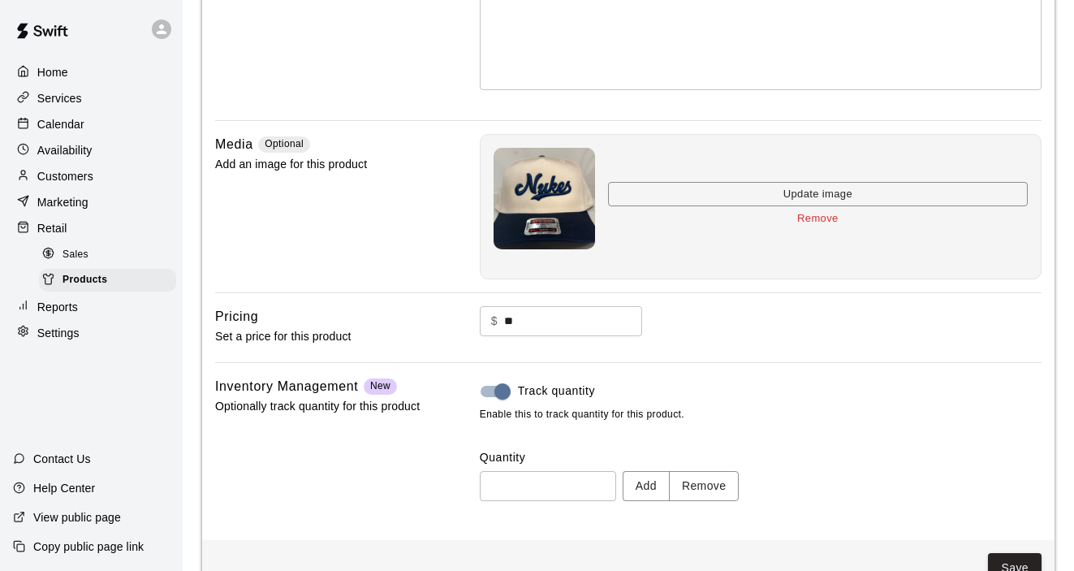
scroll to position [352, 0]
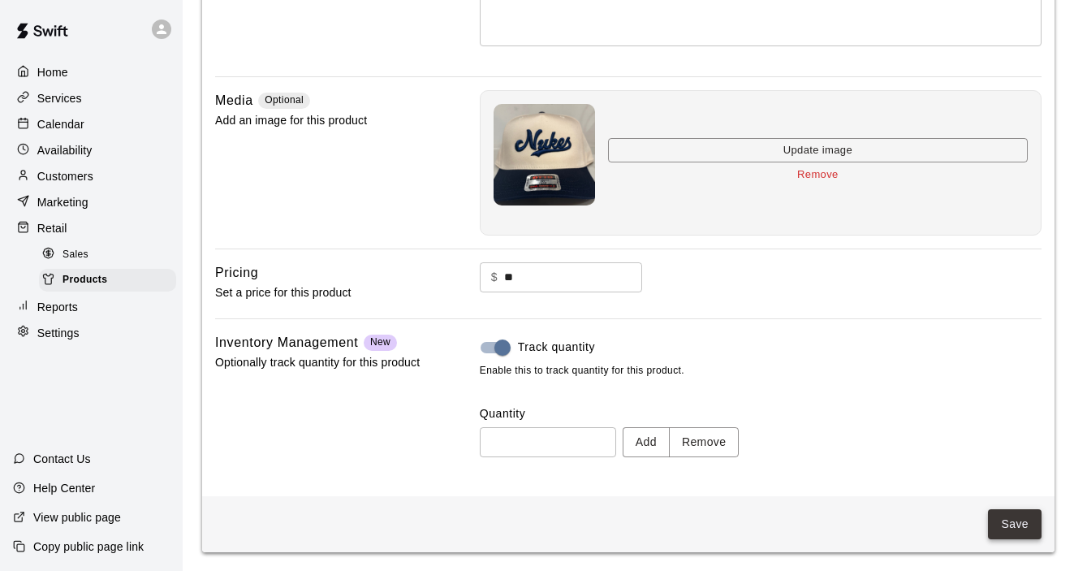
click at [996, 520] on button "Save" at bounding box center [1015, 524] width 54 height 30
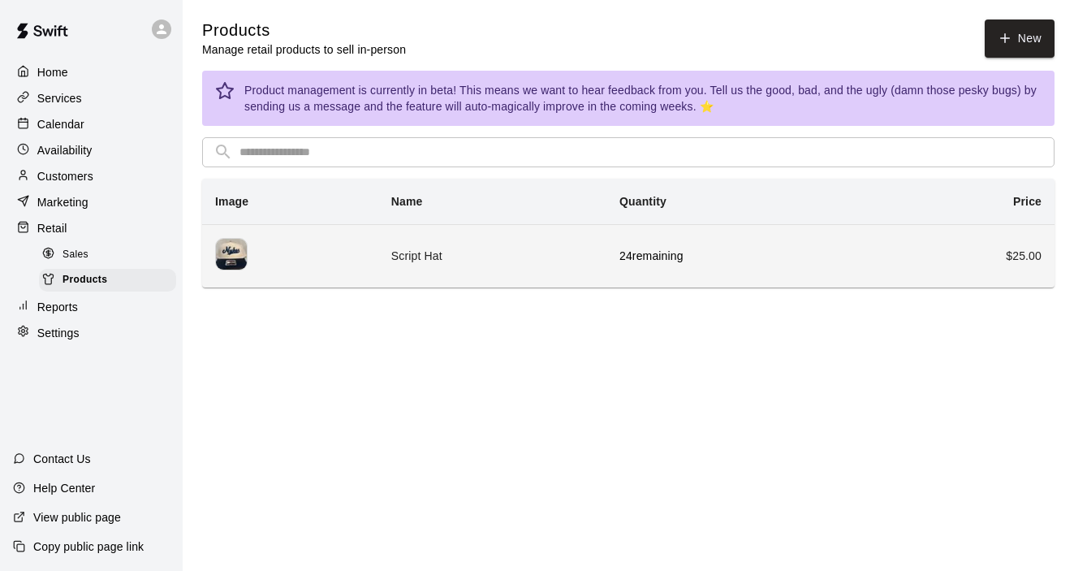
click at [665, 263] on p "24 remaining" at bounding box center [740, 256] width 240 height 16
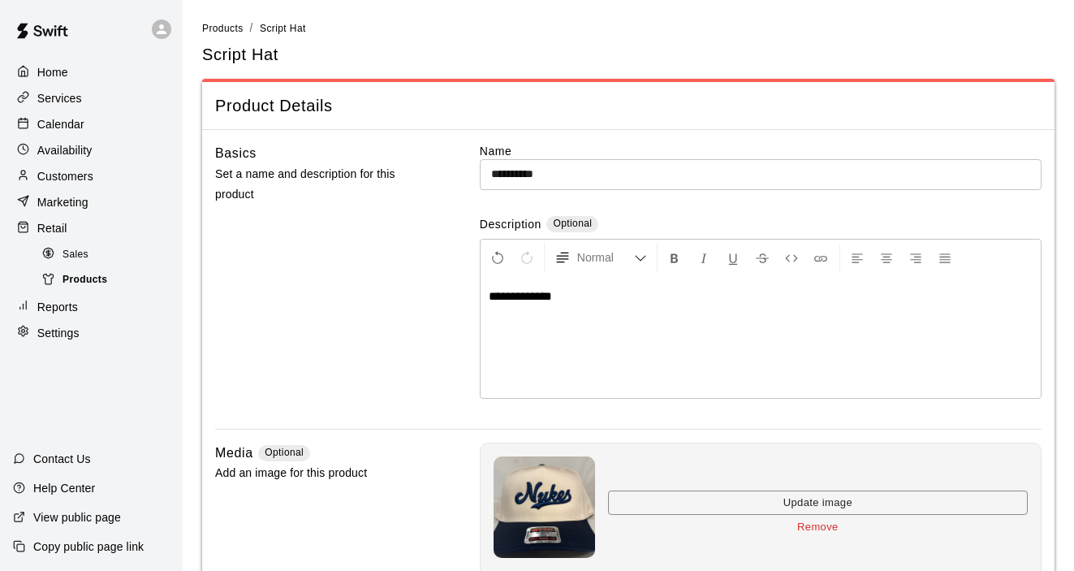
click at [88, 279] on span "Products" at bounding box center [85, 280] width 45 height 16
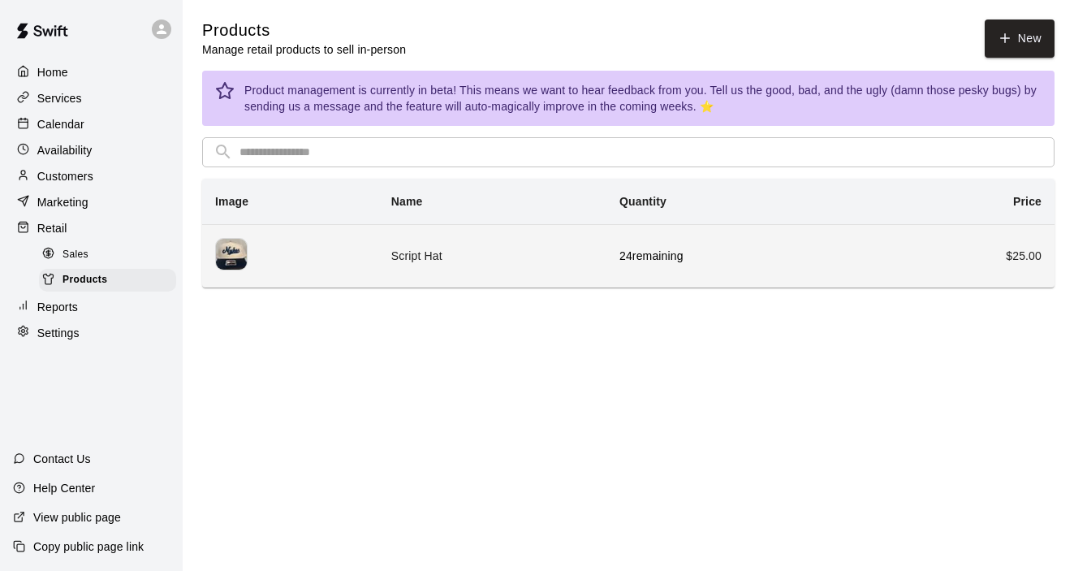
click at [229, 253] on img "simple table" at bounding box center [231, 254] width 32 height 32
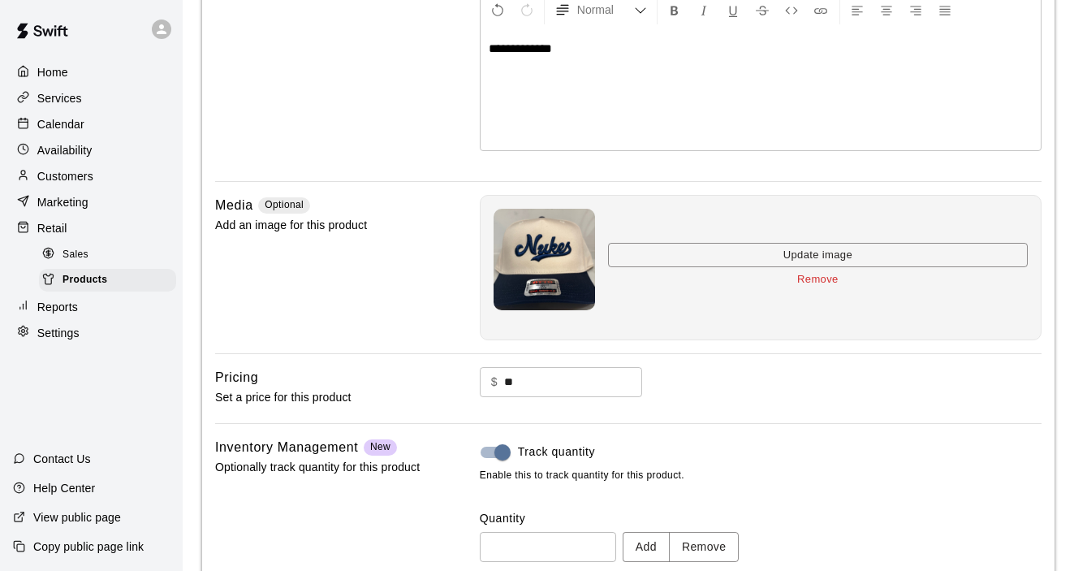
scroll to position [352, 0]
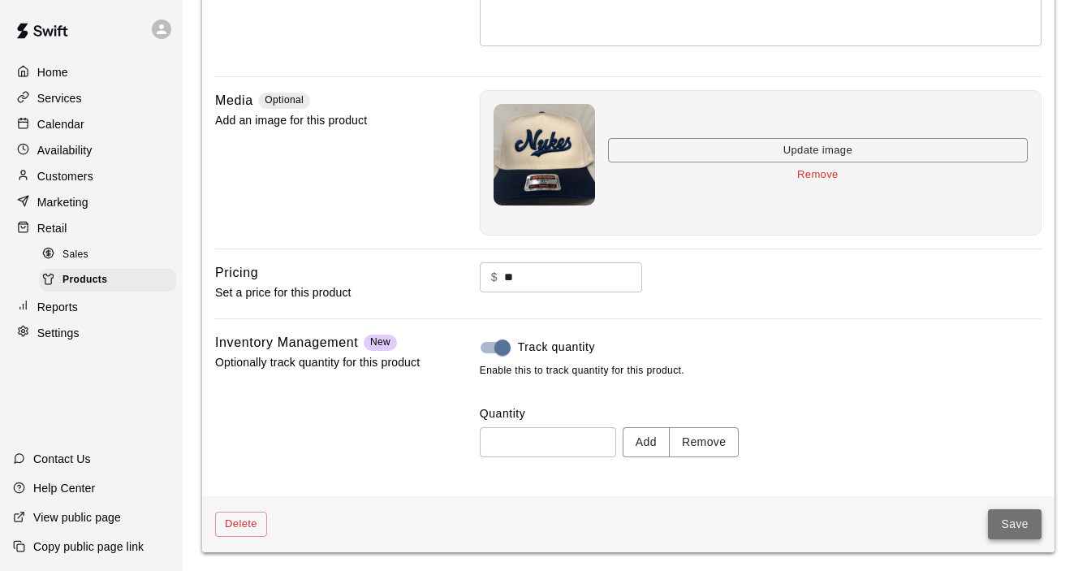
click at [1013, 521] on button "Save" at bounding box center [1015, 524] width 54 height 30
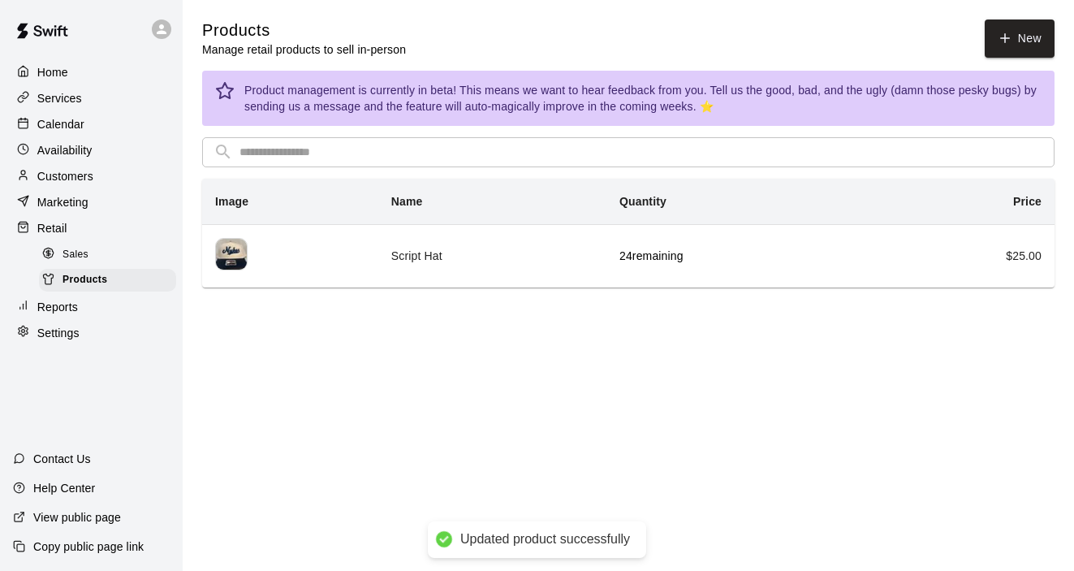
click at [84, 247] on span "Sales" at bounding box center [76, 255] width 26 height 16
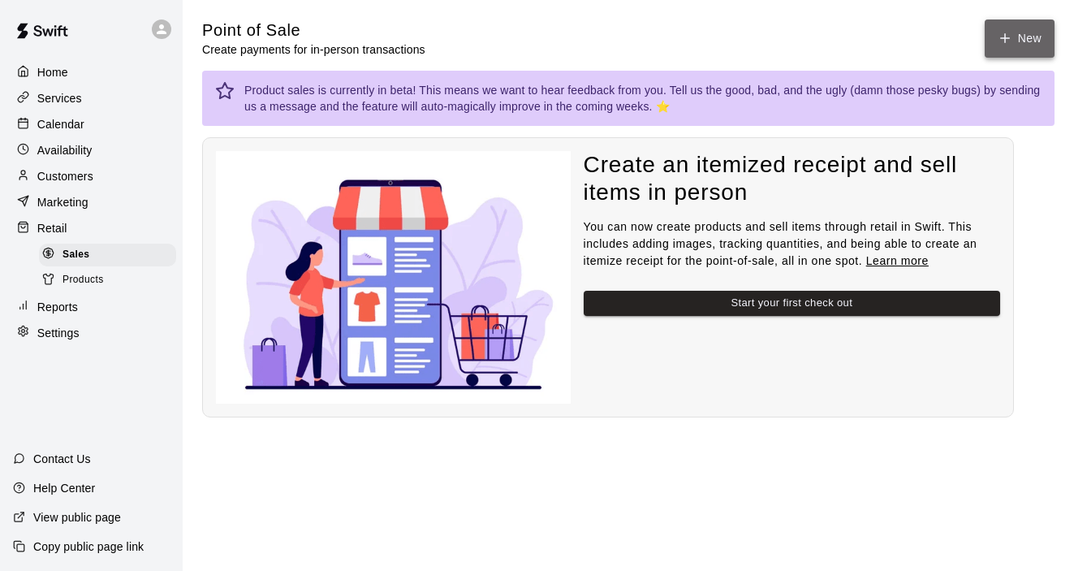
click at [1026, 41] on button "New" at bounding box center [1020, 38] width 70 height 38
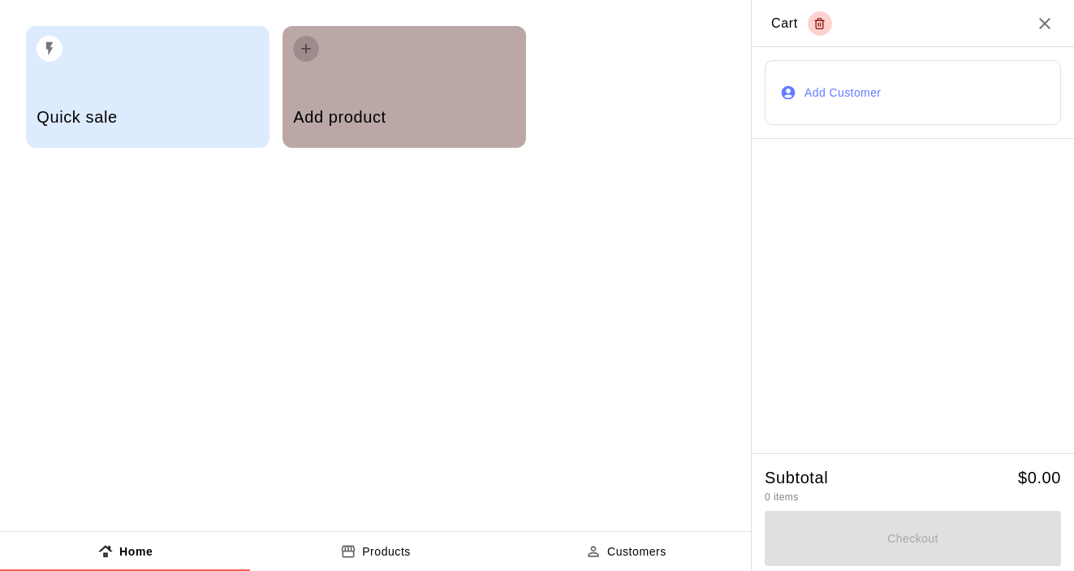
click at [315, 55] on button "button" at bounding box center [306, 49] width 26 height 26
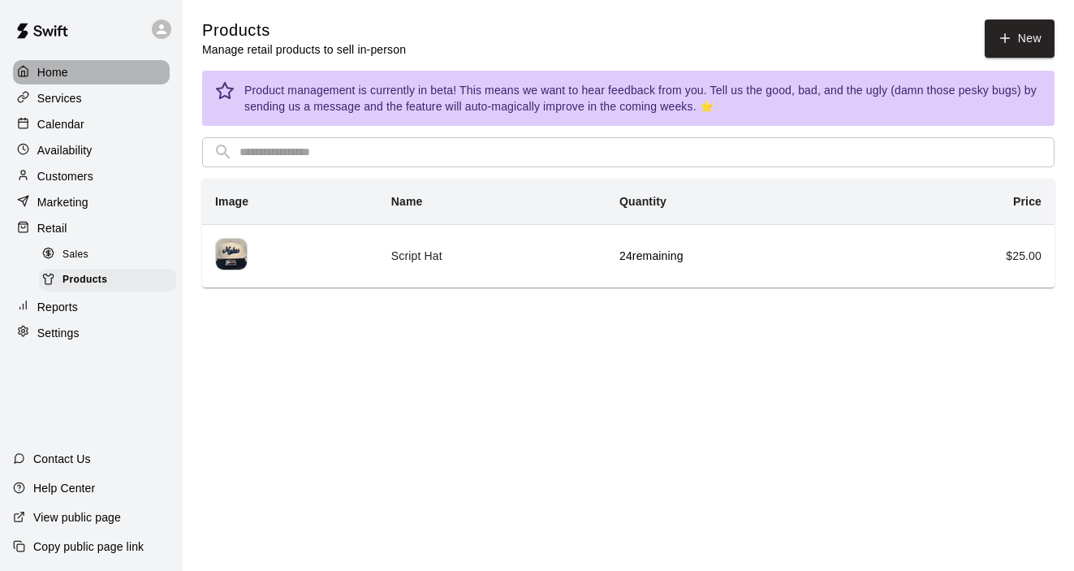
click at [66, 71] on p "Home" at bounding box center [52, 72] width 31 height 16
